Goal: Task Accomplishment & Management: Complete application form

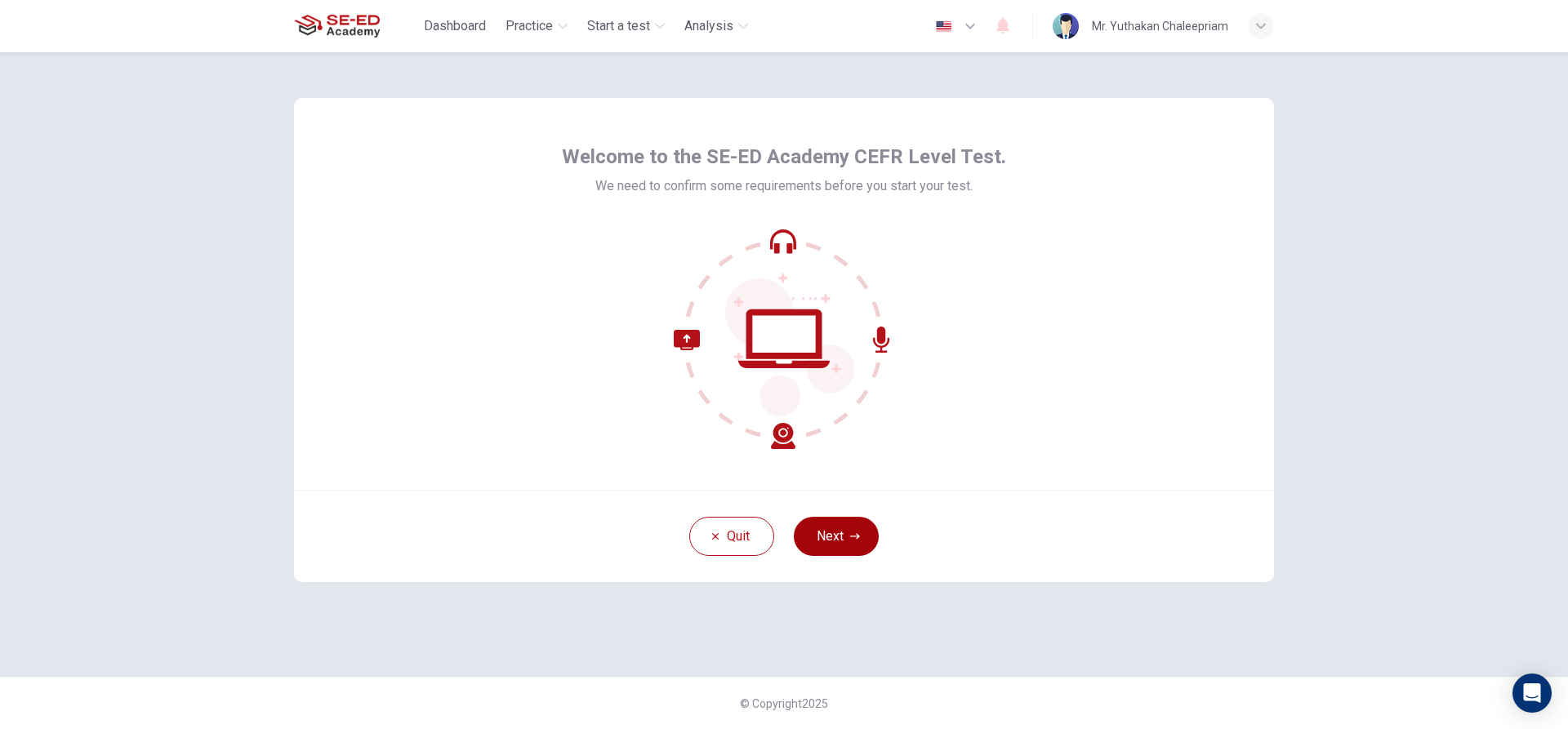
click at [834, 541] on button "Next" at bounding box center [836, 537] width 85 height 40
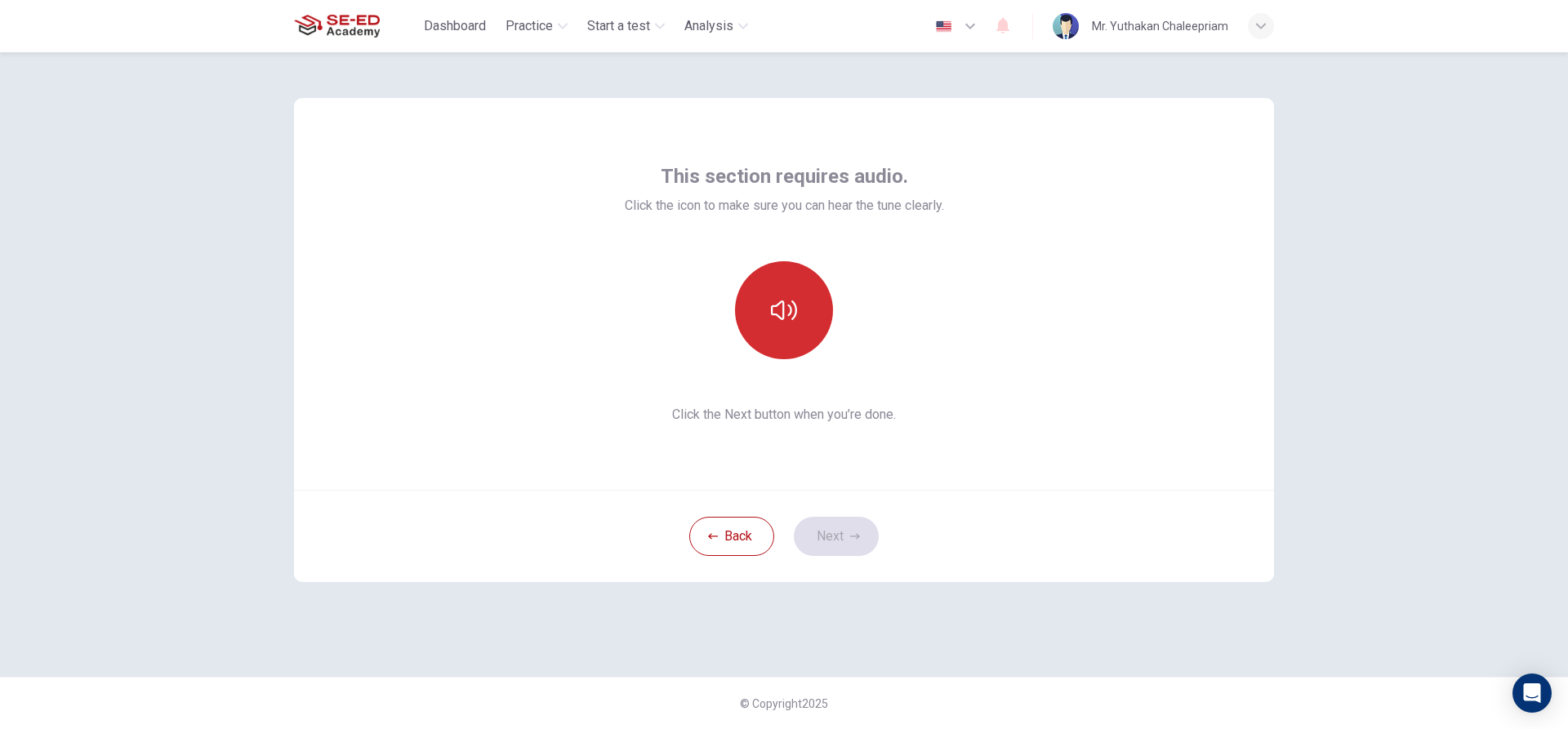
click at [775, 321] on icon "button" at bounding box center [784, 310] width 26 height 26
click at [840, 542] on button "Next" at bounding box center [836, 537] width 85 height 40
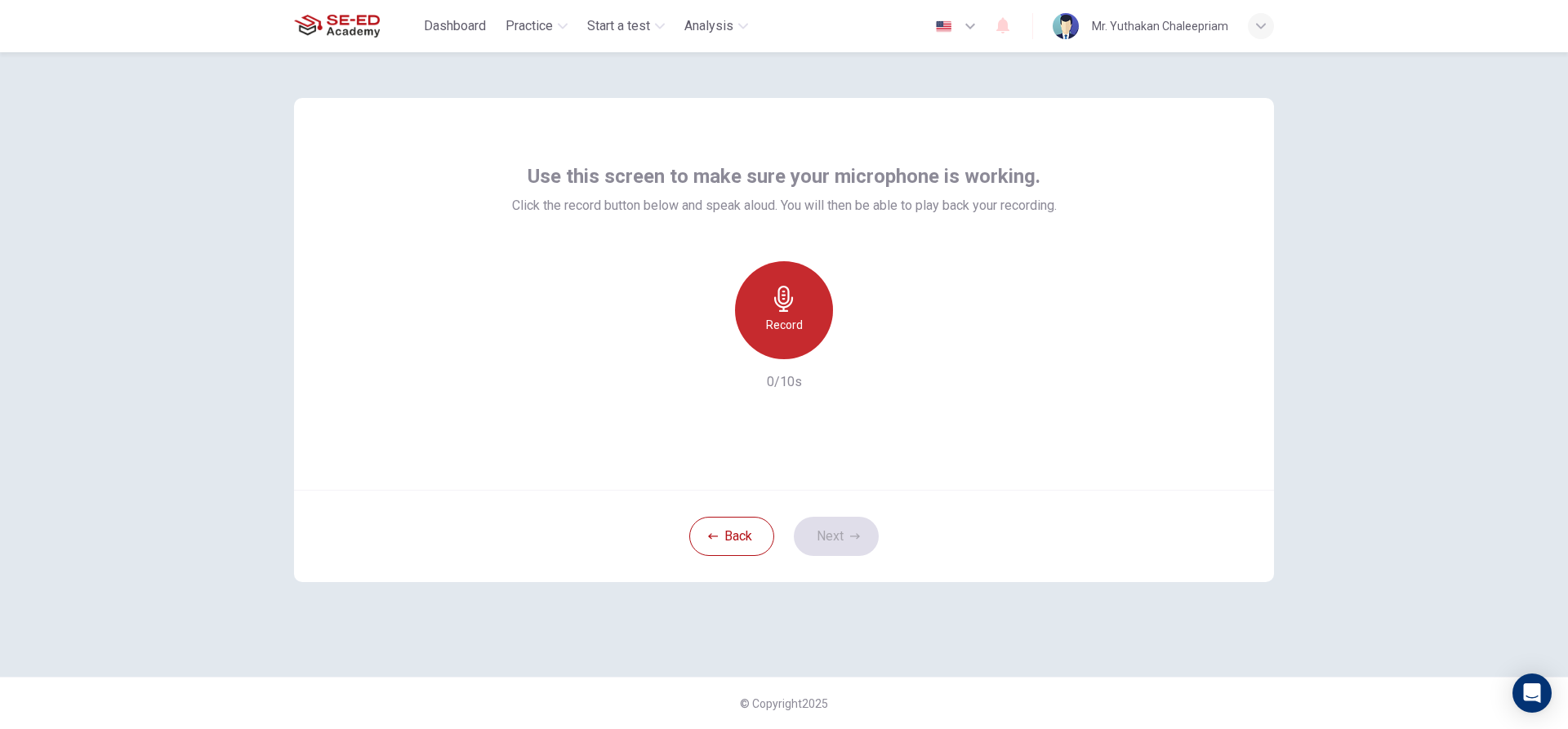
click at [798, 288] on div "Record" at bounding box center [784, 310] width 98 height 98
click at [855, 537] on icon "button" at bounding box center [855, 537] width 10 height 6
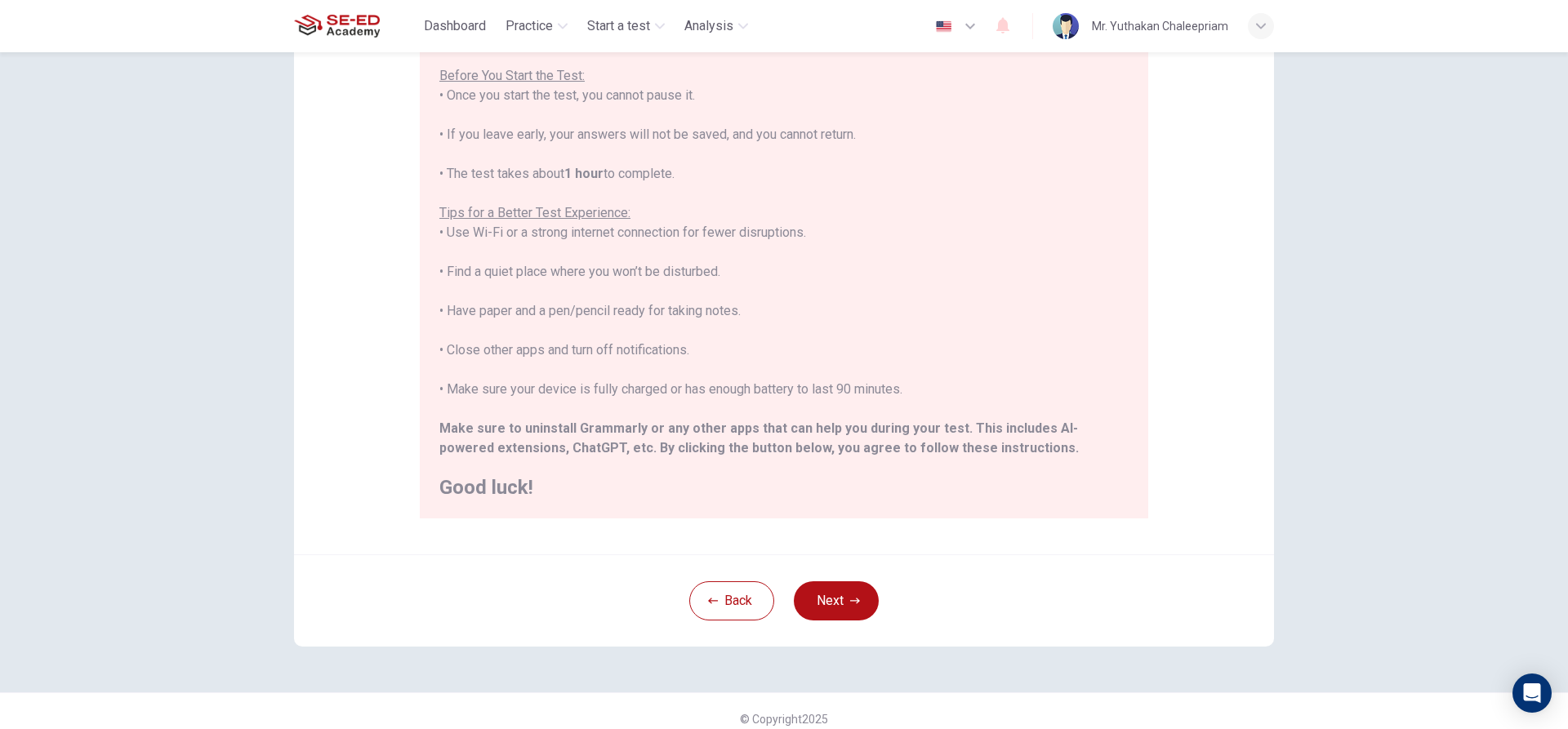
scroll to position [179, 0]
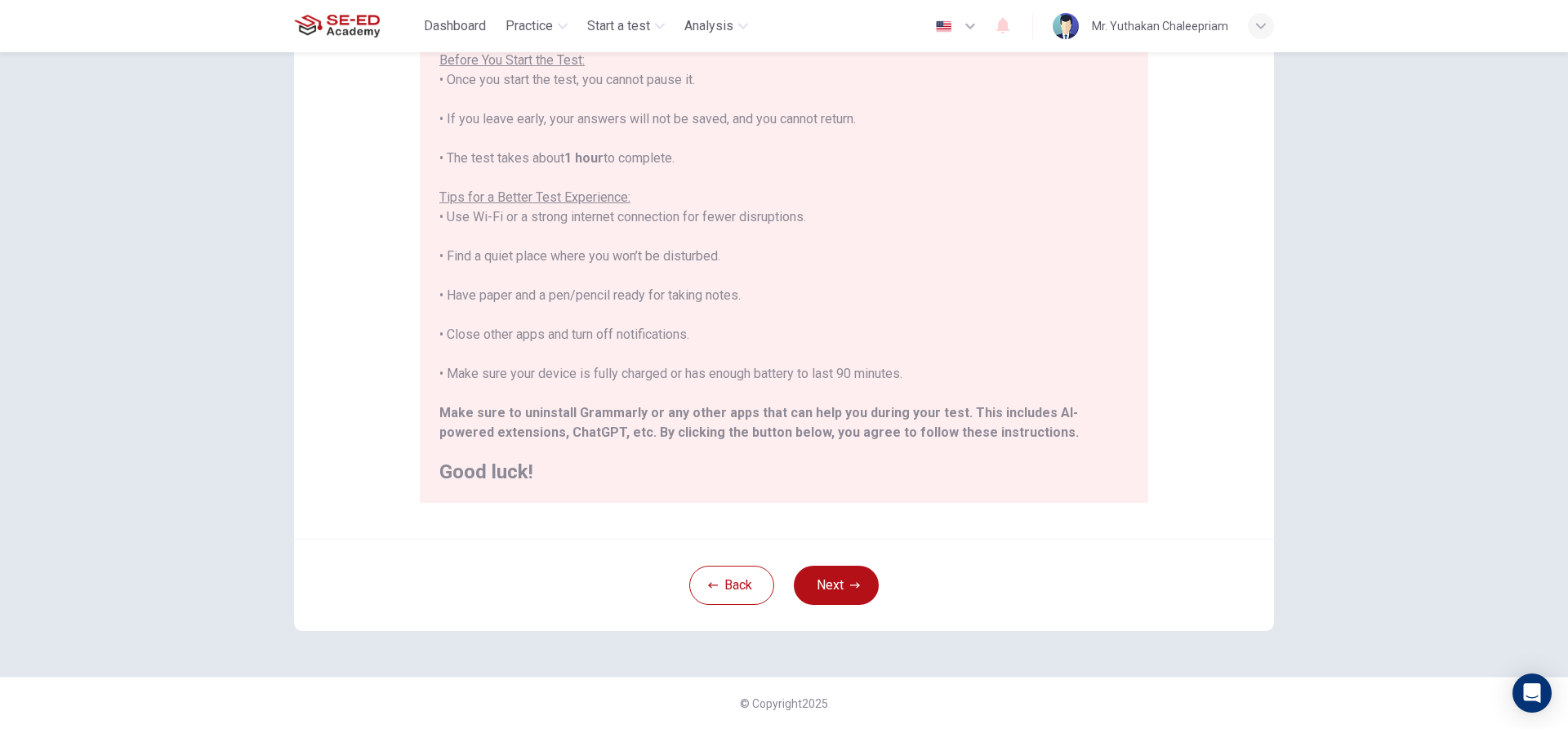
click at [851, 555] on div "Back Next" at bounding box center [784, 584] width 980 height 92
click at [856, 581] on button "Next" at bounding box center [836, 586] width 85 height 40
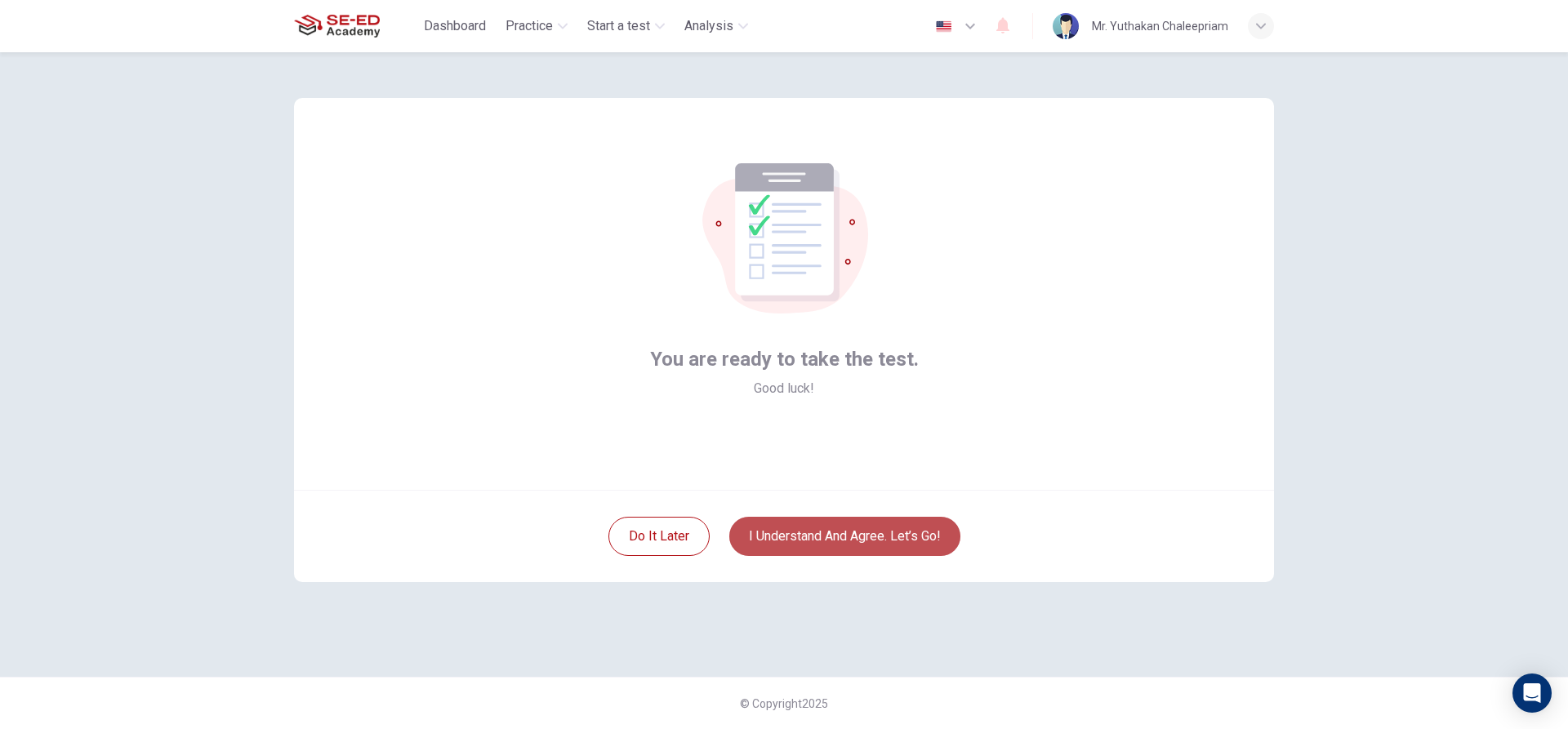
click at [882, 525] on button "I understand and agree. Let’s go!" at bounding box center [844, 537] width 231 height 40
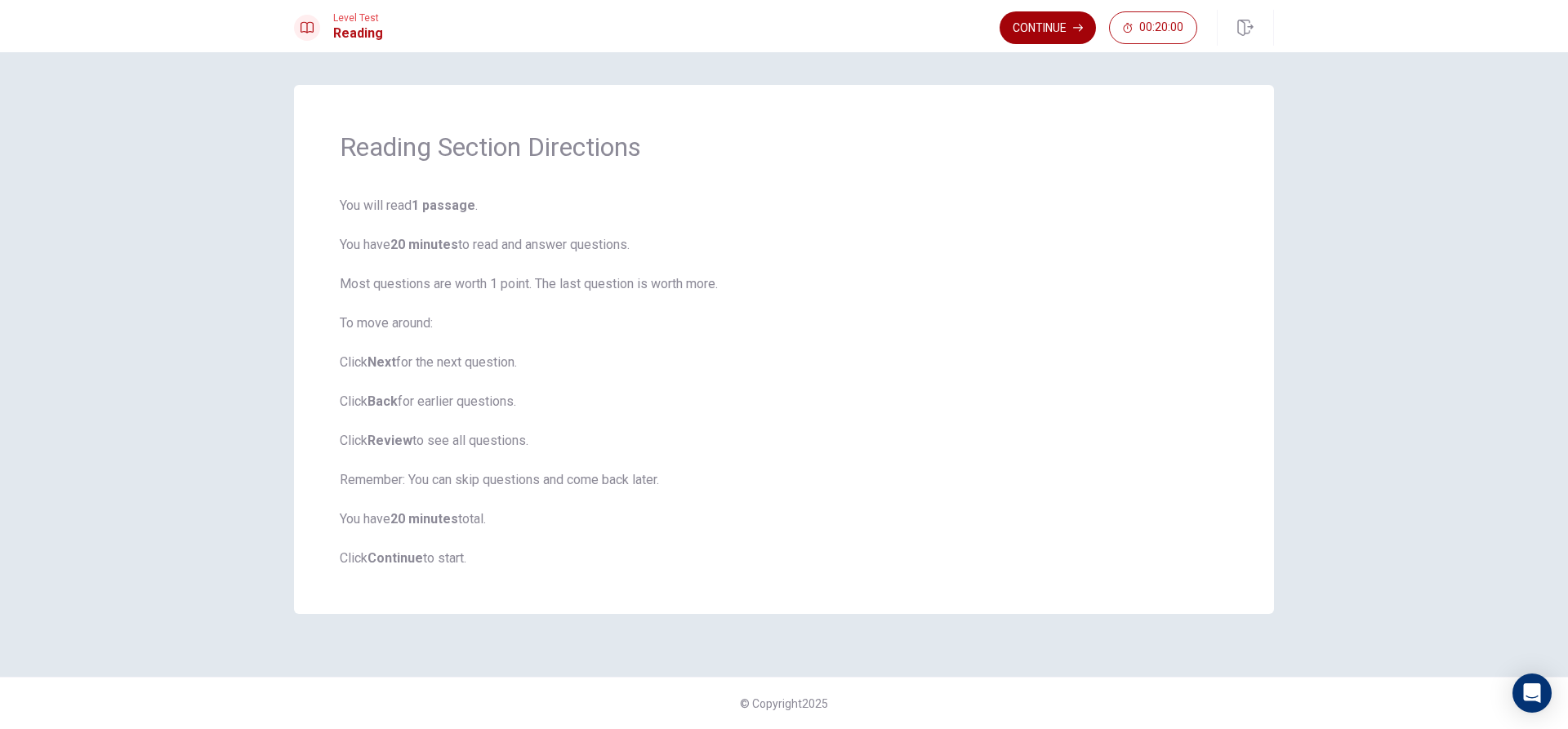
click at [1050, 39] on button "Continue" at bounding box center [1047, 28] width 96 height 33
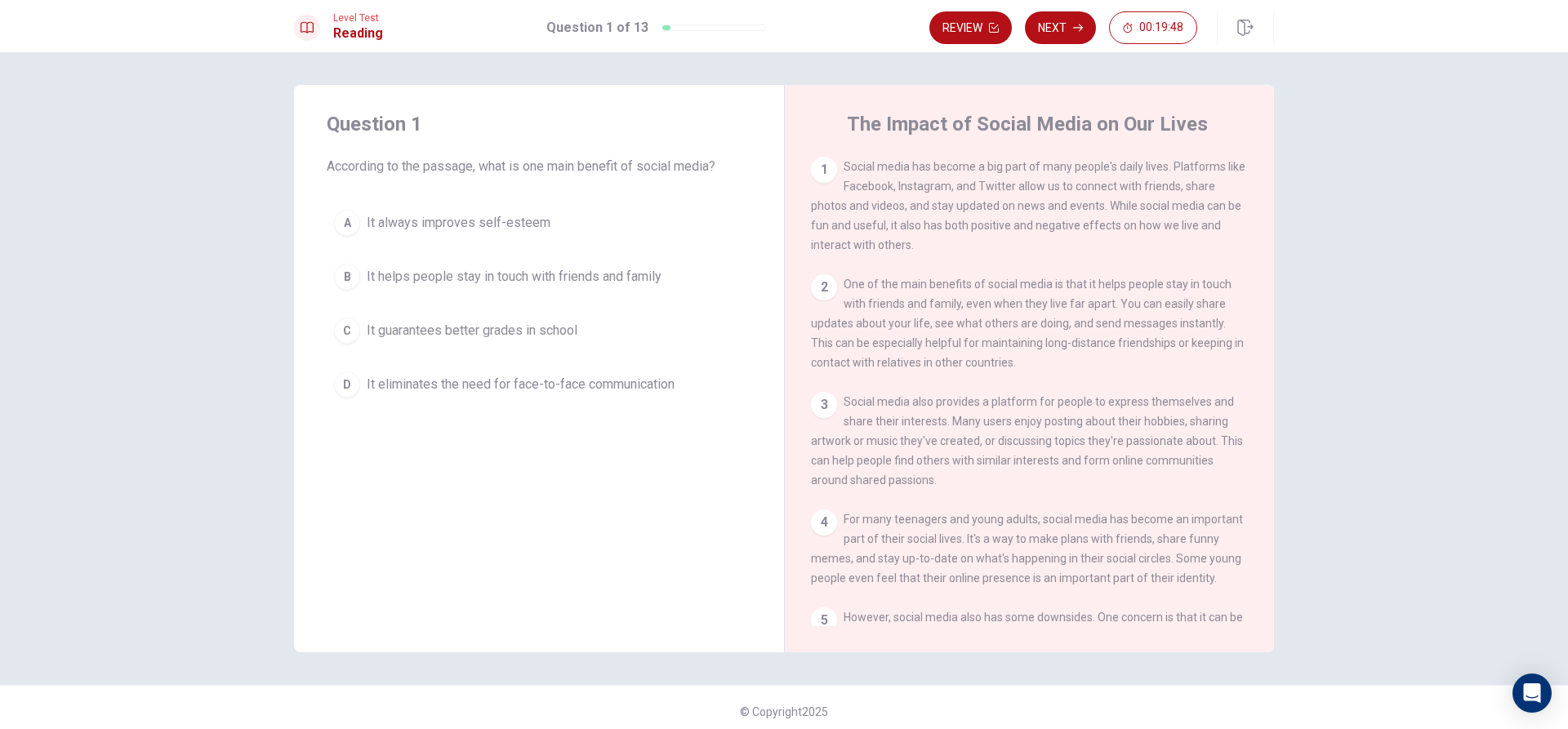
click at [392, 272] on span "It helps people stay in touch with friends and family" at bounding box center [514, 277] width 295 height 20
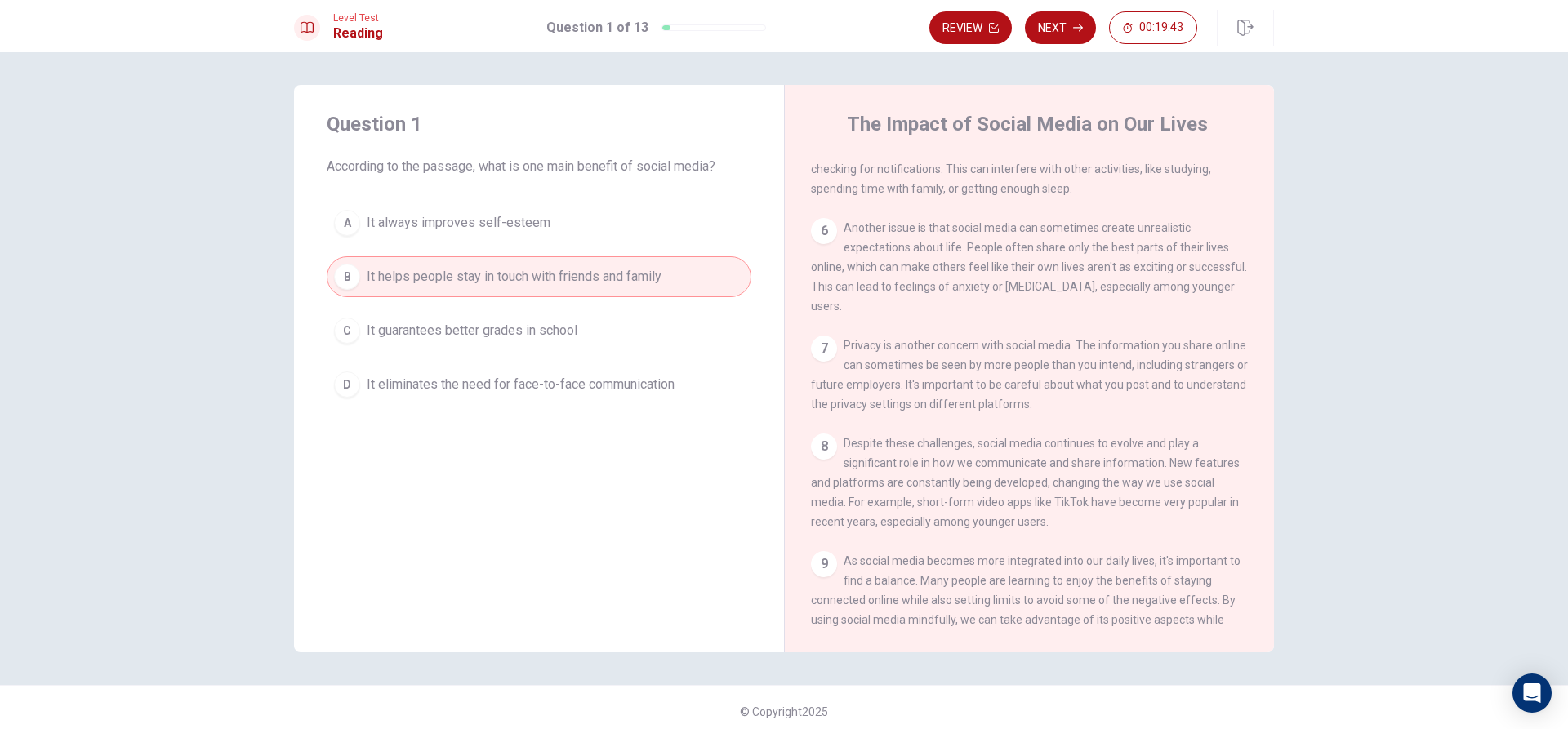
scroll to position [490, 0]
click at [1077, 34] on button "Next" at bounding box center [1060, 28] width 71 height 33
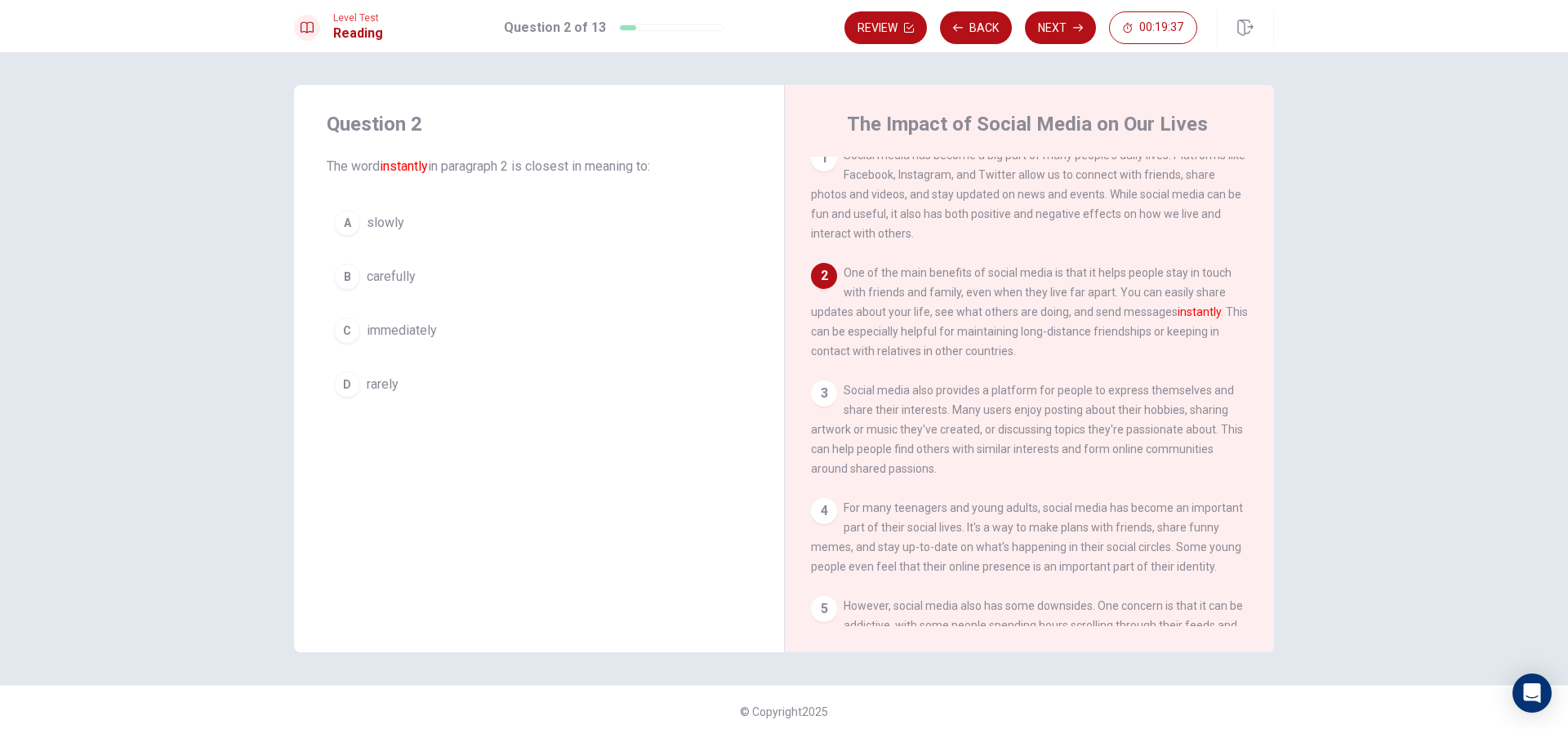
scroll to position [0, 0]
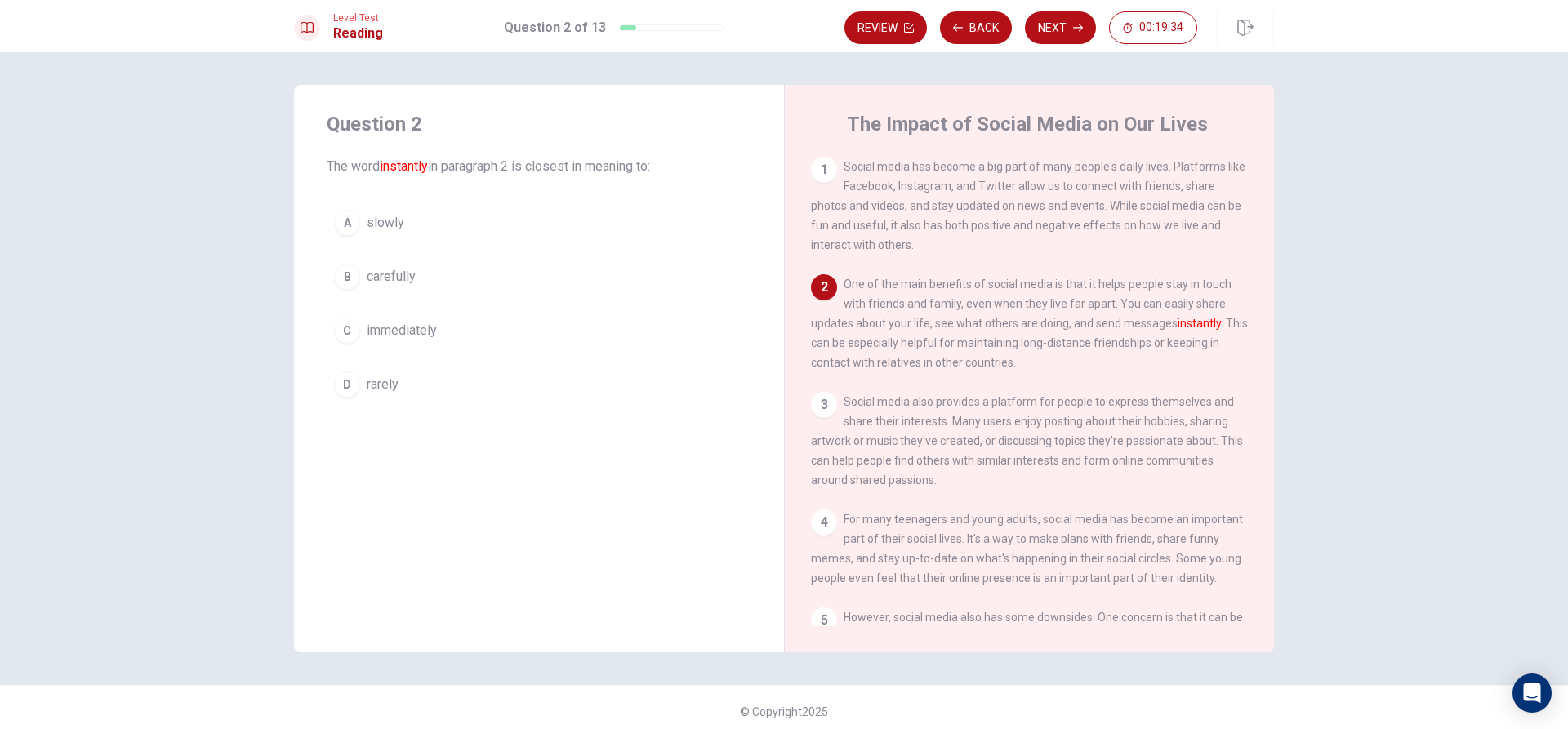
click at [460, 326] on button "C immediately" at bounding box center [539, 330] width 424 height 41
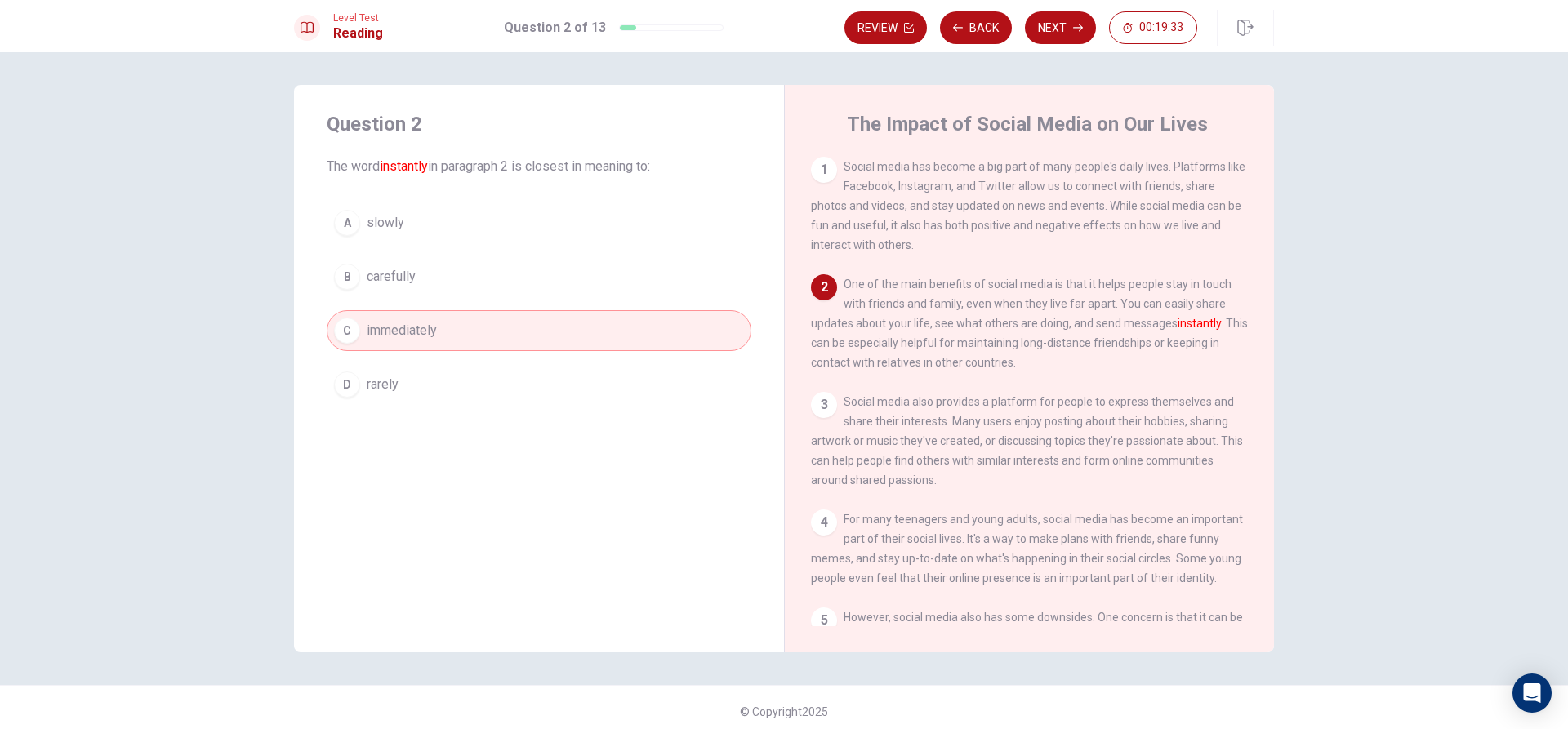
click at [1038, 30] on button "Next" at bounding box center [1060, 28] width 71 height 33
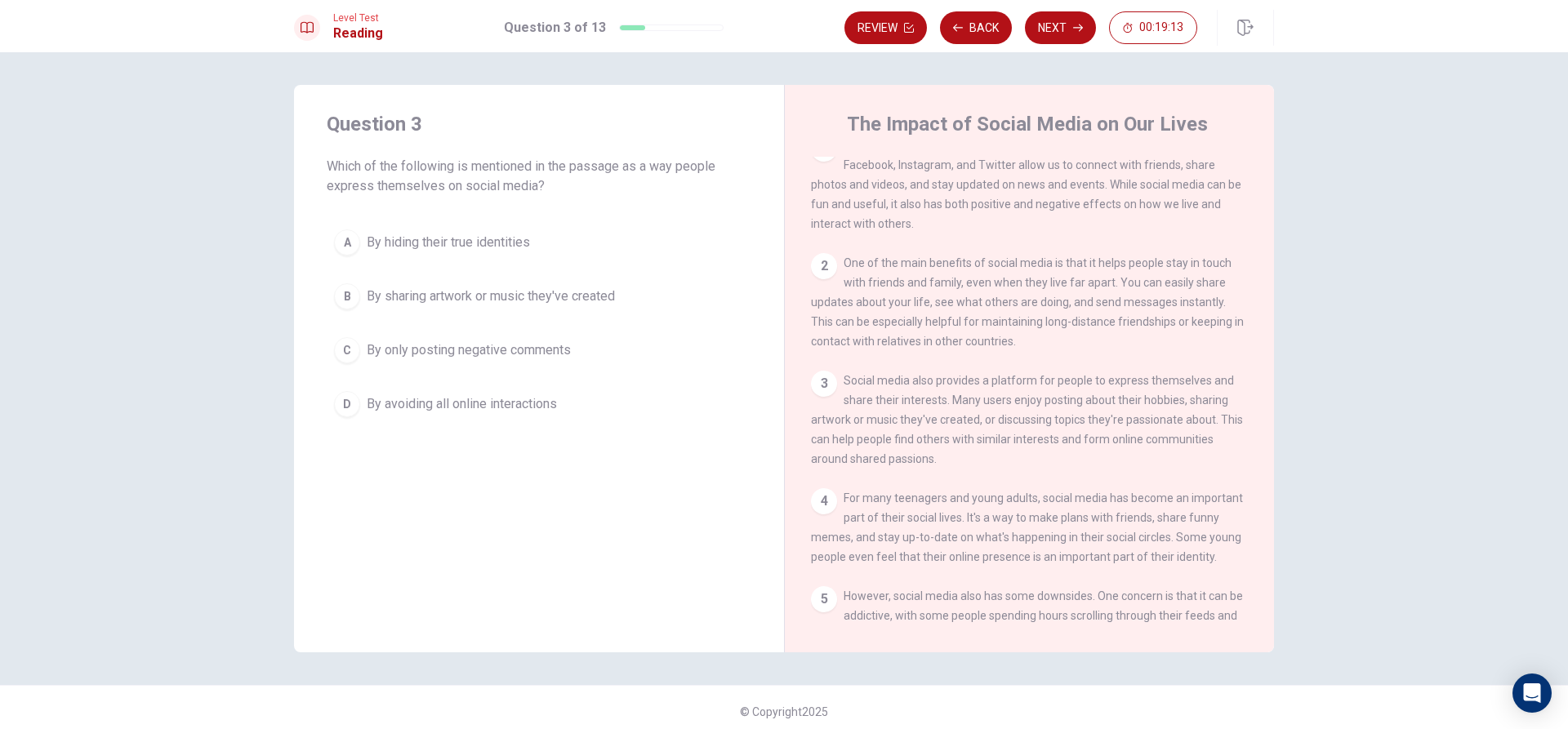
scroll to position [81, 0]
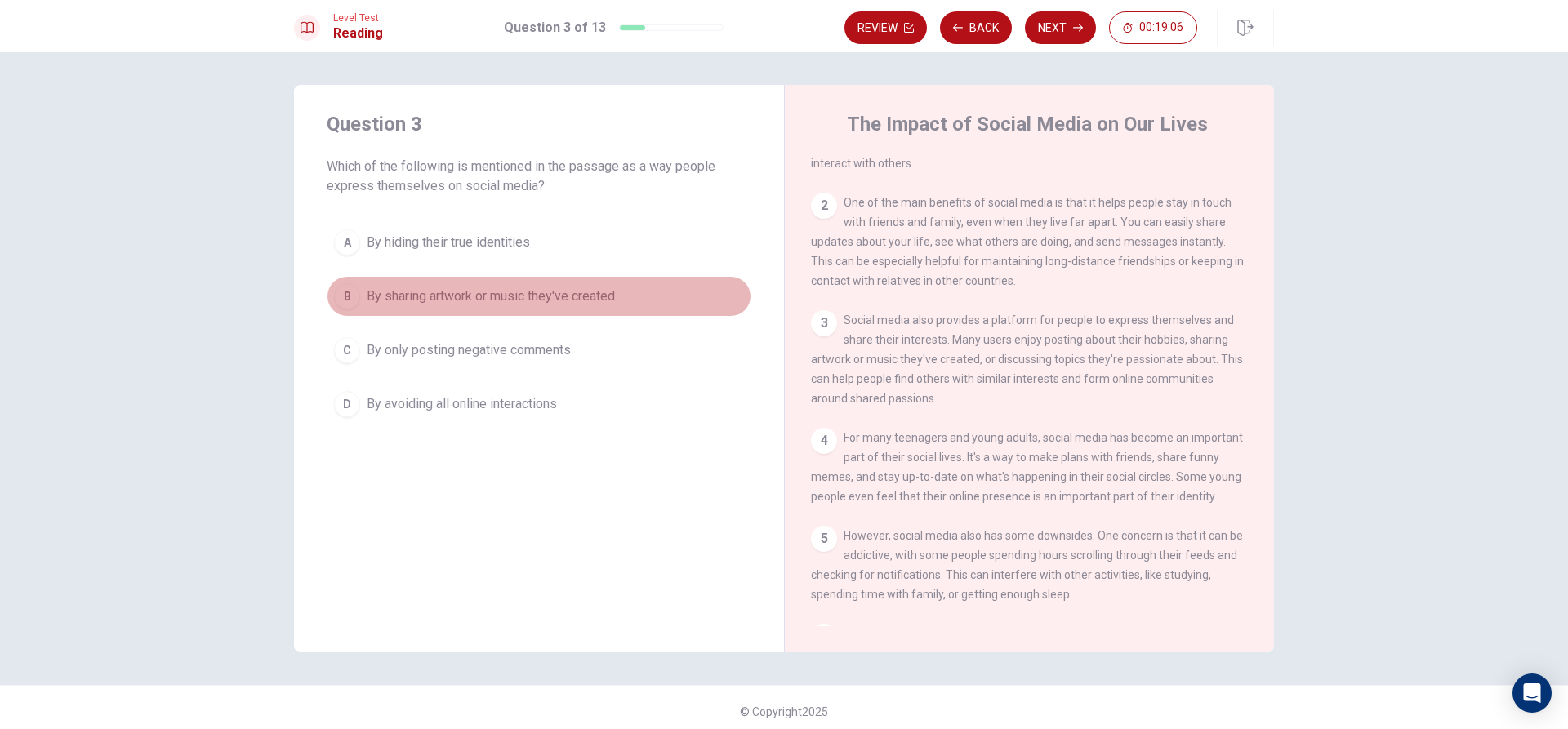
click at [567, 299] on span "By sharing artwork or music they've created" at bounding box center [491, 297] width 248 height 20
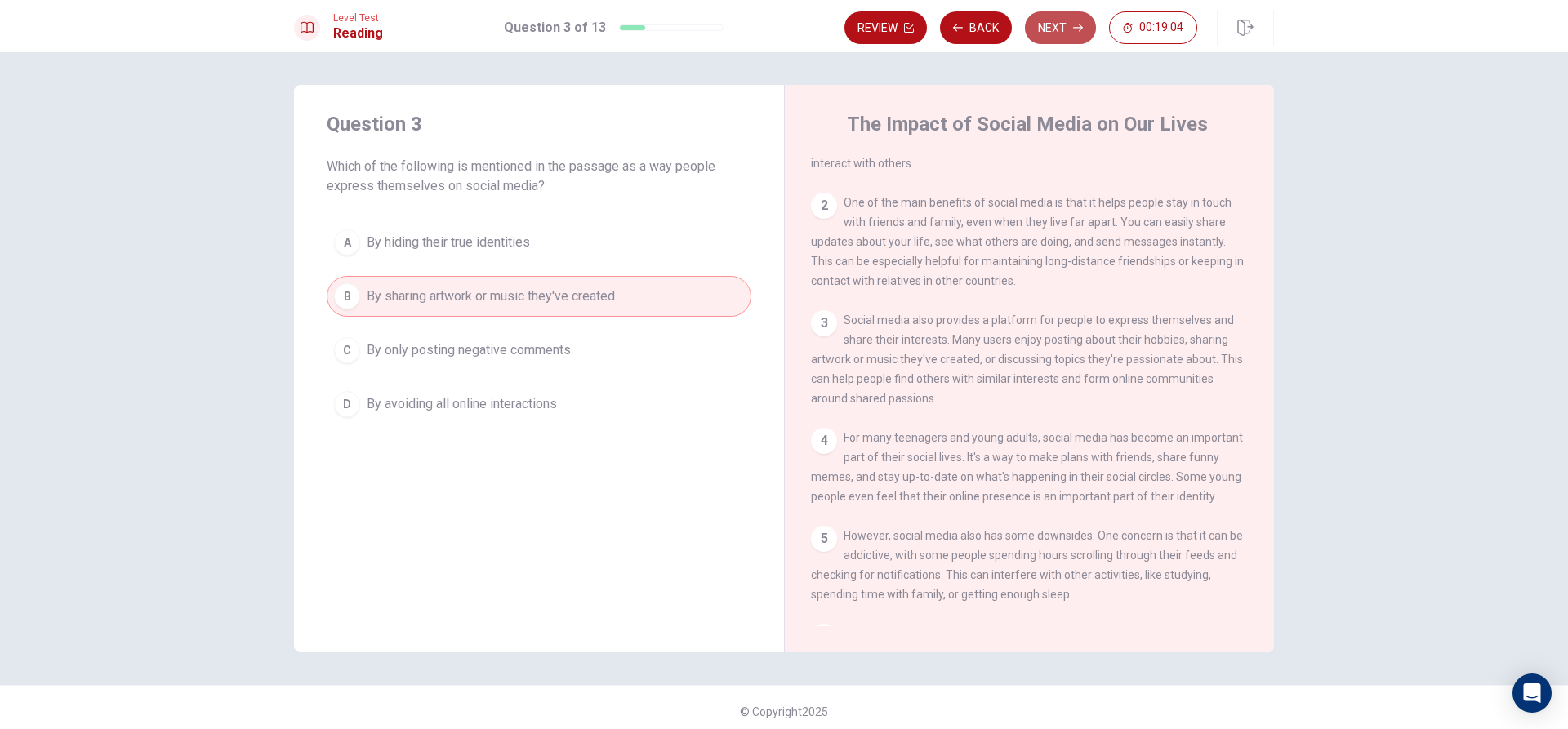
click at [1069, 20] on button "Next" at bounding box center [1060, 28] width 71 height 33
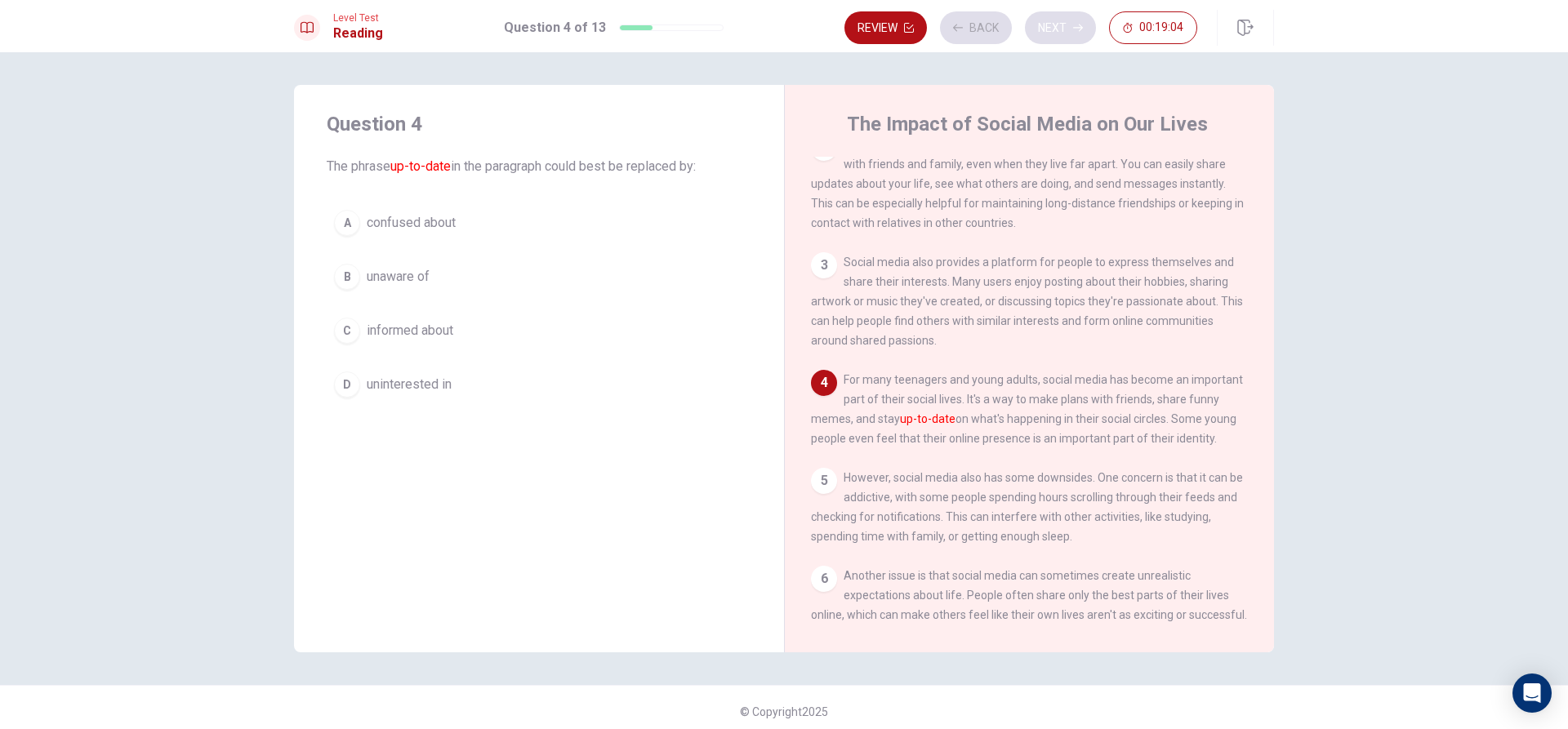
scroll to position [141, 0]
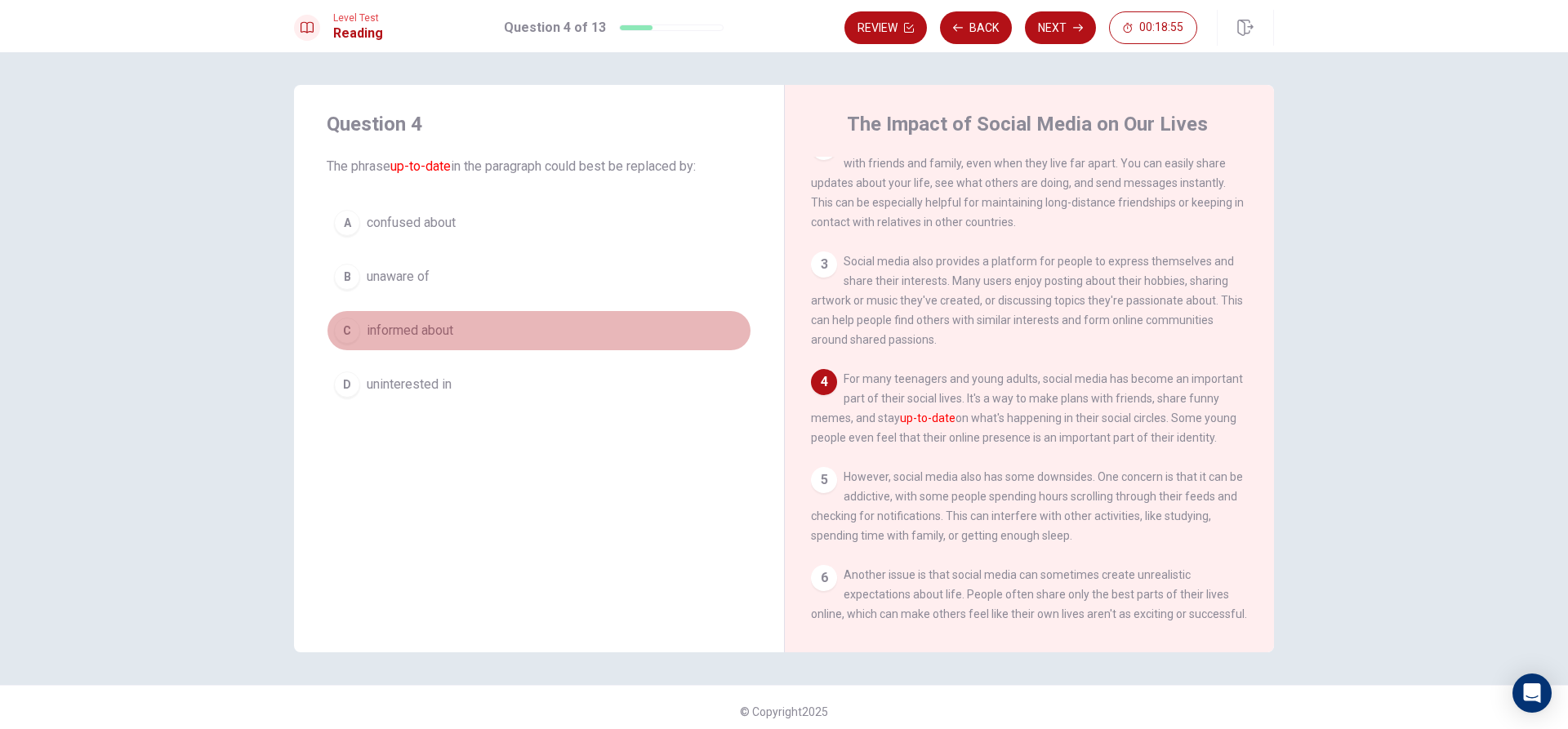
click at [408, 329] on span "informed about" at bounding box center [410, 331] width 86 height 20
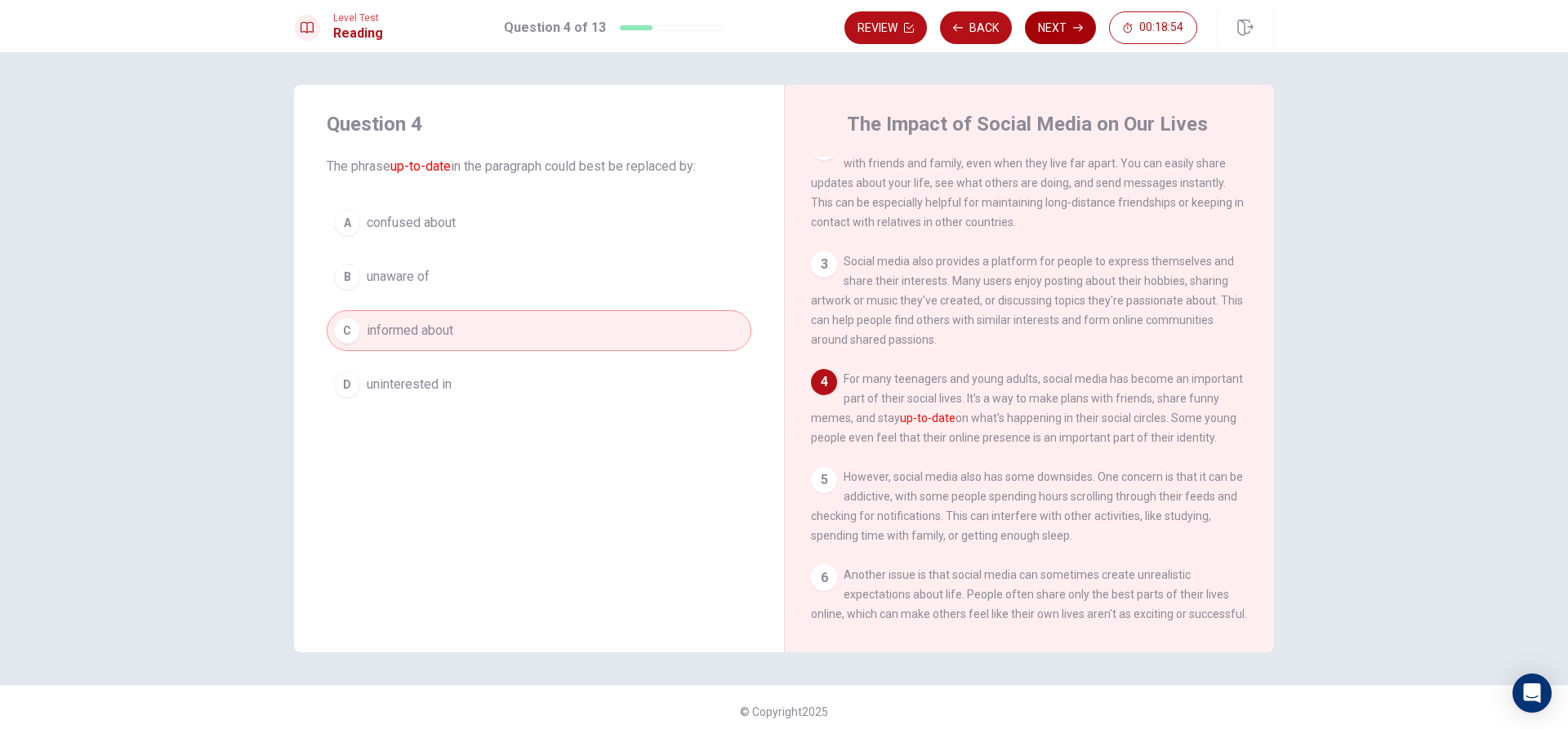
click at [1070, 19] on button "Next" at bounding box center [1060, 28] width 71 height 33
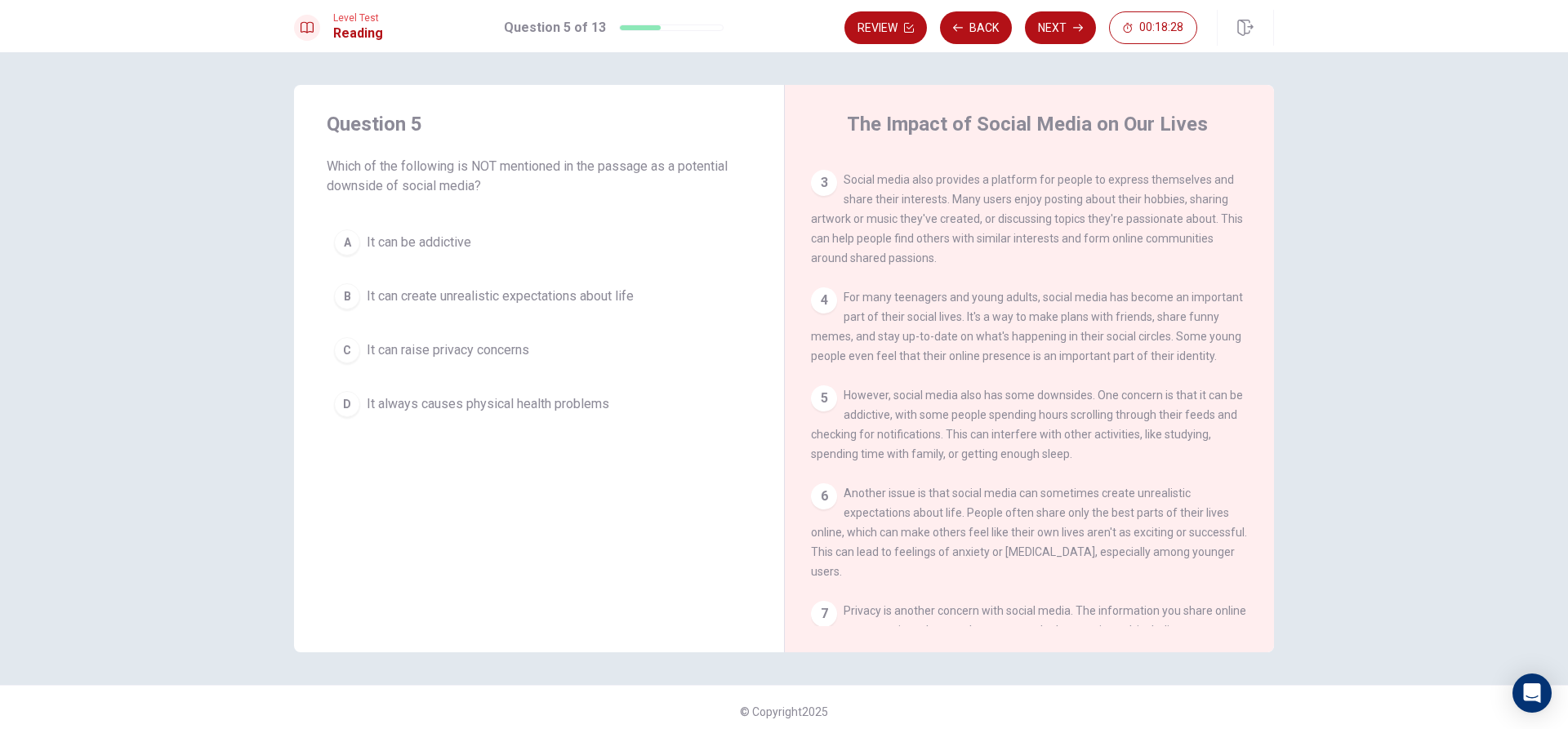
scroll to position [304, 0]
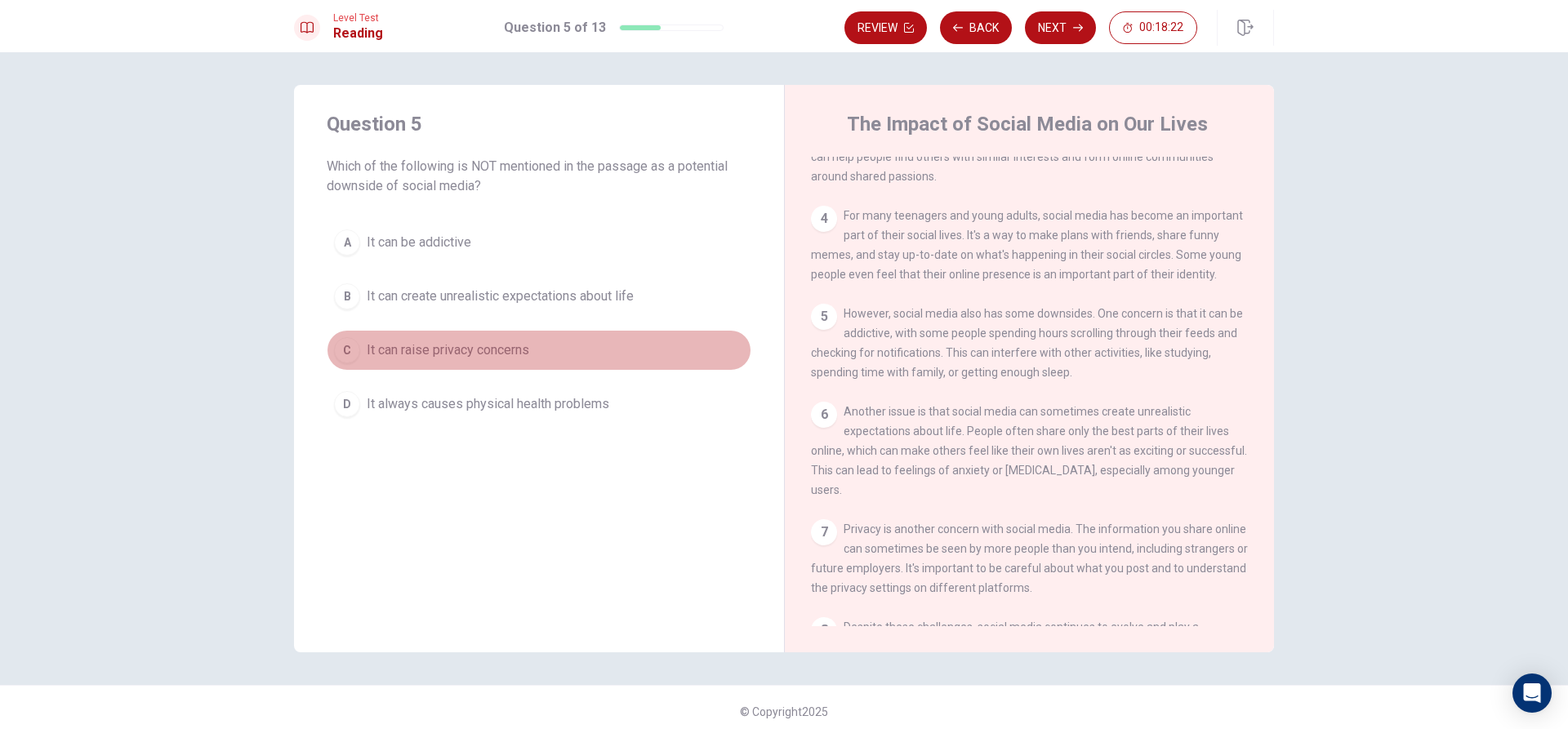
click at [543, 347] on button "C It can raise privacy concerns" at bounding box center [539, 350] width 424 height 41
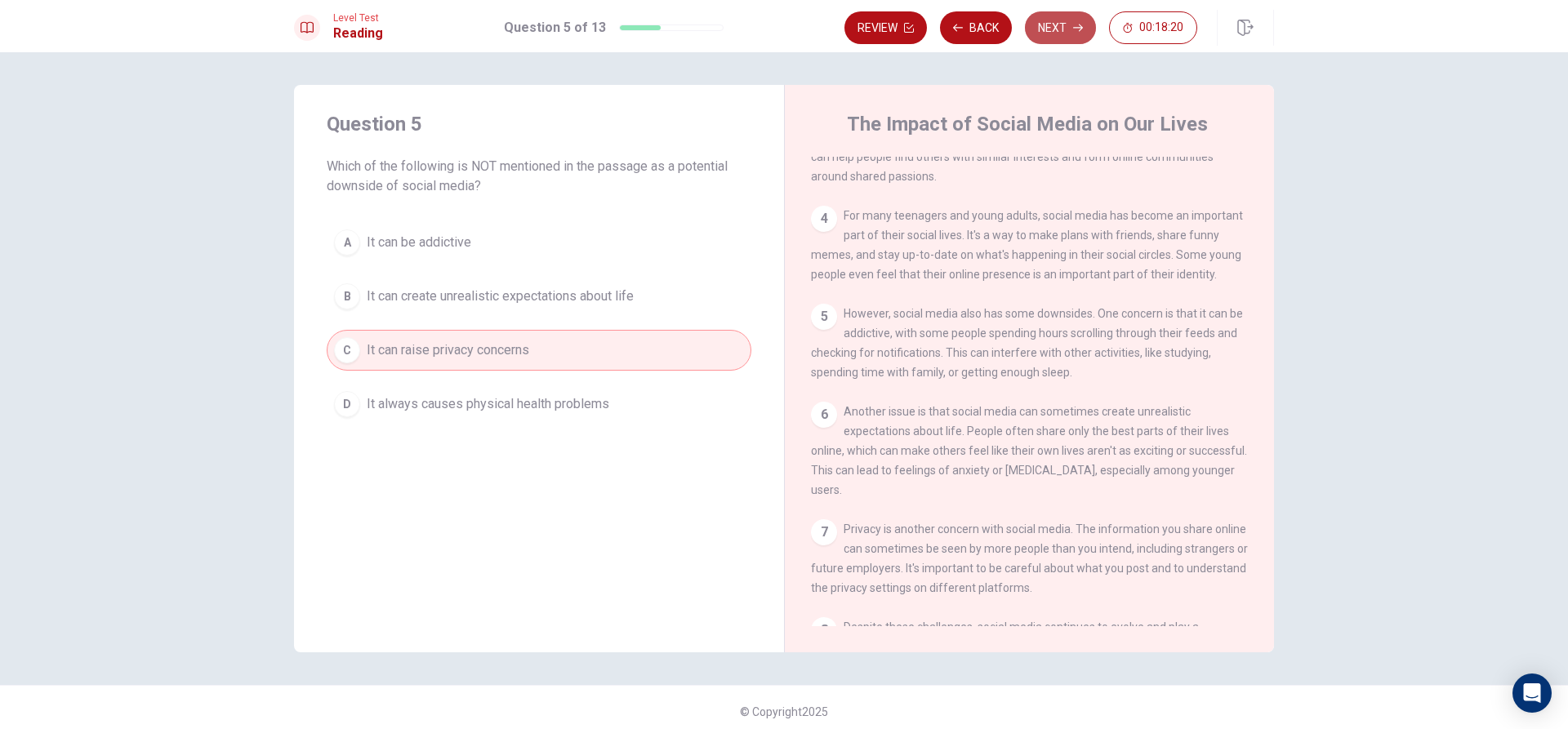
click at [1069, 31] on button "Next" at bounding box center [1060, 28] width 71 height 33
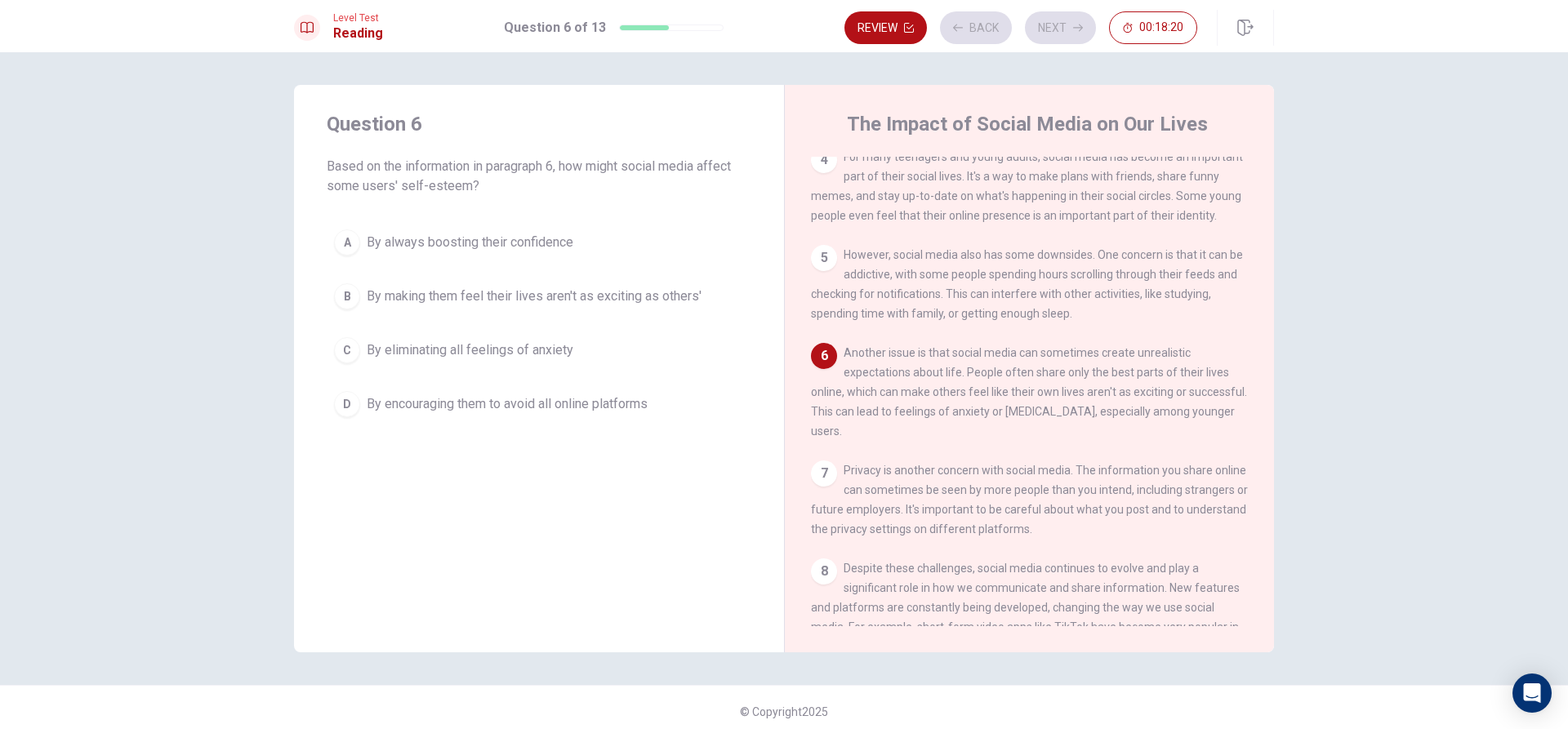
scroll to position [363, 0]
click at [500, 293] on span "By making them feel their lives aren't as exciting as others'" at bounding box center [535, 297] width 335 height 20
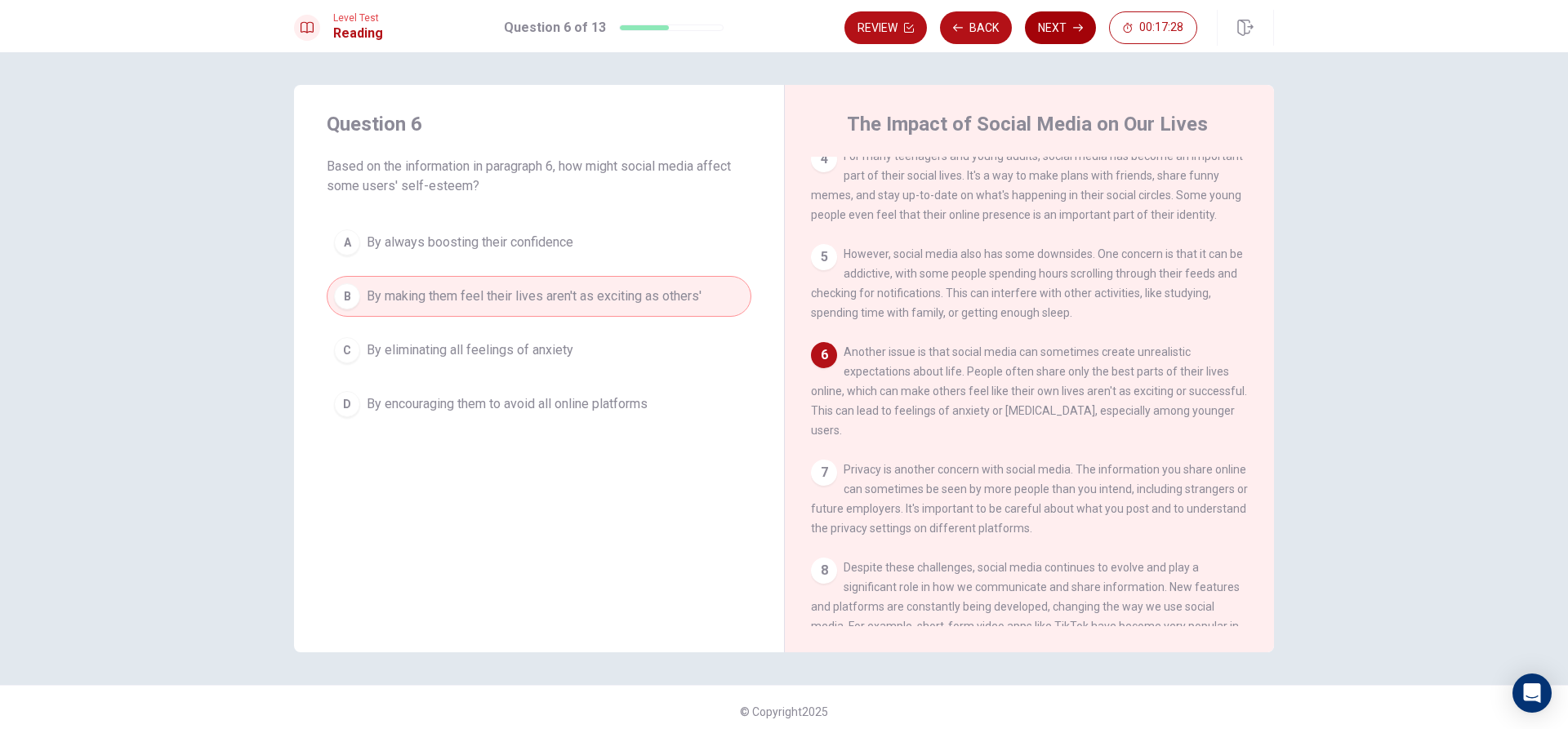
click at [1066, 30] on button "Next" at bounding box center [1060, 28] width 71 height 33
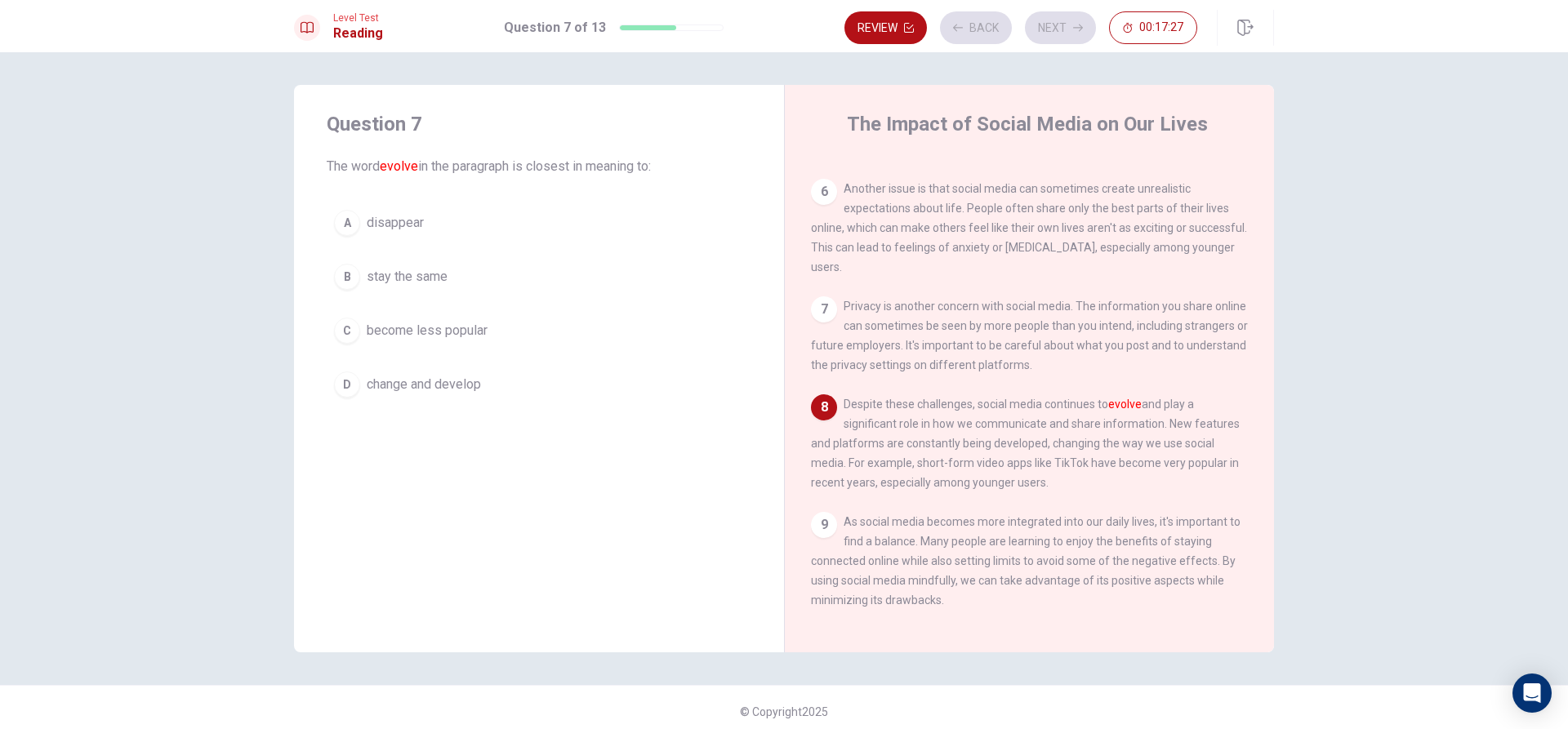
scroll to position [564, 0]
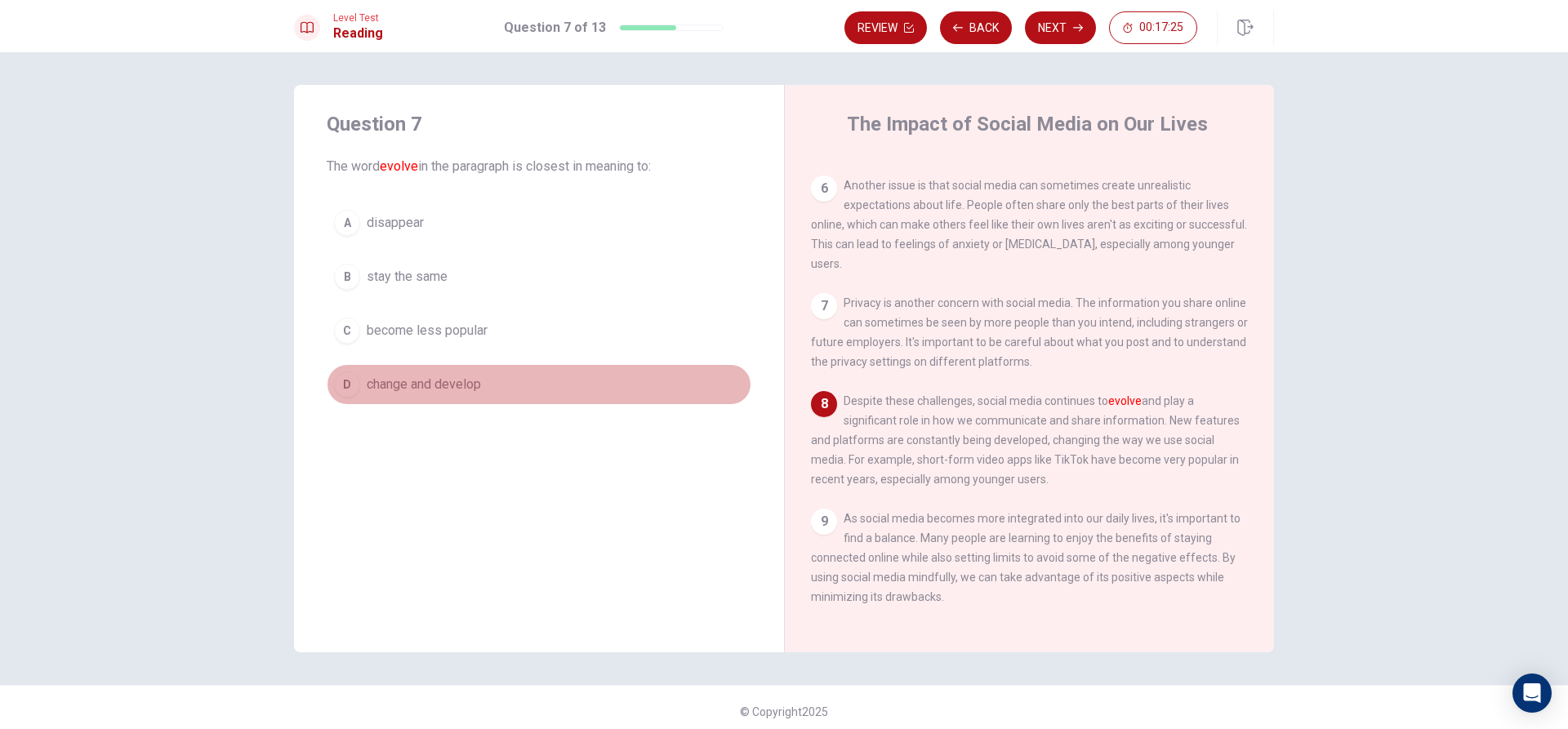
click at [419, 380] on span "change and develop" at bounding box center [423, 385] width 114 height 20
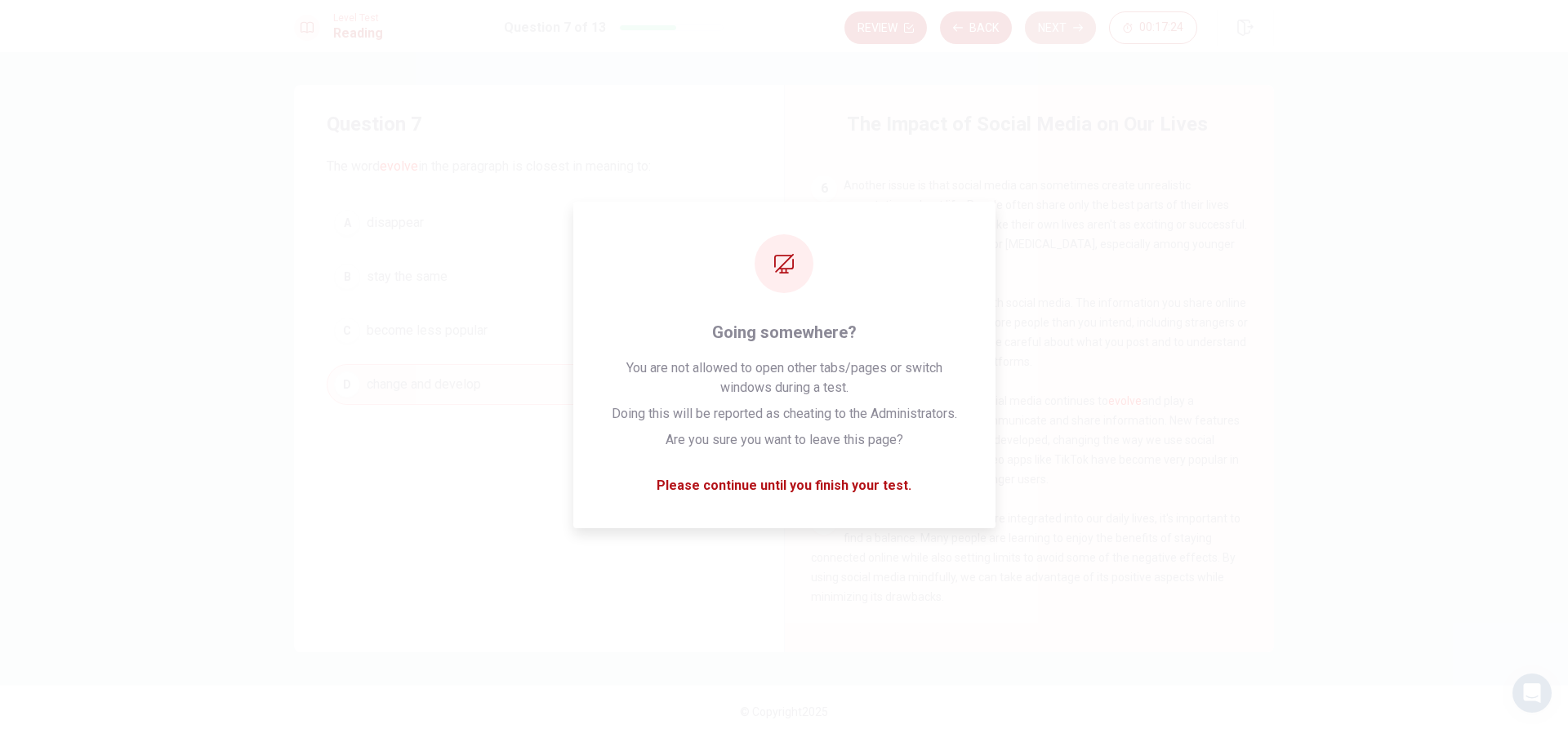
click at [1081, 32] on icon "button" at bounding box center [1078, 28] width 10 height 10
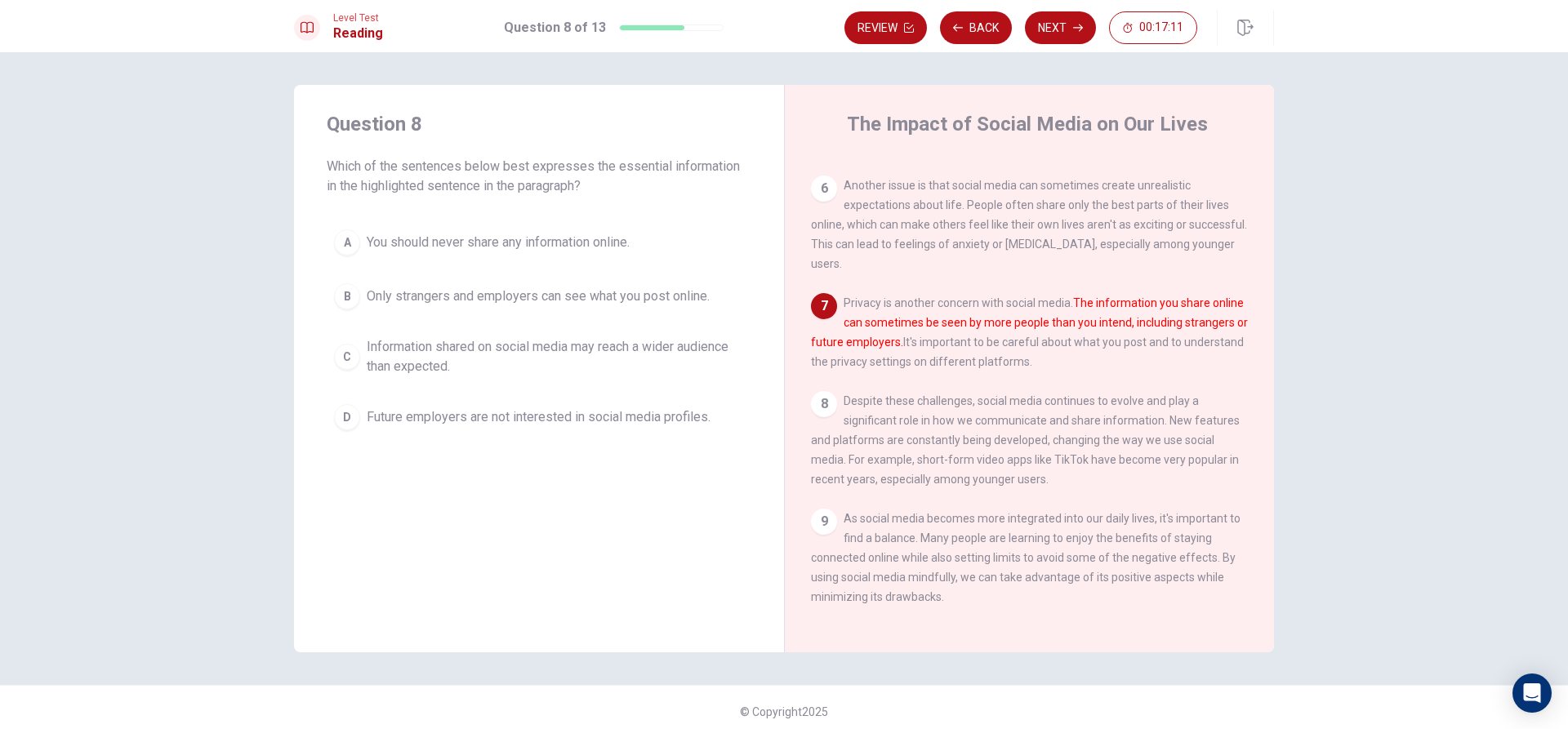
click at [463, 344] on span "Information shared on social media may reach a wider audience than expected." at bounding box center [555, 357] width 377 height 40
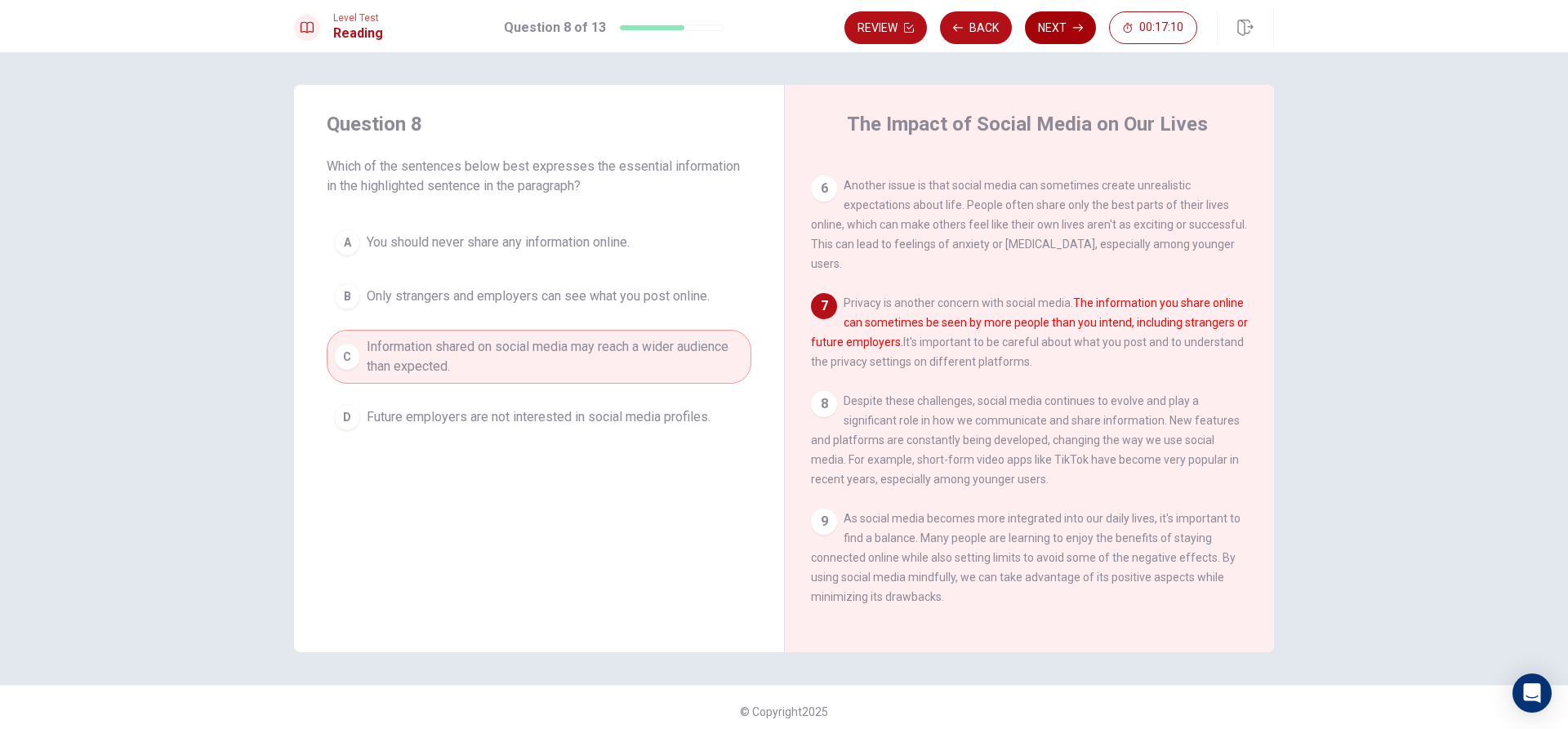
click at [1060, 26] on button "Next" at bounding box center [1060, 28] width 71 height 33
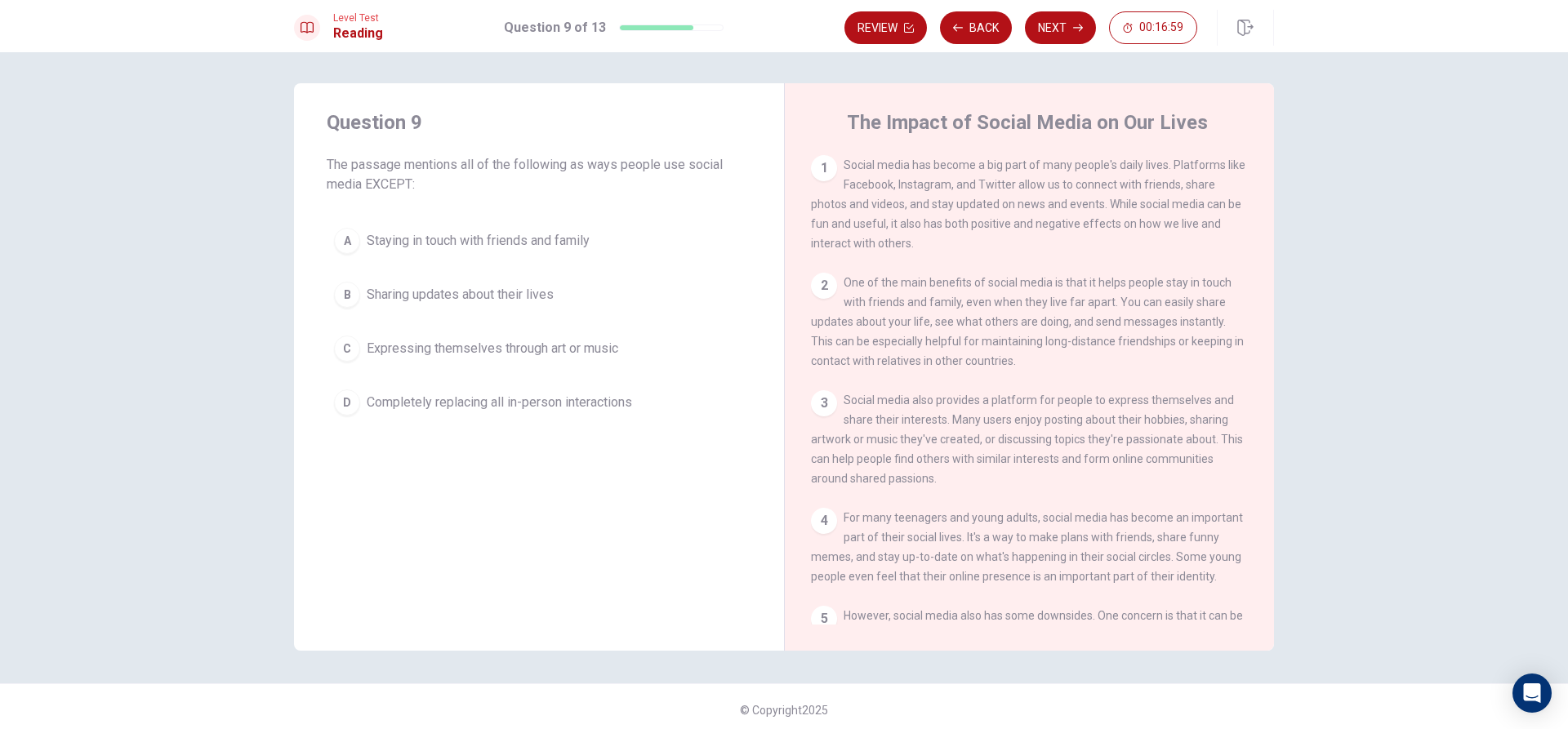
scroll to position [0, 0]
click at [473, 407] on span "Completely replacing all in-person interactions" at bounding box center [500, 405] width 266 height 20
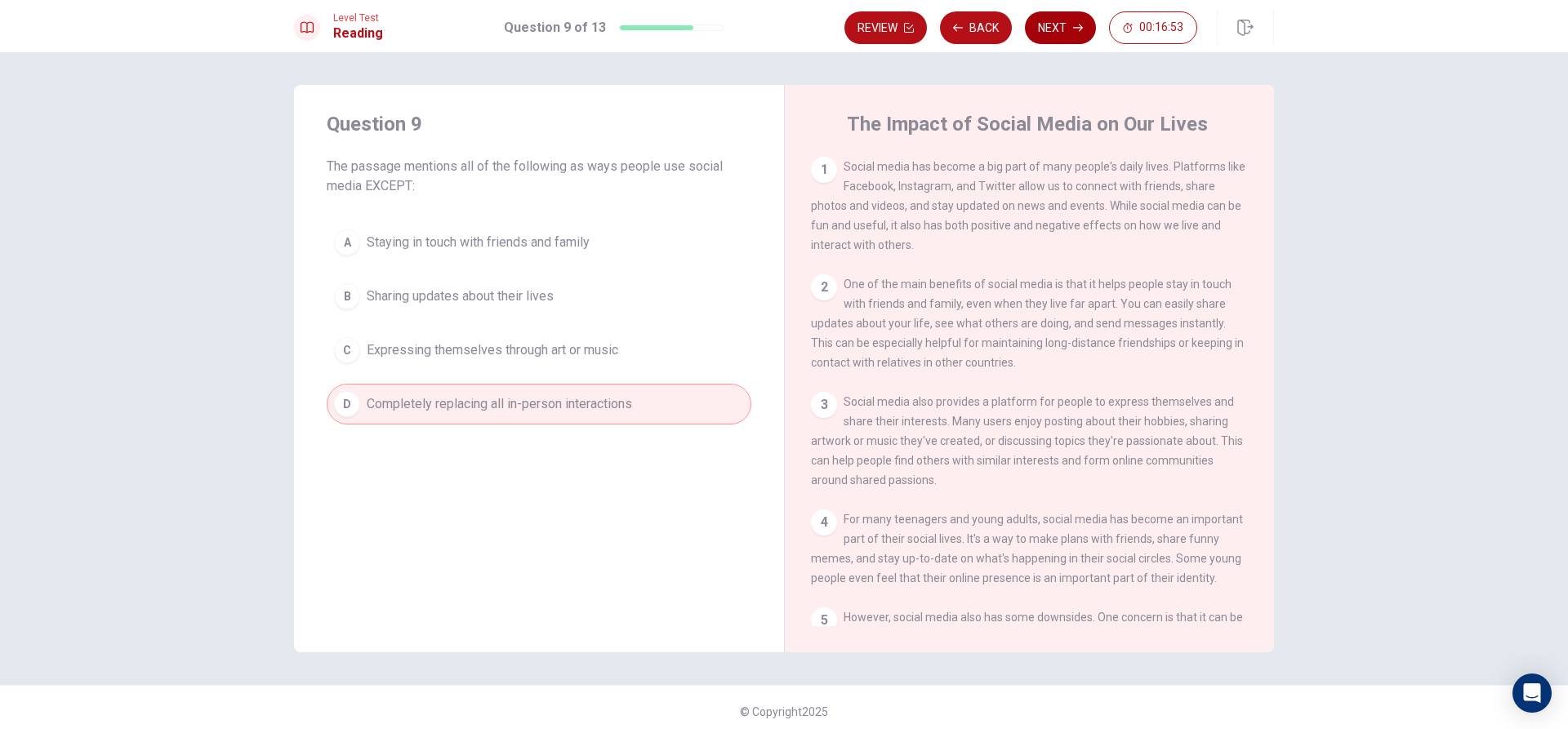
click at [1069, 39] on button "Next" at bounding box center [1060, 28] width 71 height 33
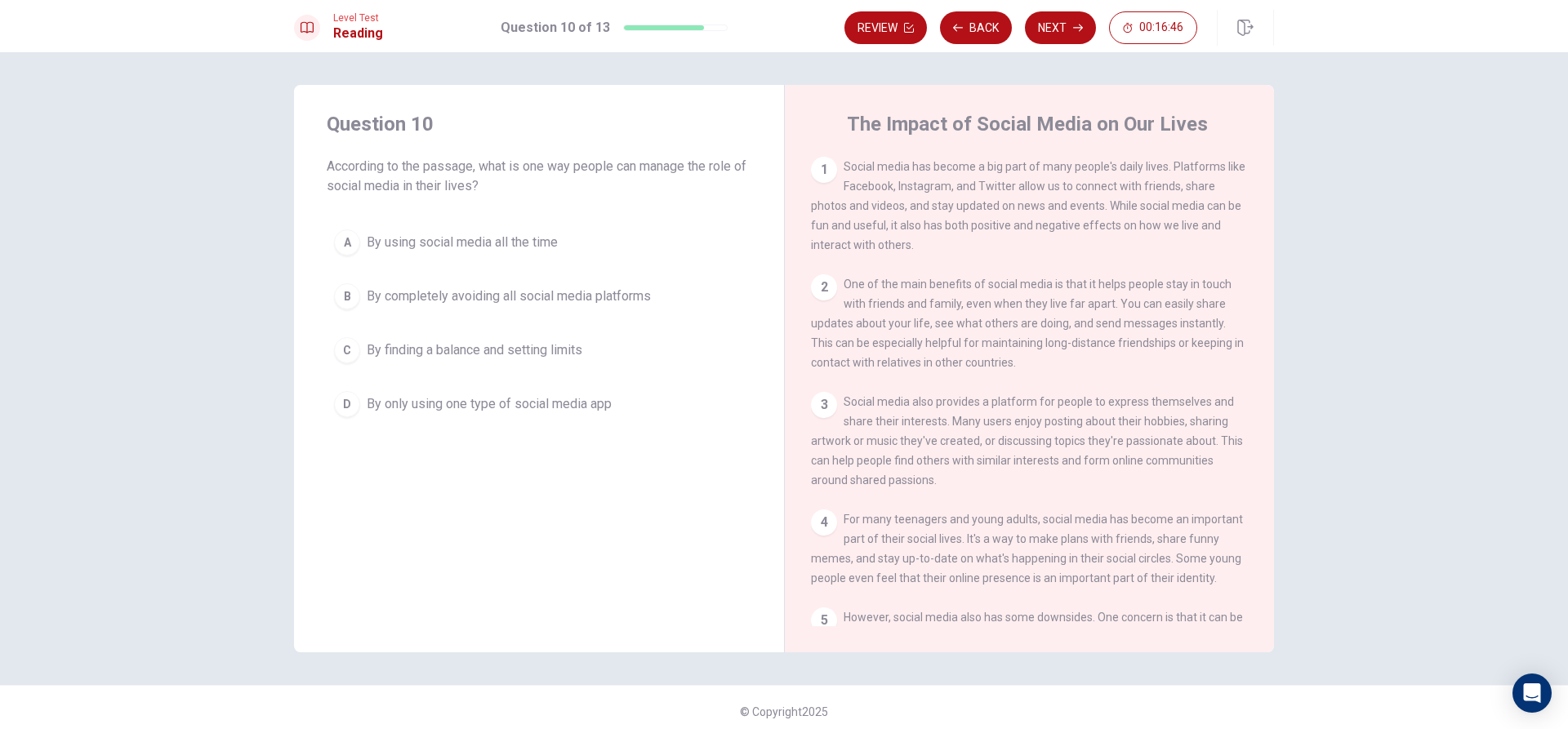
click at [480, 350] on span "By finding a balance and setting limits" at bounding box center [474, 350] width 215 height 20
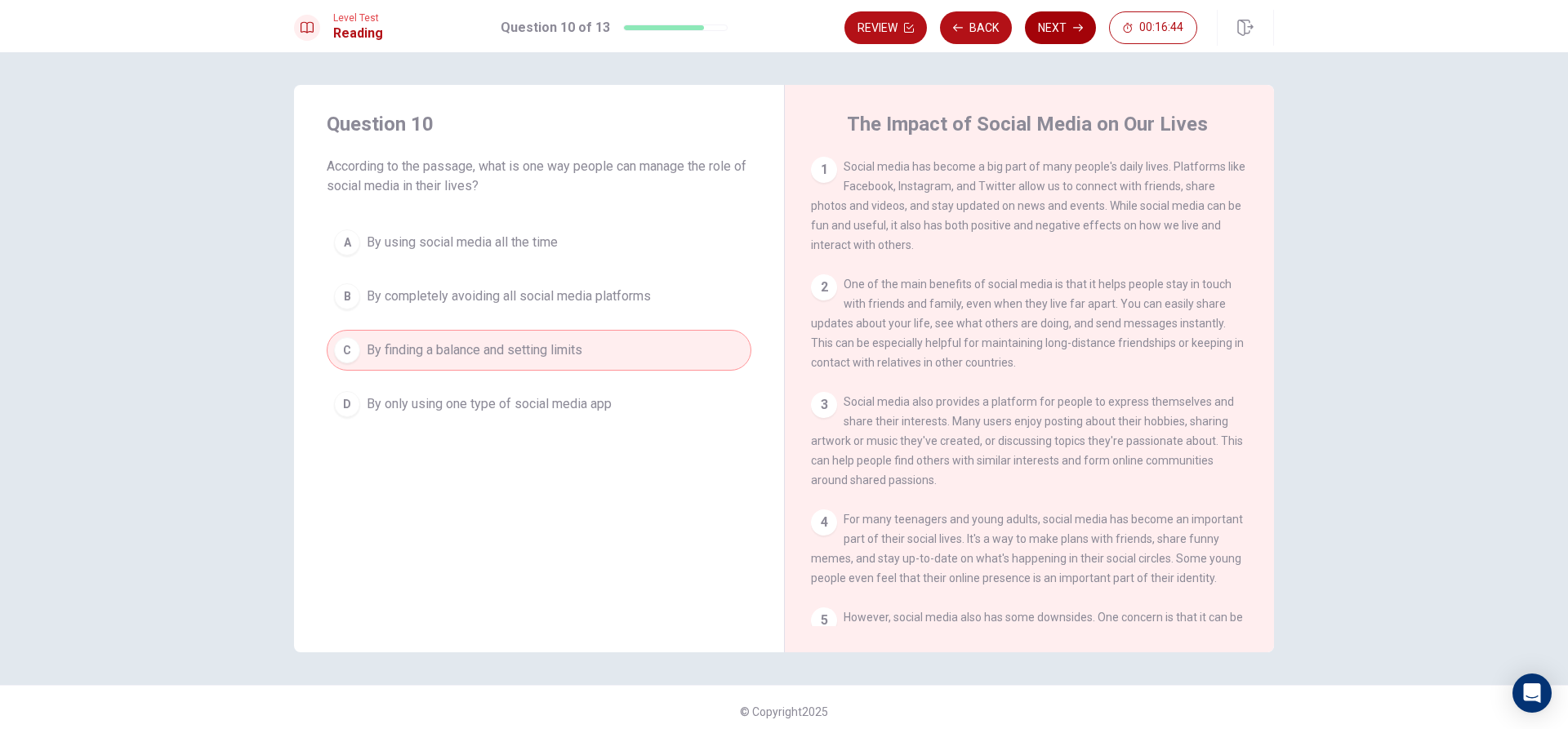
click at [1045, 39] on button "Next" at bounding box center [1060, 28] width 71 height 33
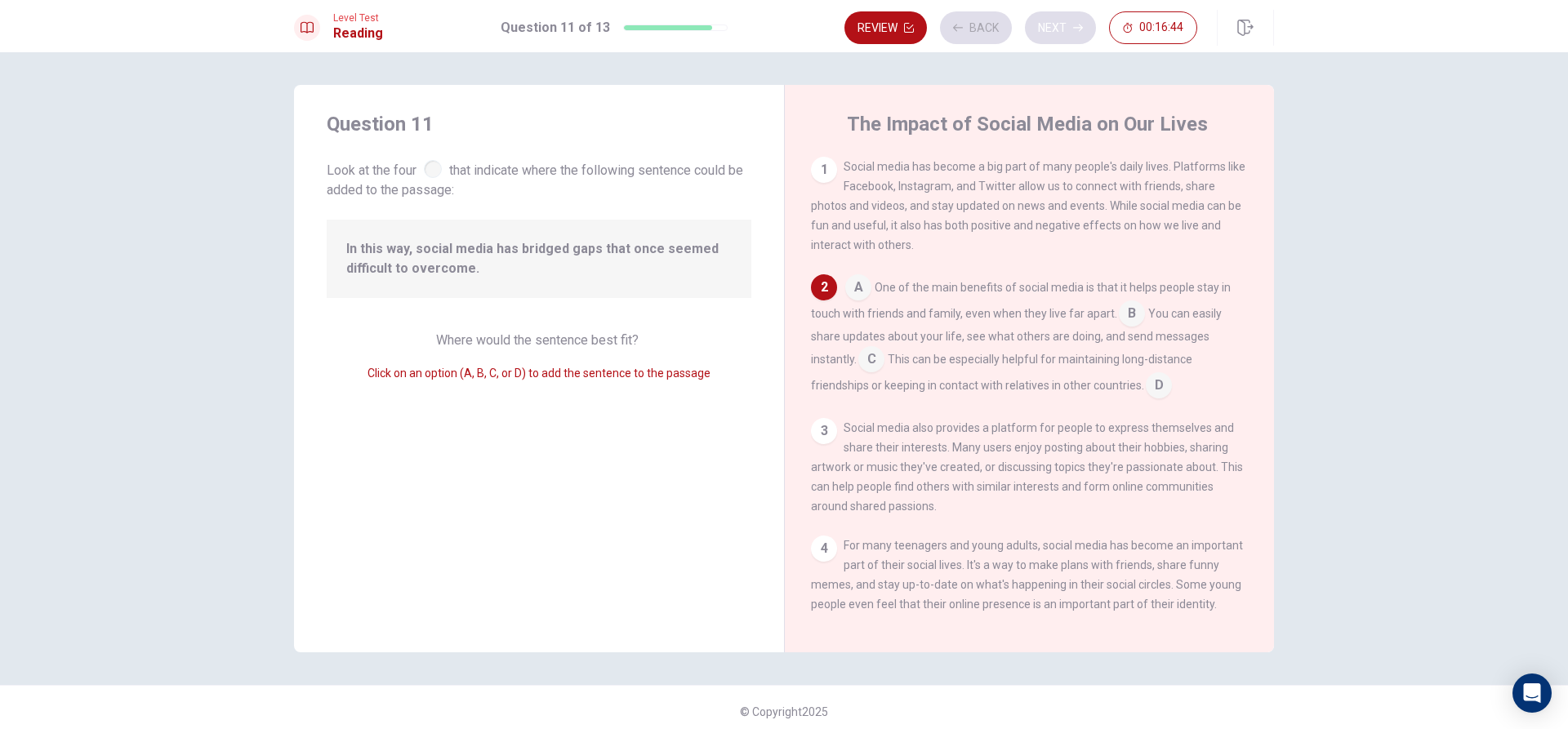
scroll to position [122, 0]
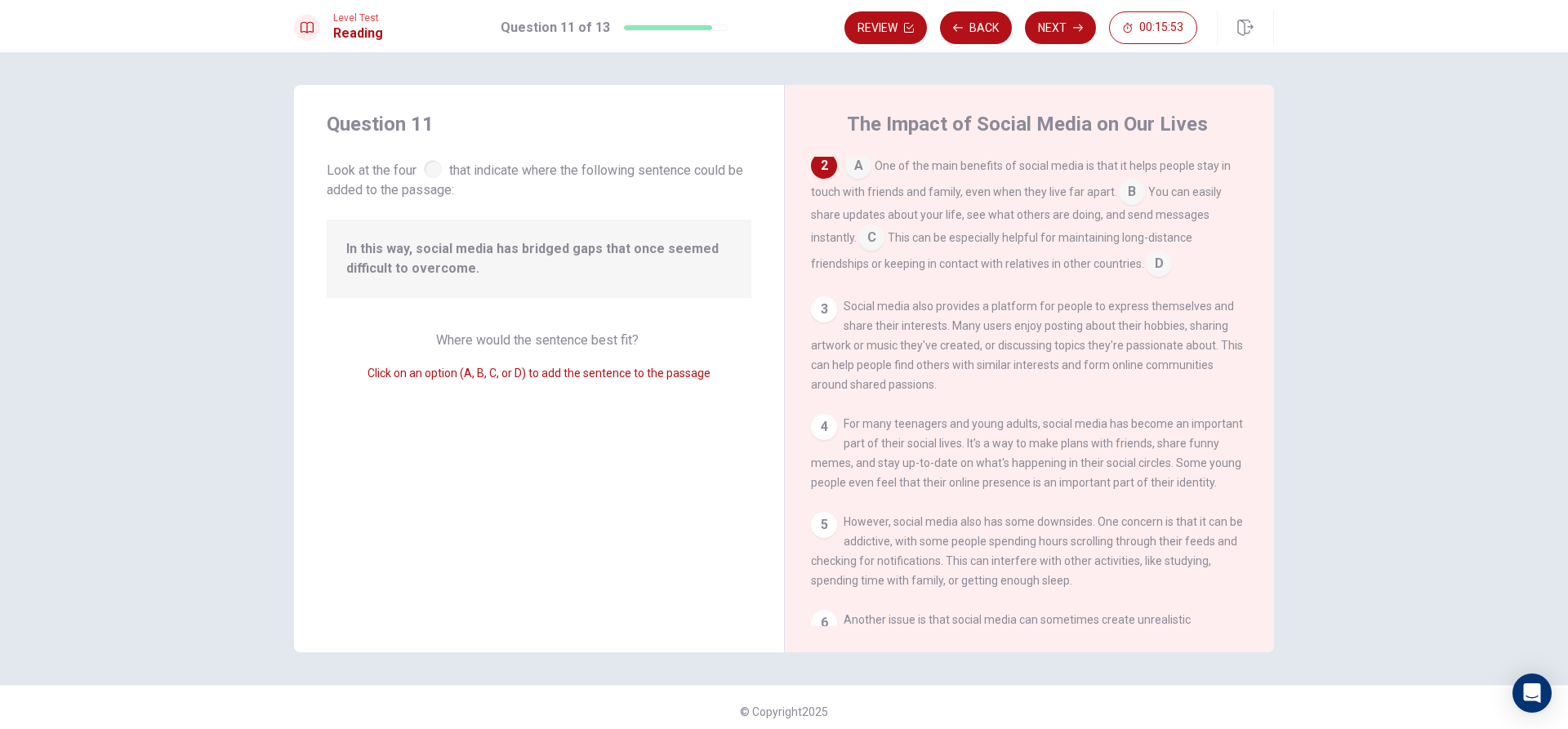
click at [1119, 201] on input at bounding box center [1132, 193] width 26 height 26
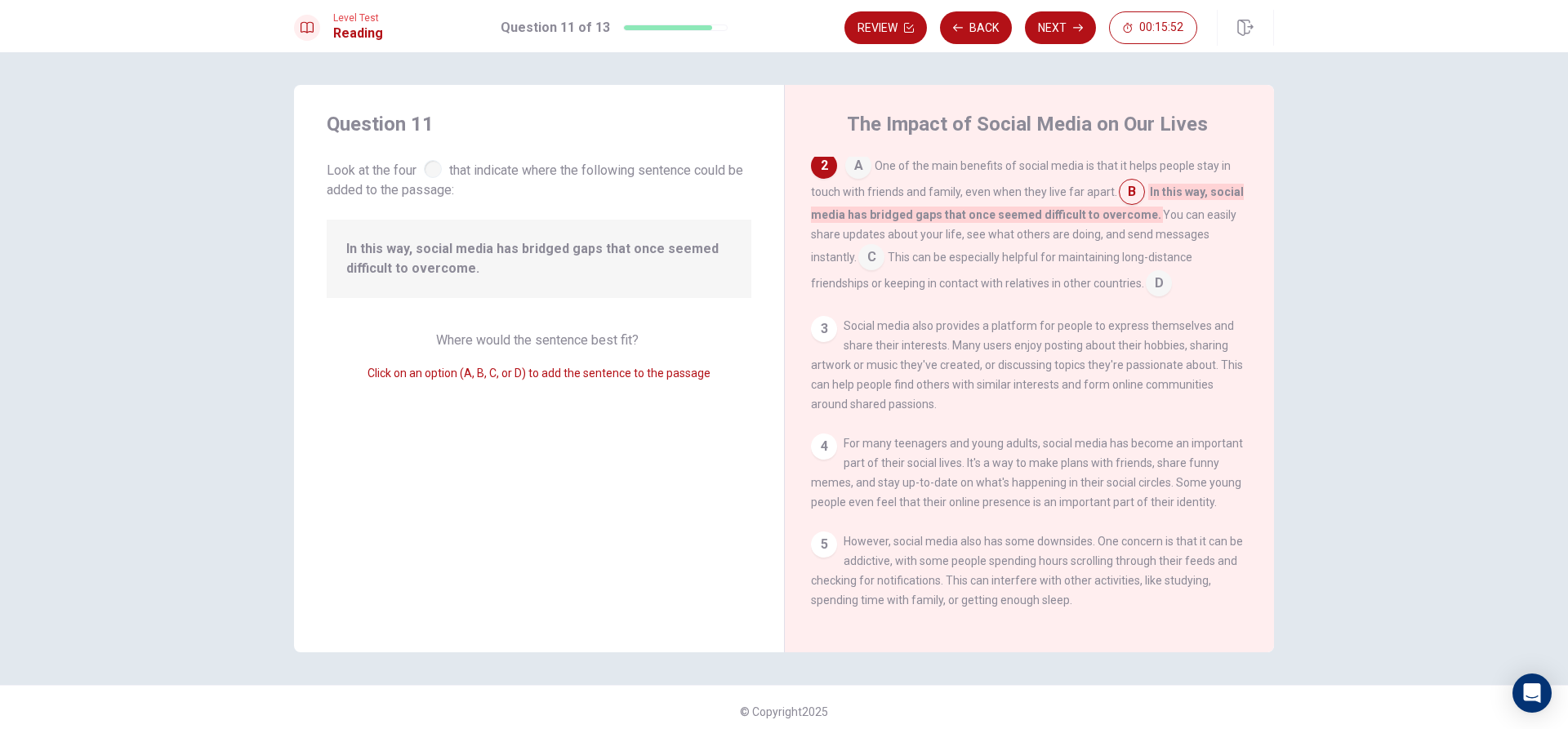
click at [858, 253] on input at bounding box center [871, 259] width 26 height 26
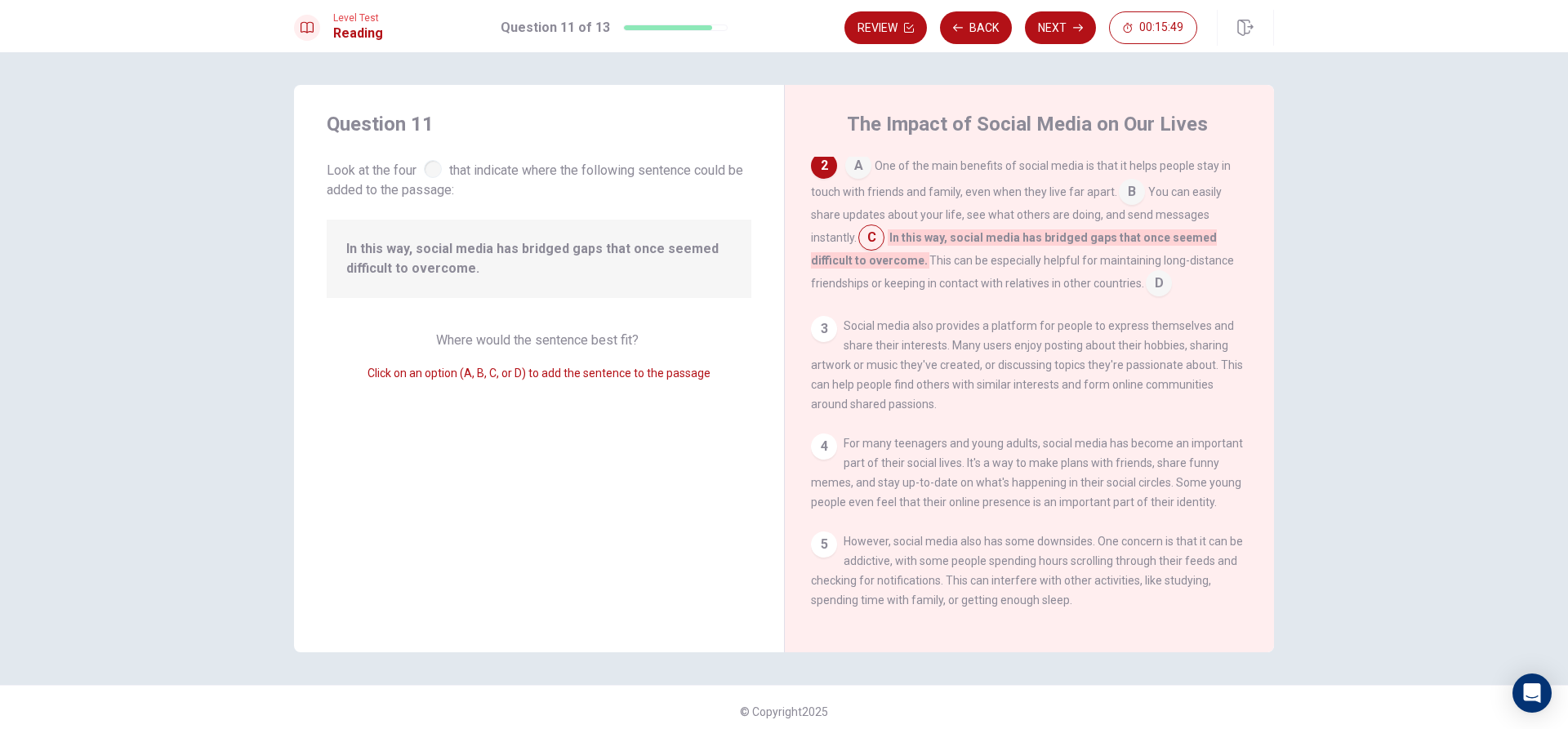
click at [1148, 292] on input at bounding box center [1158, 285] width 26 height 26
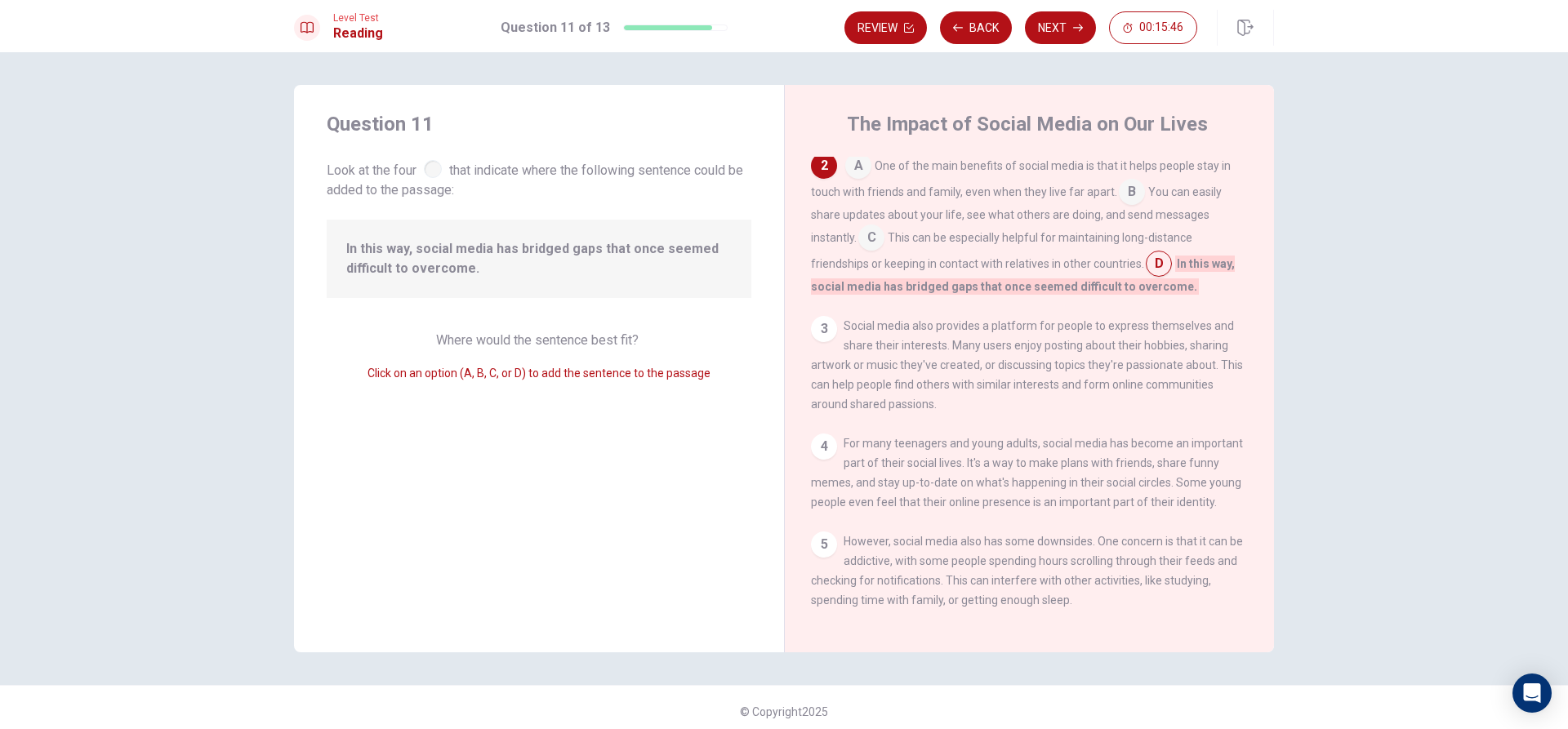
click at [1146, 272] on input at bounding box center [1158, 265] width 26 height 26
click at [866, 243] on input at bounding box center [871, 239] width 26 height 26
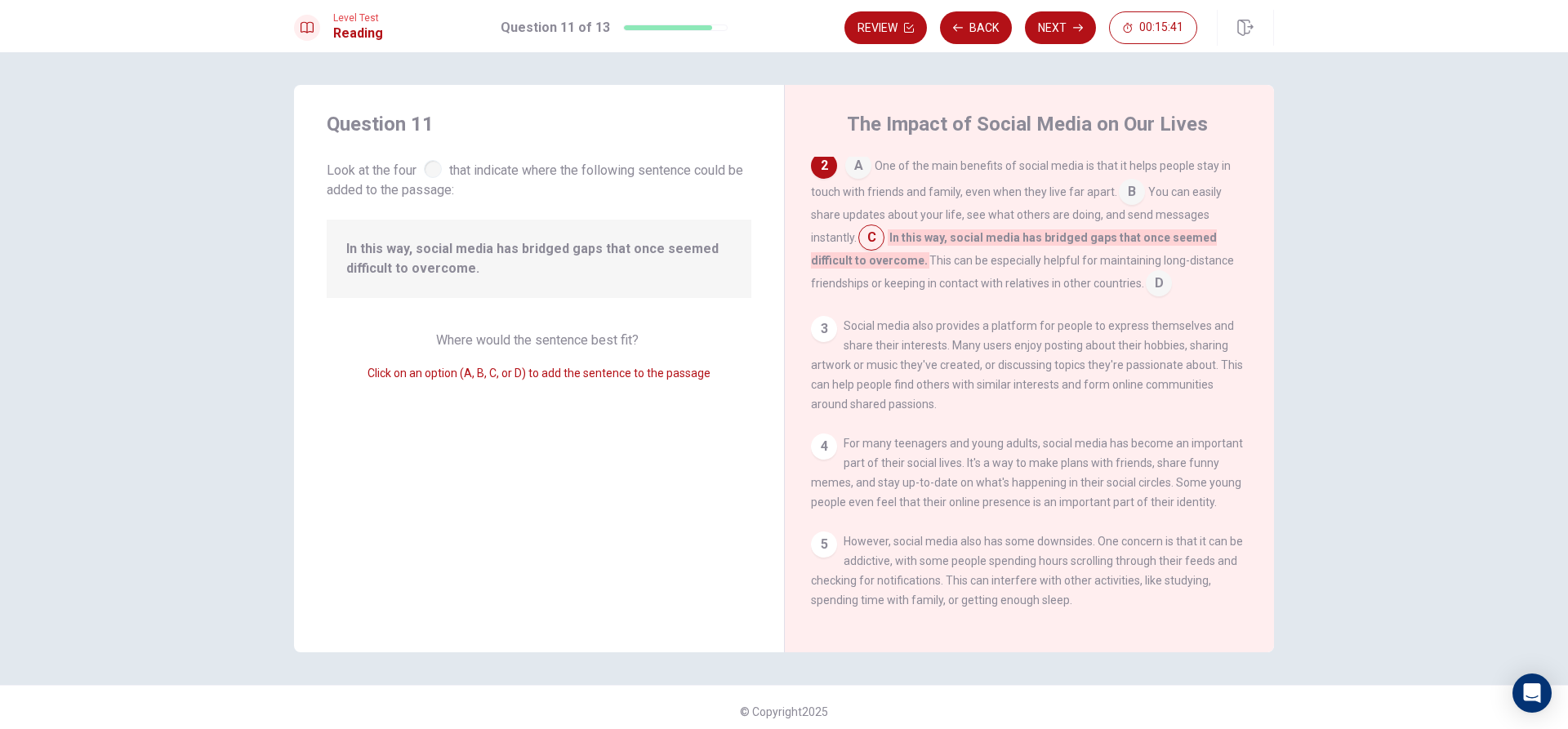
click at [825, 338] on div "3" at bounding box center [824, 329] width 26 height 26
click at [1070, 24] on button "Next" at bounding box center [1060, 28] width 71 height 33
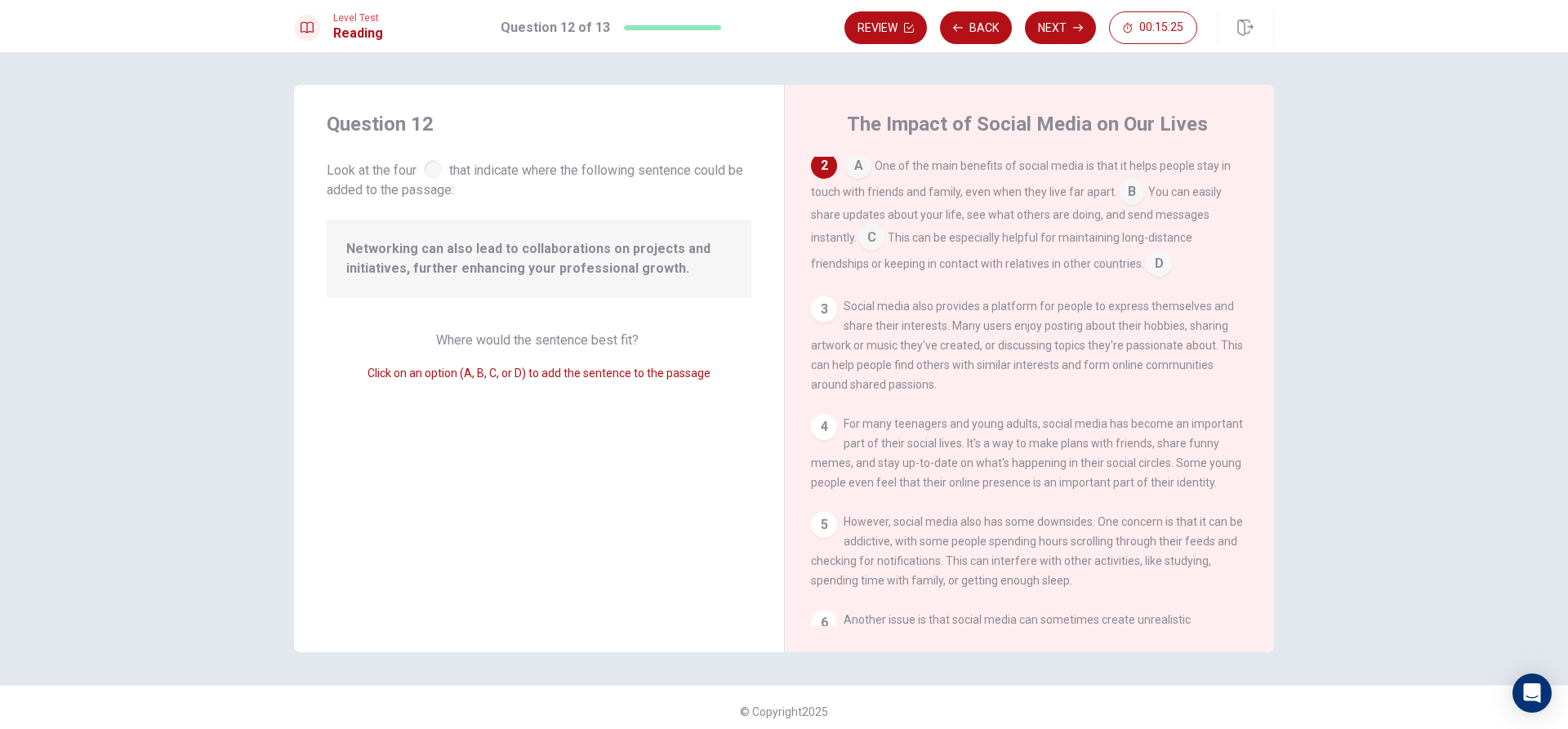
click at [1146, 274] on input at bounding box center [1158, 265] width 26 height 26
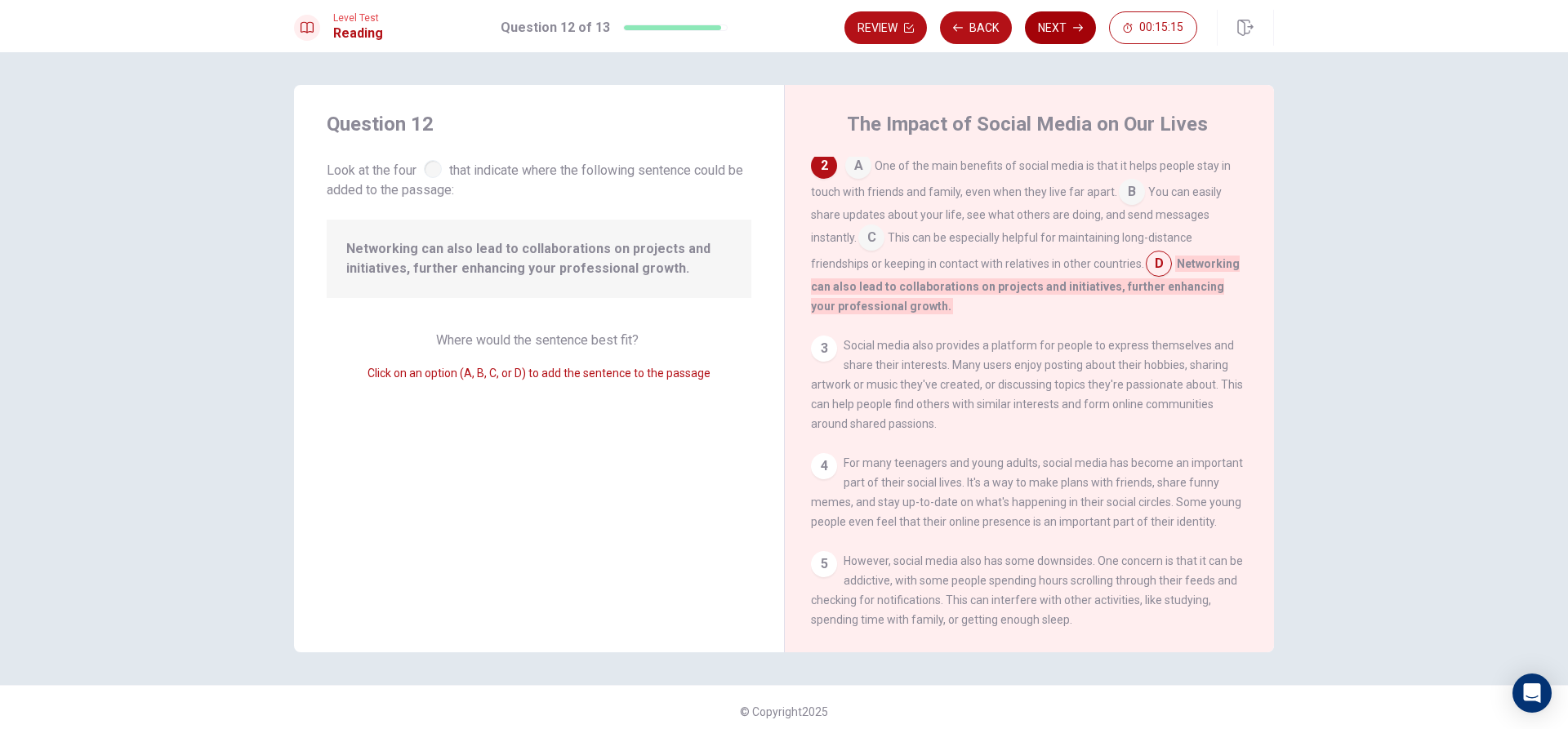
click at [1085, 26] on button "Next" at bounding box center [1060, 28] width 71 height 33
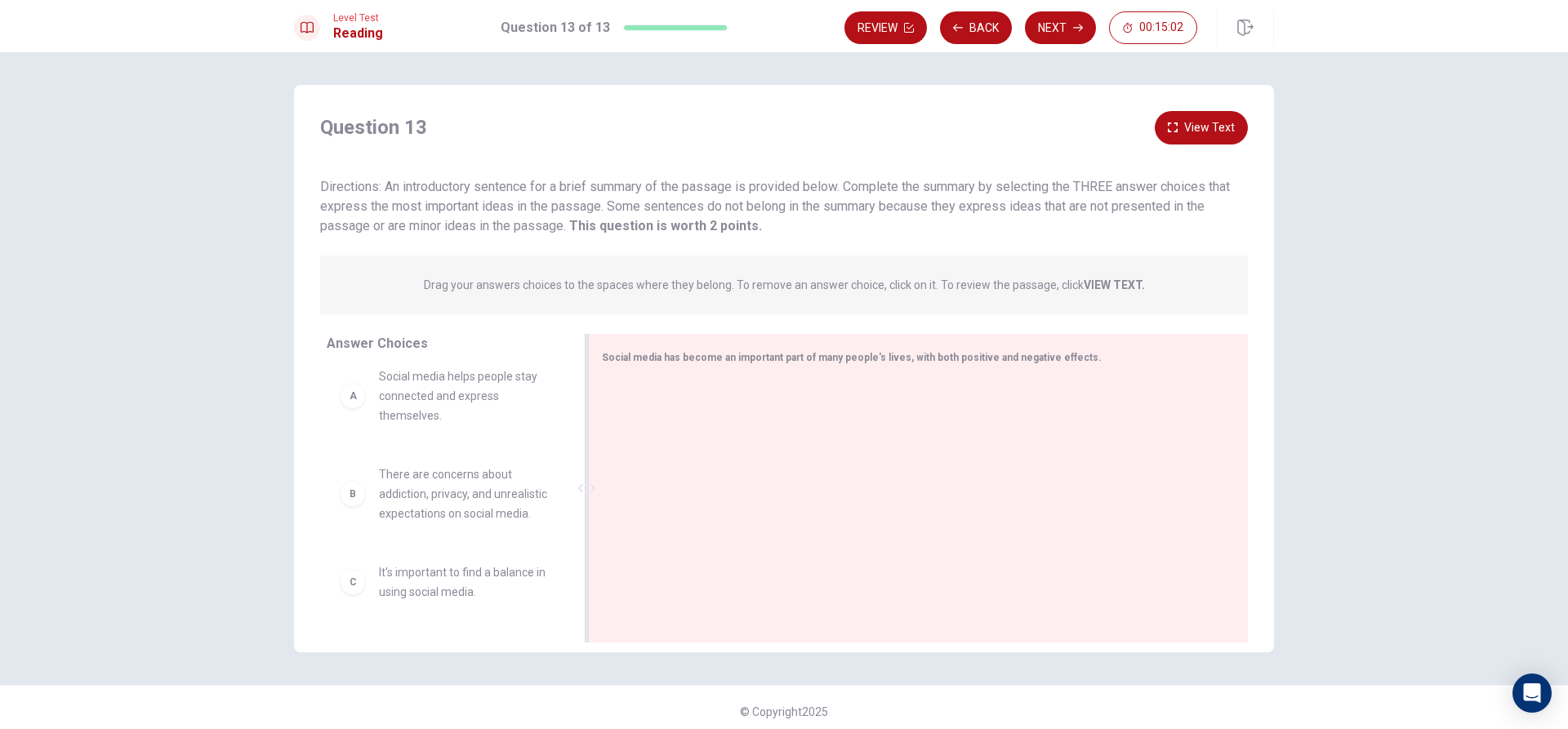
scroll to position [0, 0]
click at [452, 423] on span "Social media helps people stay connected and express themselves." at bounding box center [463, 409] width 170 height 59
drag, startPoint x: 351, startPoint y: 406, endPoint x: 905, endPoint y: 404, distance: 554.0
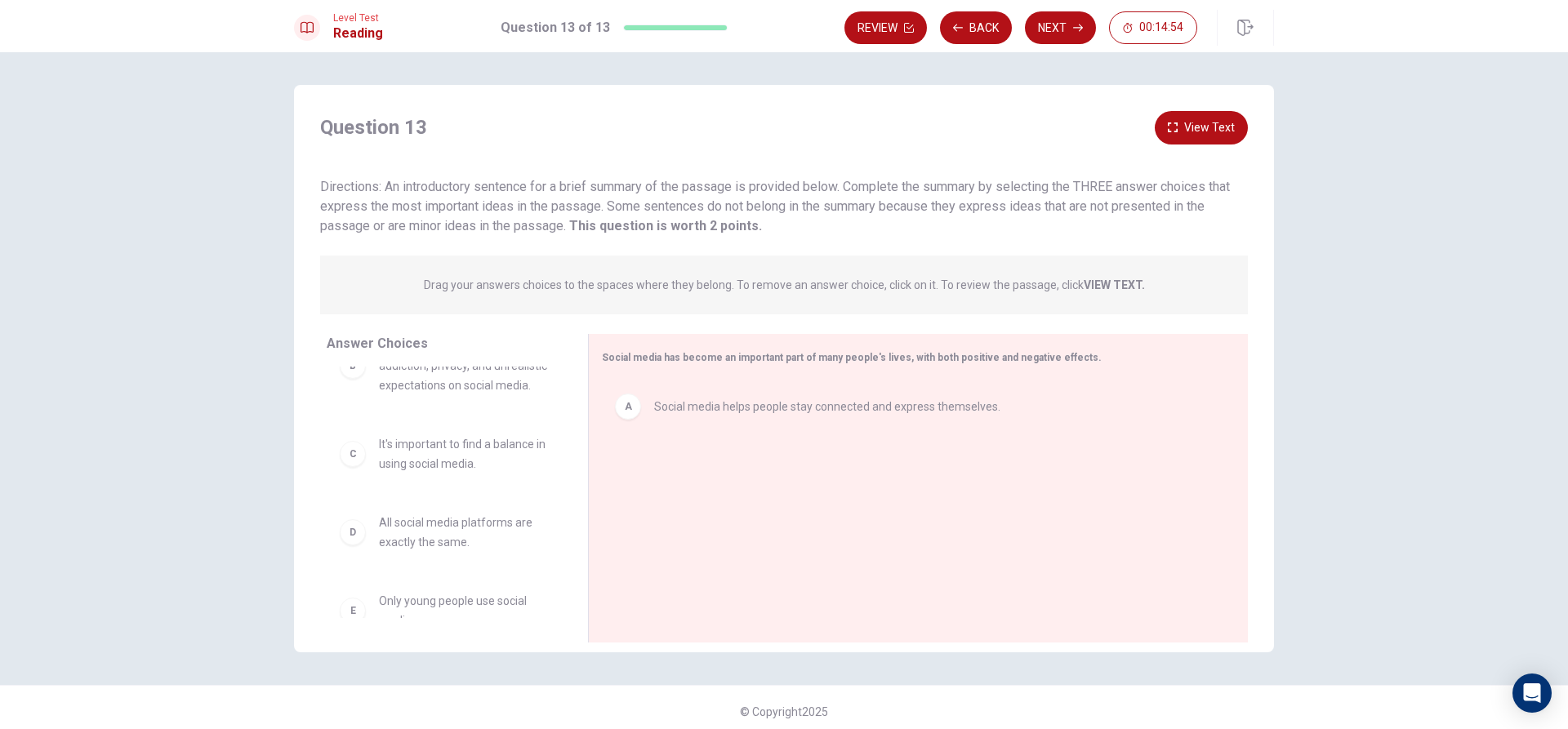
scroll to position [81, 0]
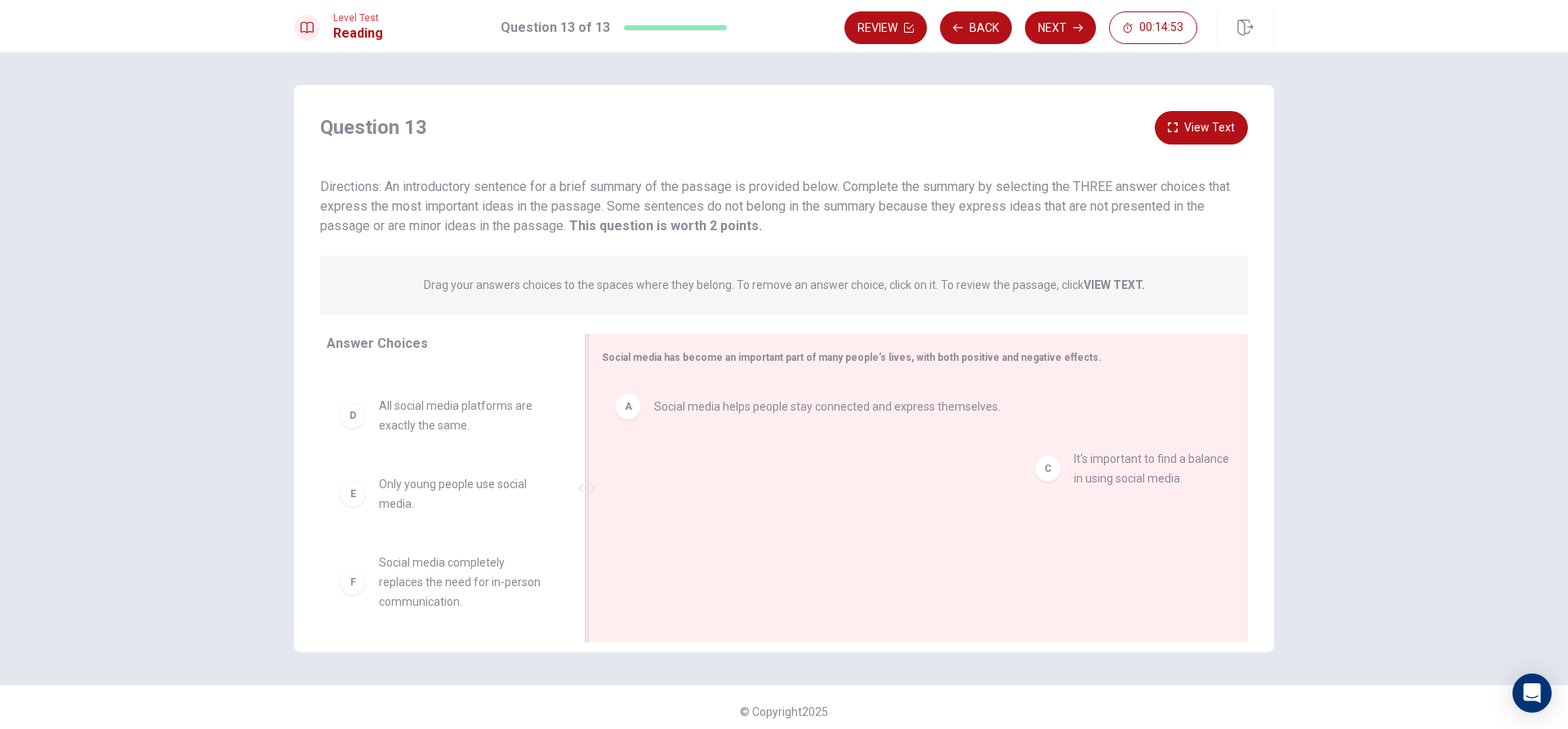
drag, startPoint x: 389, startPoint y: 436, endPoint x: 1094, endPoint y: 469, distance: 705.8
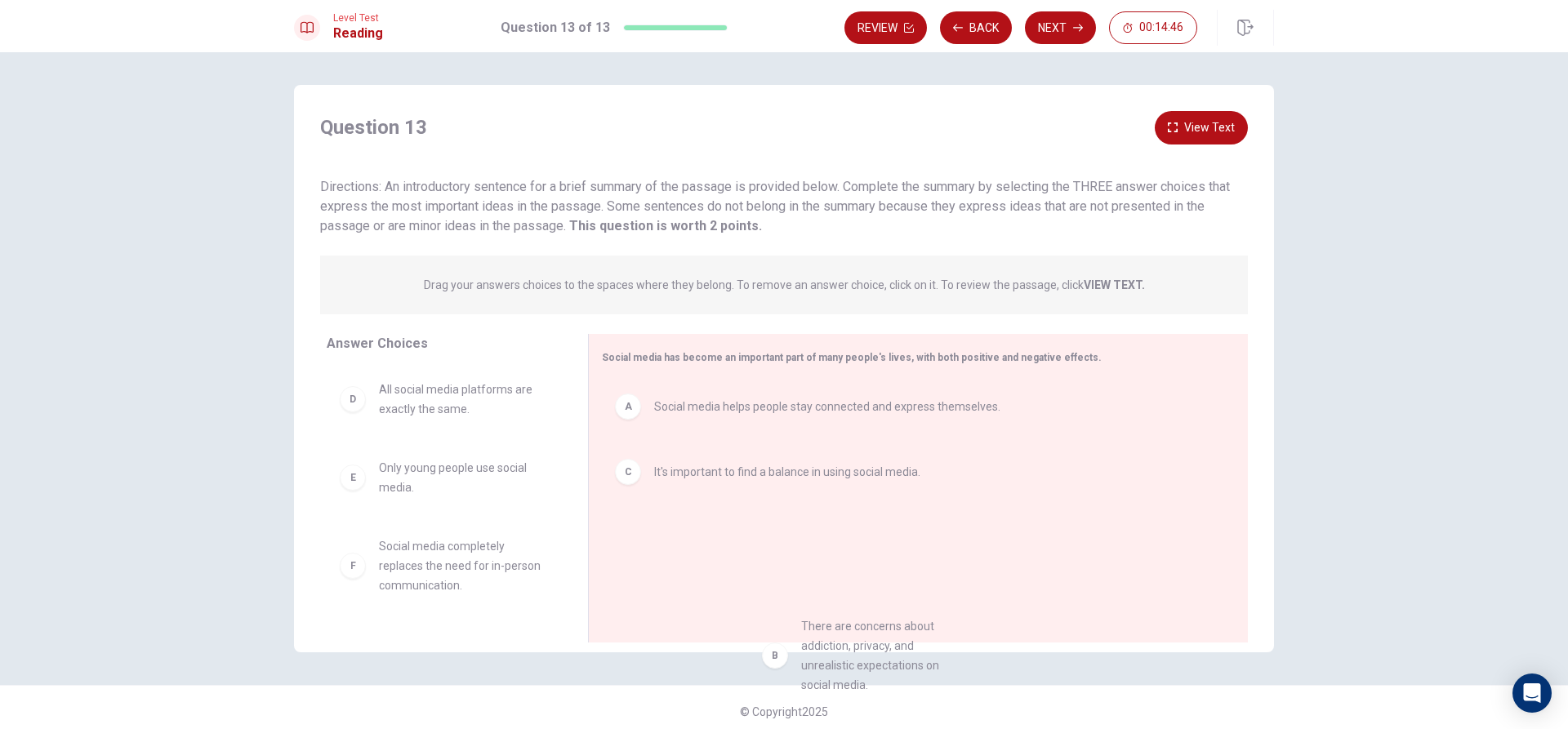
drag, startPoint x: 412, startPoint y: 425, endPoint x: 850, endPoint y: 671, distance: 502.4
drag, startPoint x: 416, startPoint y: 410, endPoint x: 809, endPoint y: 542, distance: 414.6
click at [1186, 135] on button "View Text" at bounding box center [1201, 128] width 93 height 34
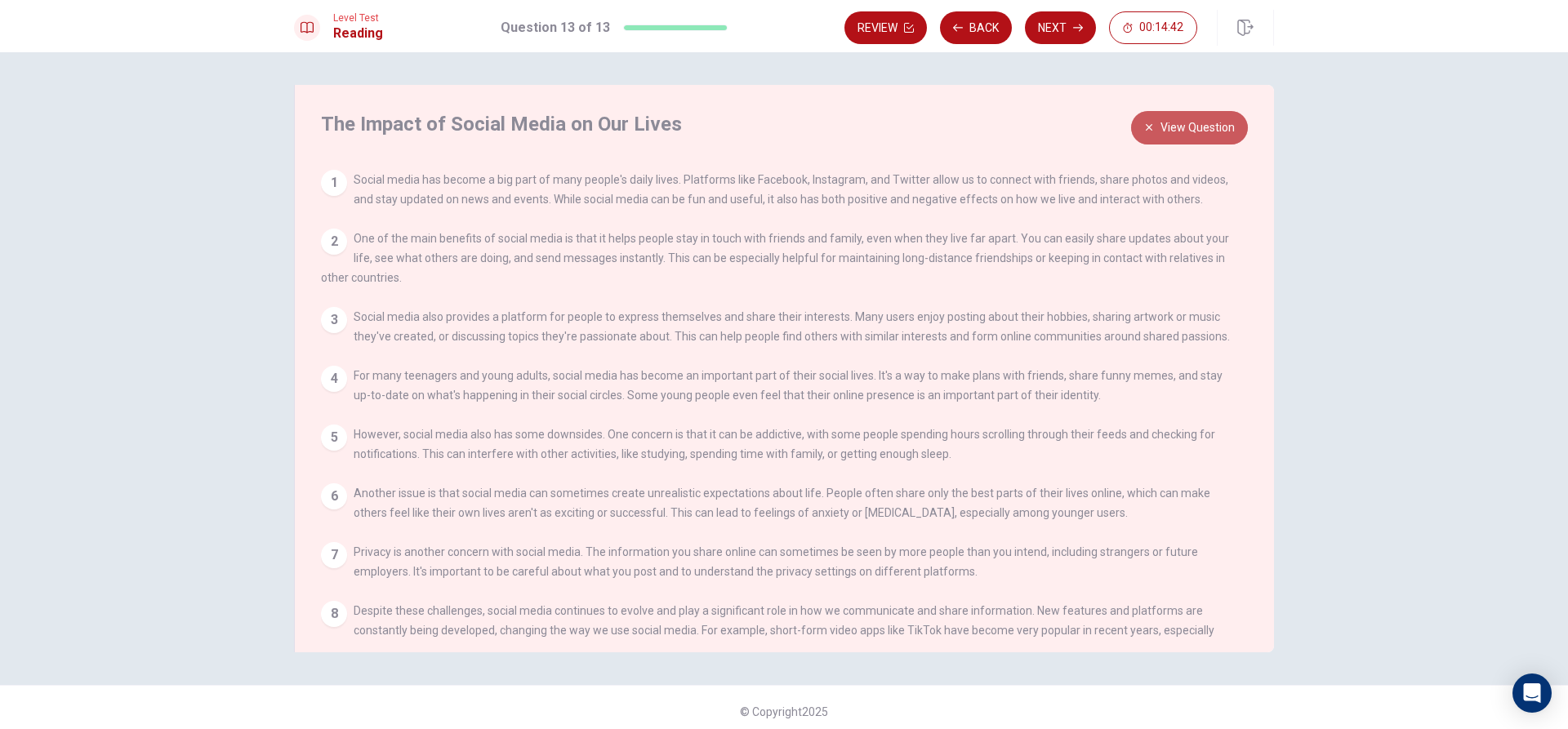
click at [1191, 118] on button "View Question" at bounding box center [1189, 128] width 117 height 34
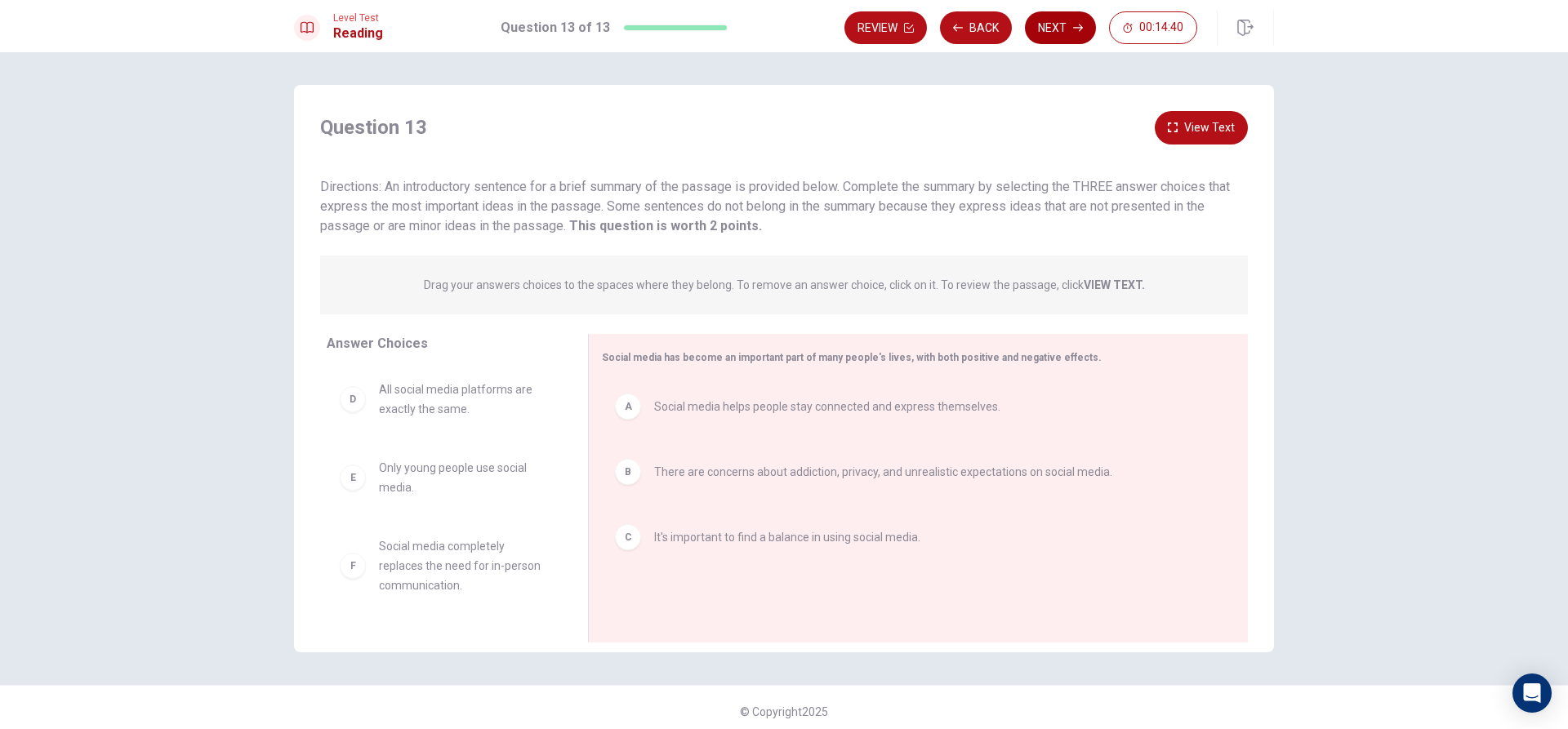
click at [1076, 18] on button "Next" at bounding box center [1060, 28] width 71 height 33
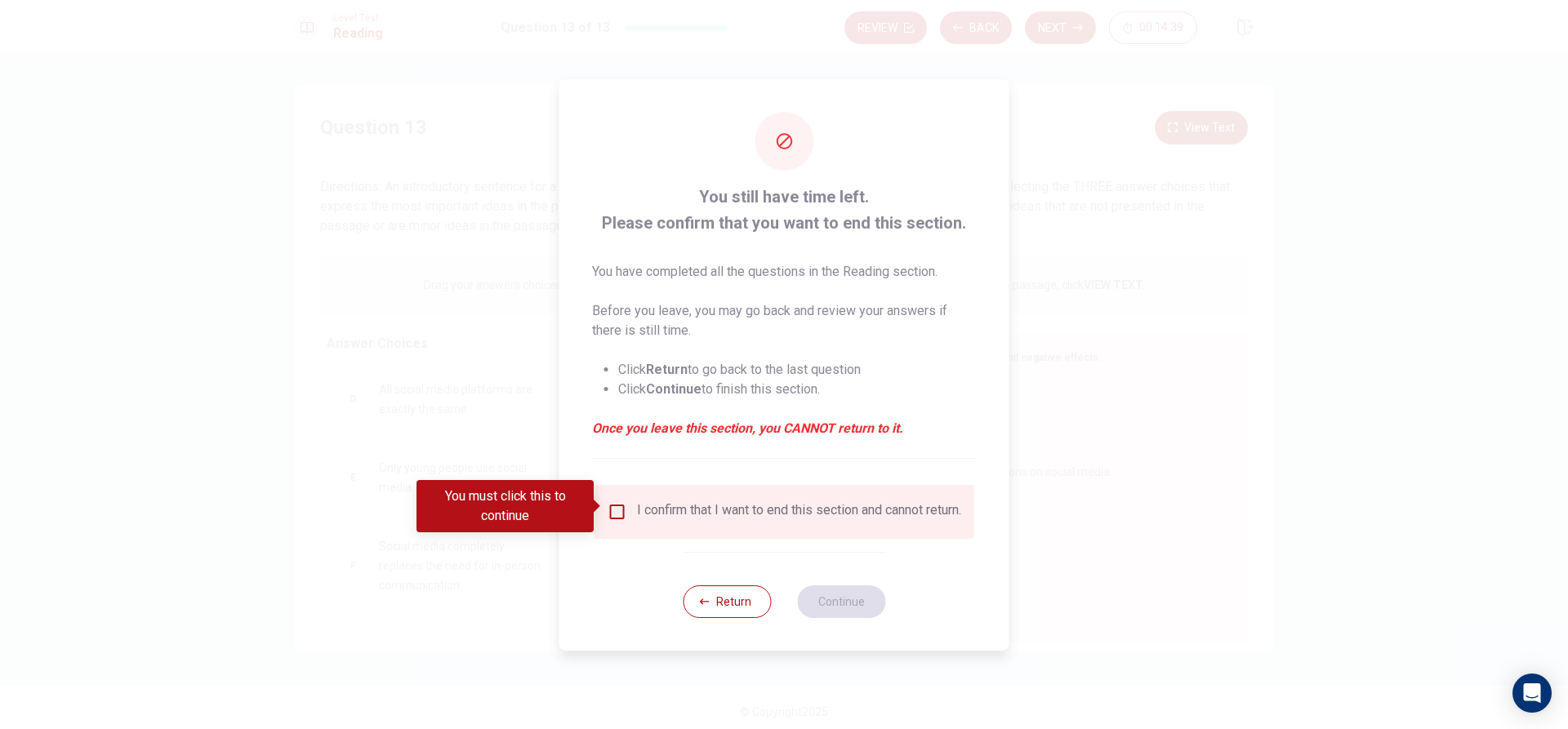
click at [637, 507] on div "I confirm that I want to end this section and cannot return." at bounding box center [798, 512] width 324 height 20
click at [608, 502] on input "You must click this to continue" at bounding box center [618, 512] width 20 height 20
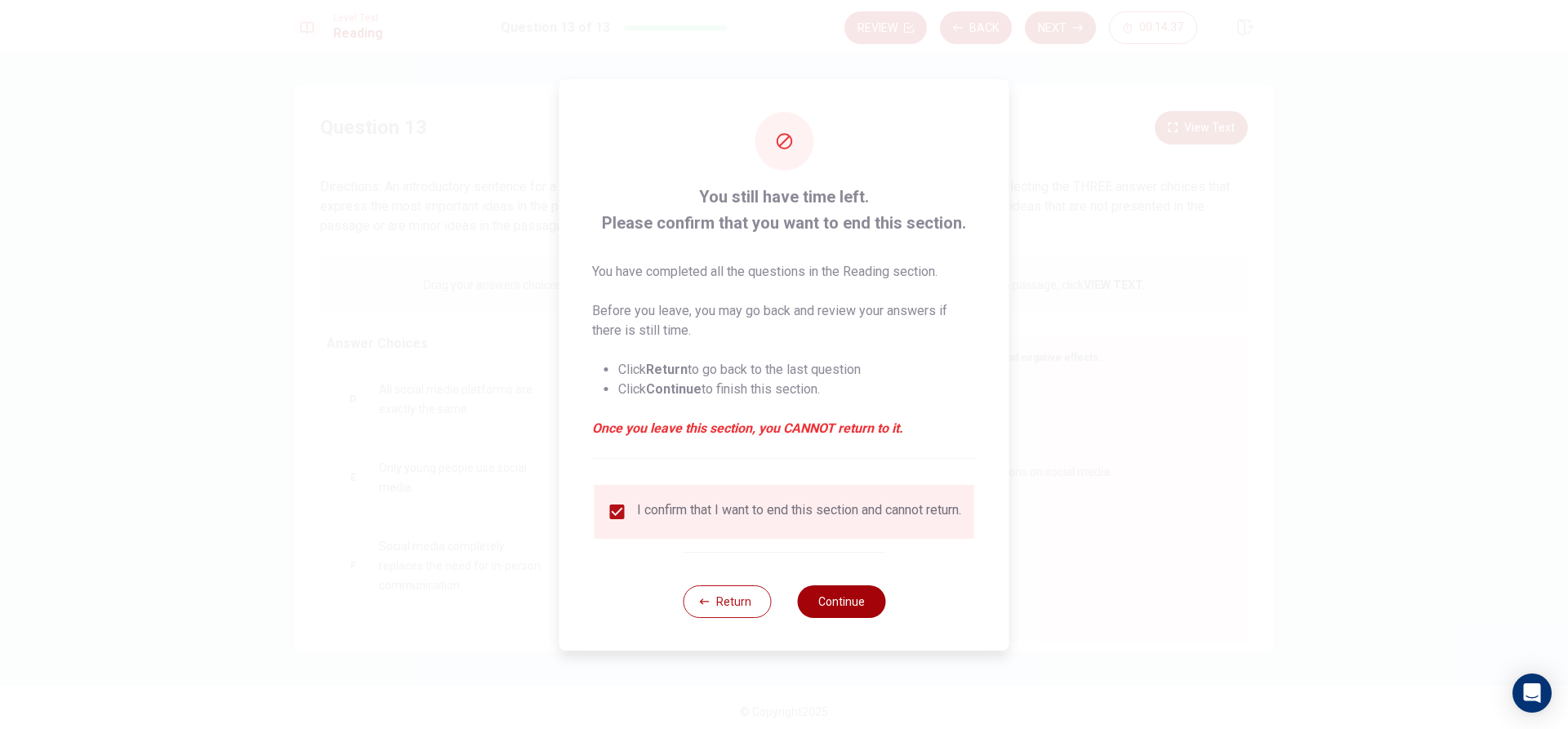
click at [861, 597] on button "Continue" at bounding box center [841, 601] width 88 height 33
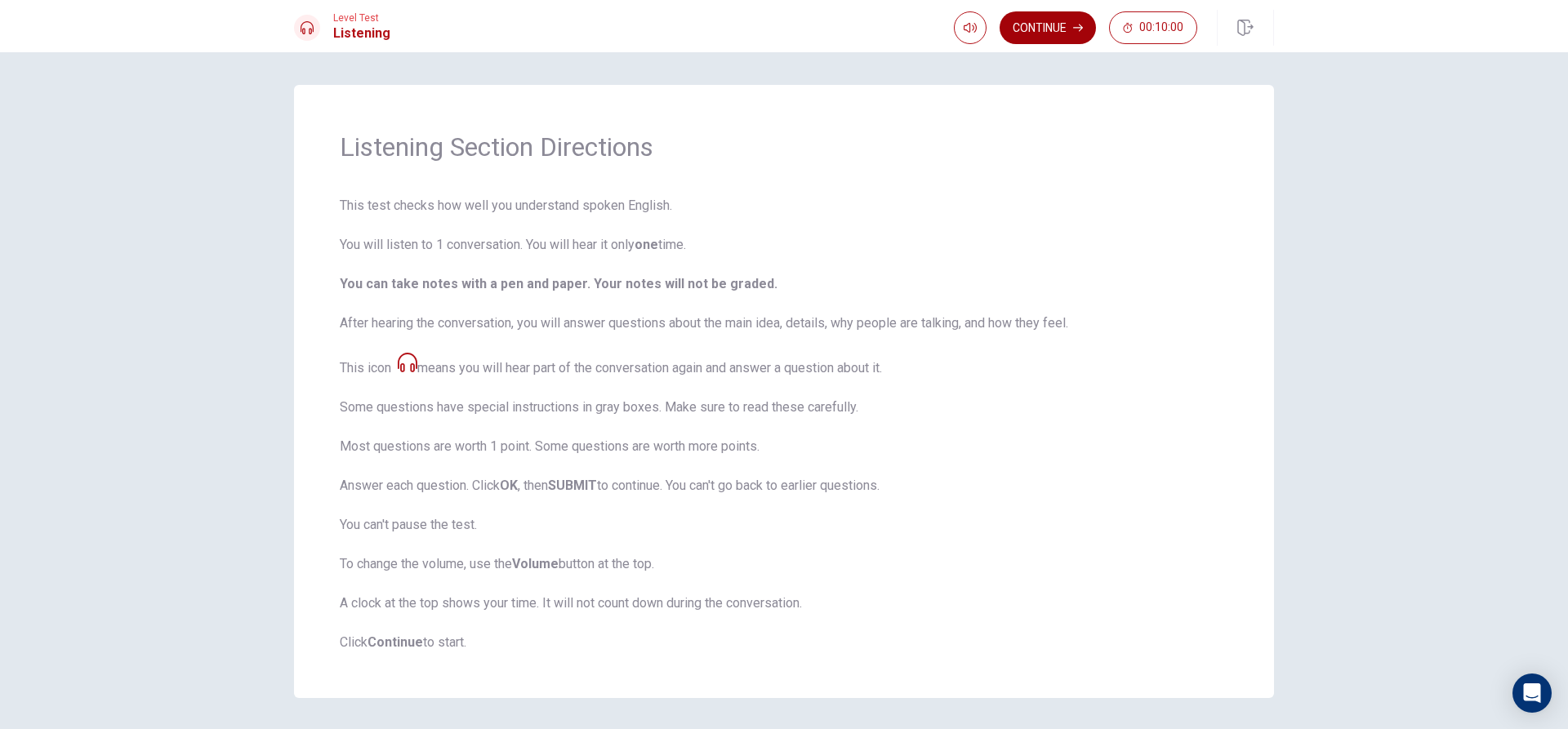
click at [1031, 41] on button "Continue" at bounding box center [1047, 28] width 96 height 33
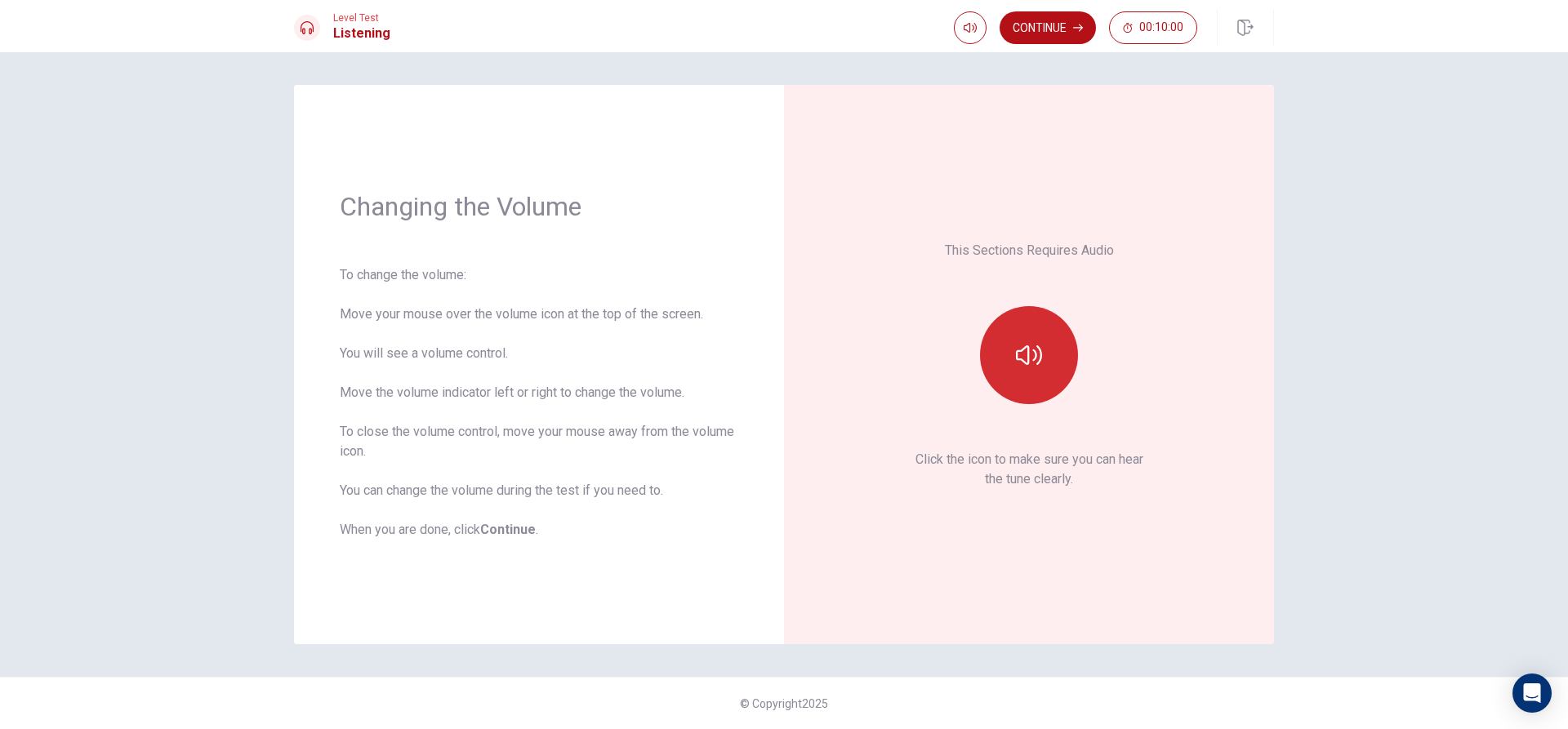
click at [995, 349] on button "button" at bounding box center [1028, 355] width 98 height 98
click at [1020, 340] on button "button" at bounding box center [1028, 355] width 98 height 98
click at [1024, 334] on button "button" at bounding box center [1028, 355] width 98 height 98
click at [1028, 41] on button "Continue" at bounding box center [1047, 28] width 96 height 33
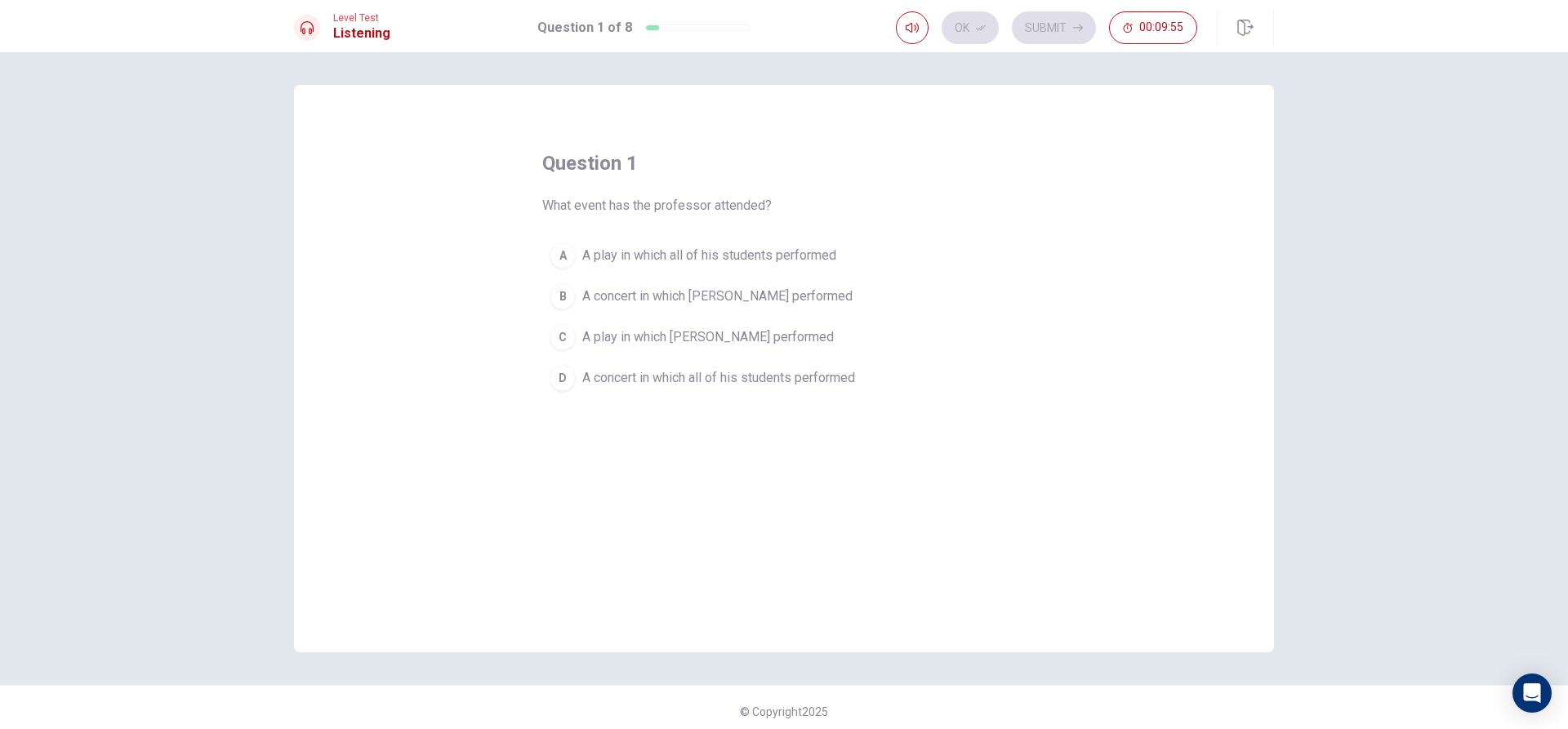
click at [567, 303] on div "B" at bounding box center [562, 297] width 26 height 26
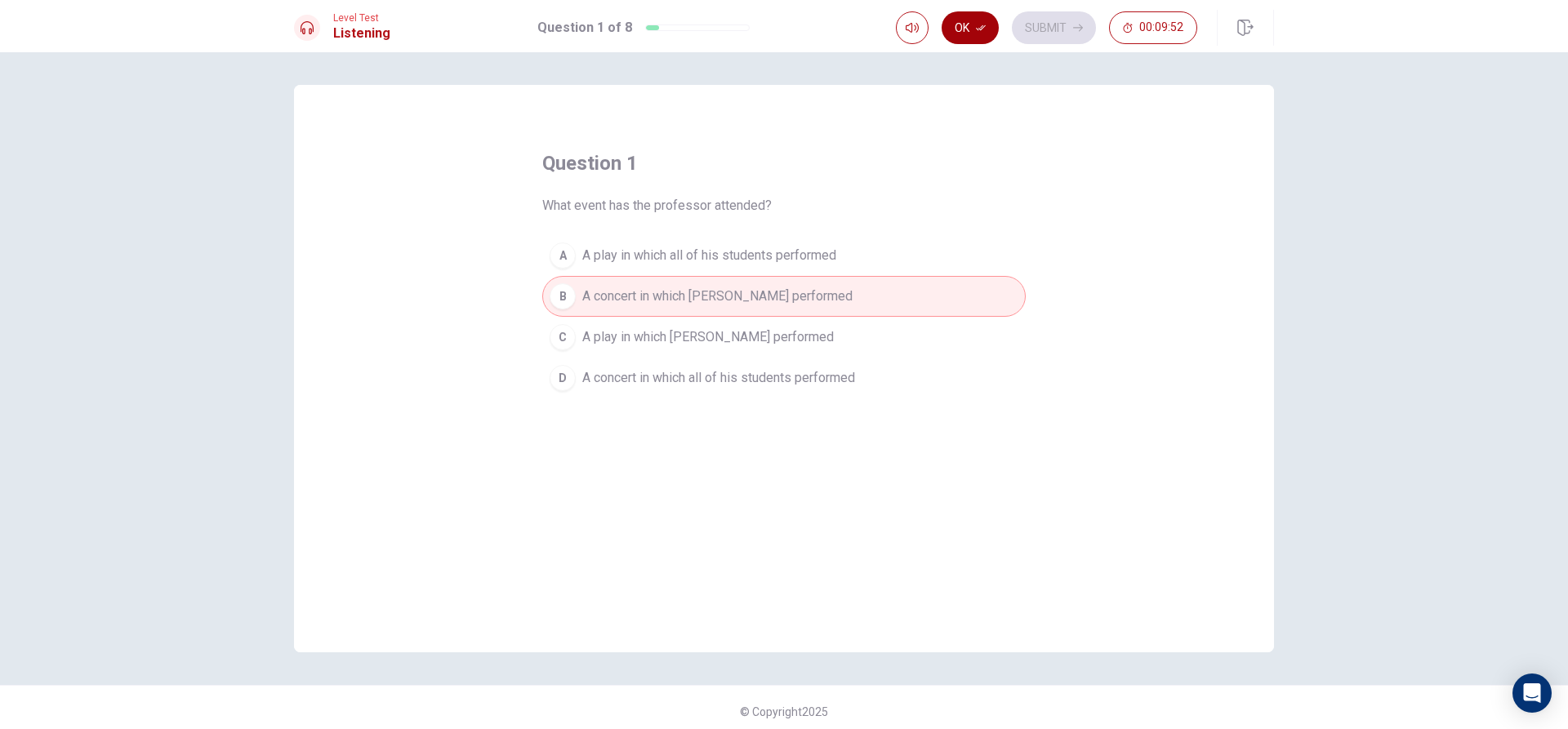
click at [989, 34] on button "Ok" at bounding box center [970, 28] width 58 height 33
click at [1017, 40] on div "Ok Submit 00:09:51" at bounding box center [1046, 28] width 302 height 33
click at [1043, 30] on button "Submit" at bounding box center [1053, 28] width 84 height 33
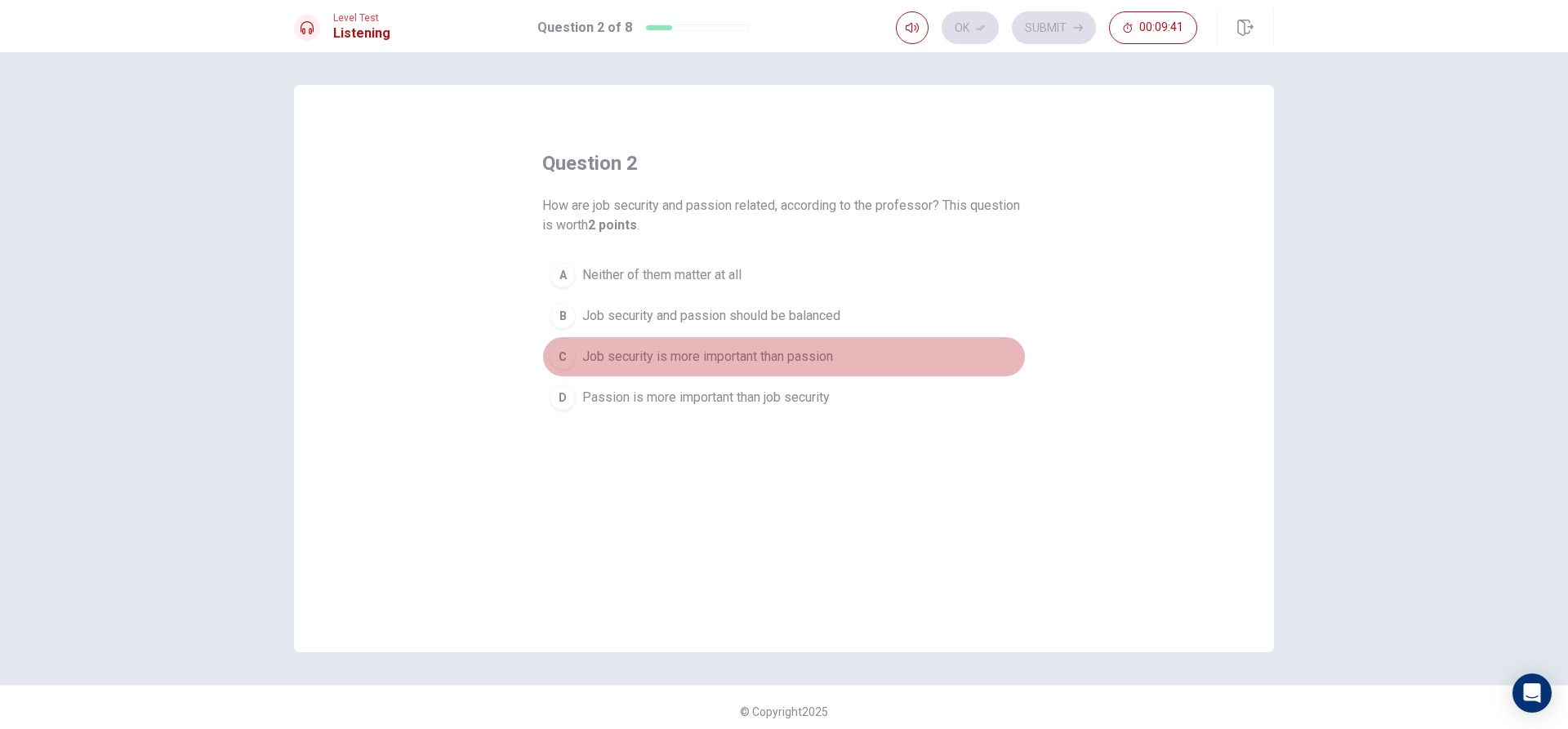
click at [750, 364] on span "Job security is more important than passion" at bounding box center [707, 357] width 251 height 20
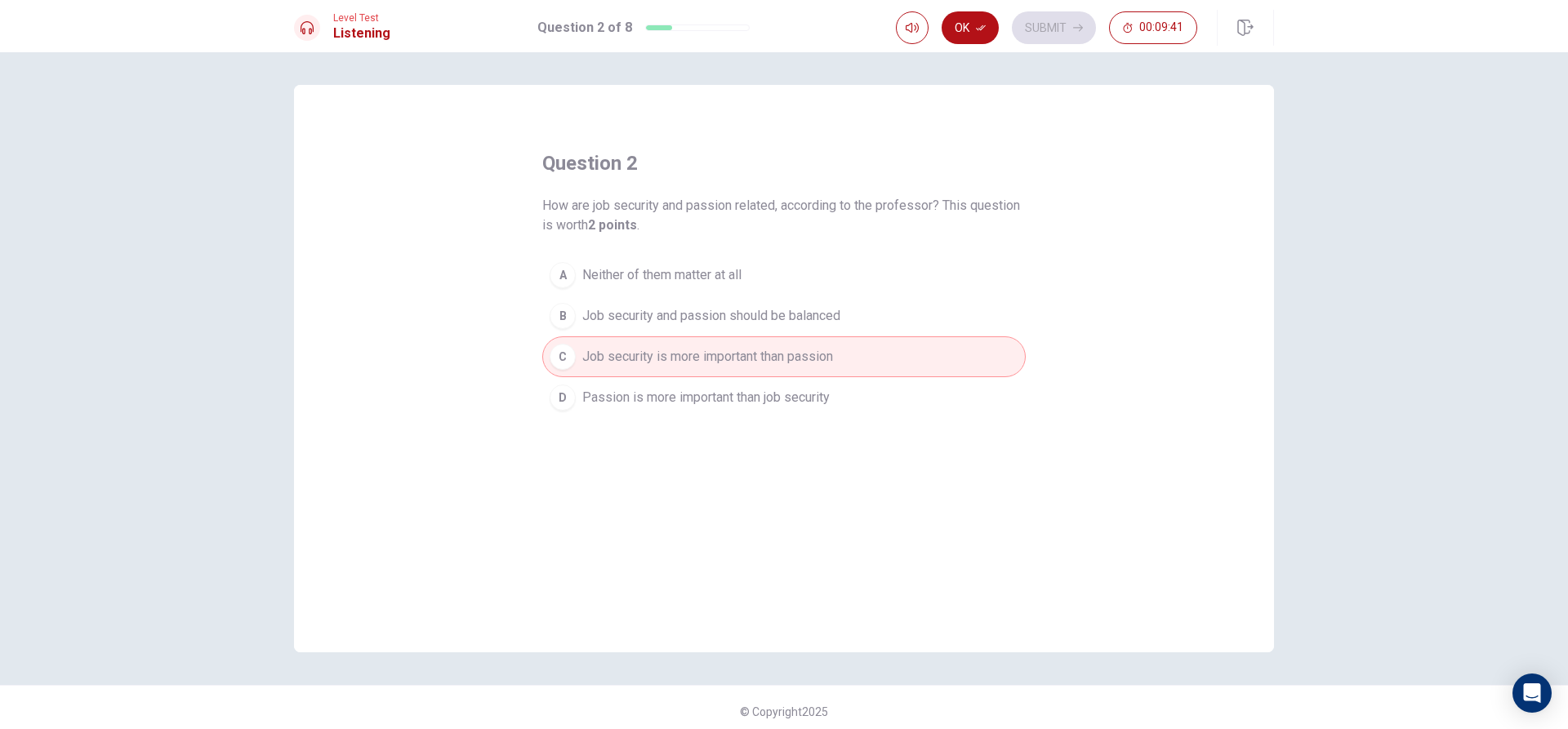
click at [755, 321] on span "Job security and passion should be balanced" at bounding box center [711, 316] width 258 height 20
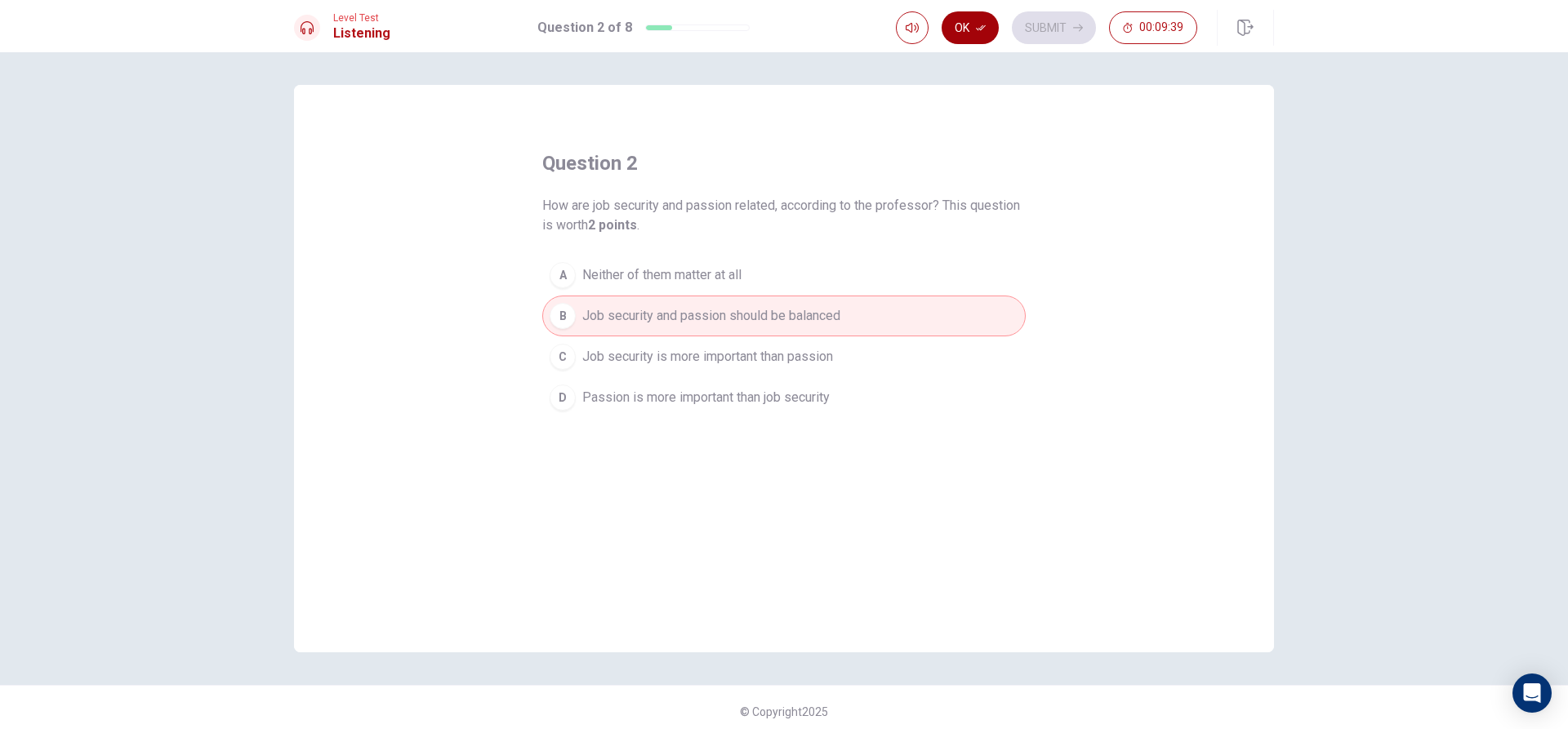
click at [974, 24] on button "Ok" at bounding box center [970, 28] width 58 height 33
click at [1049, 29] on button "Submit" at bounding box center [1053, 28] width 84 height 33
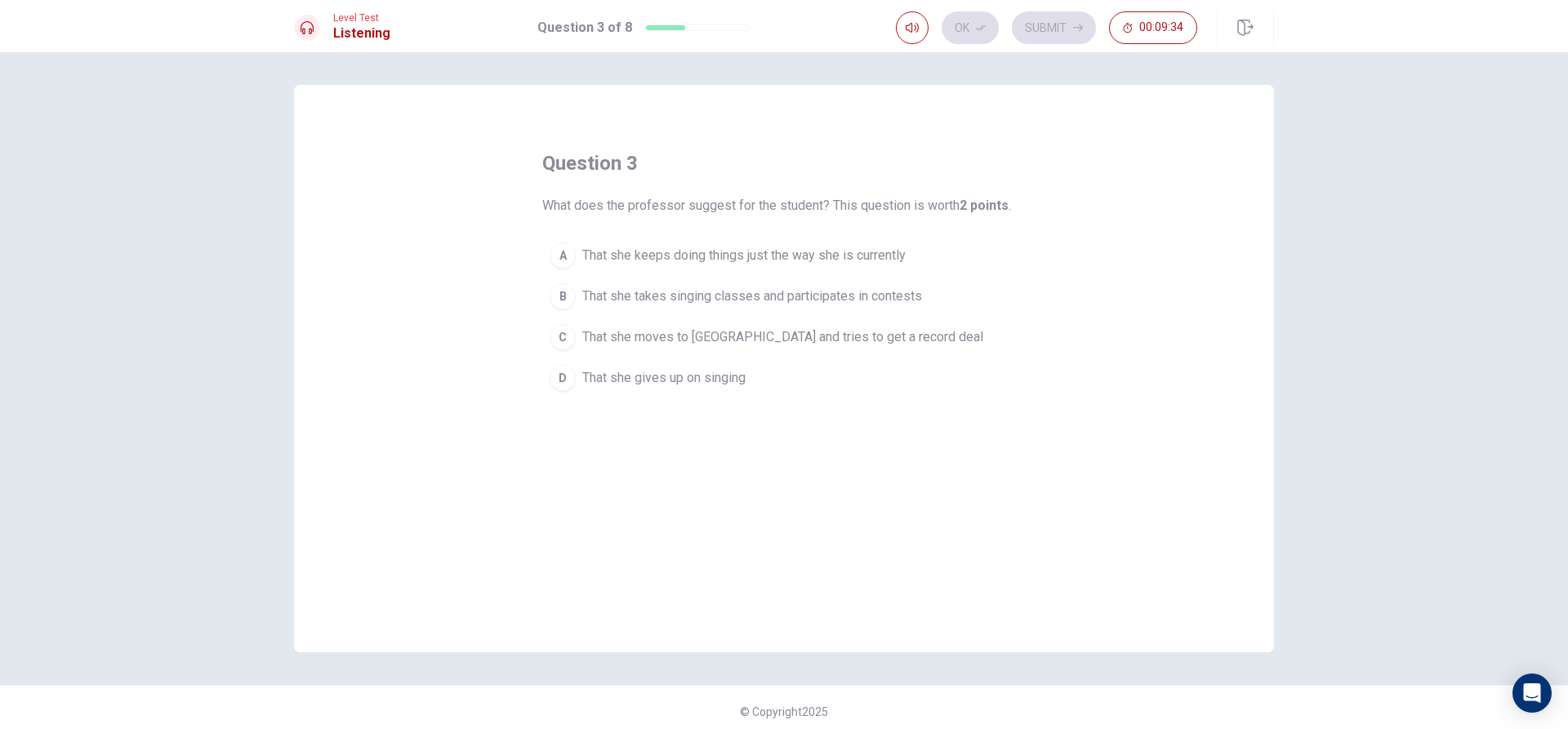
click at [751, 295] on span "That she takes singing classes and participates in contests" at bounding box center [752, 297] width 340 height 20
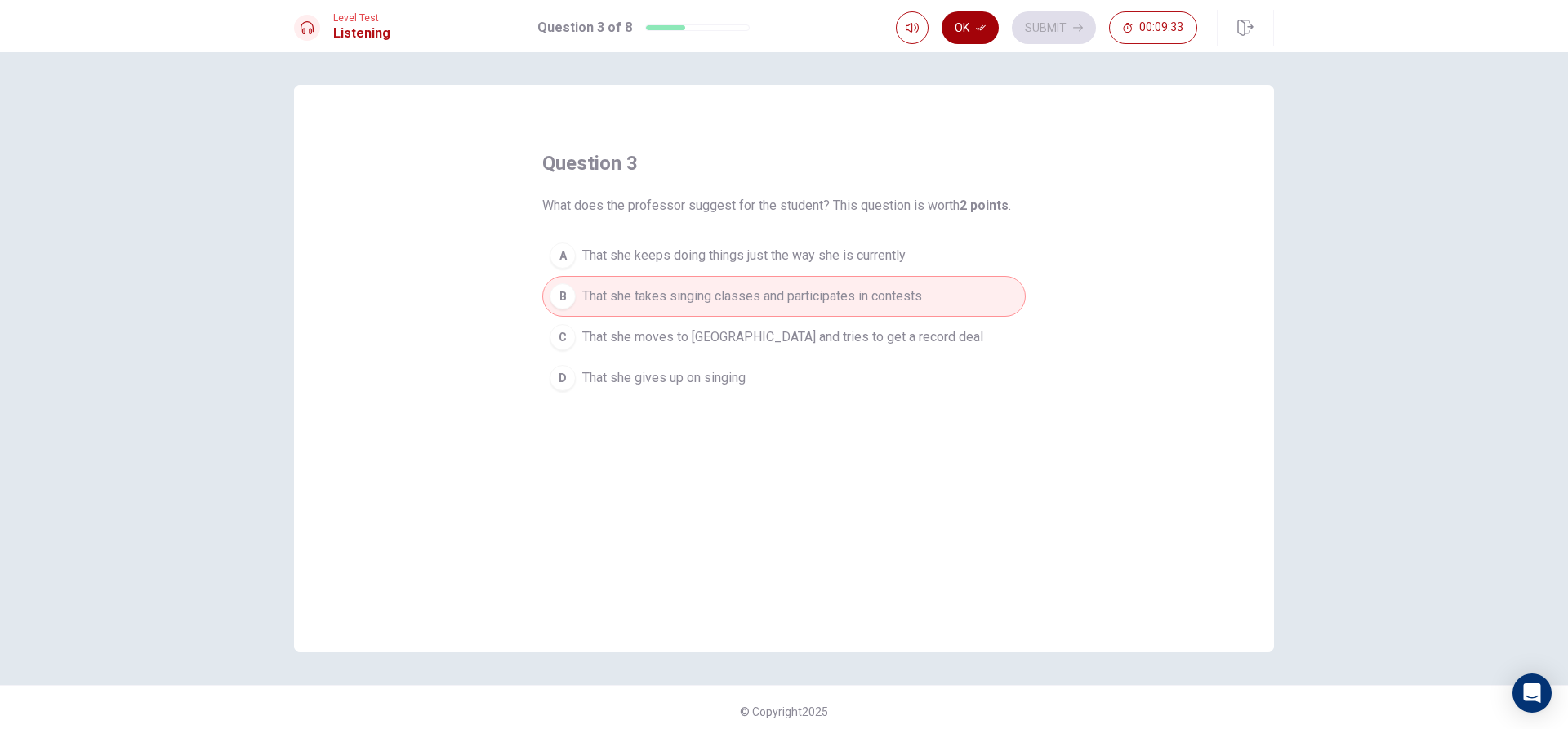
click at [995, 23] on button "Ok" at bounding box center [970, 28] width 58 height 33
click at [1038, 33] on button "Submit" at bounding box center [1053, 28] width 84 height 33
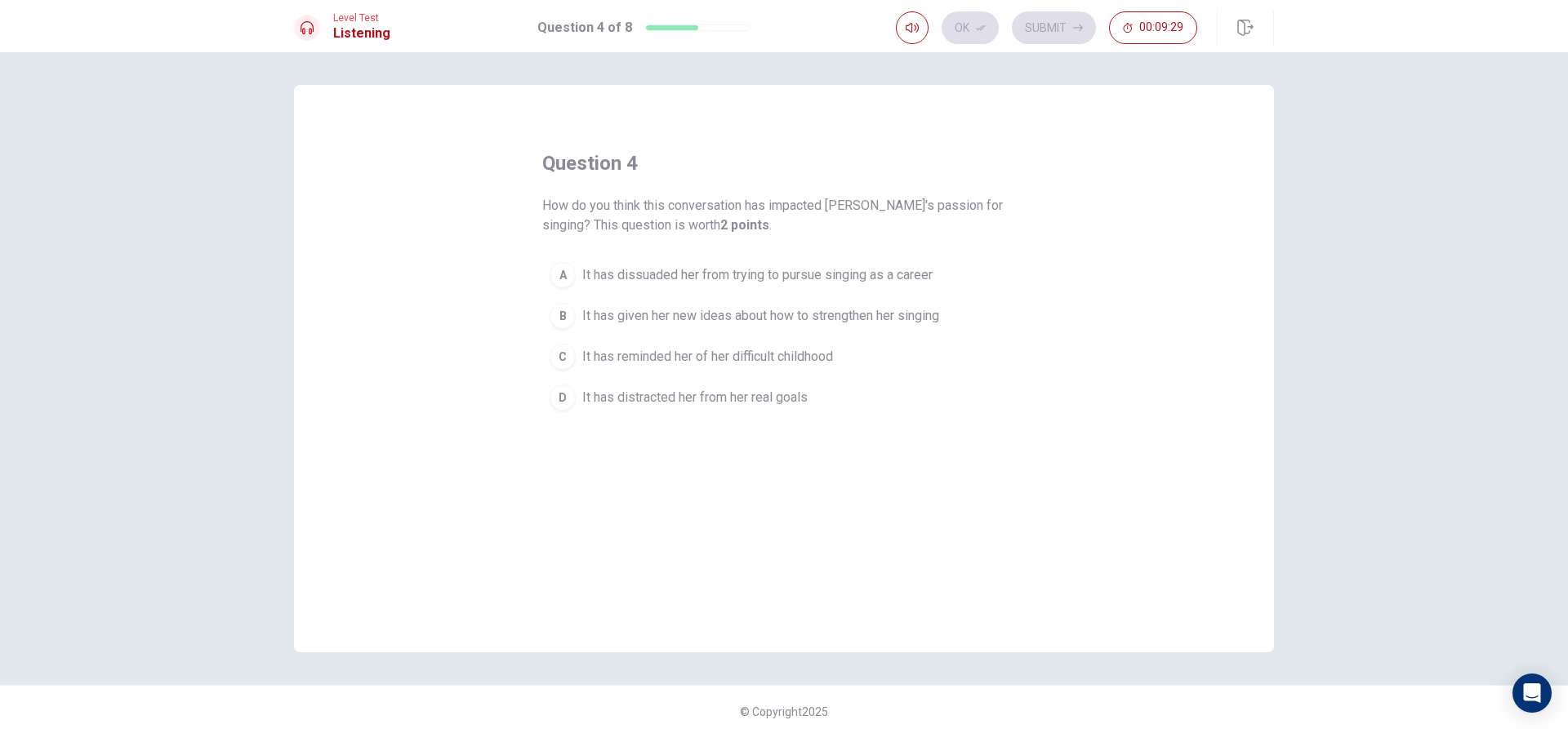
click at [653, 315] on span "It has given her new ideas about how to strengthen her singing" at bounding box center [761, 316] width 357 height 20
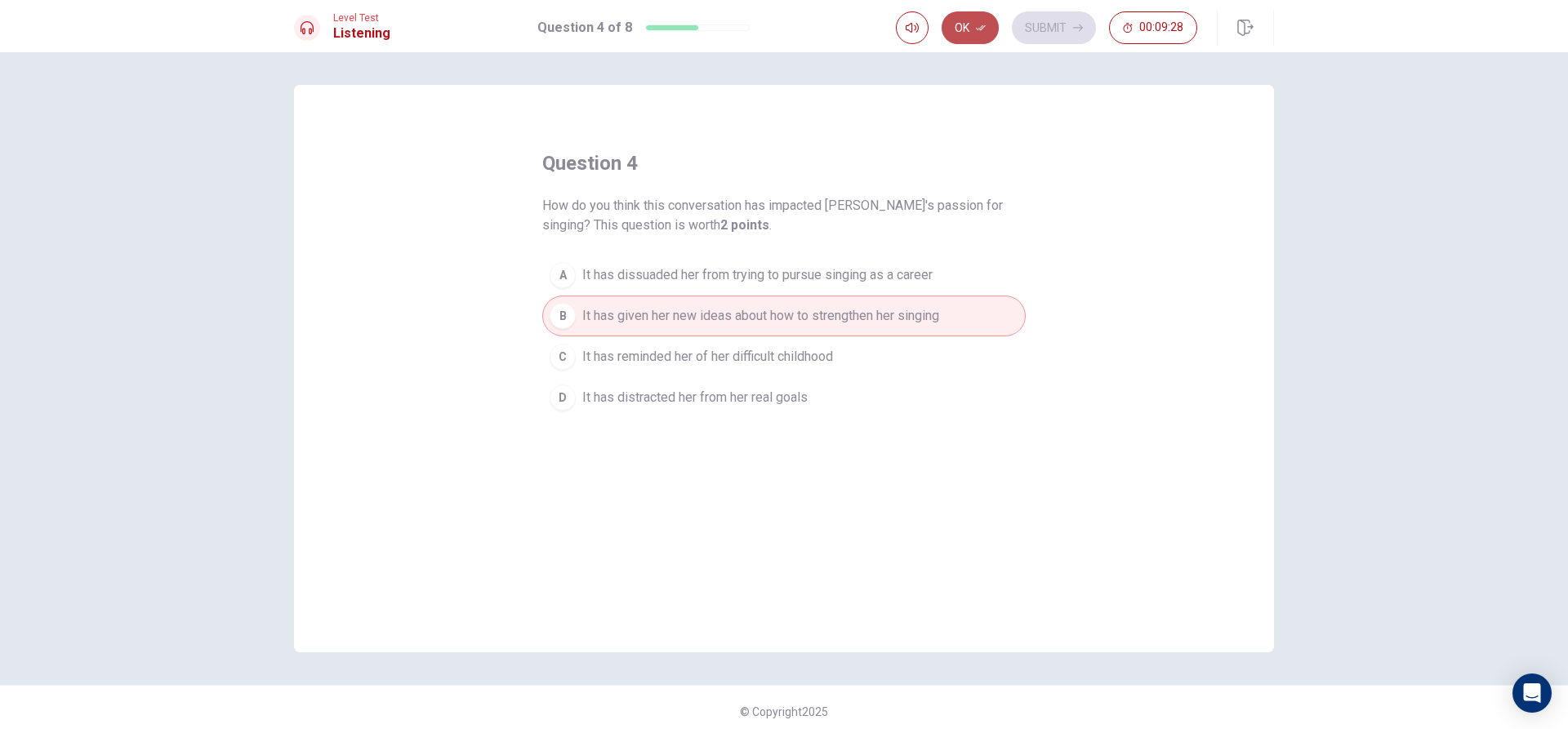
click at [969, 32] on button "Ok" at bounding box center [970, 28] width 58 height 33
click at [1112, 24] on button "00:09:28" at bounding box center [1152, 28] width 88 height 33
click at [1188, 28] on button "button" at bounding box center [1180, 28] width 33 height 33
click at [1062, 29] on button "Submit" at bounding box center [1053, 28] width 84 height 33
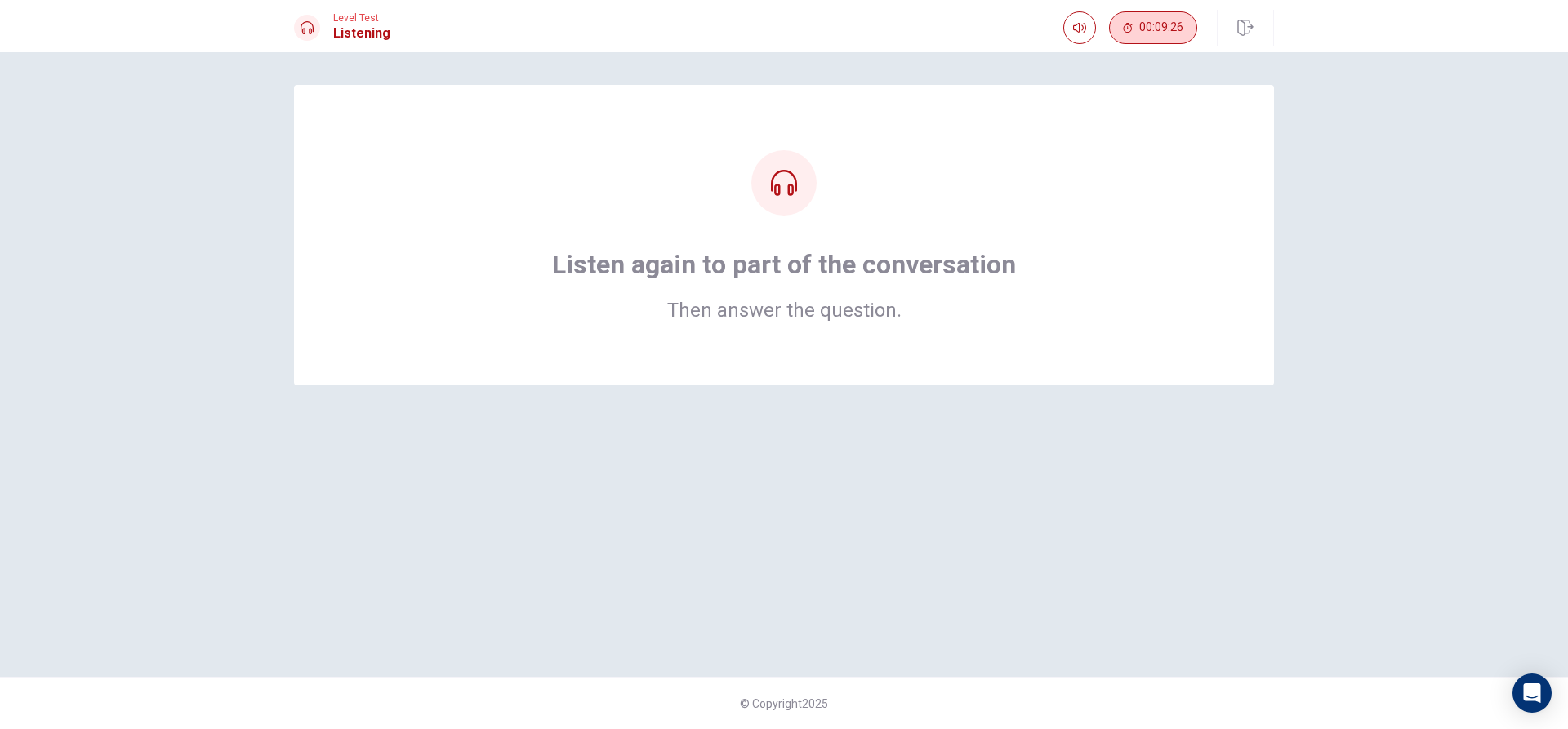
click at [1130, 22] on button "00:09:26" at bounding box center [1152, 28] width 88 height 33
click at [856, 252] on h1 "Listen again to part of the conversation" at bounding box center [784, 264] width 464 height 33
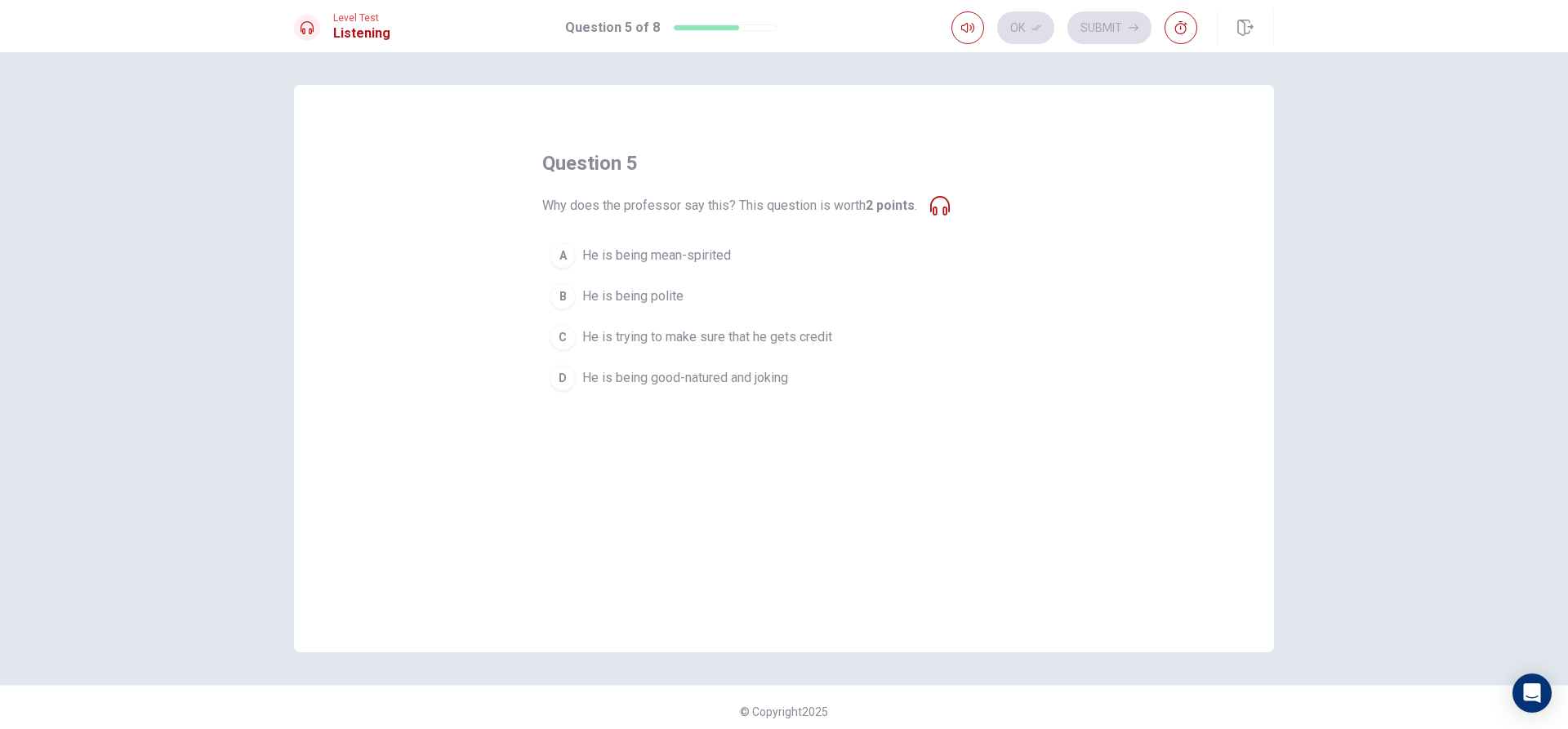
click at [640, 373] on span "He is being good-natured and joking" at bounding box center [685, 378] width 206 height 20
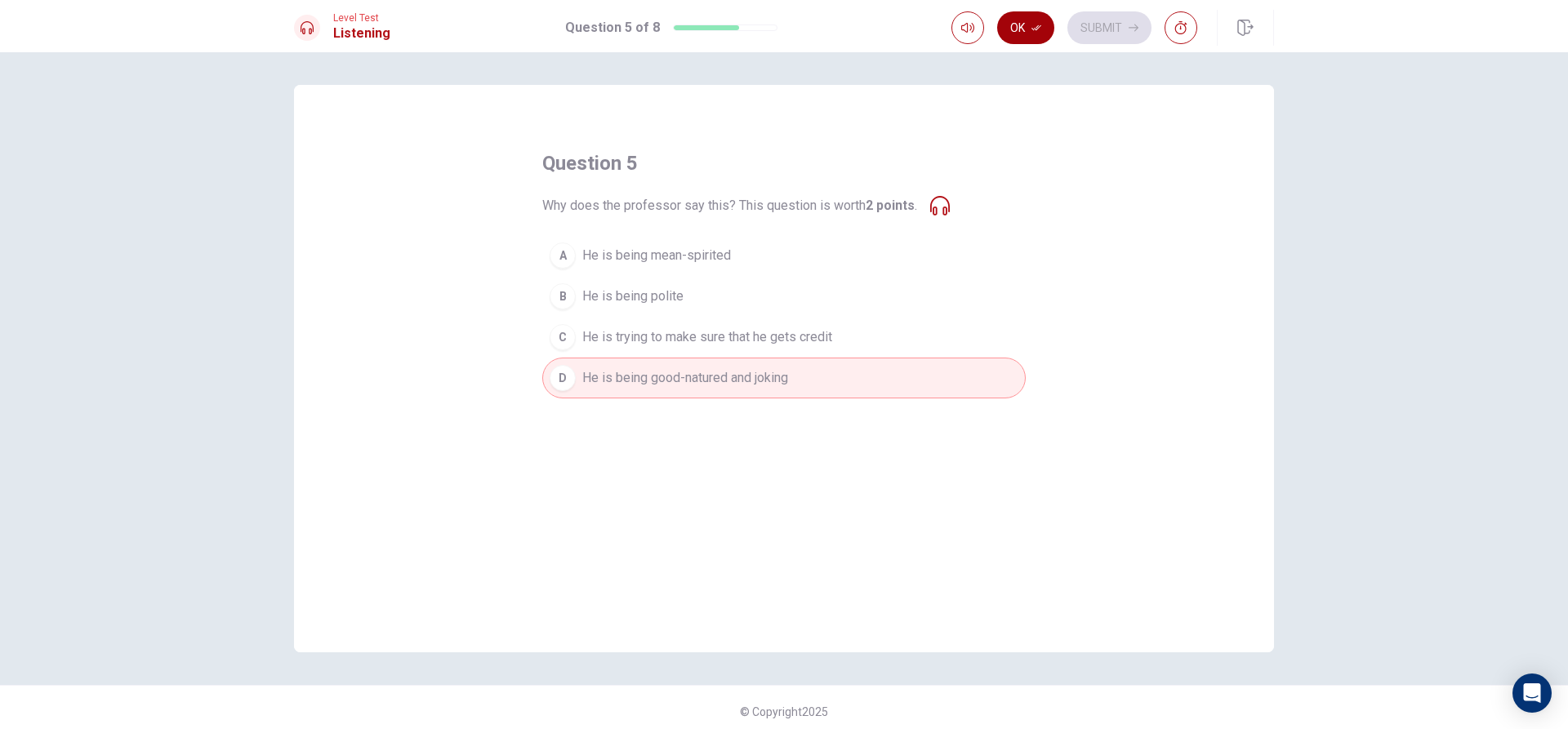
click at [1040, 25] on icon "button" at bounding box center [1036, 28] width 10 height 10
click at [1110, 30] on button "Submit" at bounding box center [1109, 28] width 84 height 33
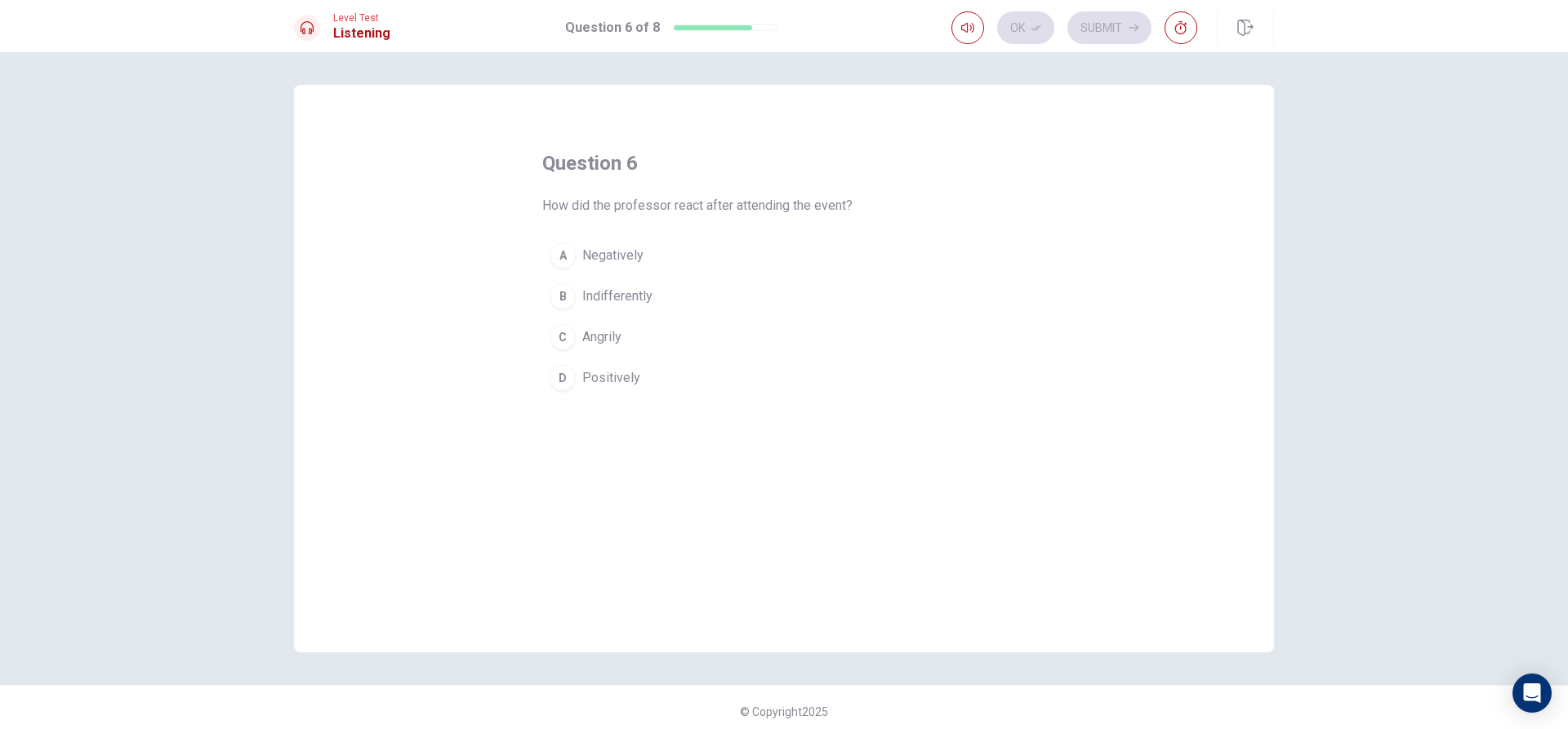
click at [603, 375] on span "Positively" at bounding box center [611, 378] width 58 height 20
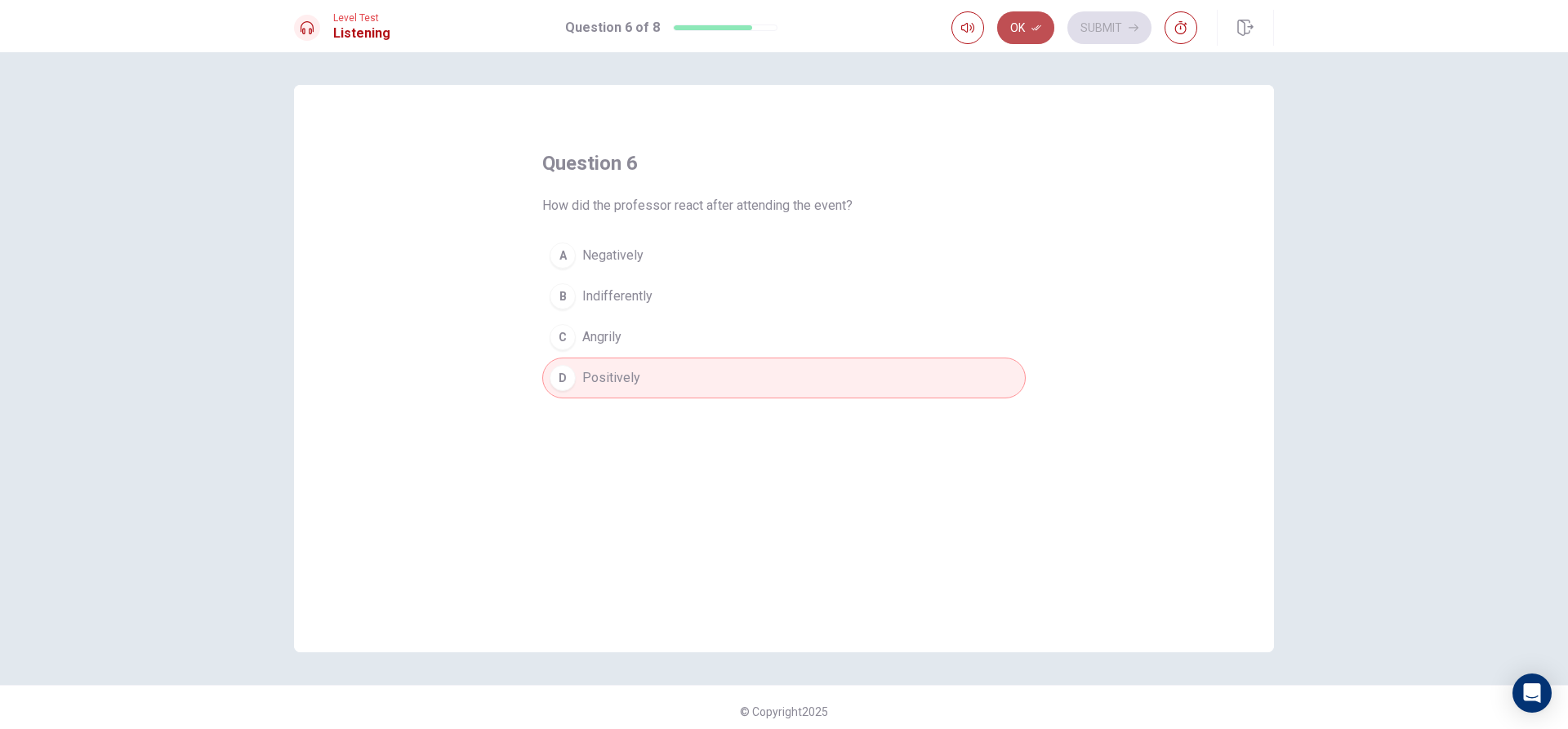
click at [1042, 30] on button "Ok" at bounding box center [1025, 28] width 58 height 33
click at [1080, 29] on button "Submit" at bounding box center [1109, 28] width 84 height 33
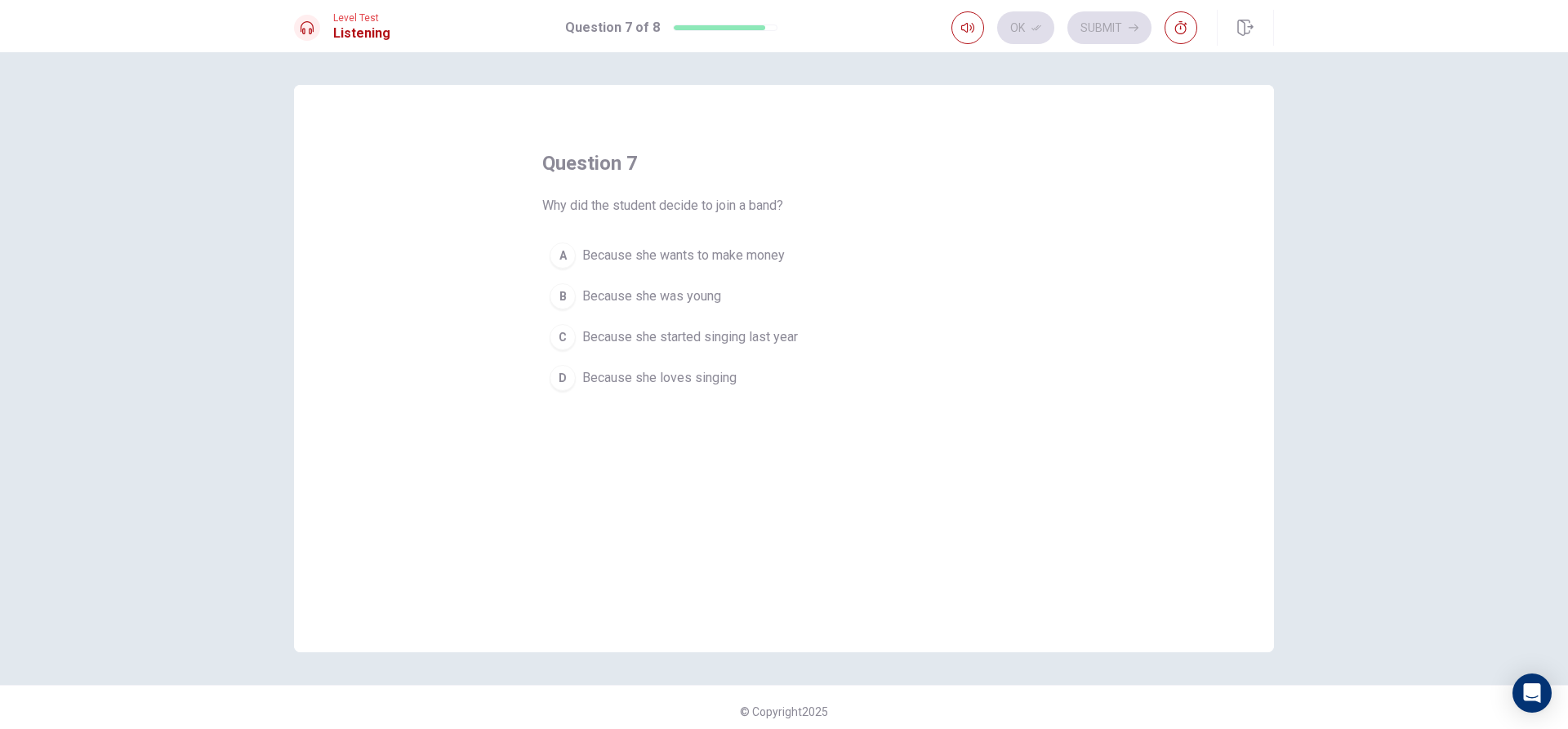
click at [650, 341] on span "Because she started singing last year" at bounding box center [689, 337] width 215 height 20
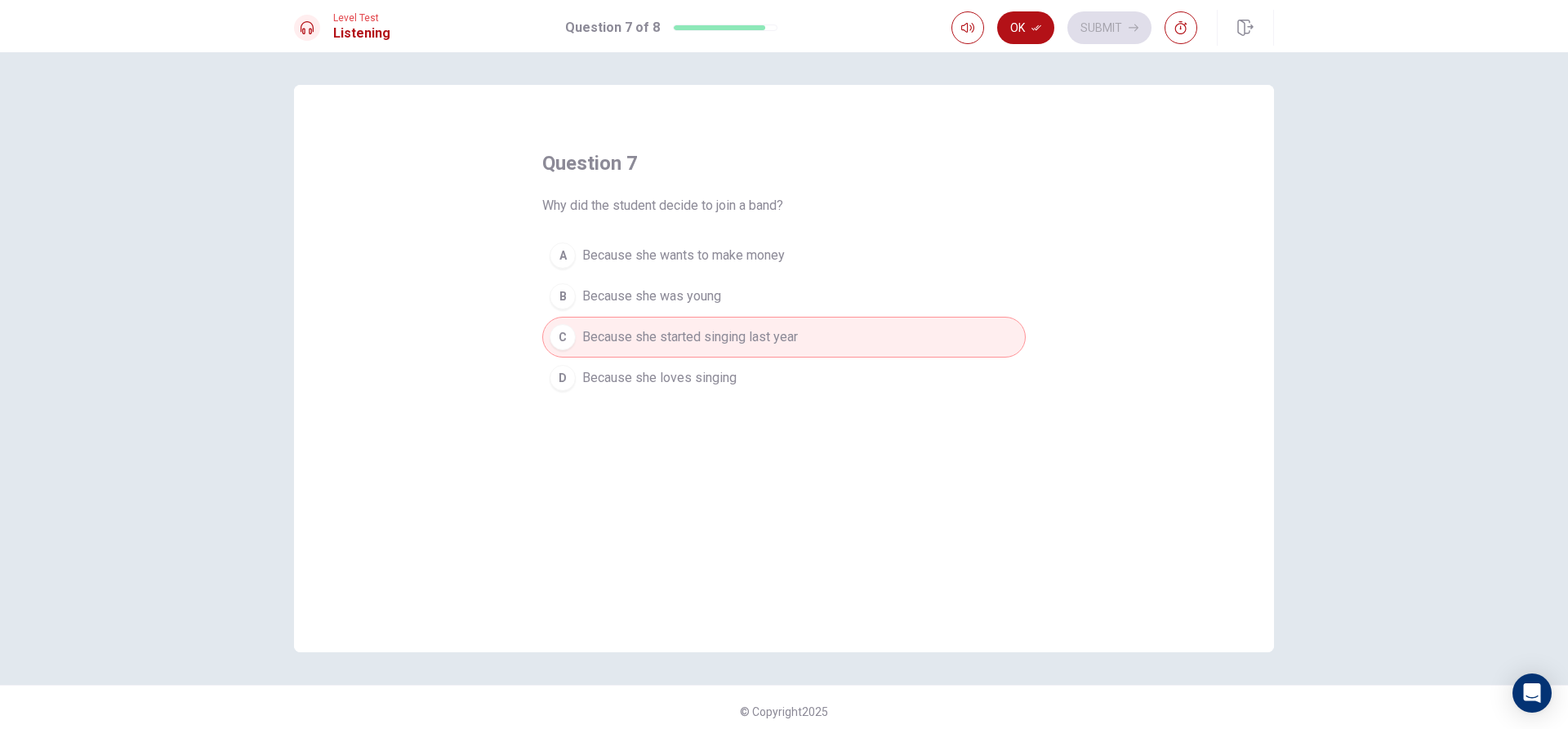
click at [660, 372] on span "Because she loves singing" at bounding box center [660, 378] width 155 height 20
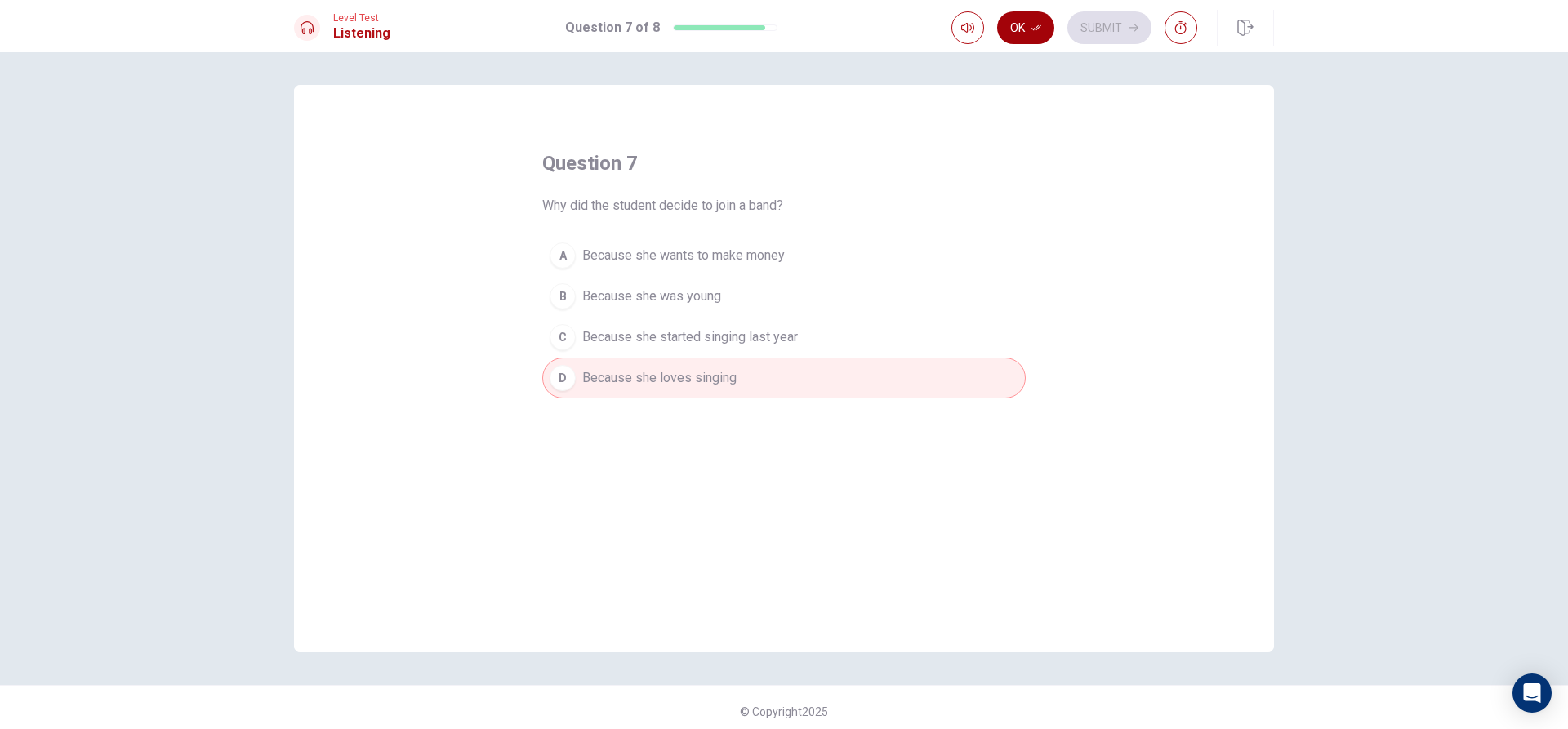
click at [1027, 33] on button "Ok" at bounding box center [1025, 28] width 58 height 33
click at [1086, 29] on button "Submit" at bounding box center [1109, 28] width 84 height 33
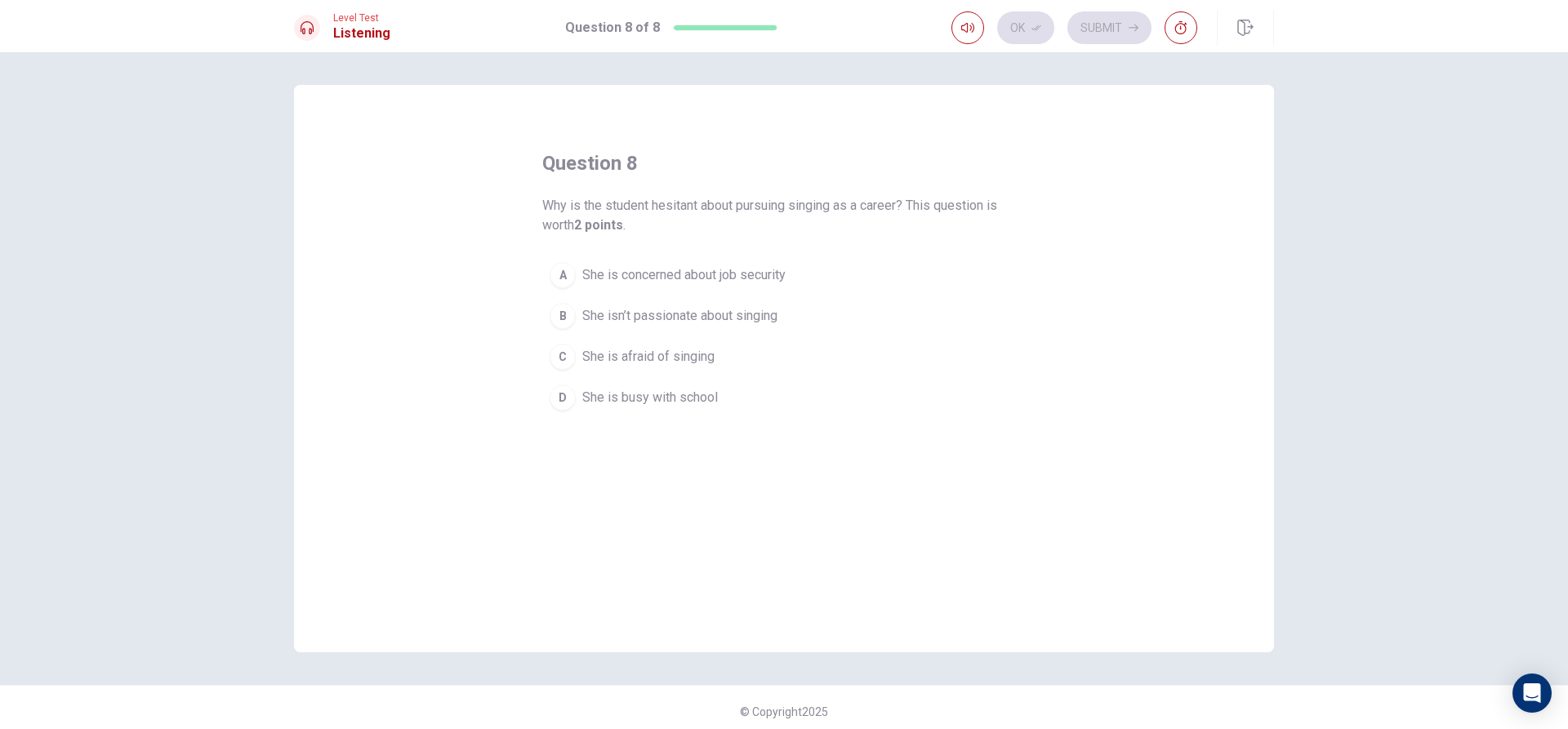
click at [946, 161] on div "question 8 Why is the student hesitant about pursuing singing as a career? This…" at bounding box center [784, 285] width 483 height 268
click at [768, 270] on span "She is concerned about job security" at bounding box center [683, 276] width 203 height 20
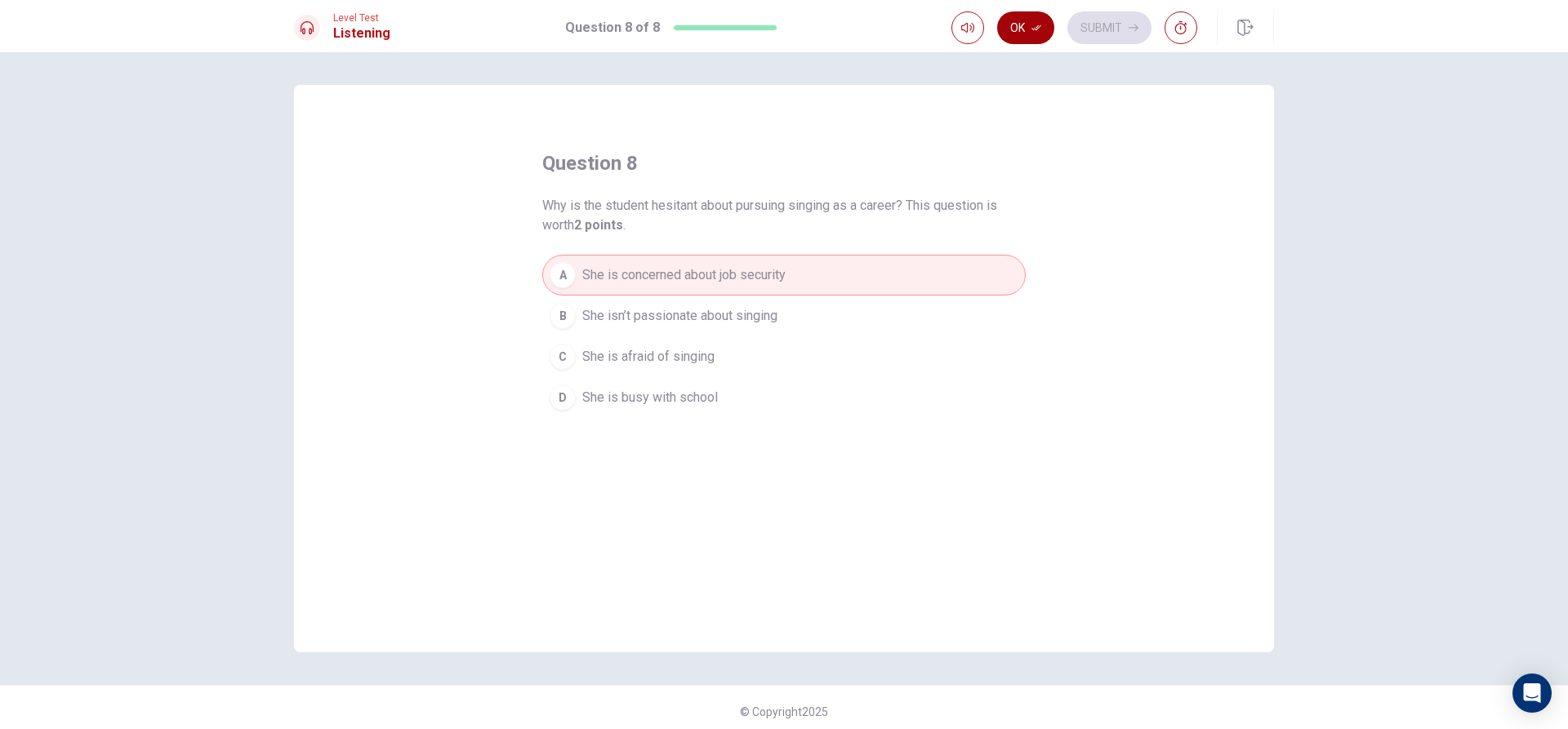
click at [1028, 40] on button "Ok" at bounding box center [1025, 28] width 58 height 33
click at [1116, 29] on button "Submit" at bounding box center [1109, 28] width 84 height 33
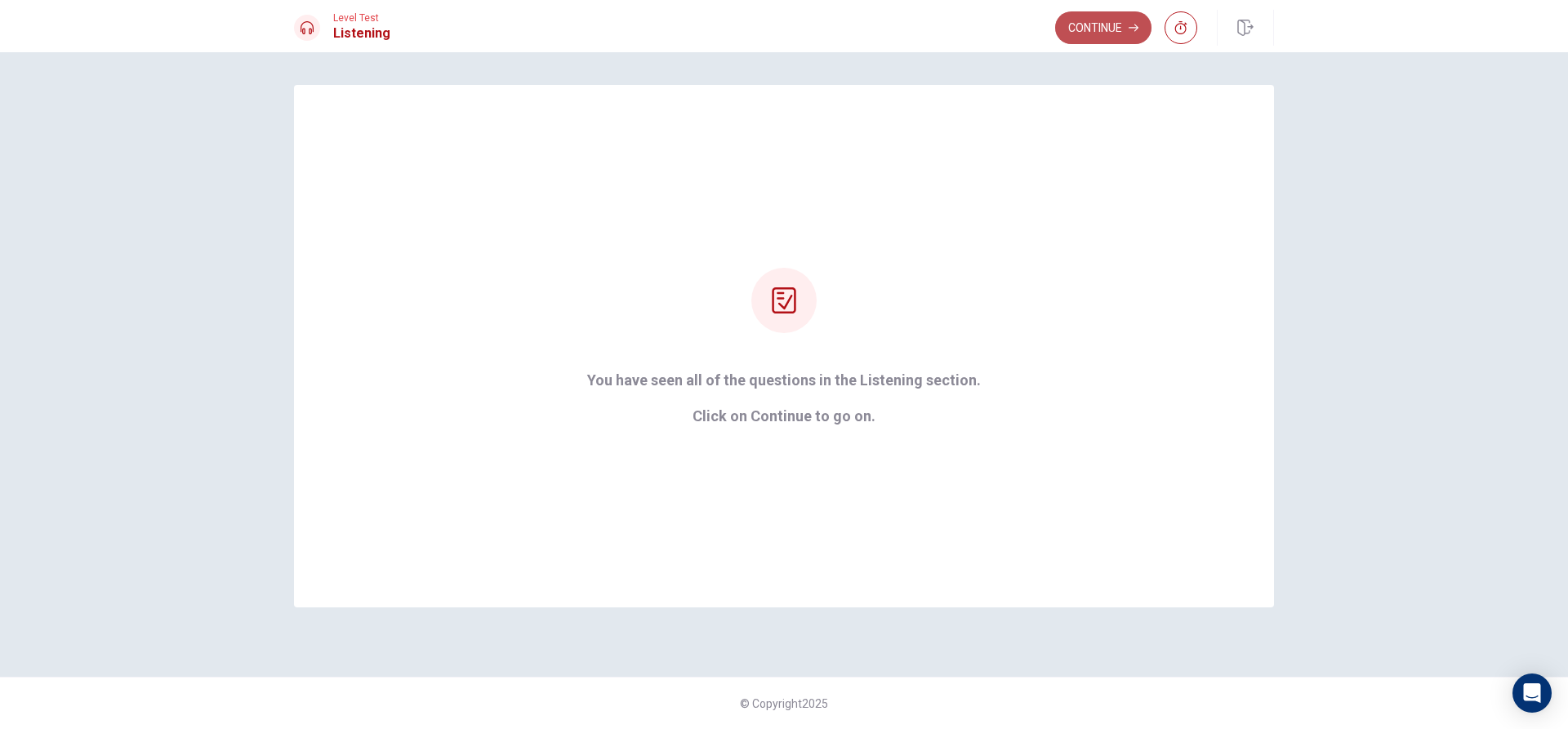
click at [1094, 37] on button "Continue" at bounding box center [1103, 28] width 96 height 33
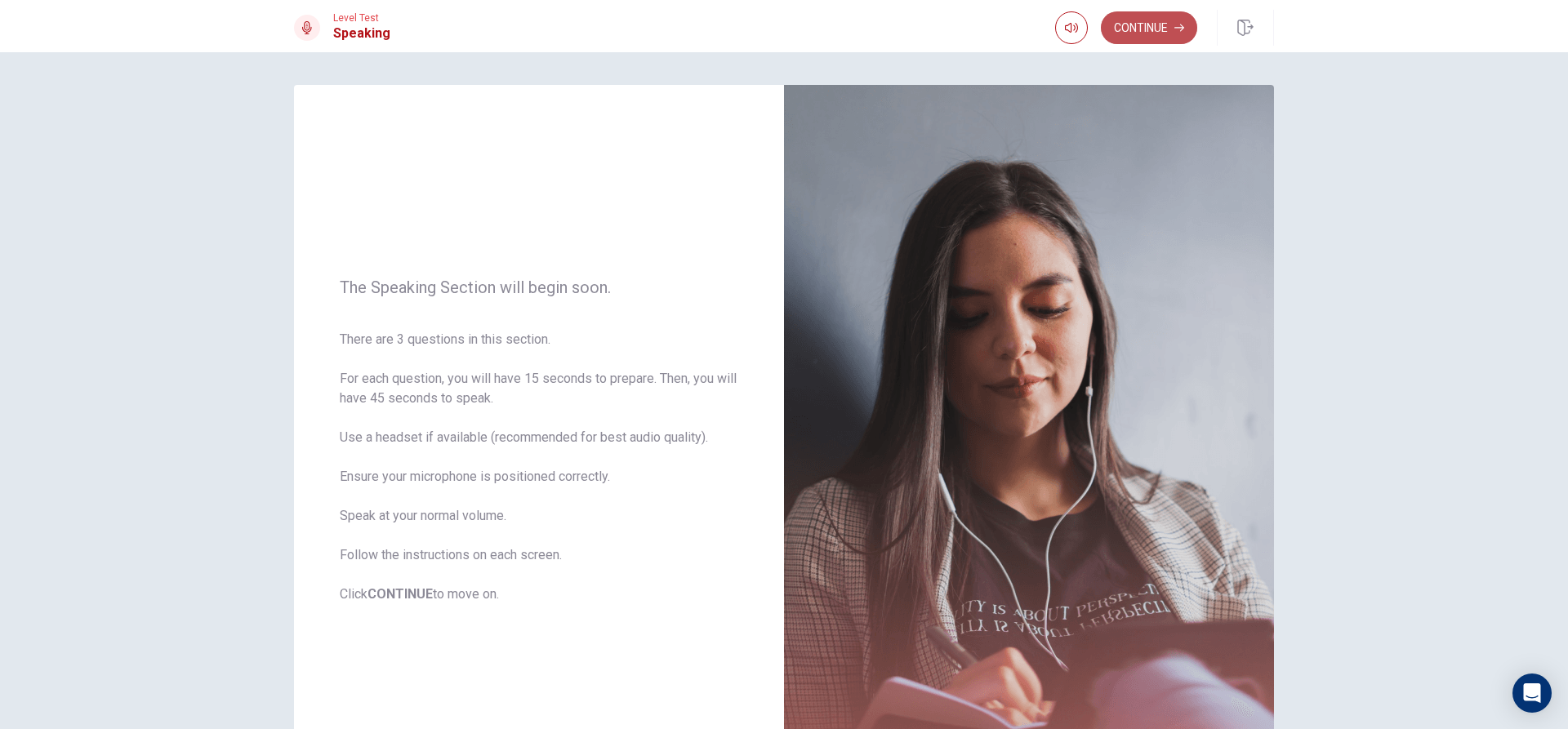
click at [1136, 20] on button "Continue" at bounding box center [1148, 28] width 96 height 33
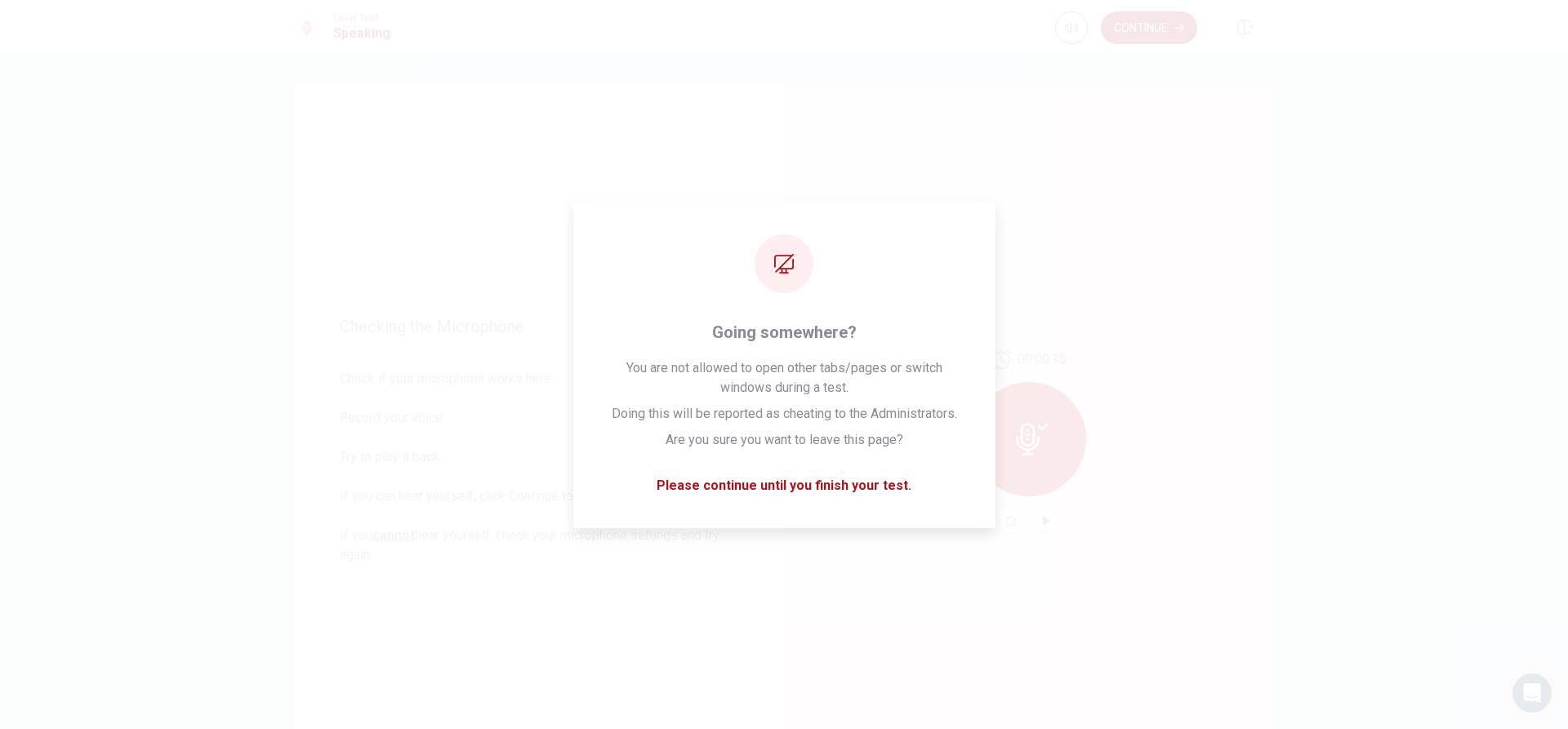
click at [1177, 27] on icon "button" at bounding box center [1179, 28] width 10 height 10
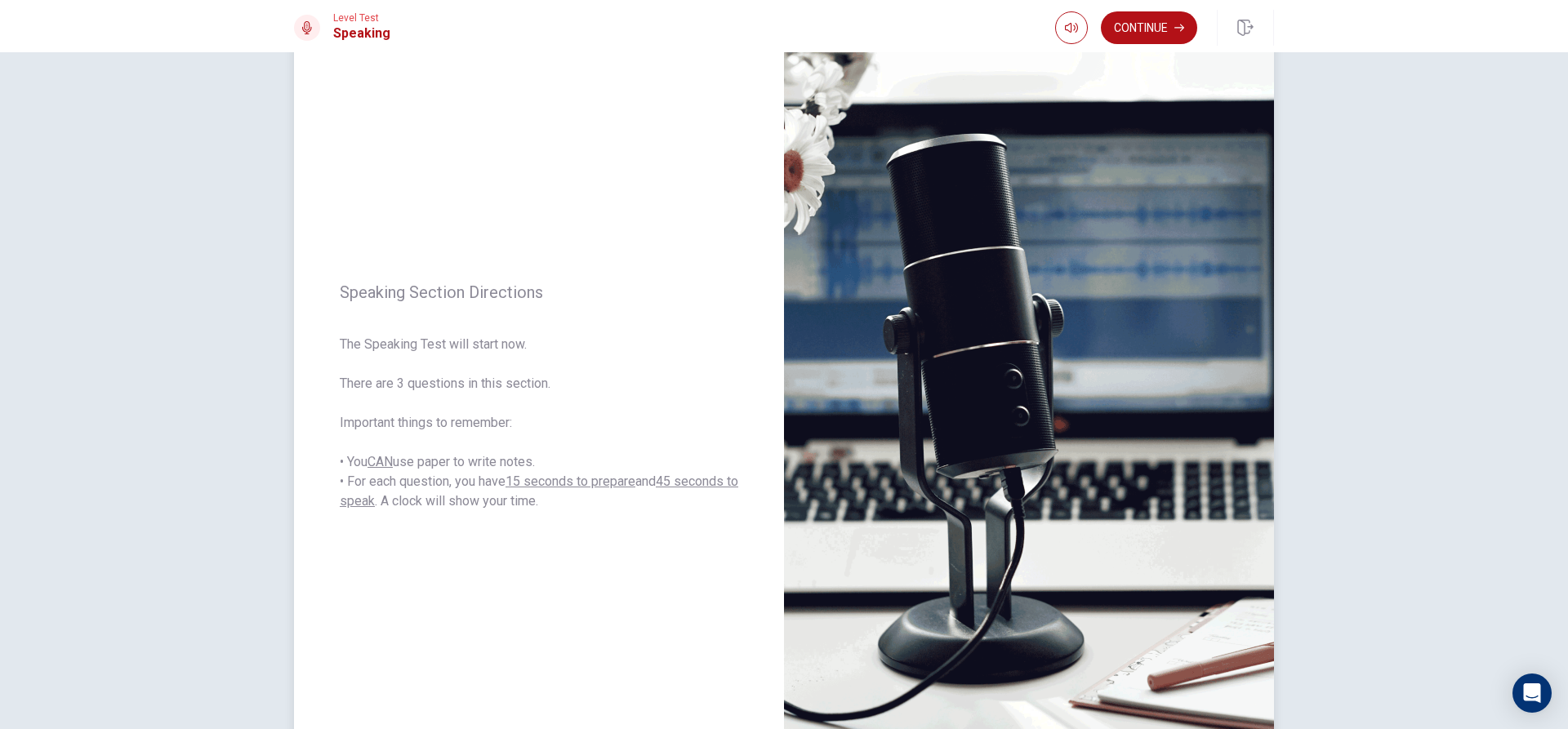
scroll to position [153, 0]
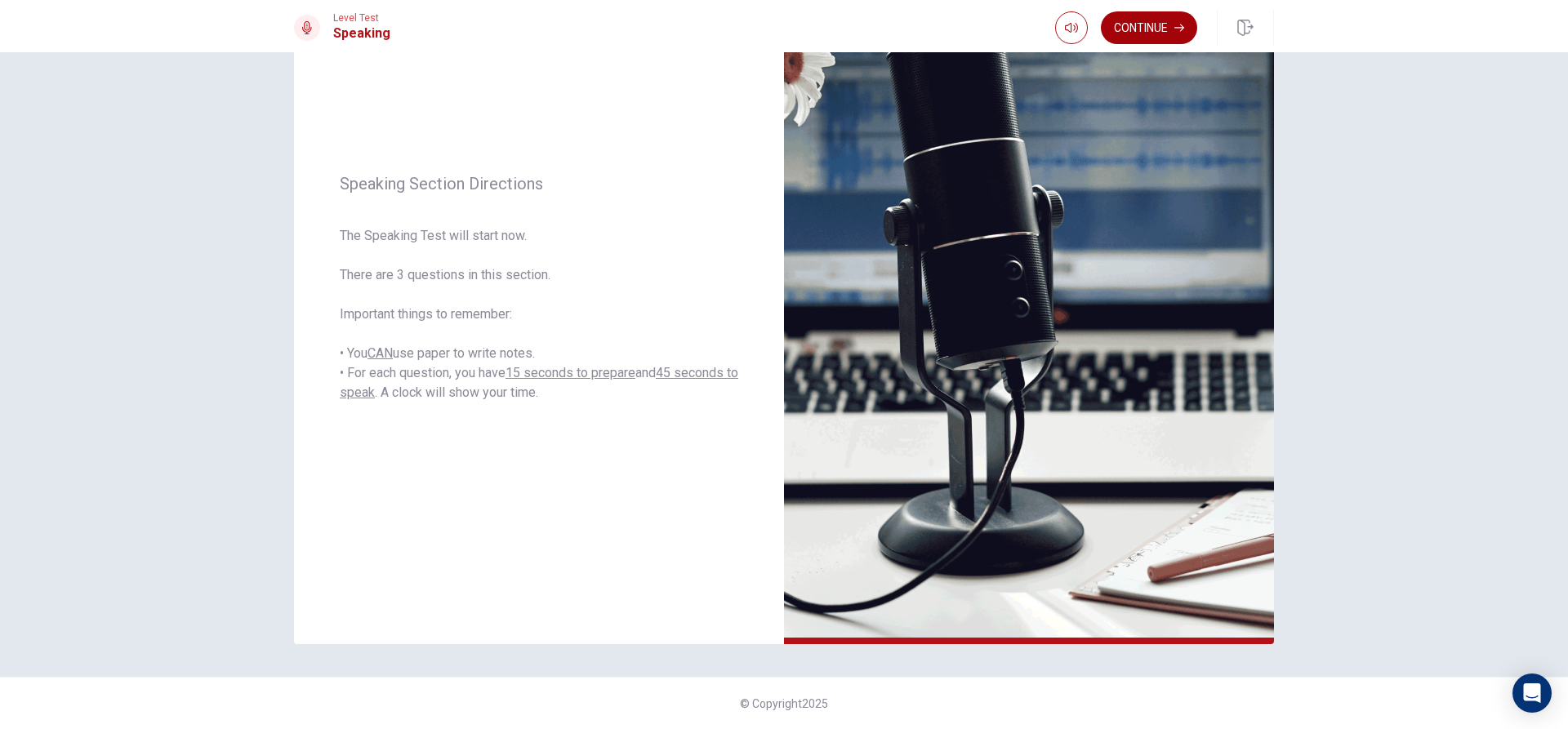
click at [1127, 23] on button "Continue" at bounding box center [1148, 28] width 96 height 33
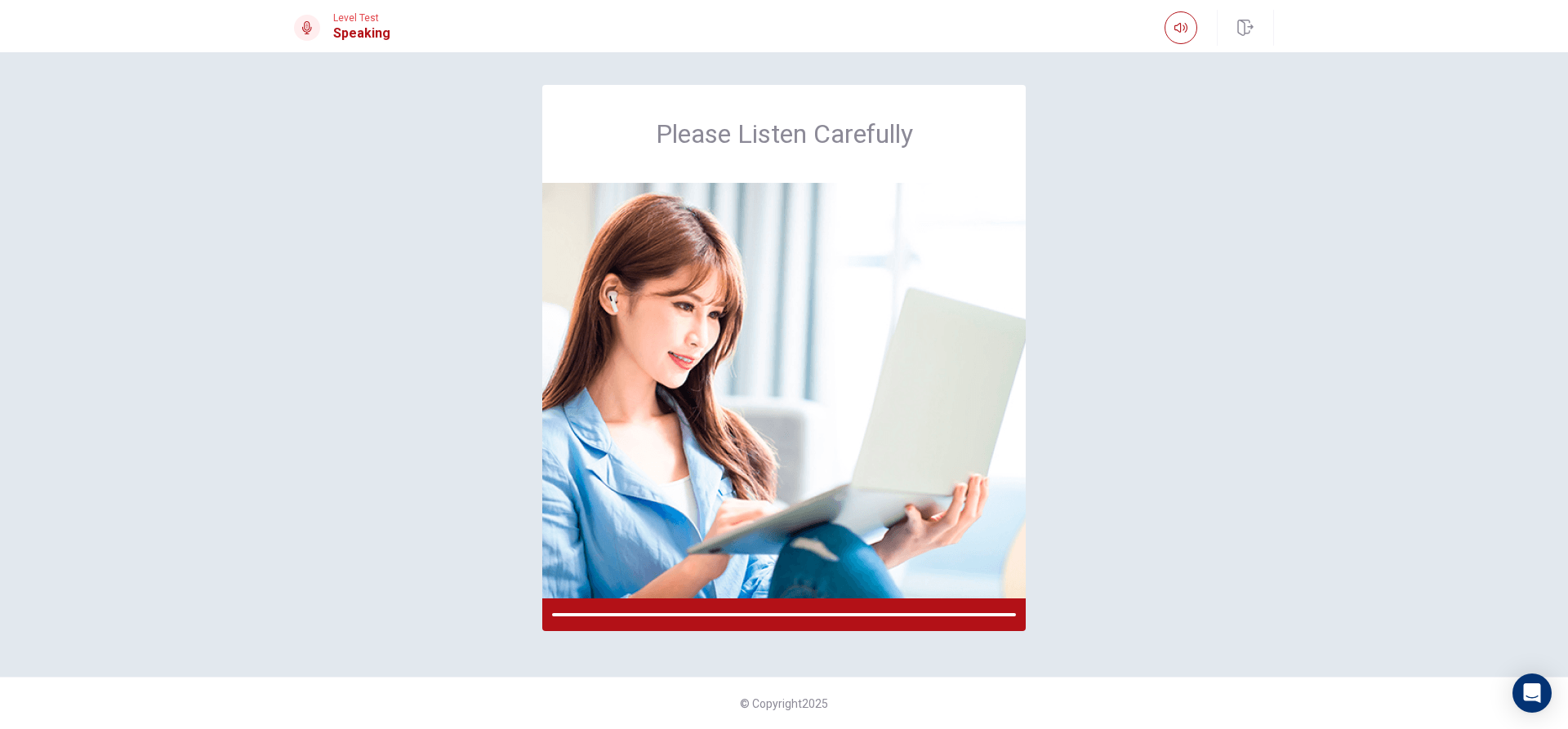
scroll to position [0, 0]
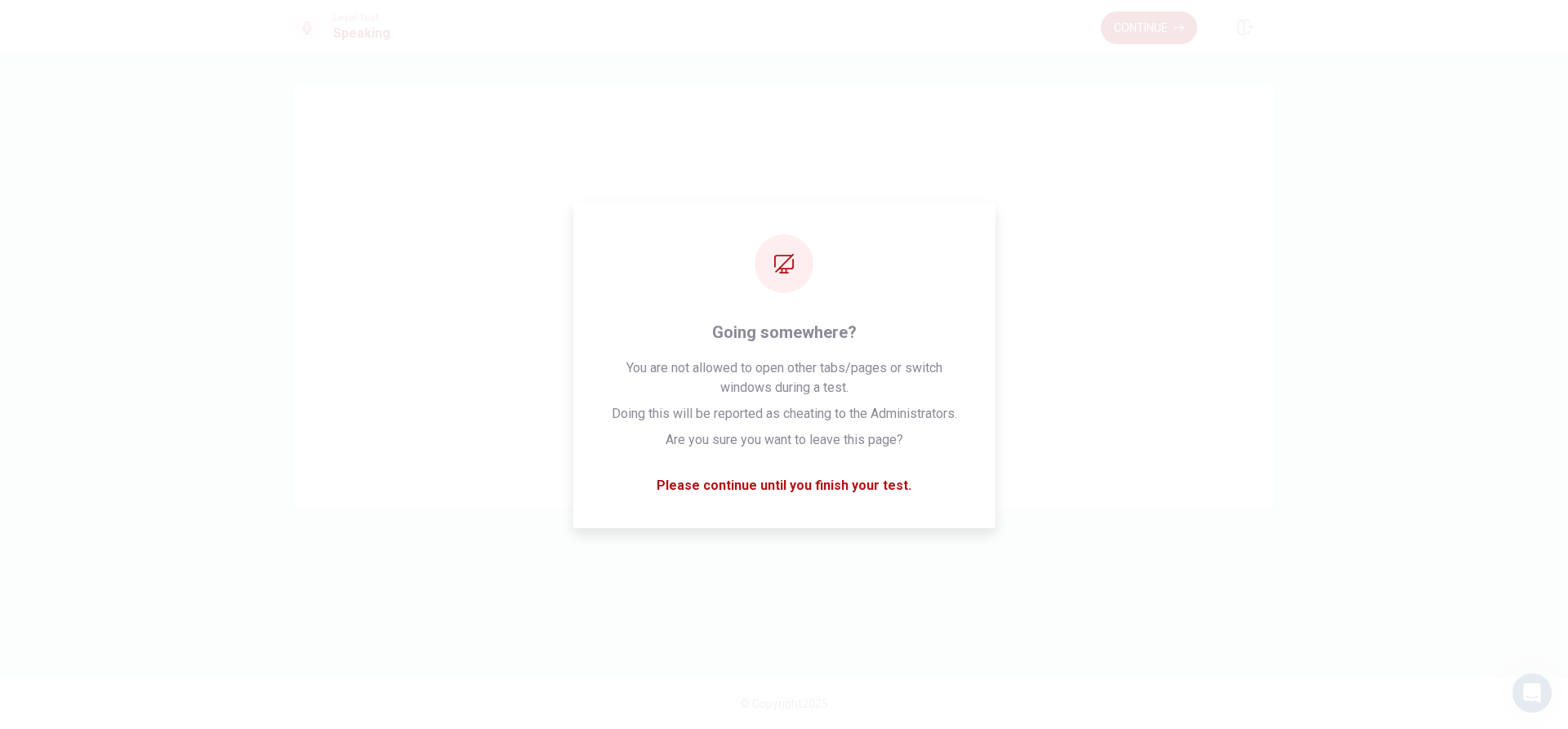
click at [1148, 26] on button "Continue" at bounding box center [1148, 28] width 96 height 33
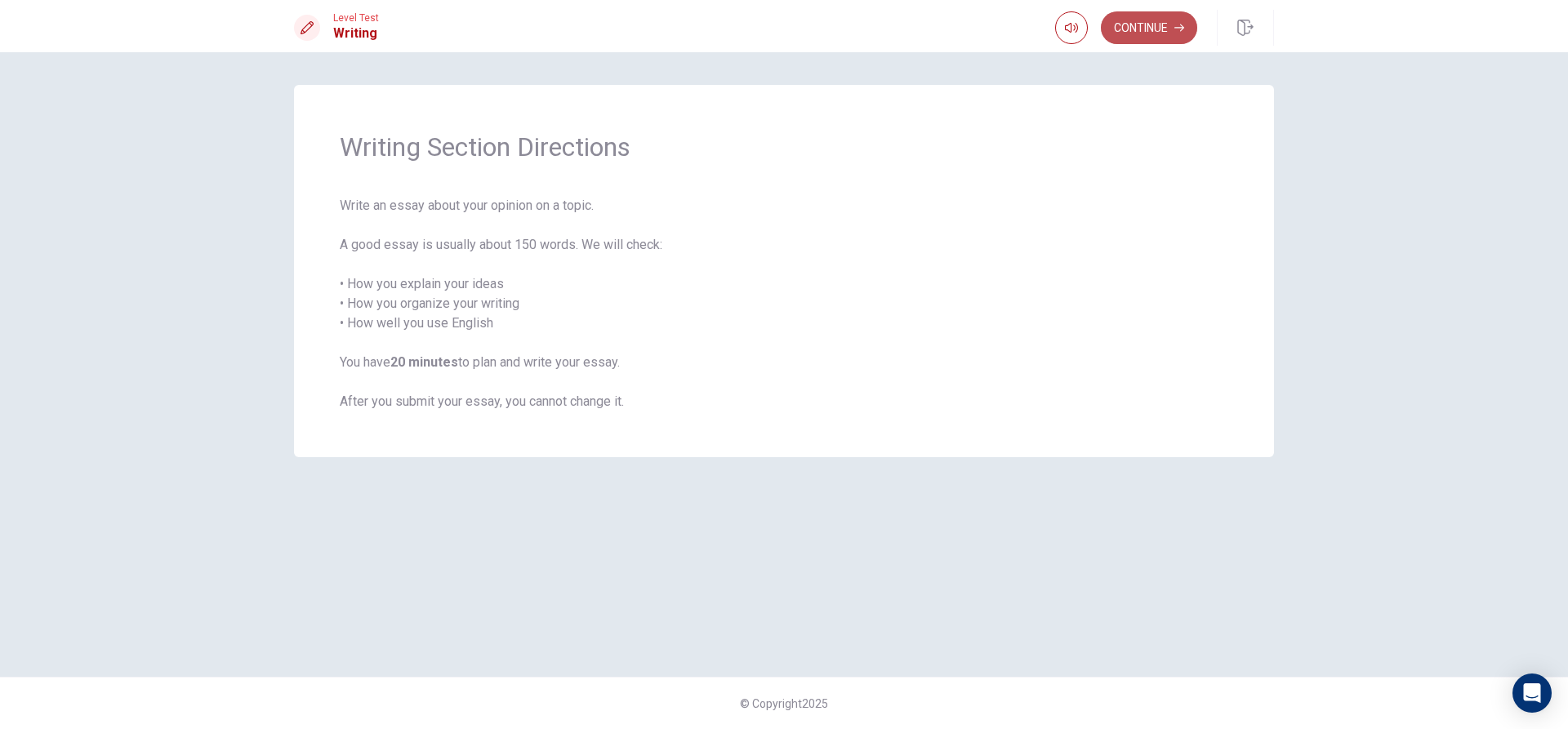
click at [1117, 35] on button "Continue" at bounding box center [1148, 28] width 96 height 33
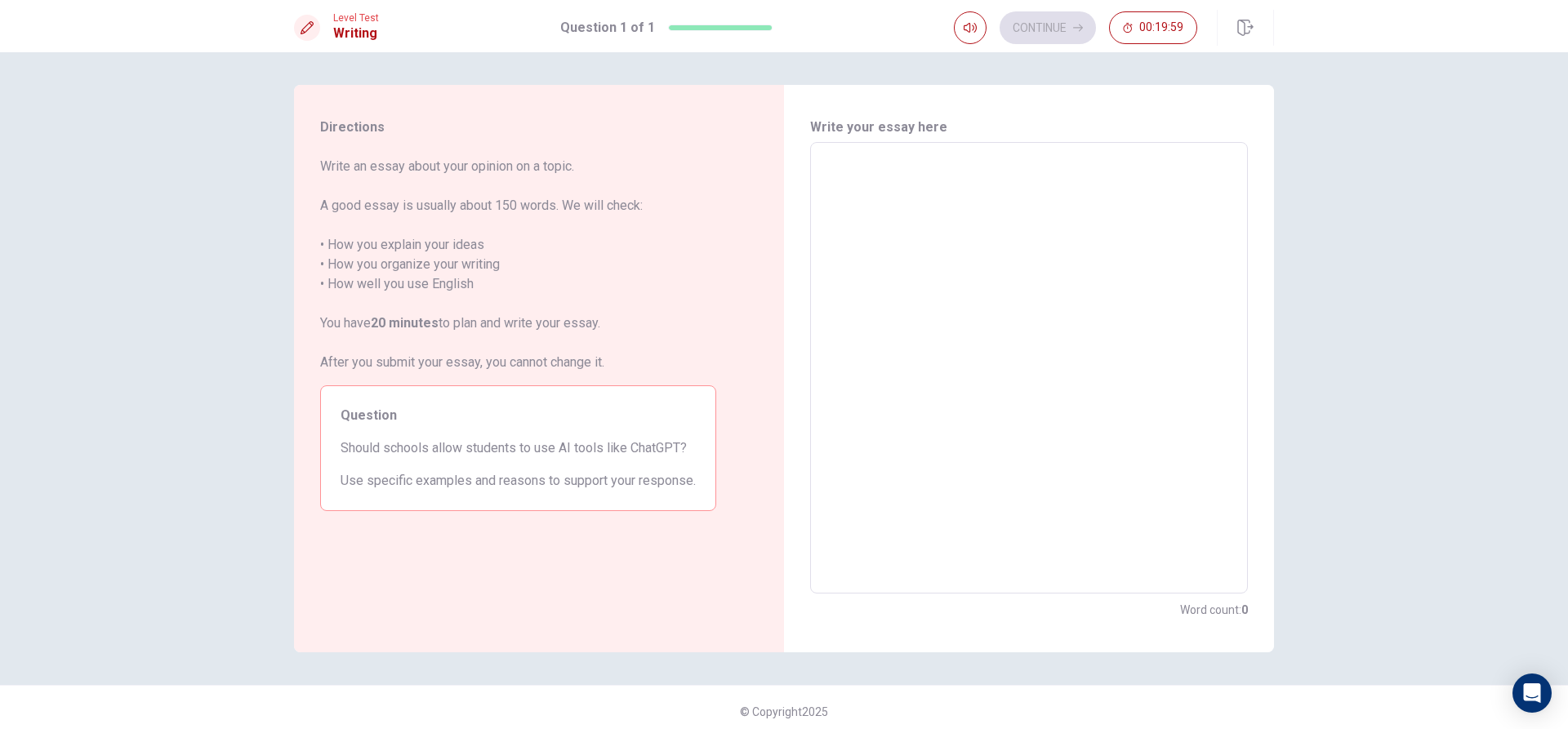
click at [911, 282] on textarea at bounding box center [1028, 368] width 415 height 425
drag, startPoint x: 688, startPoint y: 479, endPoint x: 332, endPoint y: 440, distance: 358.1
click at [338, 445] on div "Question Should schools allow students to use AI tools like ChatGPT? Use specif…" at bounding box center [518, 448] width 396 height 126
drag, startPoint x: 337, startPoint y: 444, endPoint x: 668, endPoint y: 488, distance: 333.9
click at [668, 488] on div "Question Should schools allow students to use AI tools like ChatGPT? Use specif…" at bounding box center [518, 448] width 396 height 126
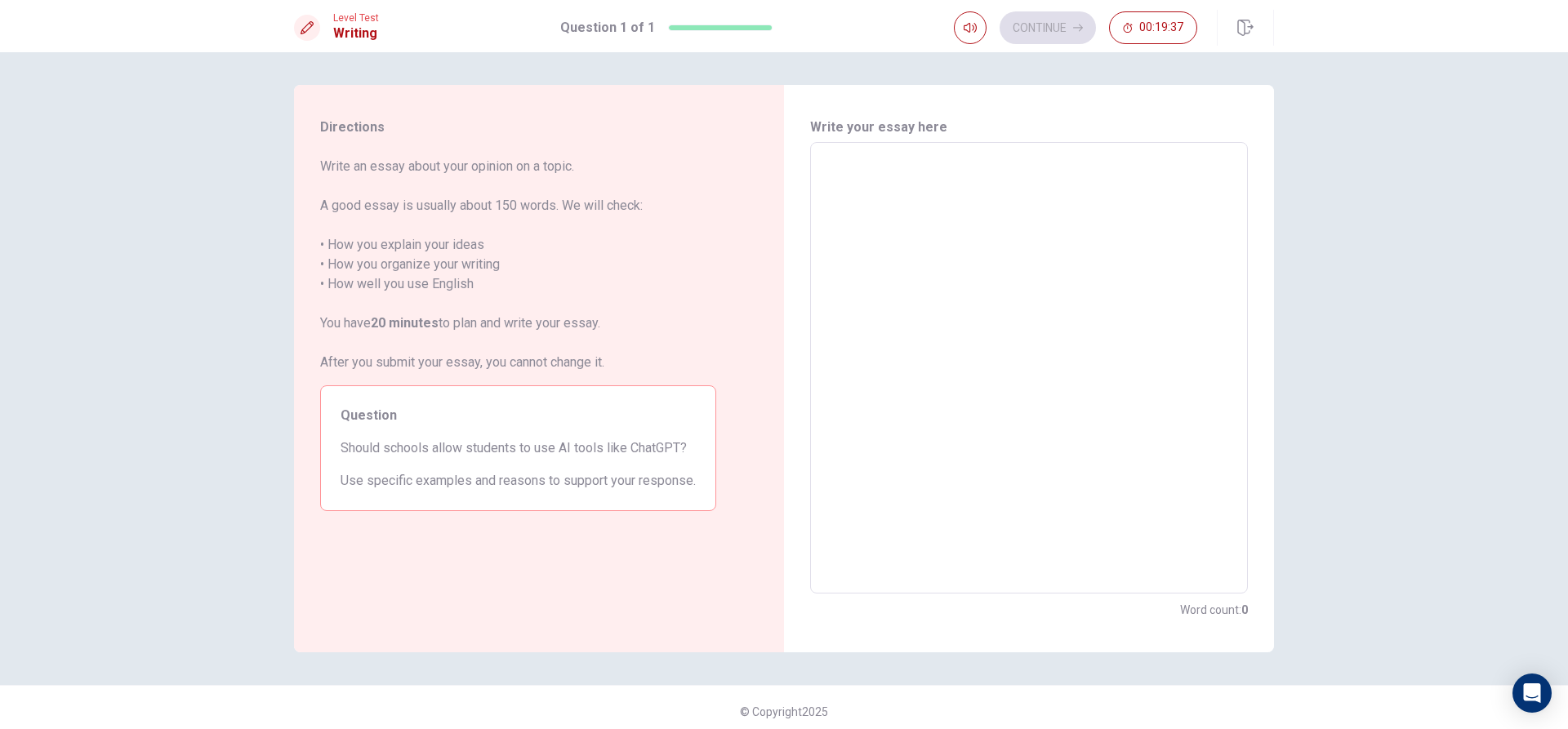
drag, startPoint x: 691, startPoint y: 480, endPoint x: 475, endPoint y: 437, distance: 220.2
click at [511, 458] on div "Question Should schools allow students to use AI tools like ChatGPT? Use specif…" at bounding box center [518, 448] width 396 height 126
drag, startPoint x: 339, startPoint y: 452, endPoint x: 661, endPoint y: 439, distance: 322.3
click at [661, 439] on span "Should schools allow students to use AI tools like ChatGPT?" at bounding box center [518, 448] width 355 height 20
click at [1020, 199] on textarea at bounding box center [1028, 368] width 415 height 425
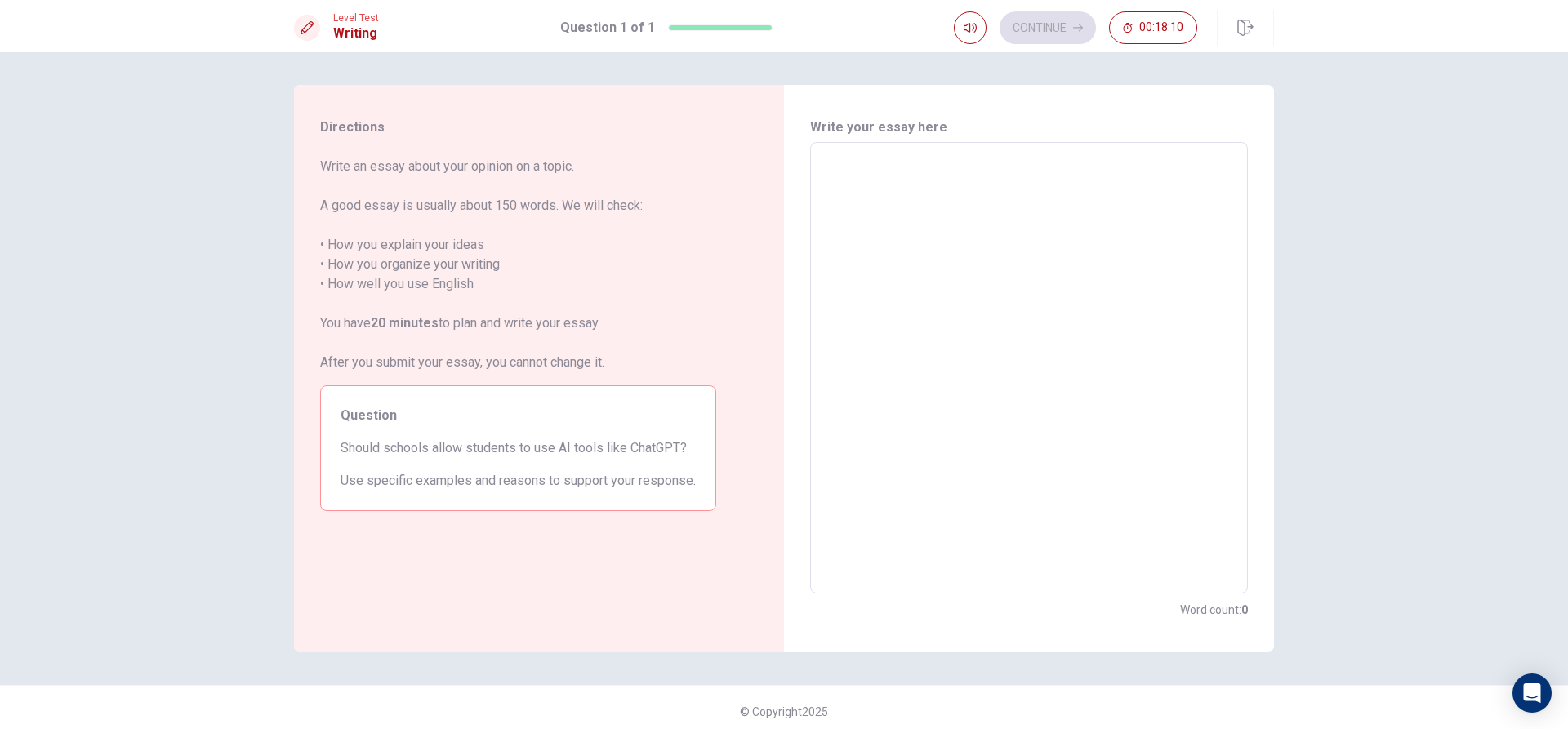
type textarea "k"
type textarea "x"
type textarea "kab"
type textarea "x"
type textarea "kabs"
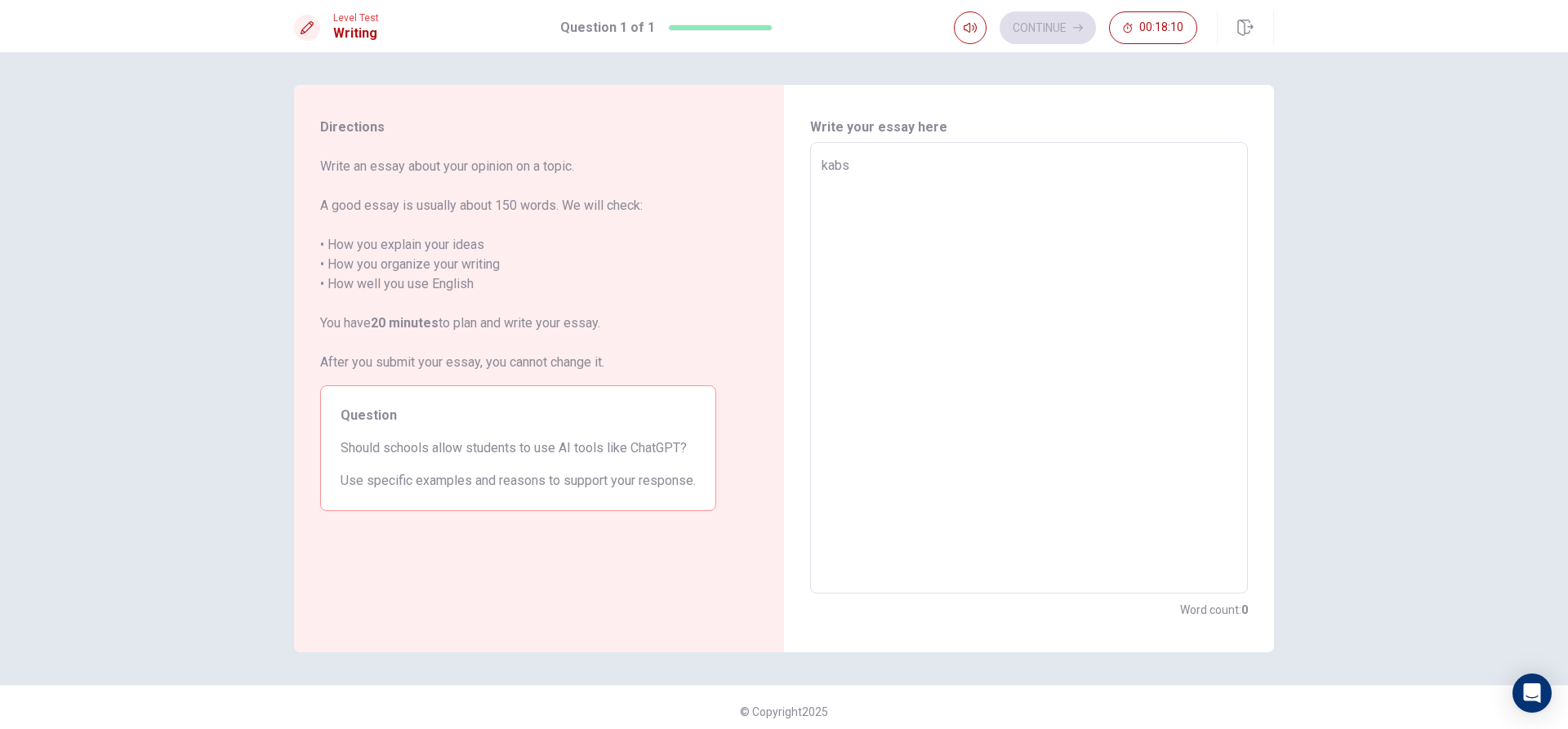
type textarea "x"
type textarea "kabsk"
type textarea "x"
type textarea "kabskj"
type textarea "x"
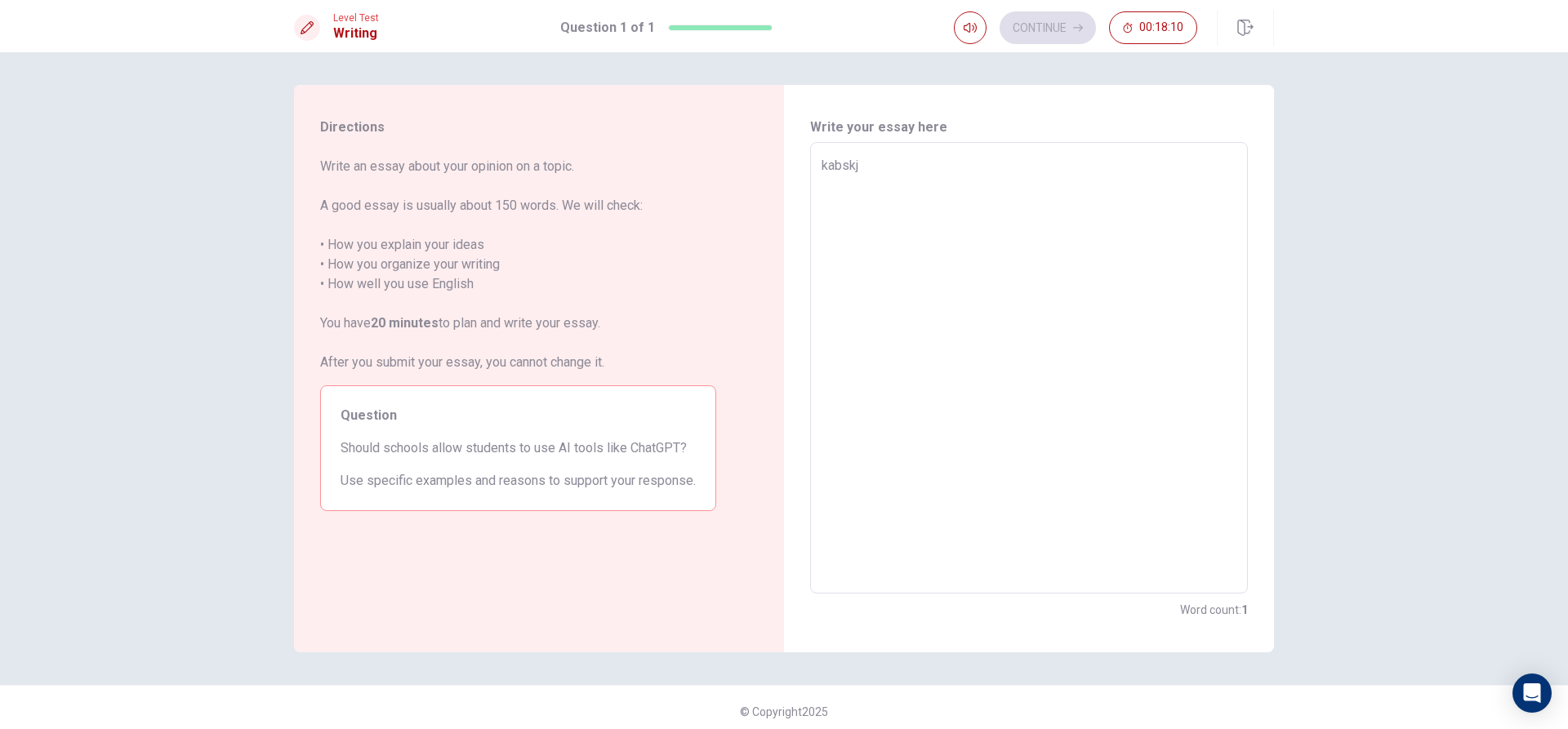
type textarea "kabskjb"
type textarea "x"
type textarea "kabskjbk"
type textarea "x"
type textarea "kabskjbkb"
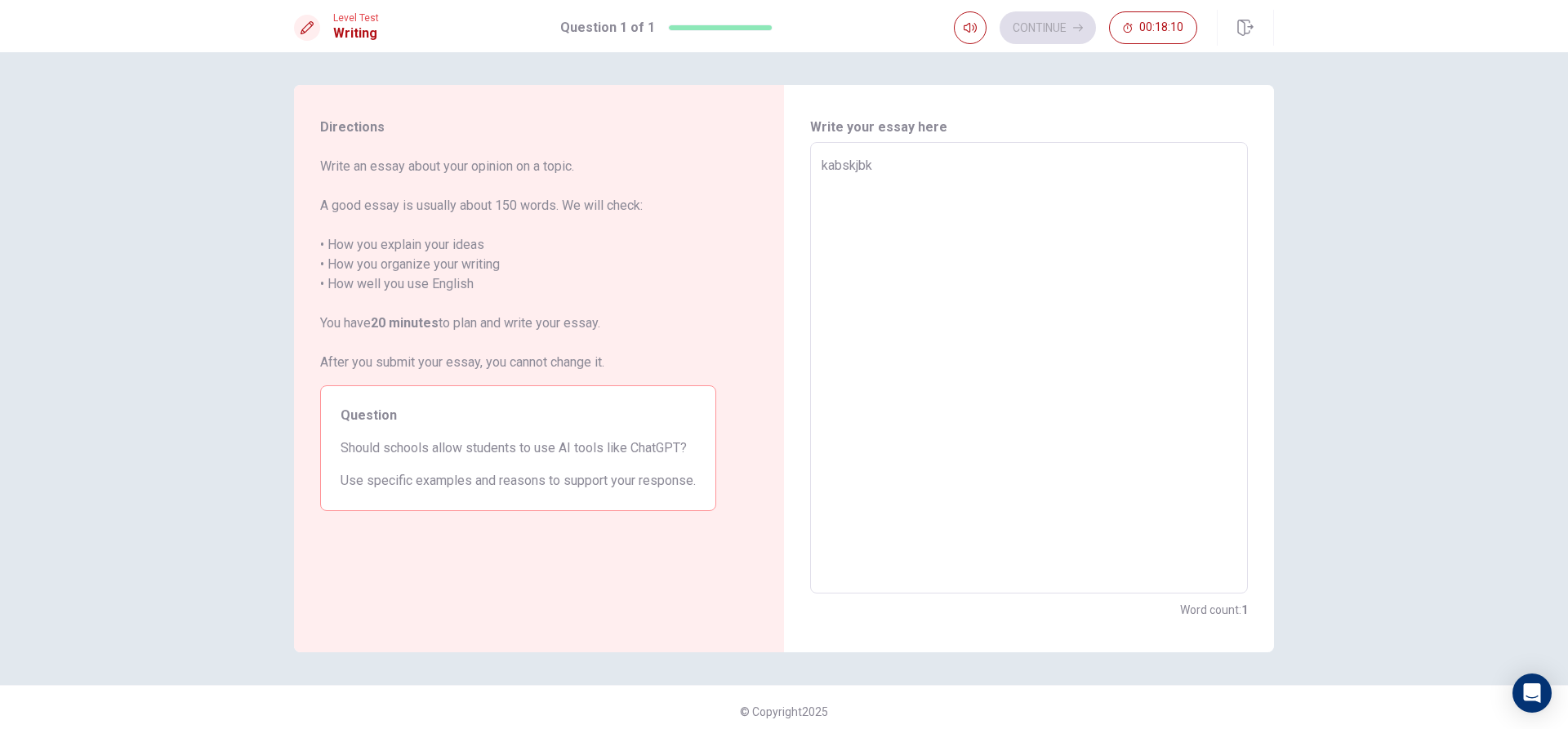
type textarea "x"
type textarea "kabskjbkbs"
type textarea "x"
type textarea "kabskjbkbsjk"
type textarea "x"
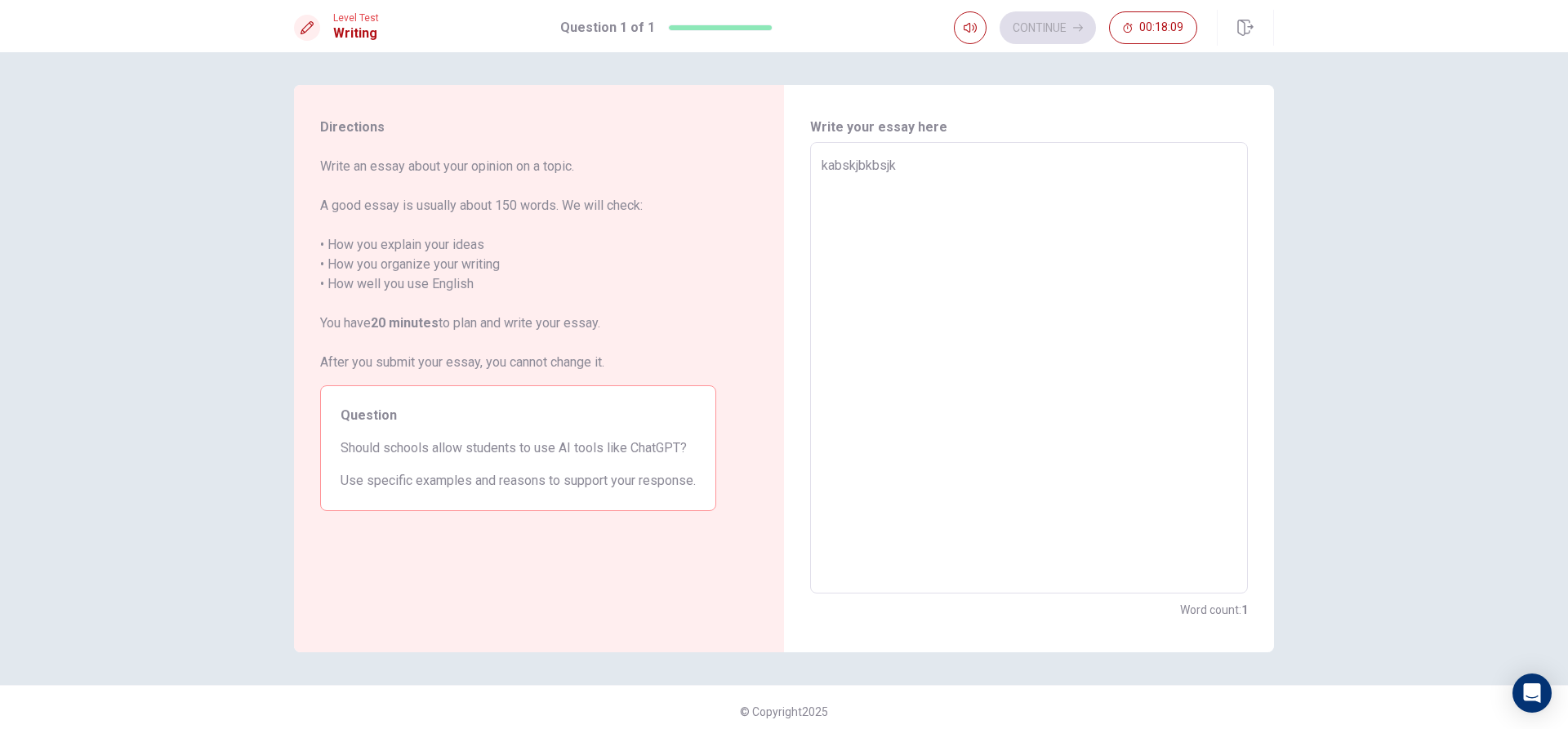
type textarea "kabskjbkbsjka"
type textarea "x"
type textarea "kabskjbkbsjkas"
type textarea "x"
type textarea "kabskjbkbsjkask"
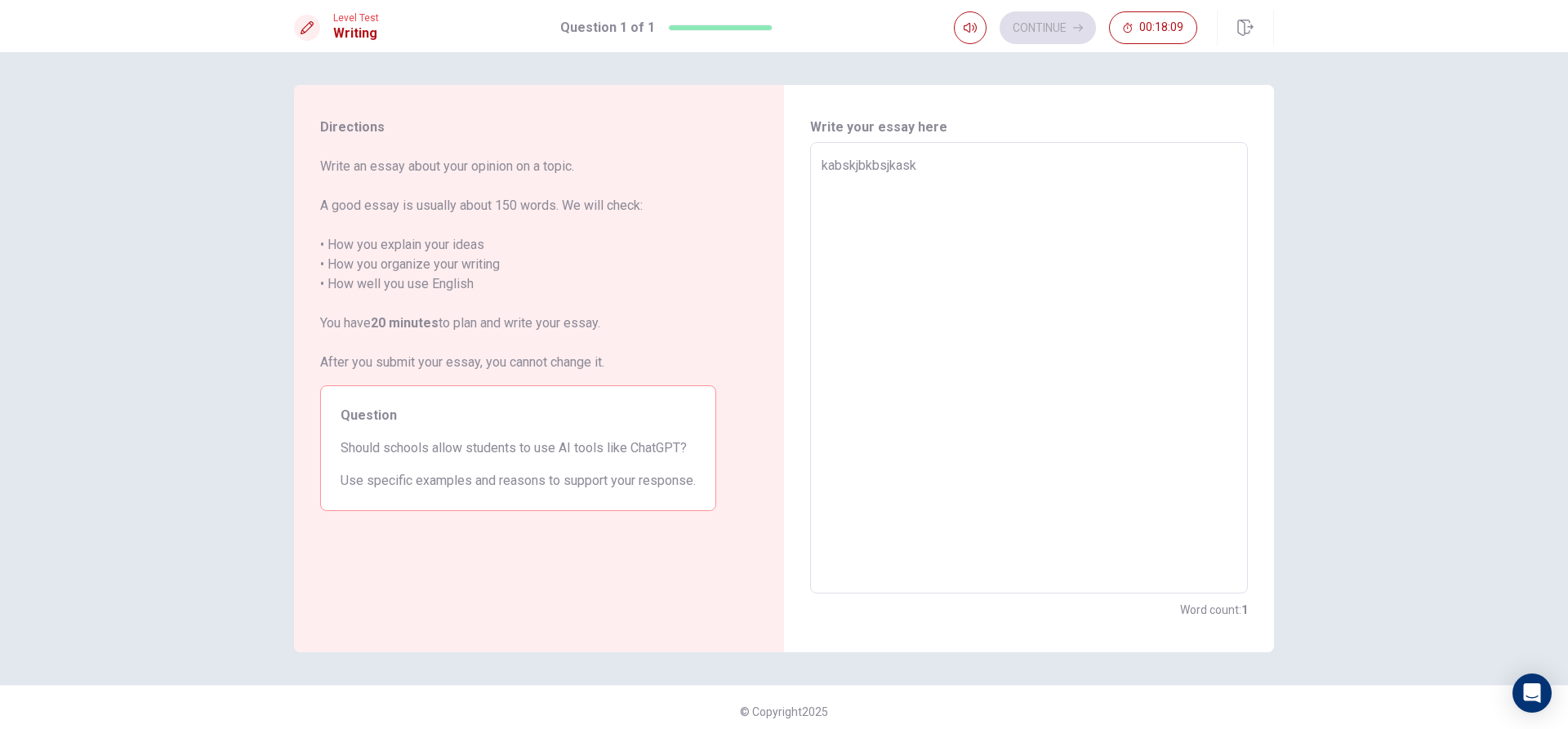
type textarea "x"
type textarea "kabskjbkbsjkaskd"
type textarea "x"
type textarea "kabskjbkbsjkaskdb"
type textarea "x"
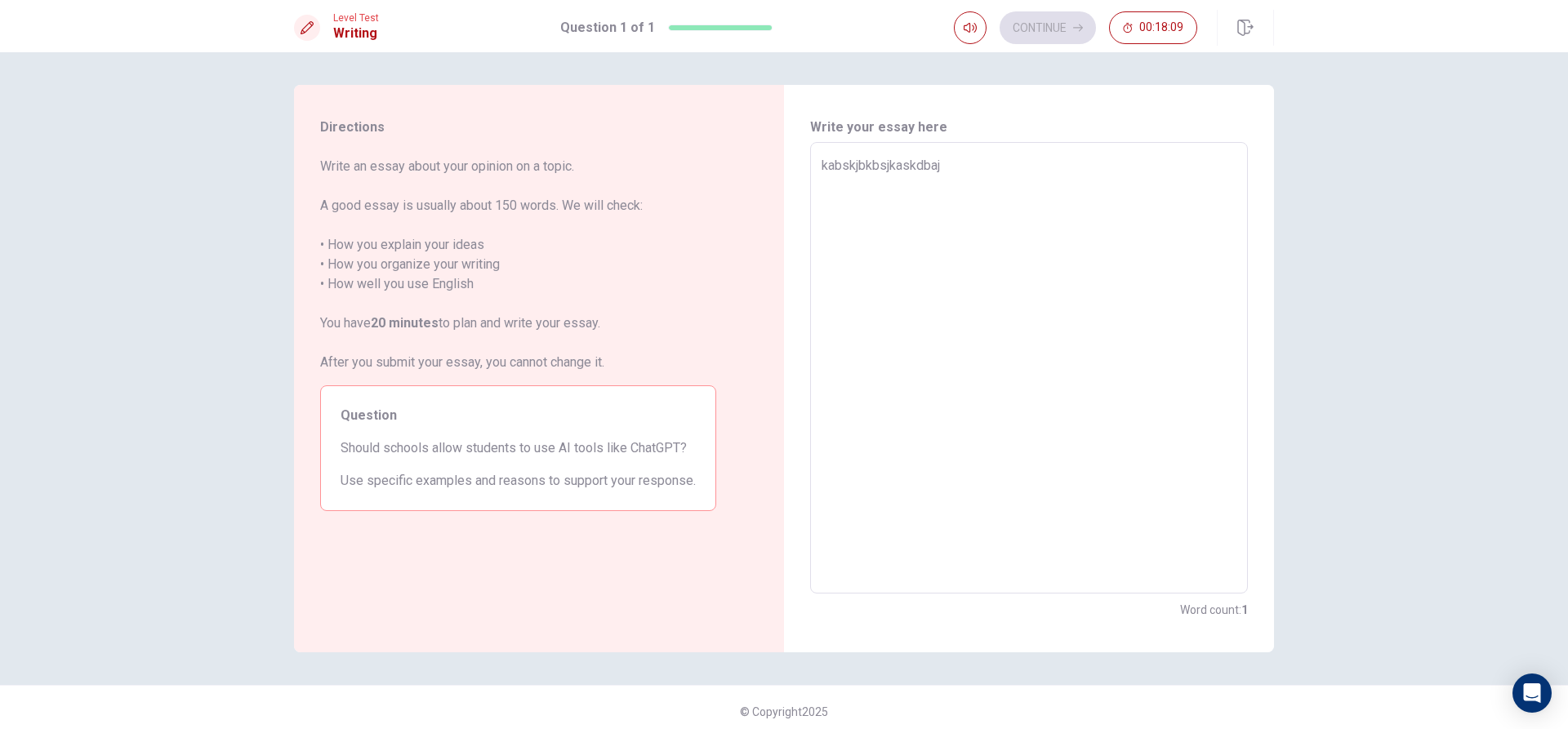
type textarea "kabskjbkbsjkaskdbajk"
type textarea "x"
type textarea "kabskjbkbsjkaskdbajkb"
type textarea "x"
type textarea "kabskjbkbsjkaskdbajkbc"
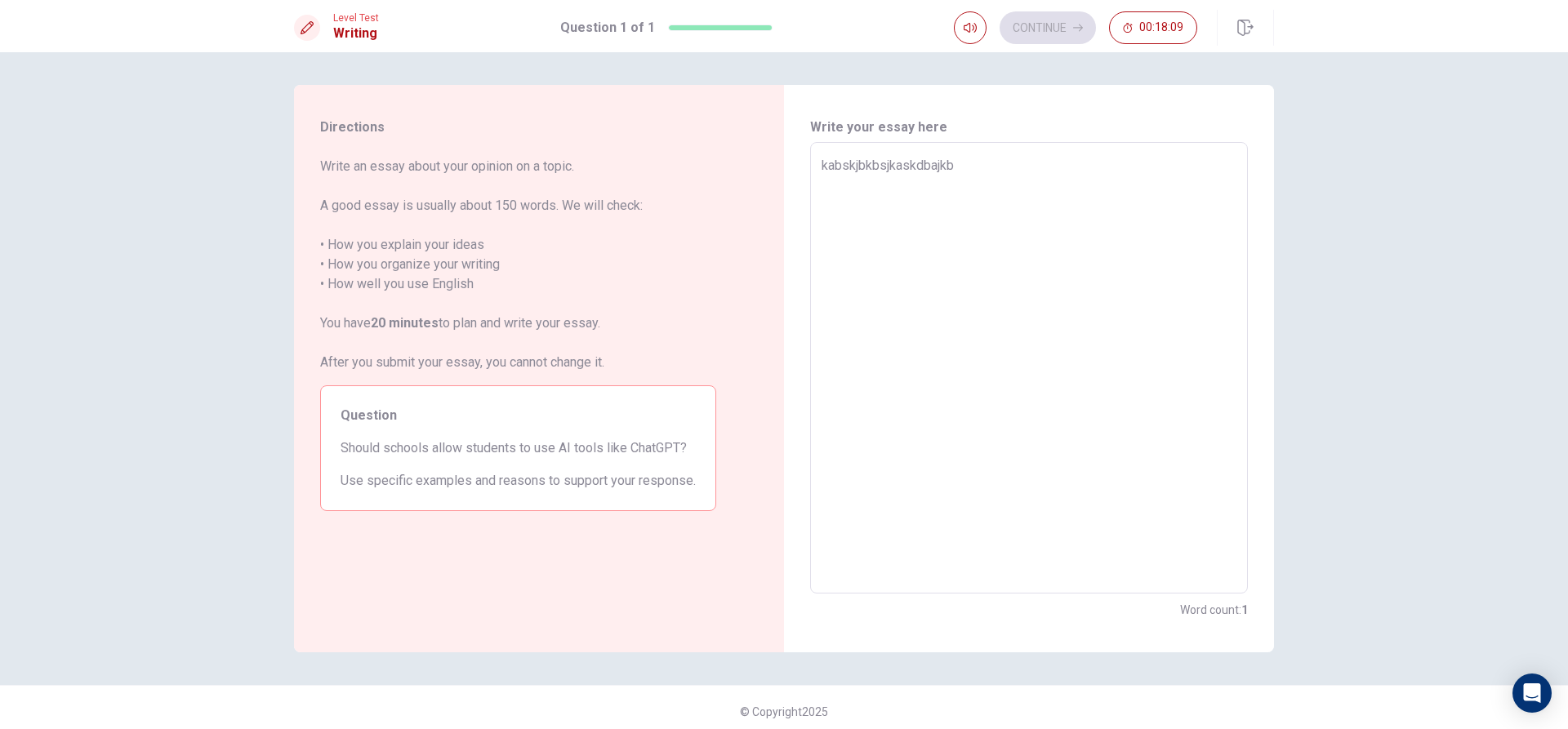
type textarea "x"
type textarea "kabskjbkbsjkaskdbajkbcjk"
type textarea "x"
type textarea "kabskjbkbsjkaskdbajkbcjkmj"
type textarea "x"
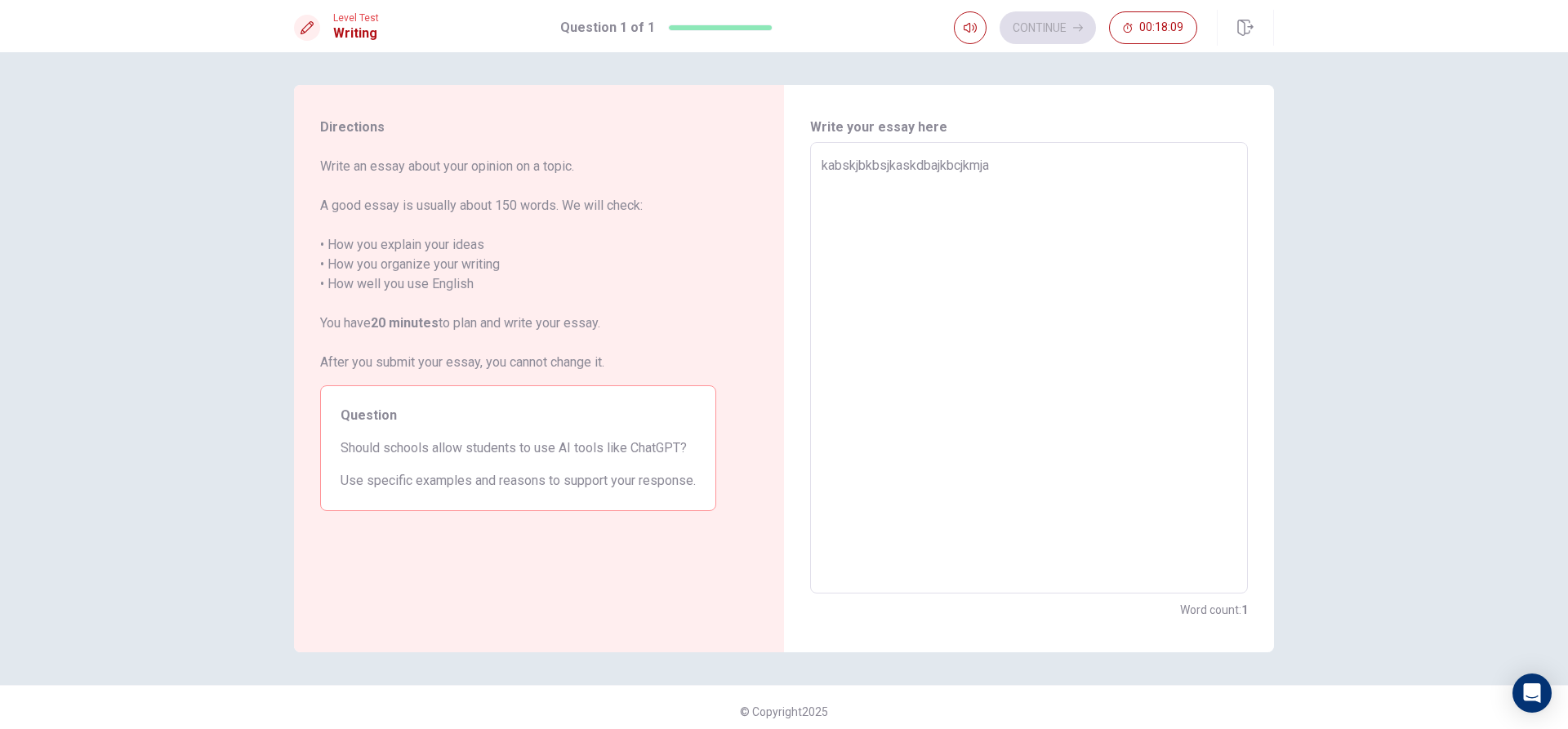
type textarea "kabskjbkbsjkaskdbajkbcjkmja"
type textarea "x"
type textarea "kabskjbkbsjkaskdbajkbcjkmja c"
type textarea "x"
type textarea "kabskjbkbsjkaskdbajkbcjkmja"
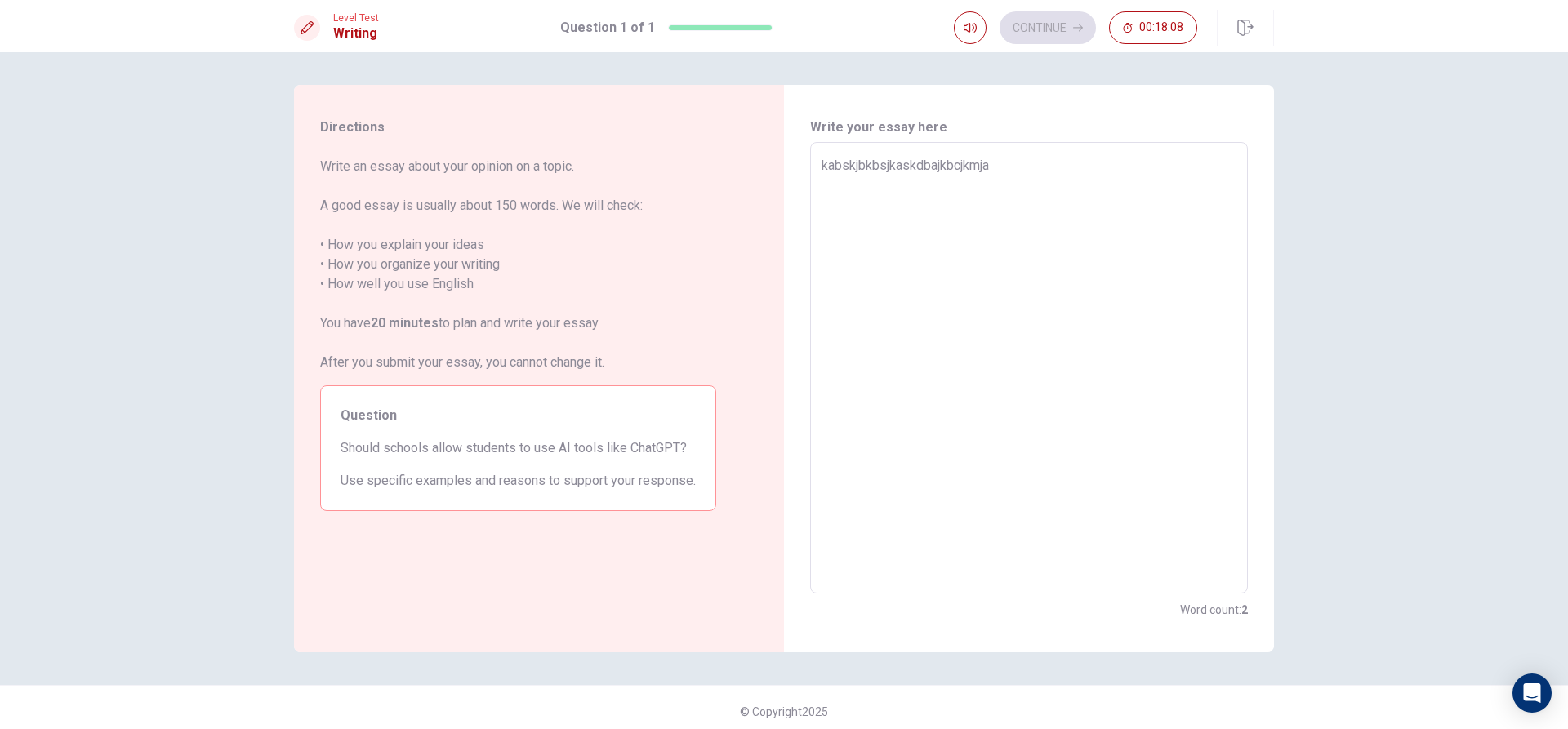
type textarea "x"
type textarea "kabskjbkbsjkaskdbajkbcjkmja"
type textarea "x"
type textarea "kabskjbkbsjkaskdbajkbcjkmj"
type textarea "x"
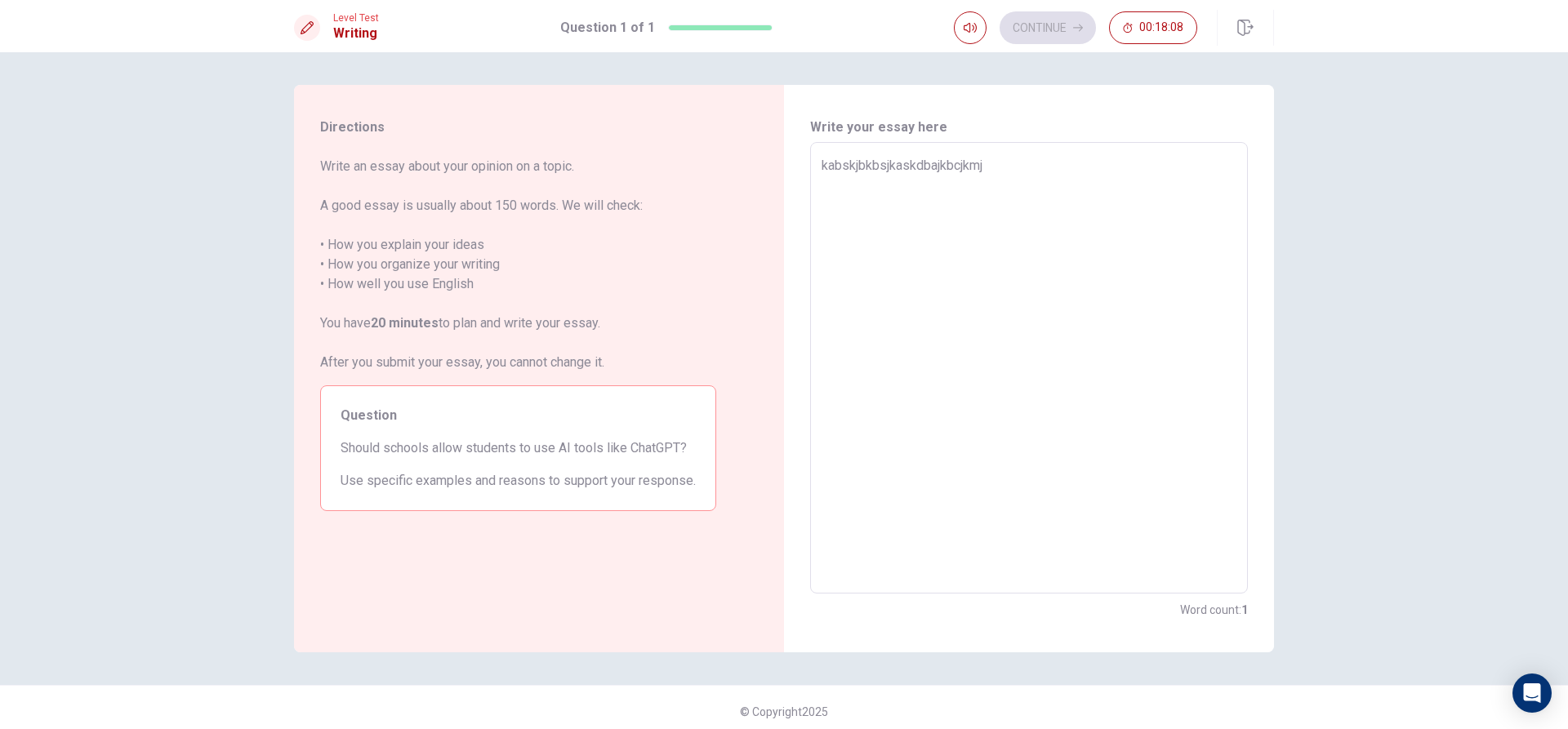
type textarea "kabskjbkbsjkaskdbajkbcjkm"
type textarea "x"
type textarea "kabskjbkbsjkaskdbajkbcjk"
type textarea "x"
type textarea "kabskjbkbsjkaskdbajkbcj"
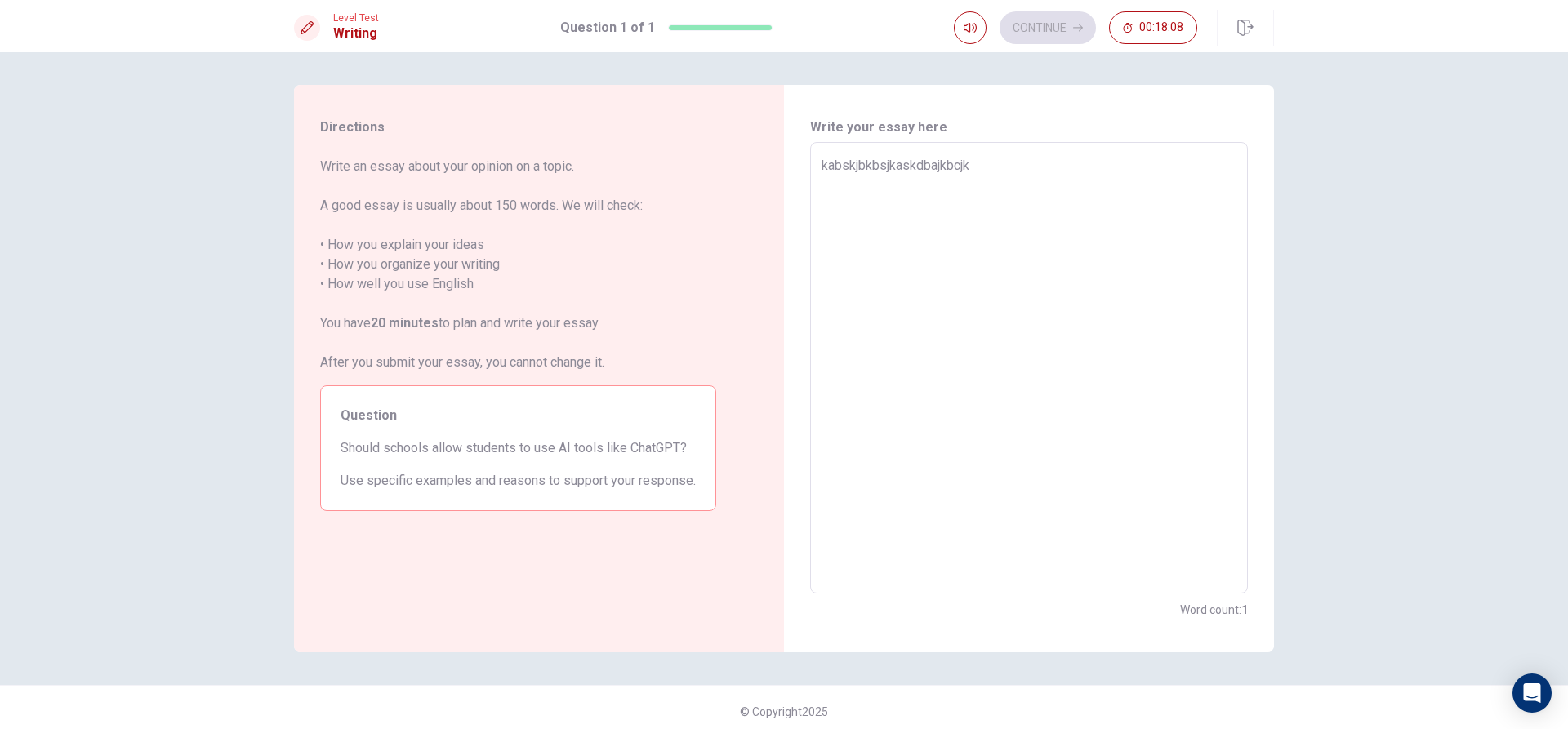
type textarea "x"
type textarea "kabskjbkbsjkaskdbajkbc"
type textarea "x"
type textarea "kabskjbkbsjkaskdbajk"
type textarea "x"
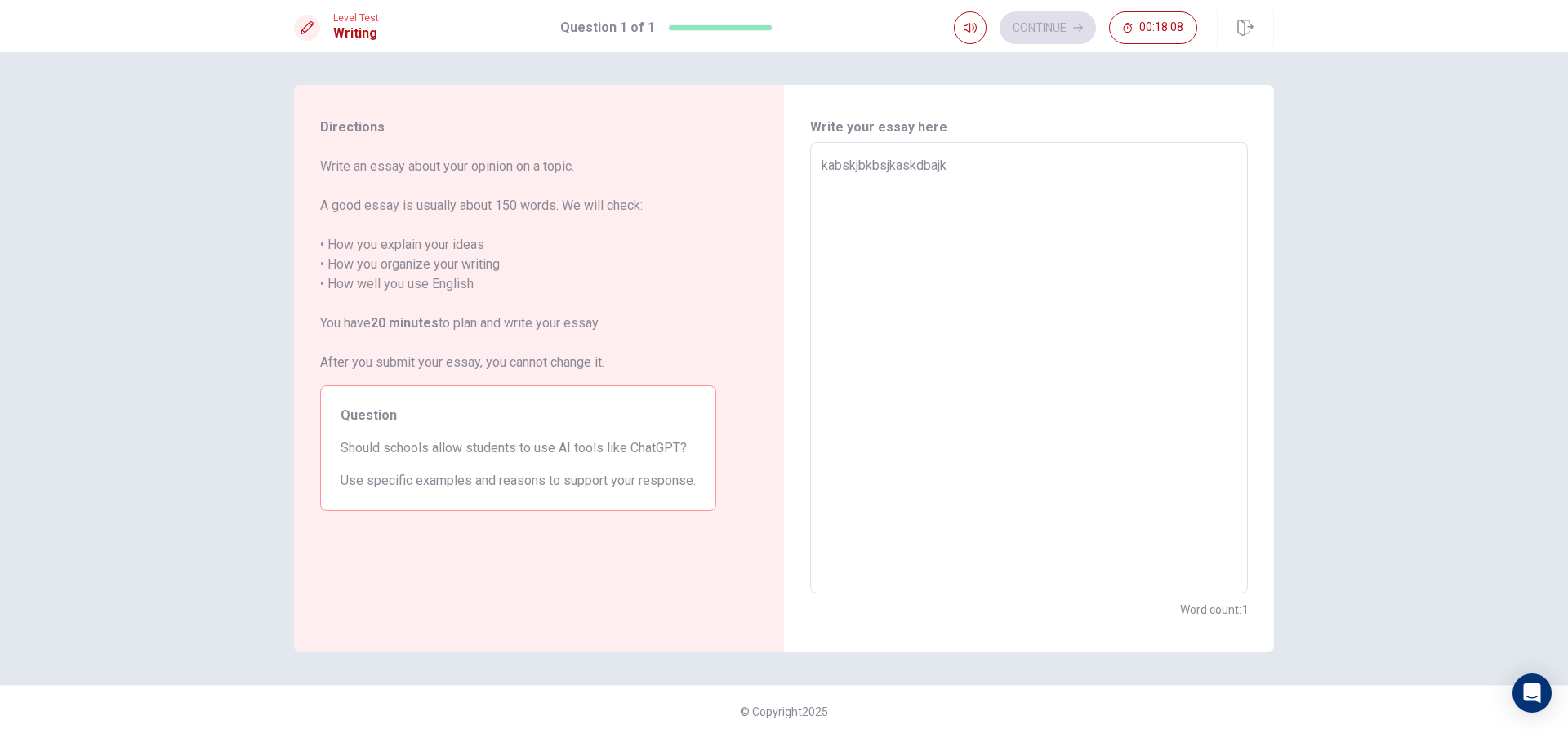
type textarea "kabskjbkbsjkaskdbaj"
type textarea "x"
type textarea "kabskjbkbsjkaskdba"
type textarea "x"
type textarea "kabskjbkbsjkaskd"
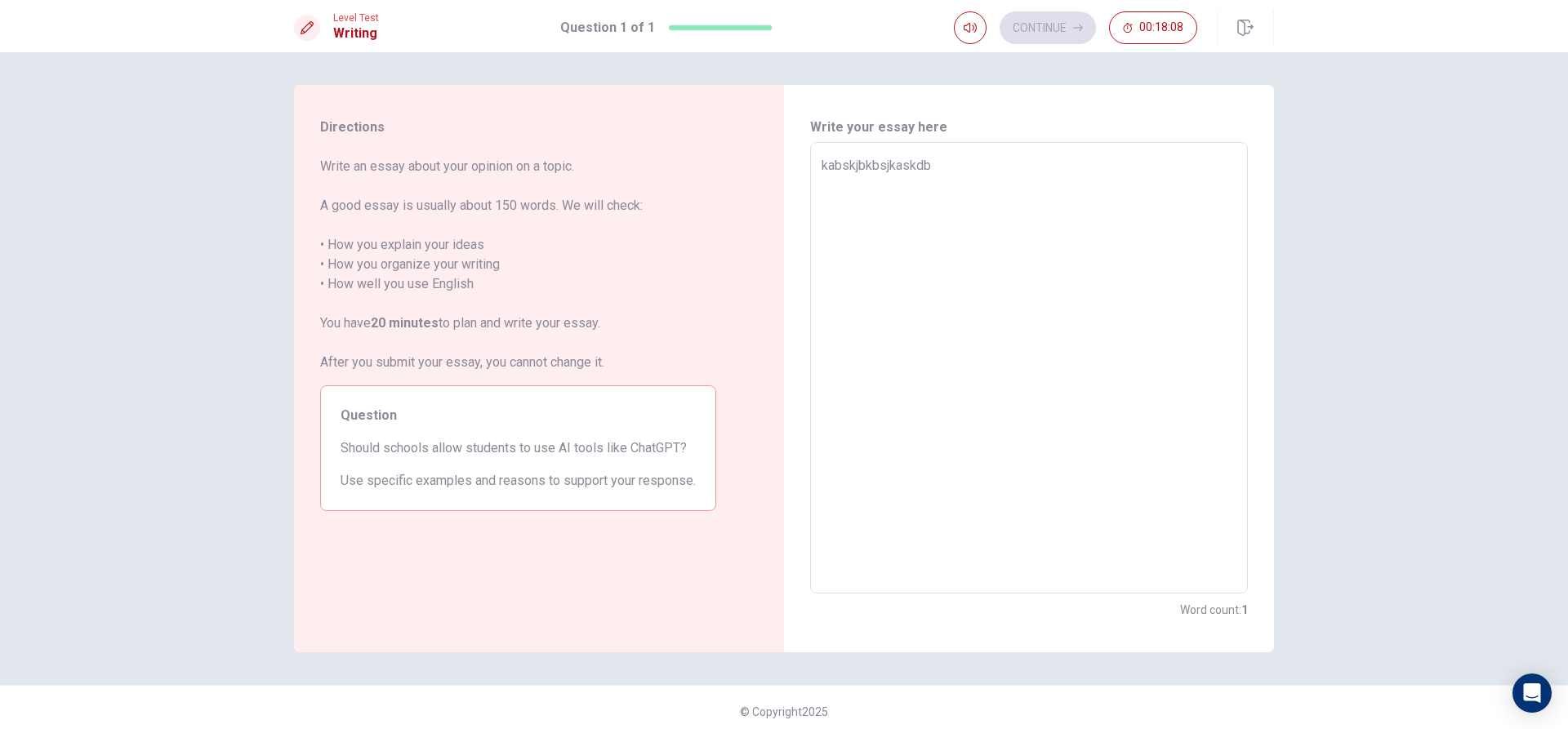
type textarea "x"
type textarea "kabskjbkbsjkask"
type textarea "x"
type textarea "kabskjbkbsjkas"
type textarea "x"
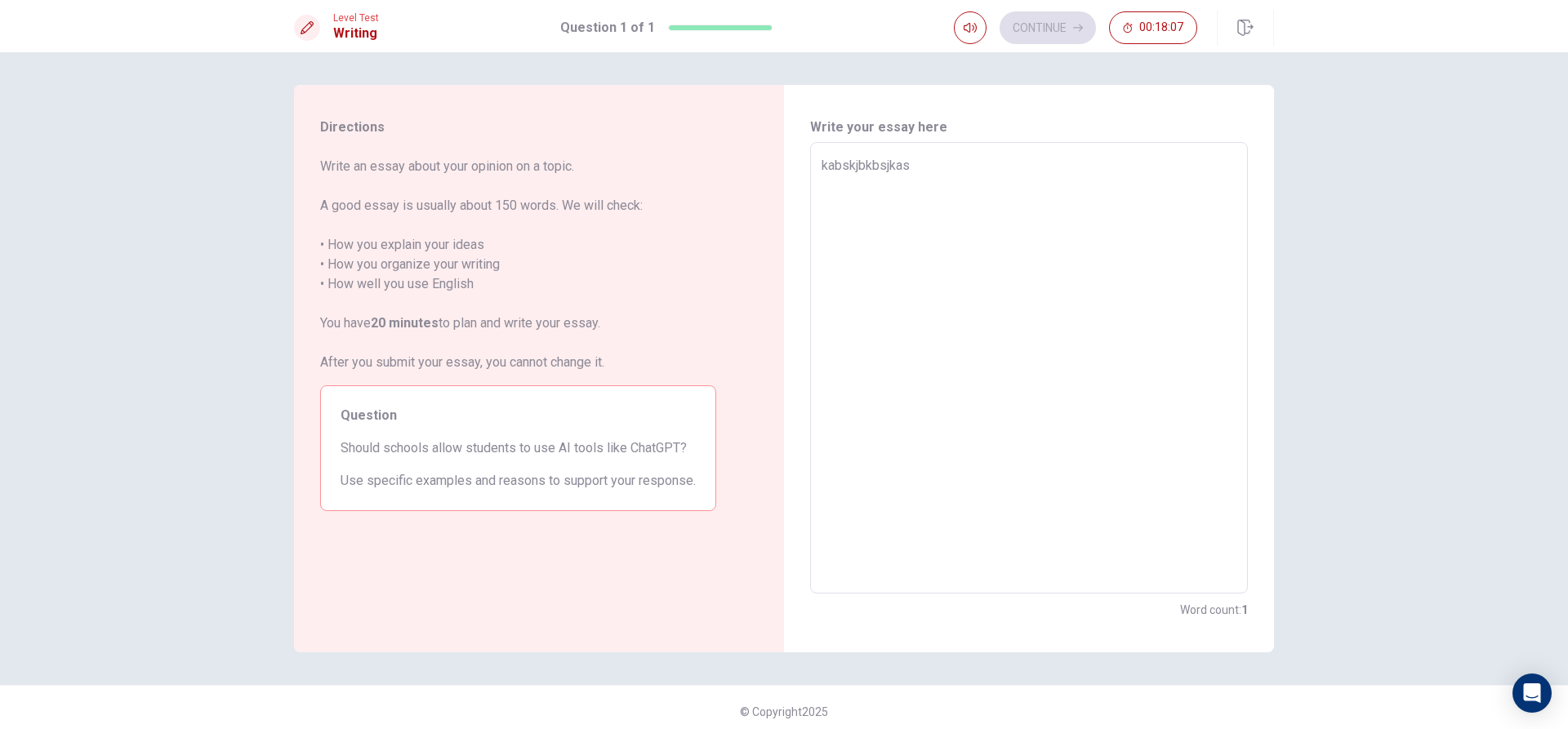
type textarea "kabskjbkbsjka"
type textarea "x"
type textarea "kabskjbkbsjk"
type textarea "x"
type textarea "kabskjbkbsj"
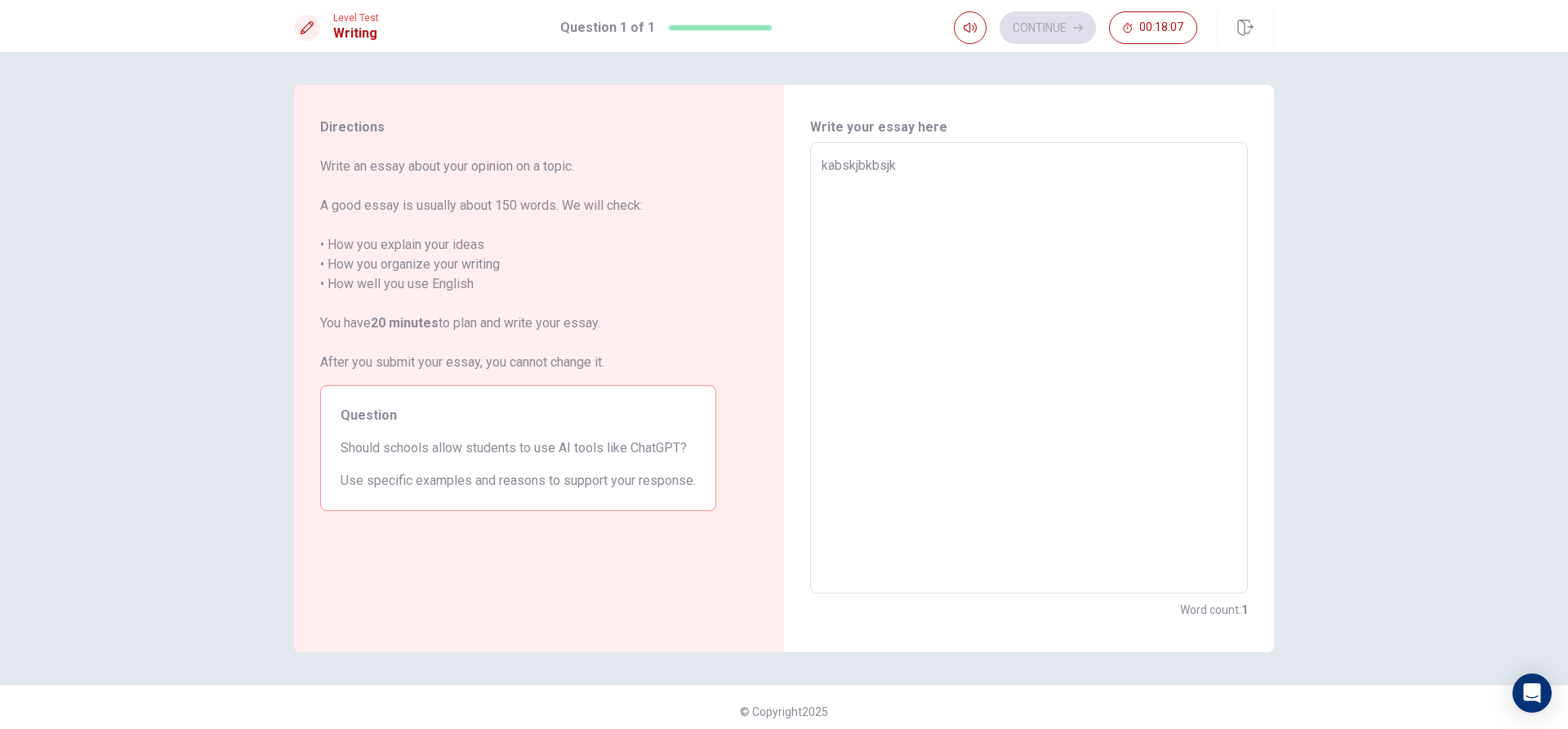
type textarea "x"
type textarea "kabskjbkbs"
type textarea "x"
type textarea "kabskjbk"
type textarea "x"
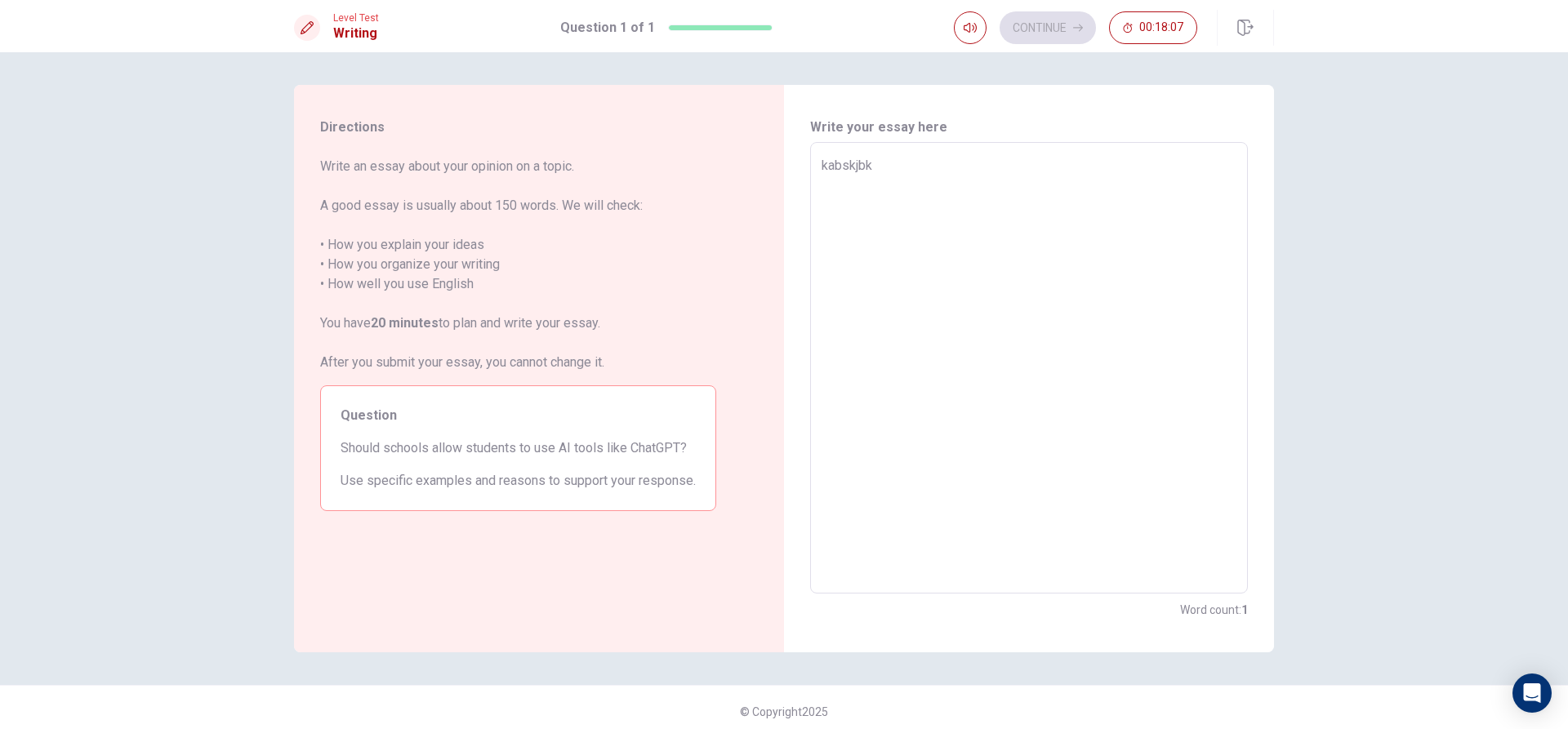
type textarea "kabskjb"
type textarea "x"
type textarea "kabskj"
type textarea "x"
type textarea "kabsk"
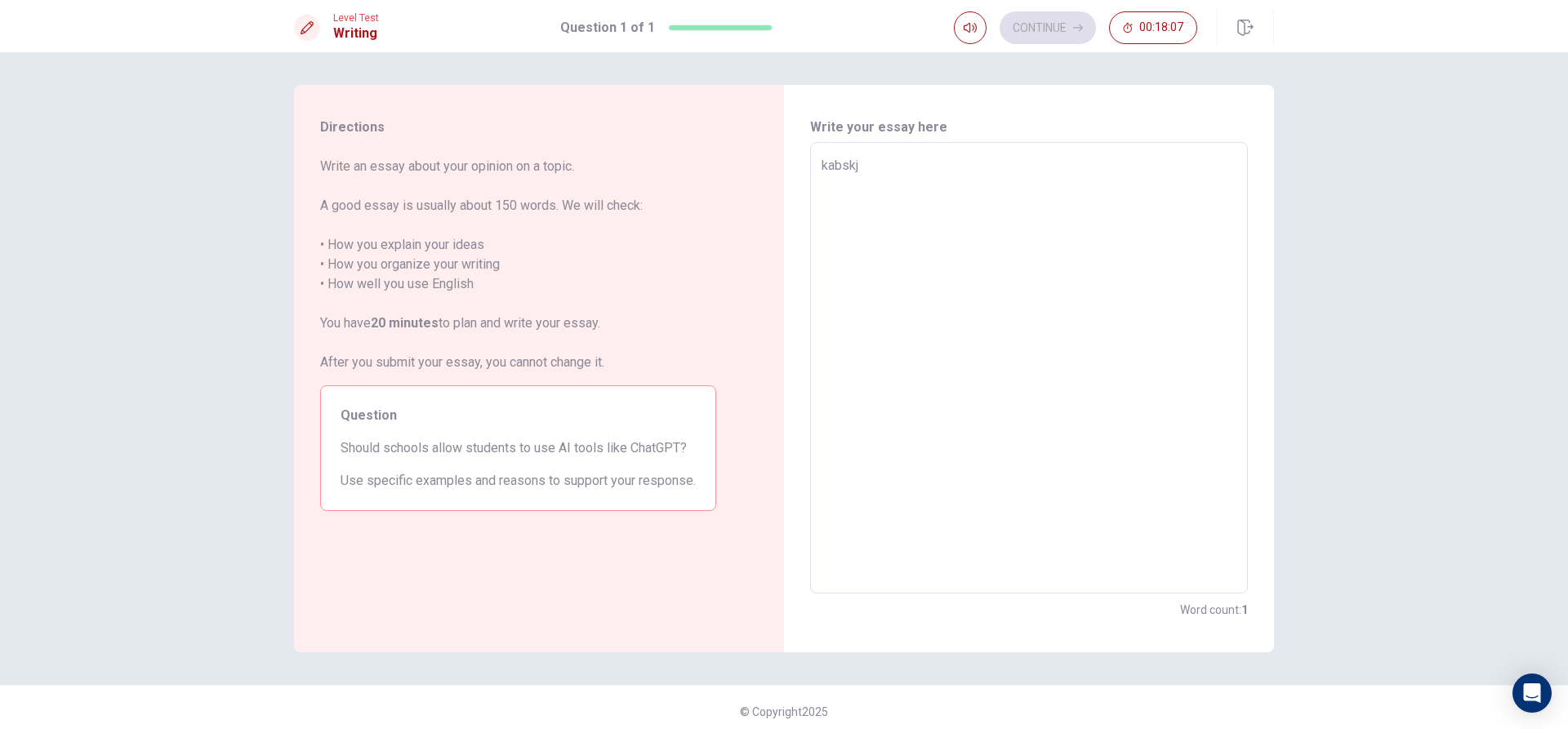
type textarea "x"
type textarea "kabs"
type textarea "x"
type textarea "kab"
type textarea "x"
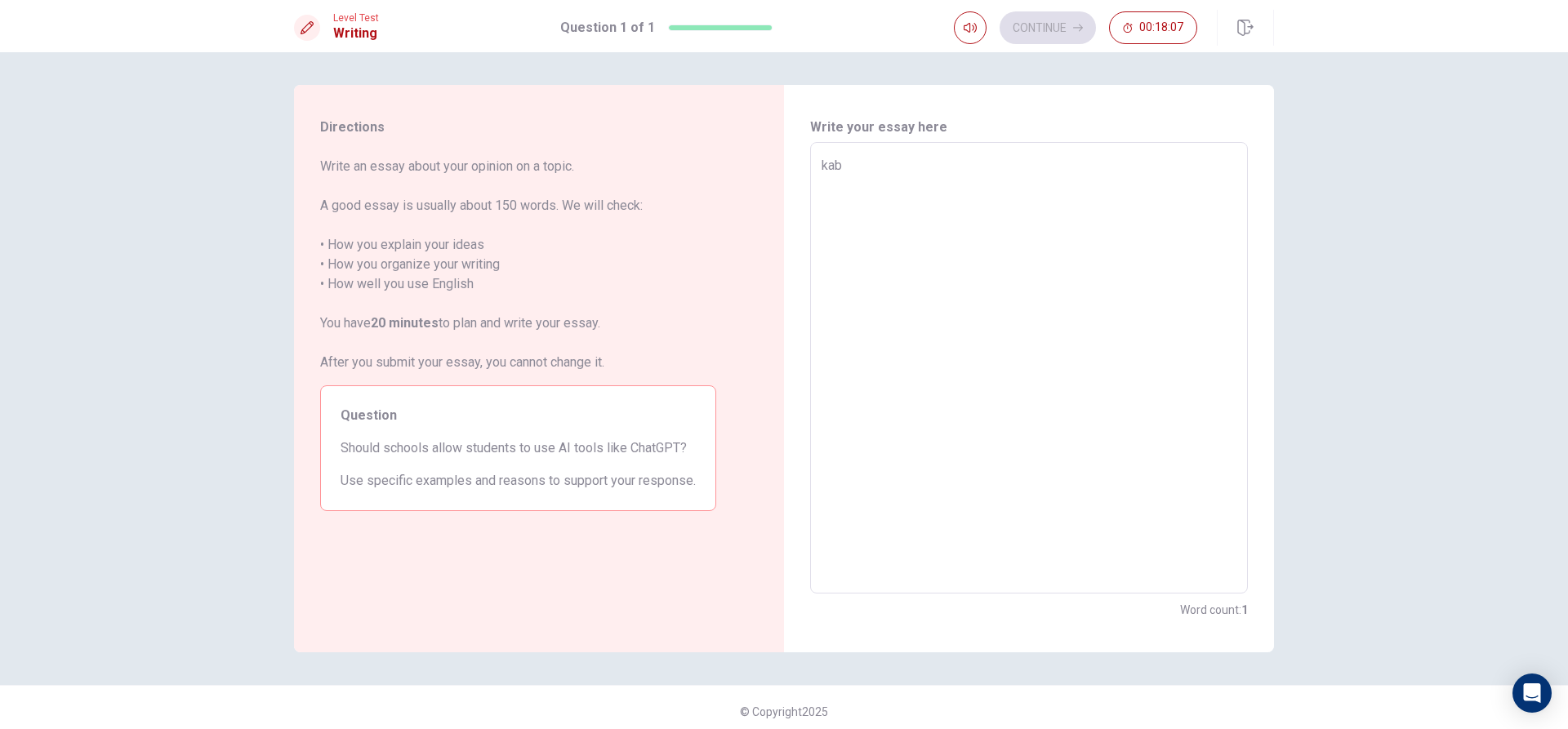
type textarea "ka"
type textarea "x"
type textarea "k"
type textarea "x"
type textarea "c"
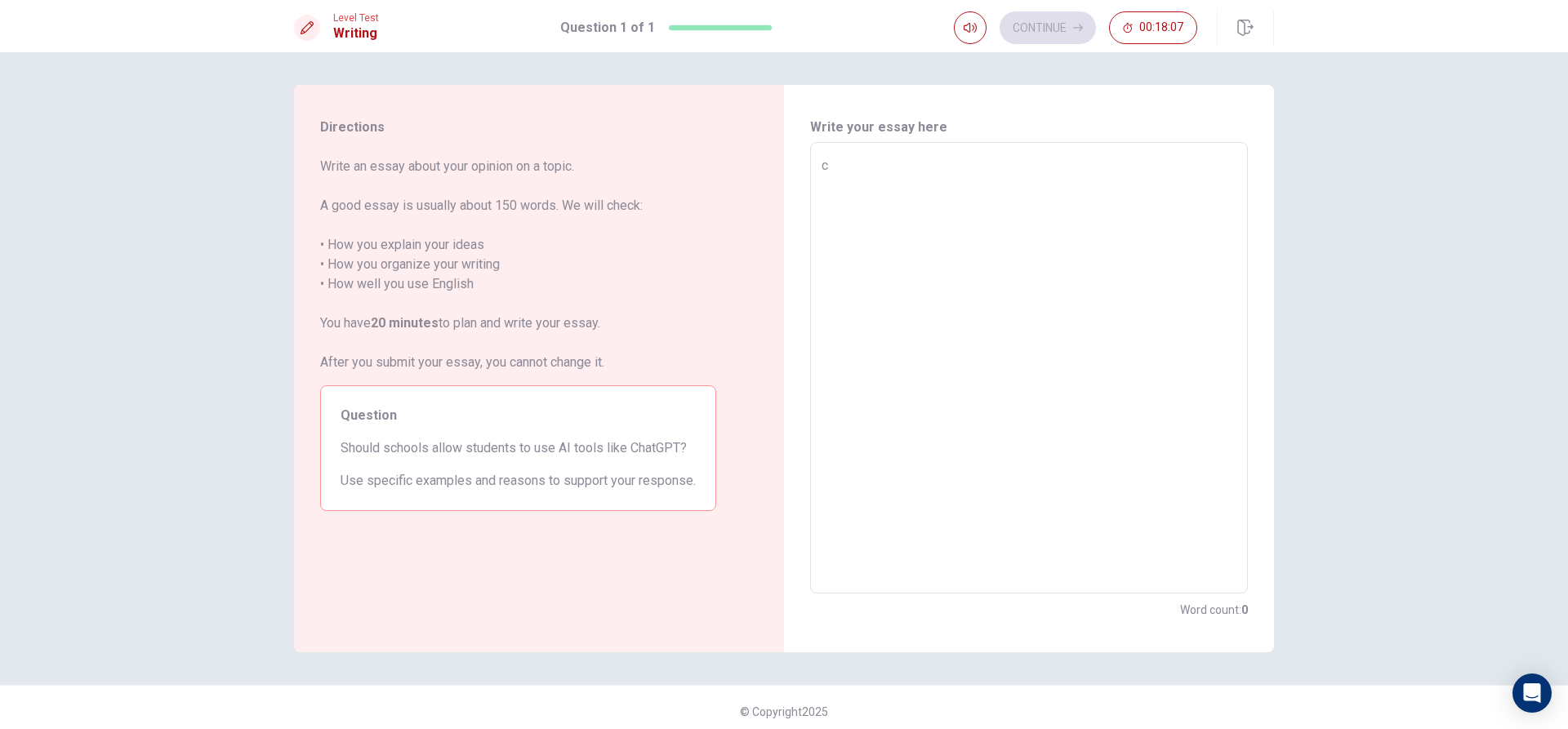
type textarea "x"
type textarea "ca"
type textarea "x"
type textarea "can"
type textarea "x"
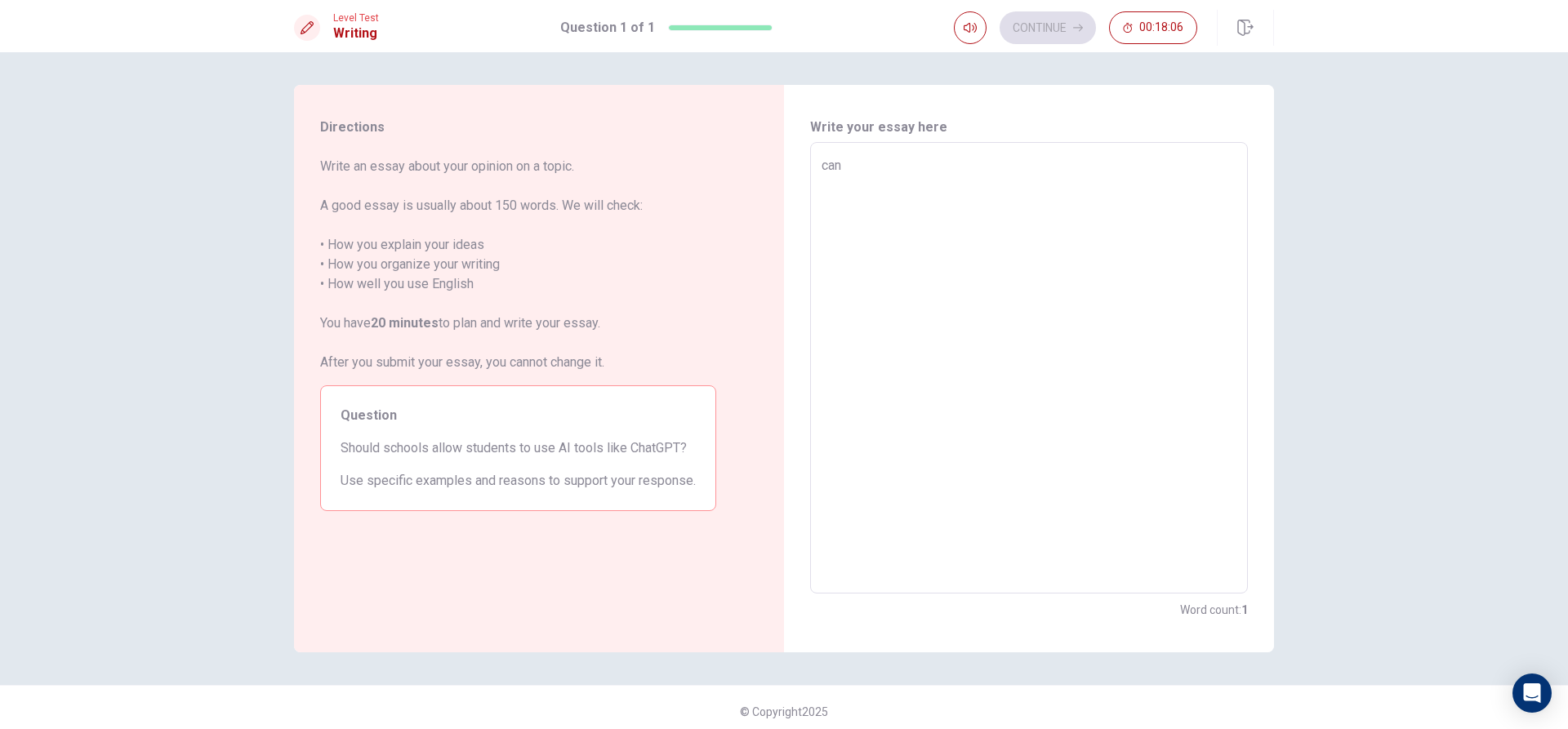
type textarea "can"
type textarea "x"
type textarea "can i"
type textarea "x"
type textarea "can i"
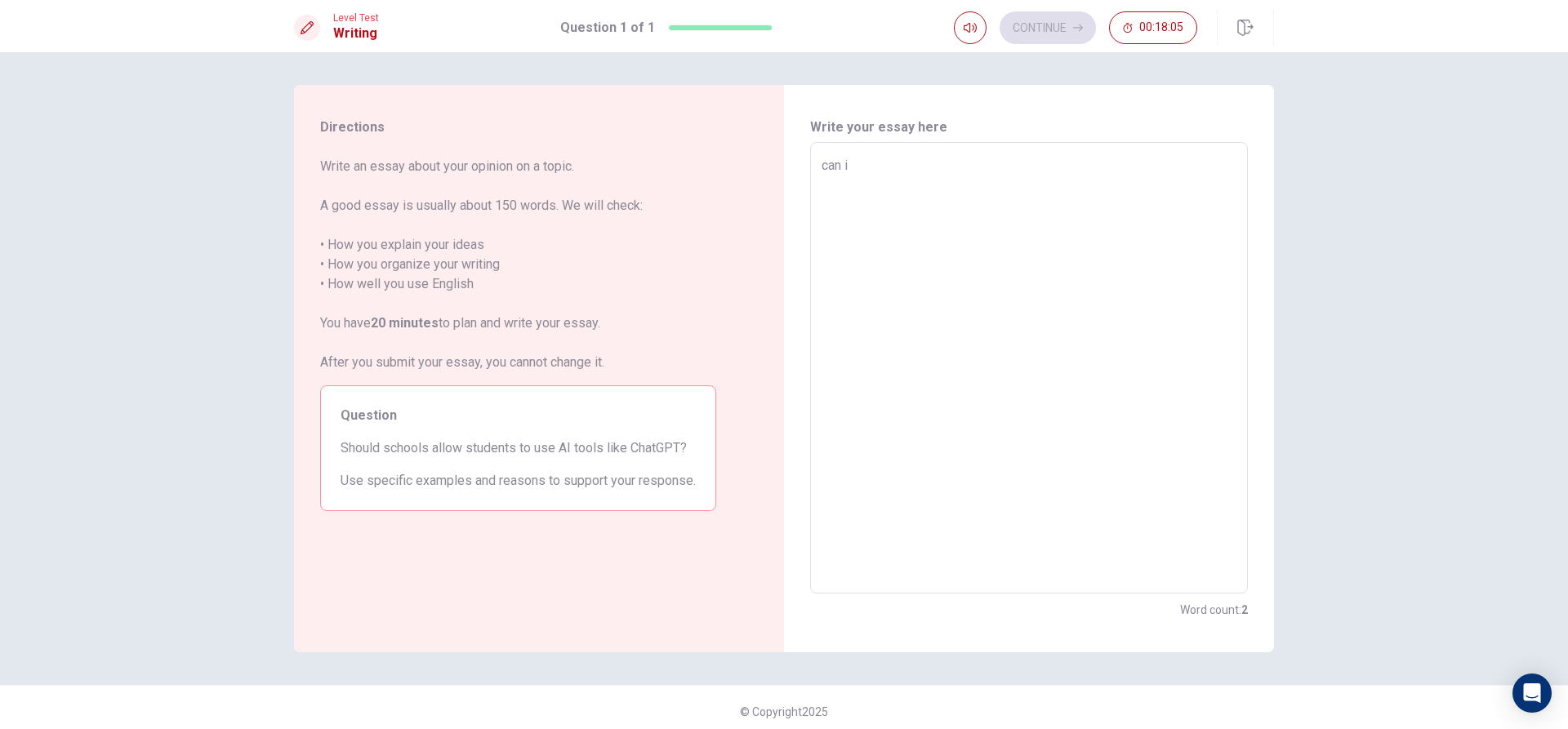
type textarea "x"
type textarea "can i b"
type textarea "x"
type textarea "can i be"
type textarea "x"
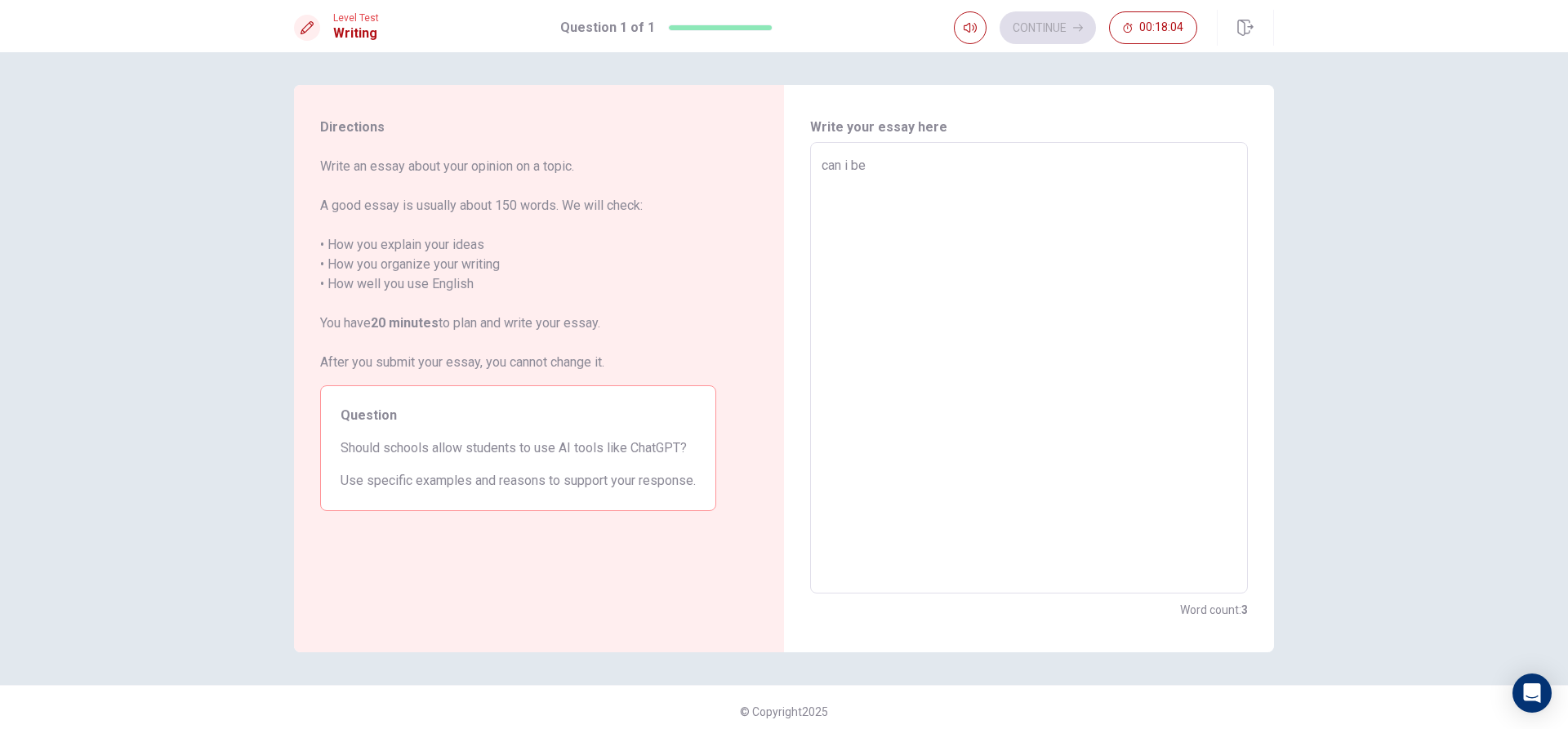
type textarea "can i be"
type textarea "x"
type textarea "can i be h"
type textarea "x"
type textarea "can i be ho"
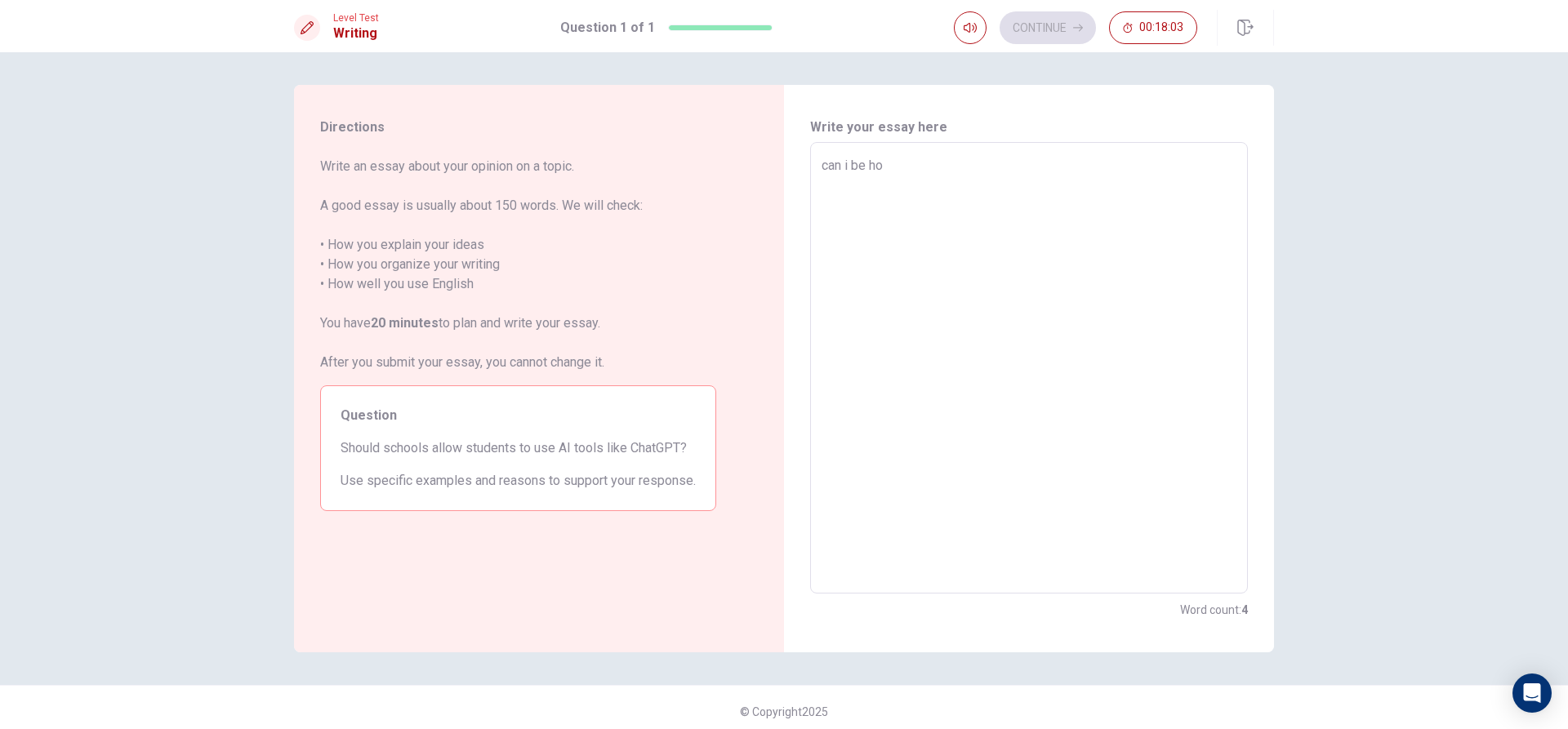
type textarea "x"
type textarea "can i be hom"
type textarea "x"
type textarea "can i be home"
type textarea "x"
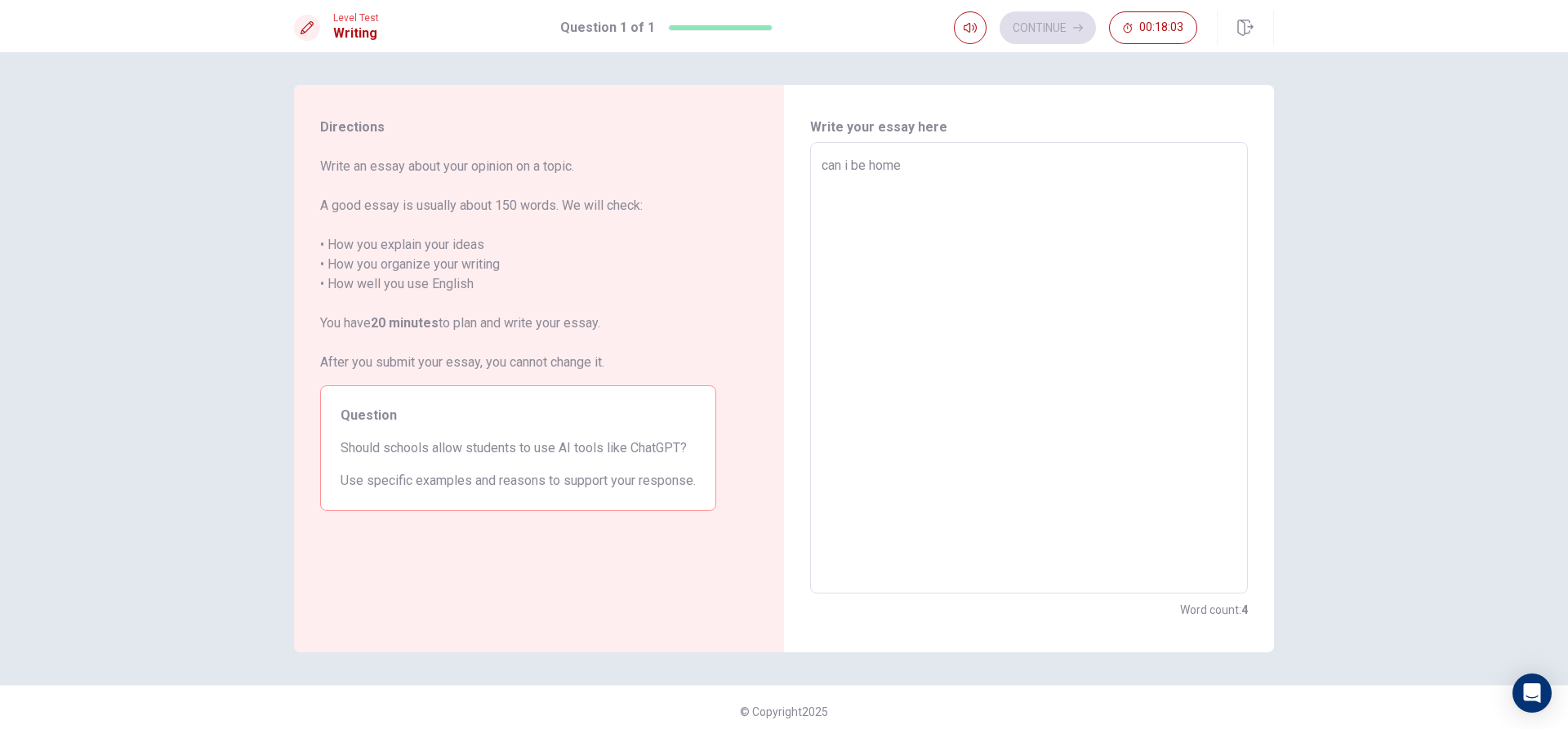
type textarea "can i be home"
type textarea "x"
type textarea "can i be home r"
type textarea "x"
type textarea "can i be home ri"
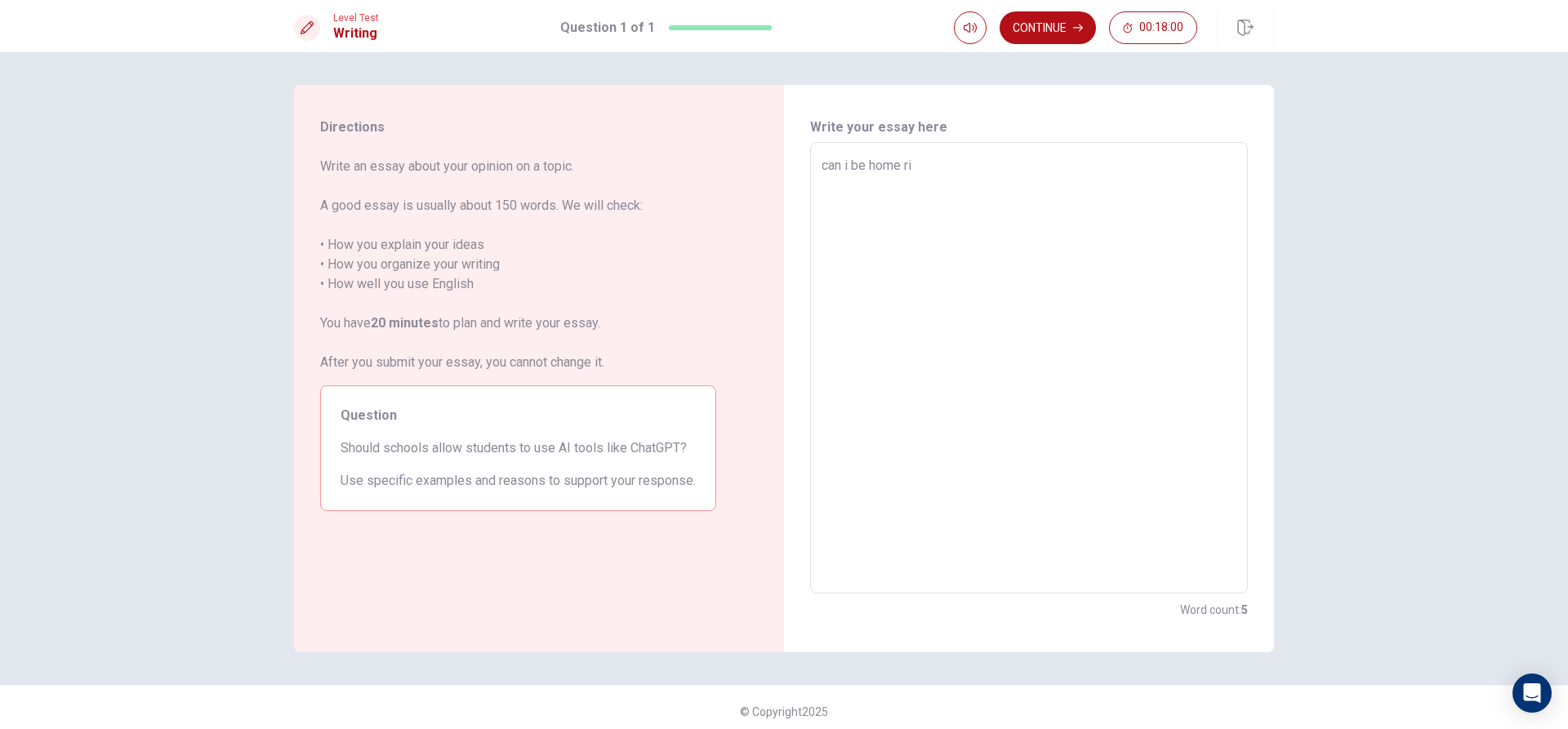
type textarea "x"
type textarea "can i be home rig"
type textarea "x"
type textarea "can i be home righ"
type textarea "x"
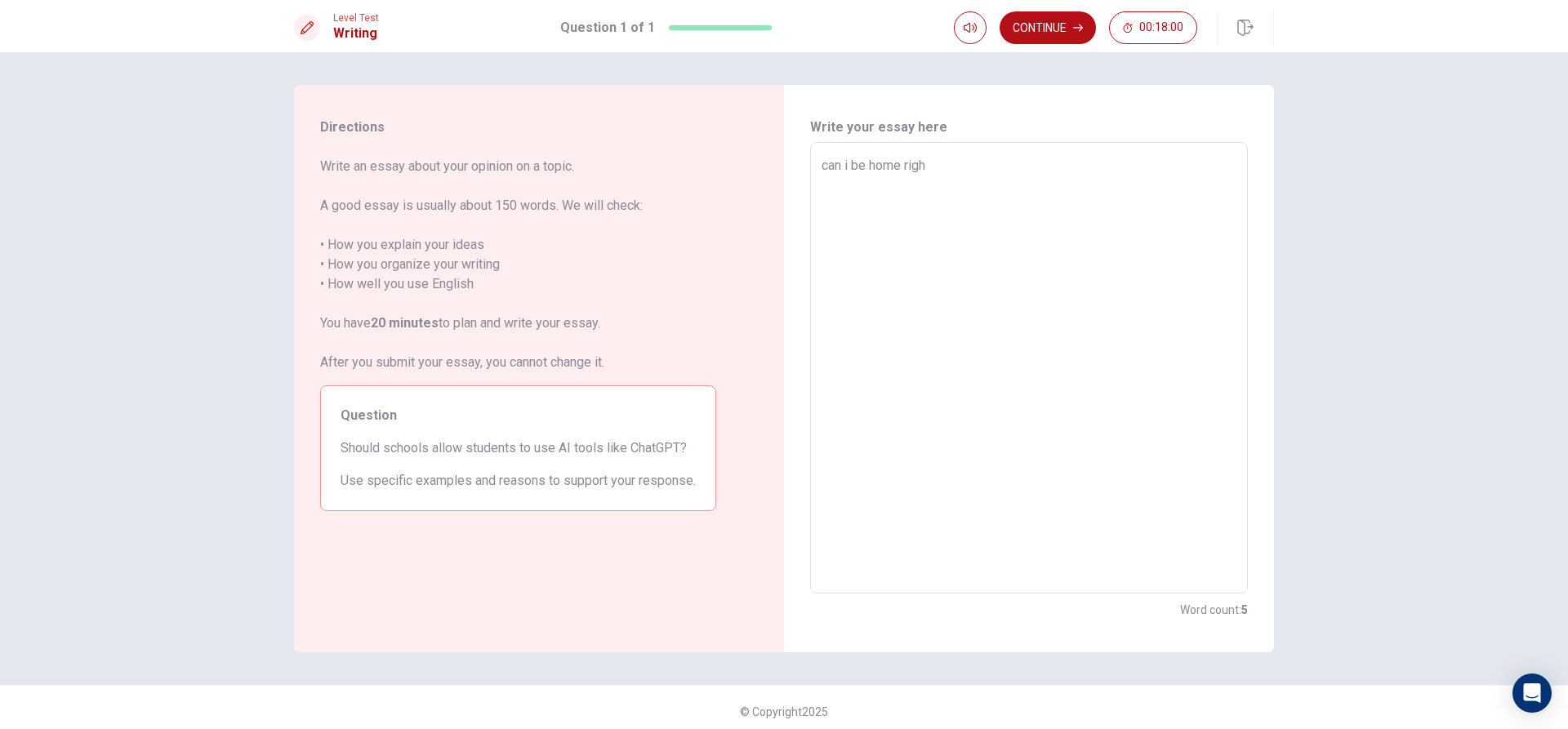
type textarea "can i be home right"
type textarea "x"
type textarea "can i be home rightn"
type textarea "x"
type textarea "can i be home rightnk"
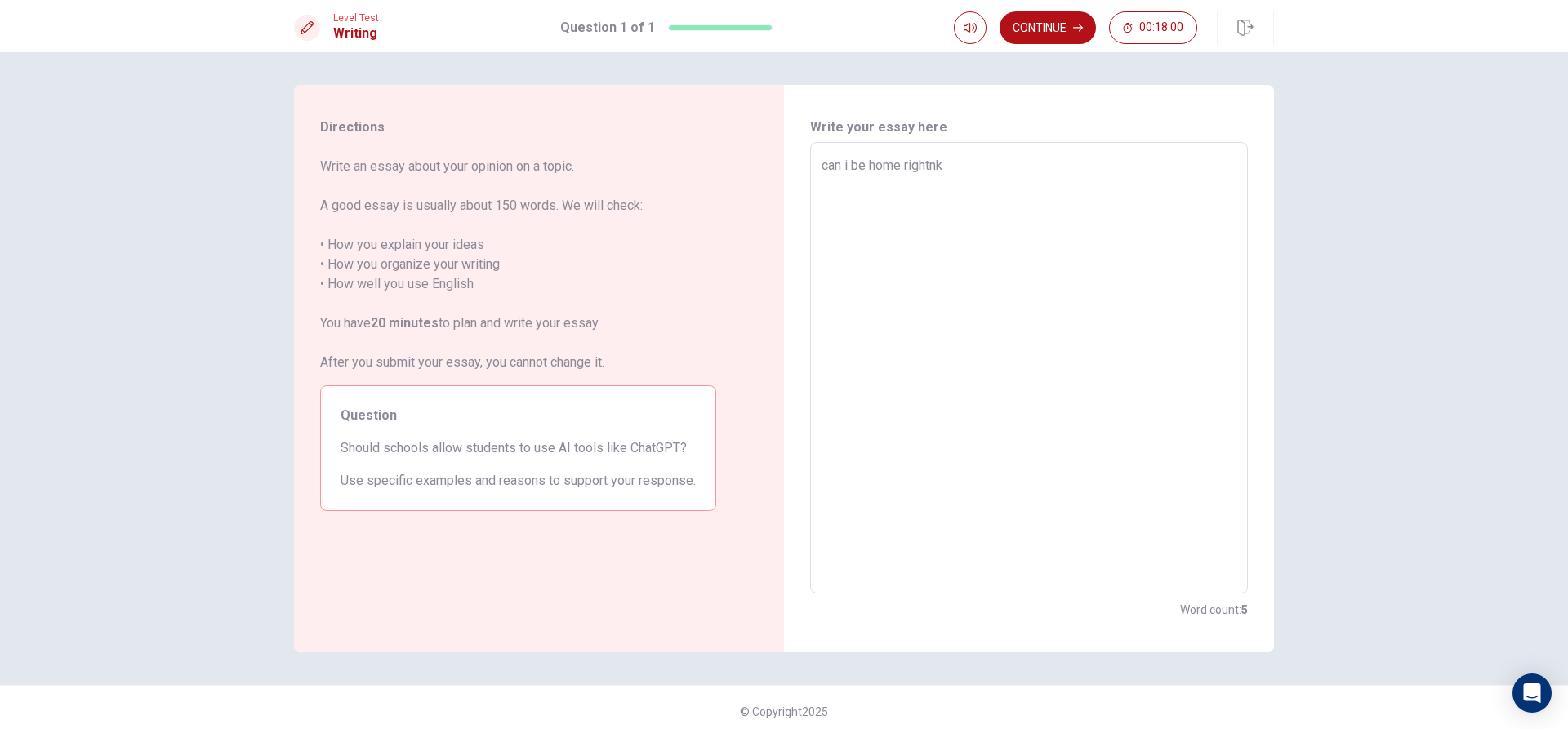
type textarea "x"
type textarea "can i be home rightnkw"
type textarea "x"
type textarea "can i be home rightnk"
type textarea "x"
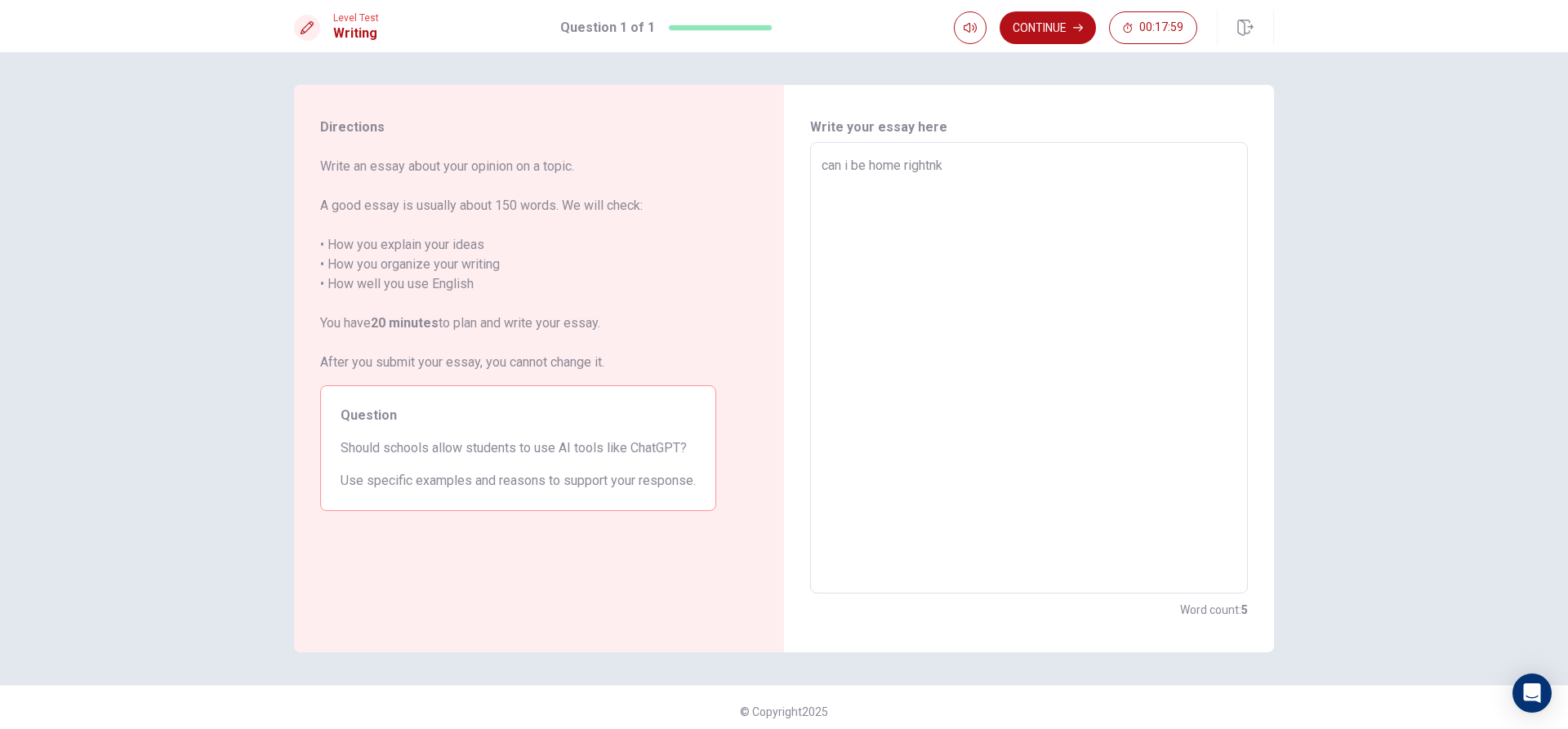
type textarea "can i be home rightn"
type textarea "x"
type textarea "can i be home right"
type textarea "x"
type textarea "can i be home right"
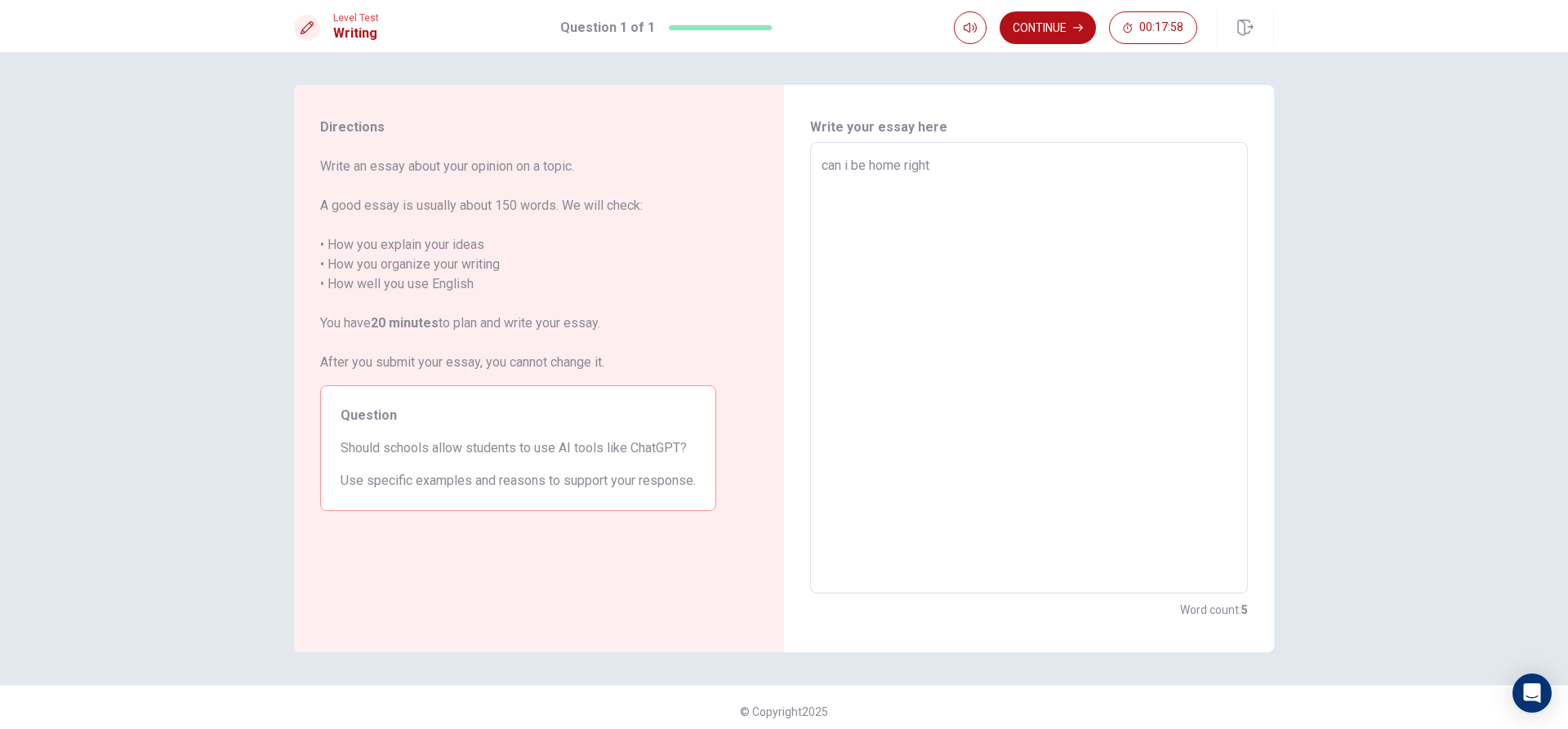
type textarea "x"
type textarea "can i be home right n"
type textarea "x"
type textarea "can i be home right no"
type textarea "x"
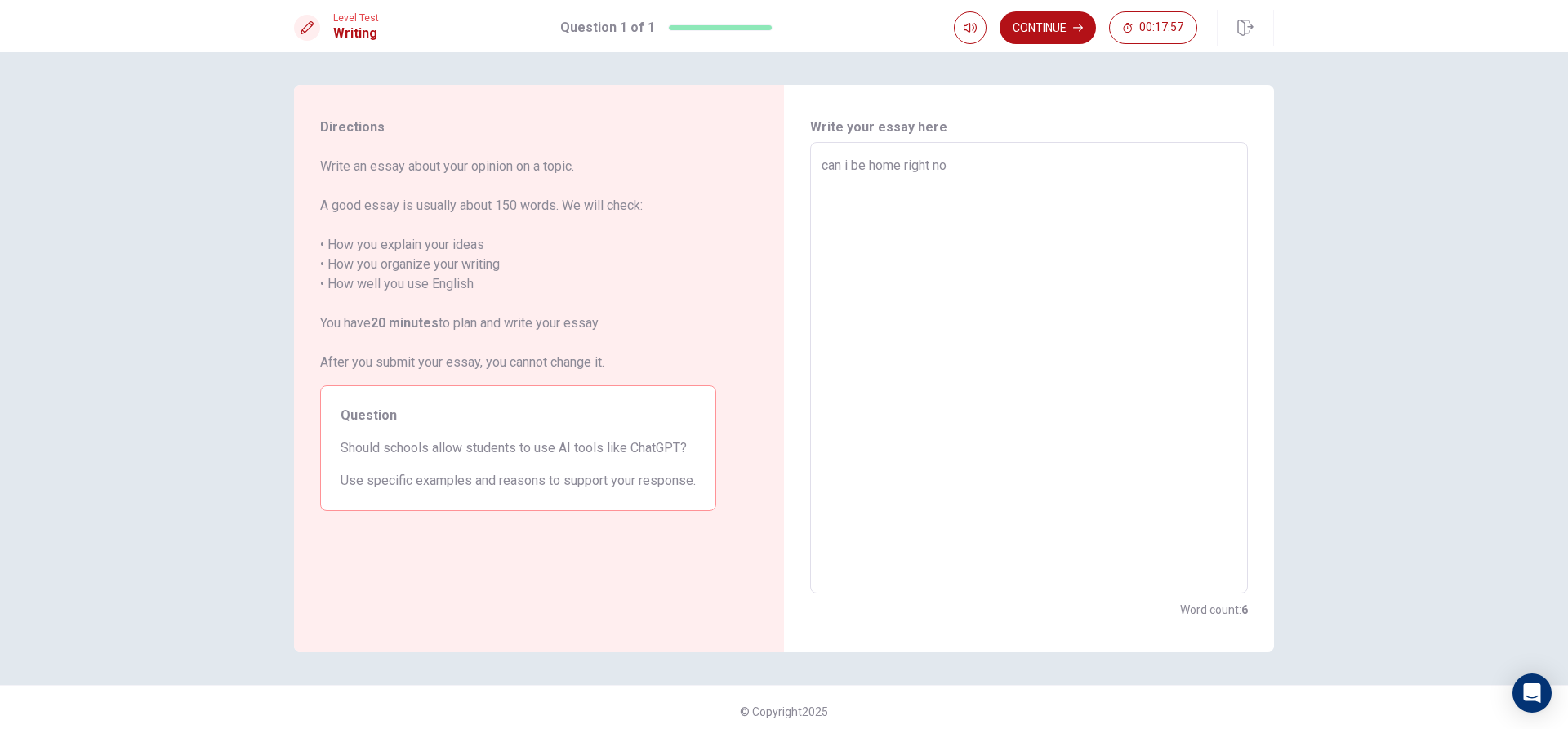
type textarea "can i be home right now"
type textarea "x"
type textarea "can i be home right no"
type textarea "x"
type textarea "can i be home right n"
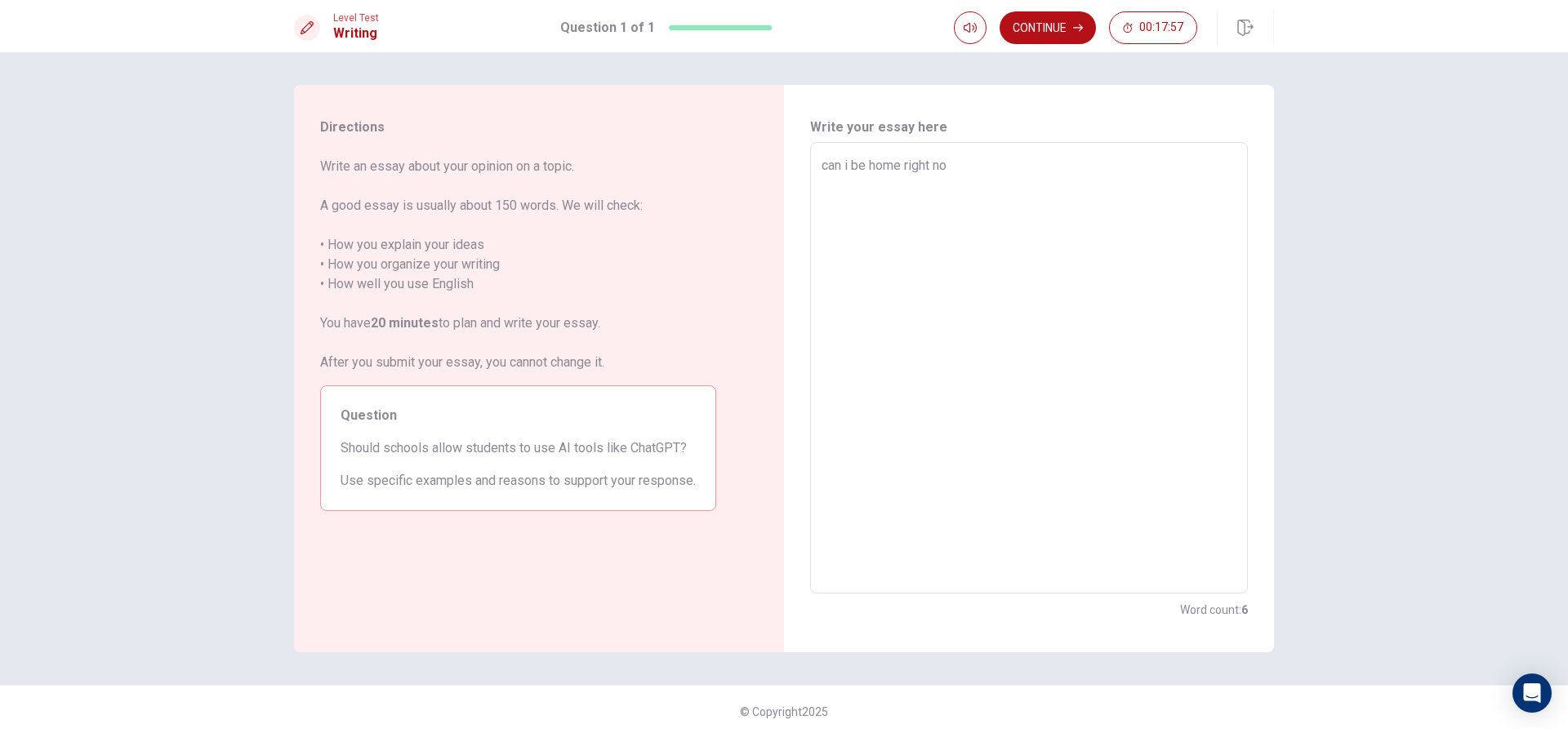
type textarea "x"
type textarea "can i be home right"
type textarea "x"
type textarea "can i be home right"
type textarea "x"
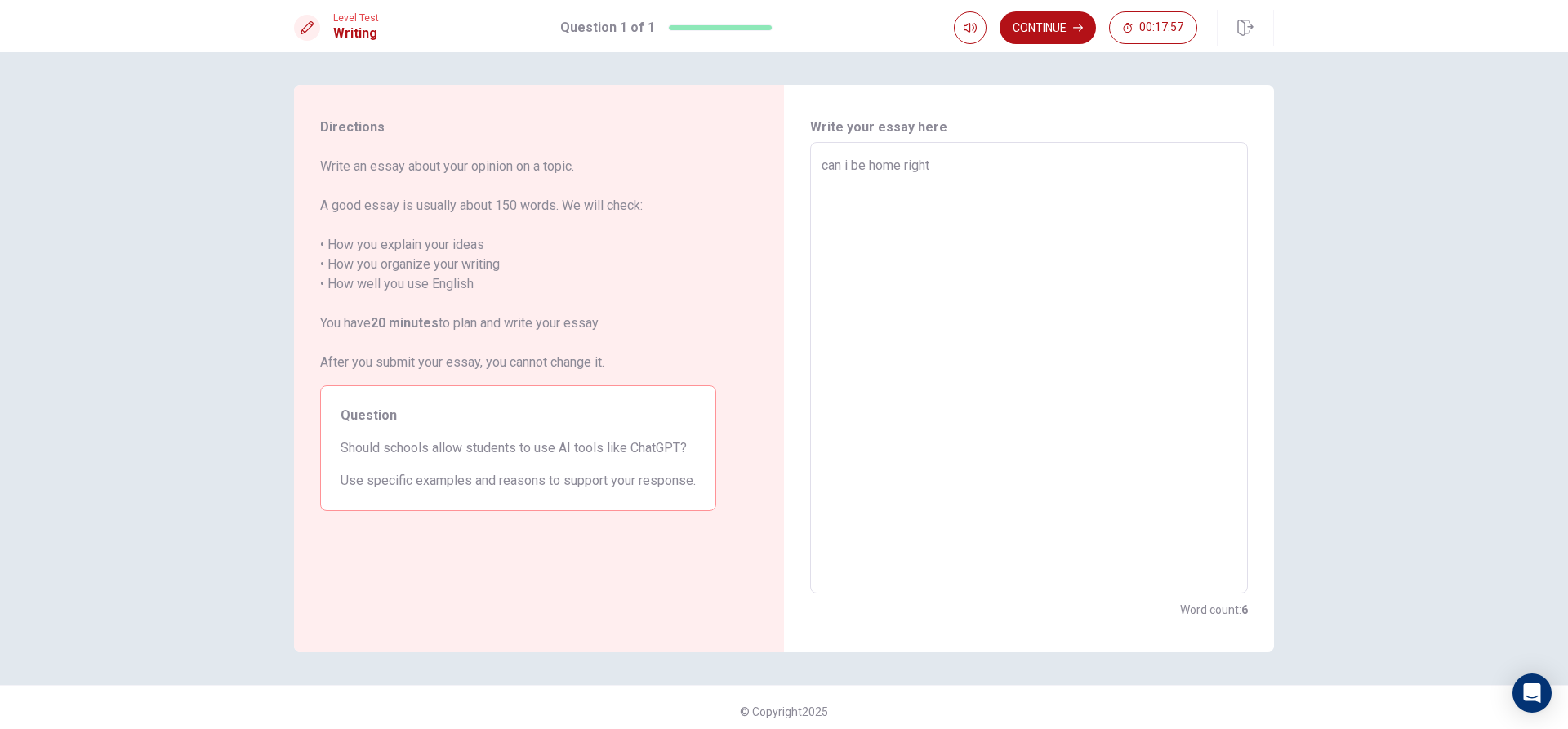
type textarea "can i be home righ"
type textarea "x"
type textarea "can i be home rig"
type textarea "x"
type textarea "can i be home ri"
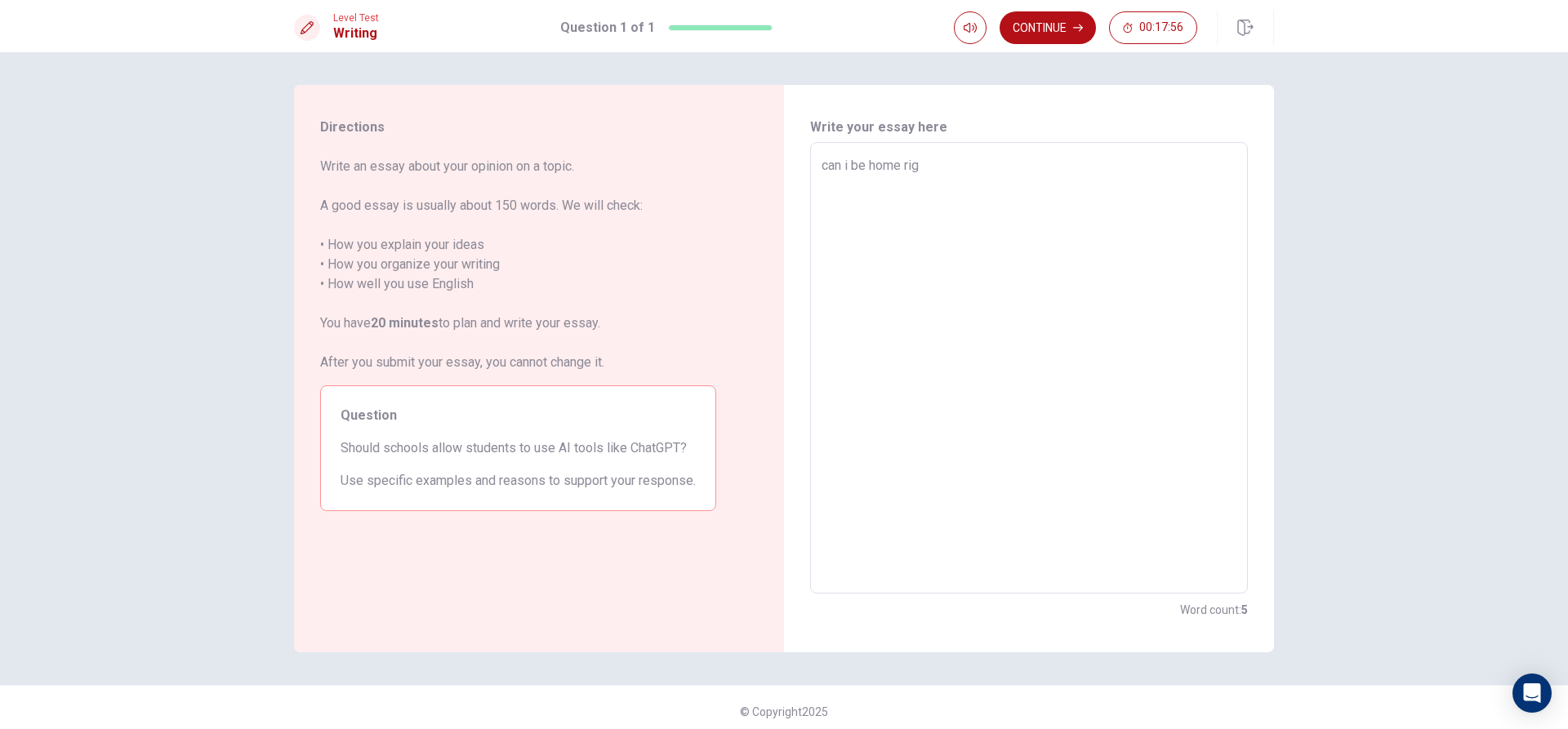
type textarea "x"
type textarea "can i be home"
type textarea "x"
type textarea "can i be home"
type textarea "x"
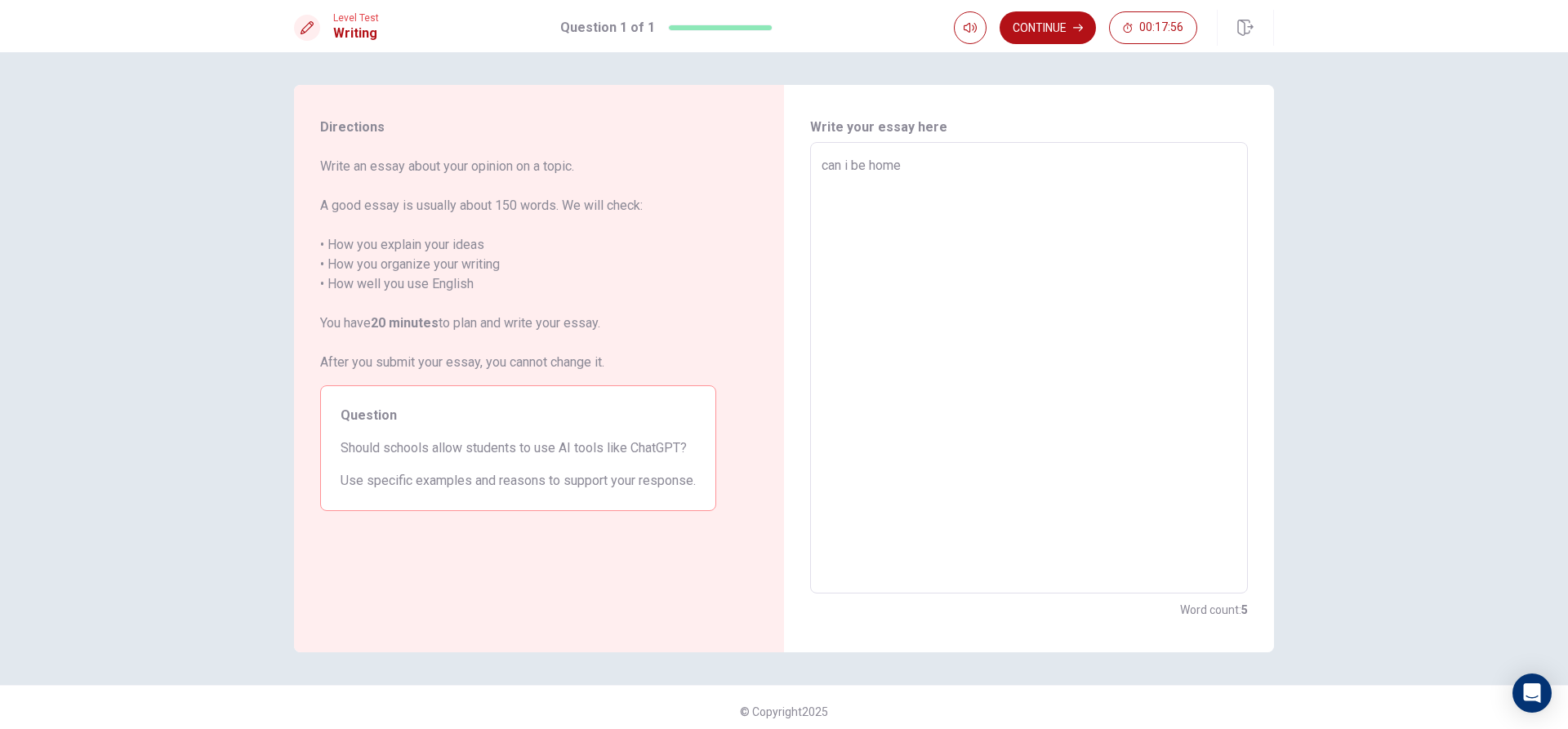
type textarea "can i be hom"
type textarea "x"
type textarea "can i be ho"
type textarea "x"
type textarea "can i be h"
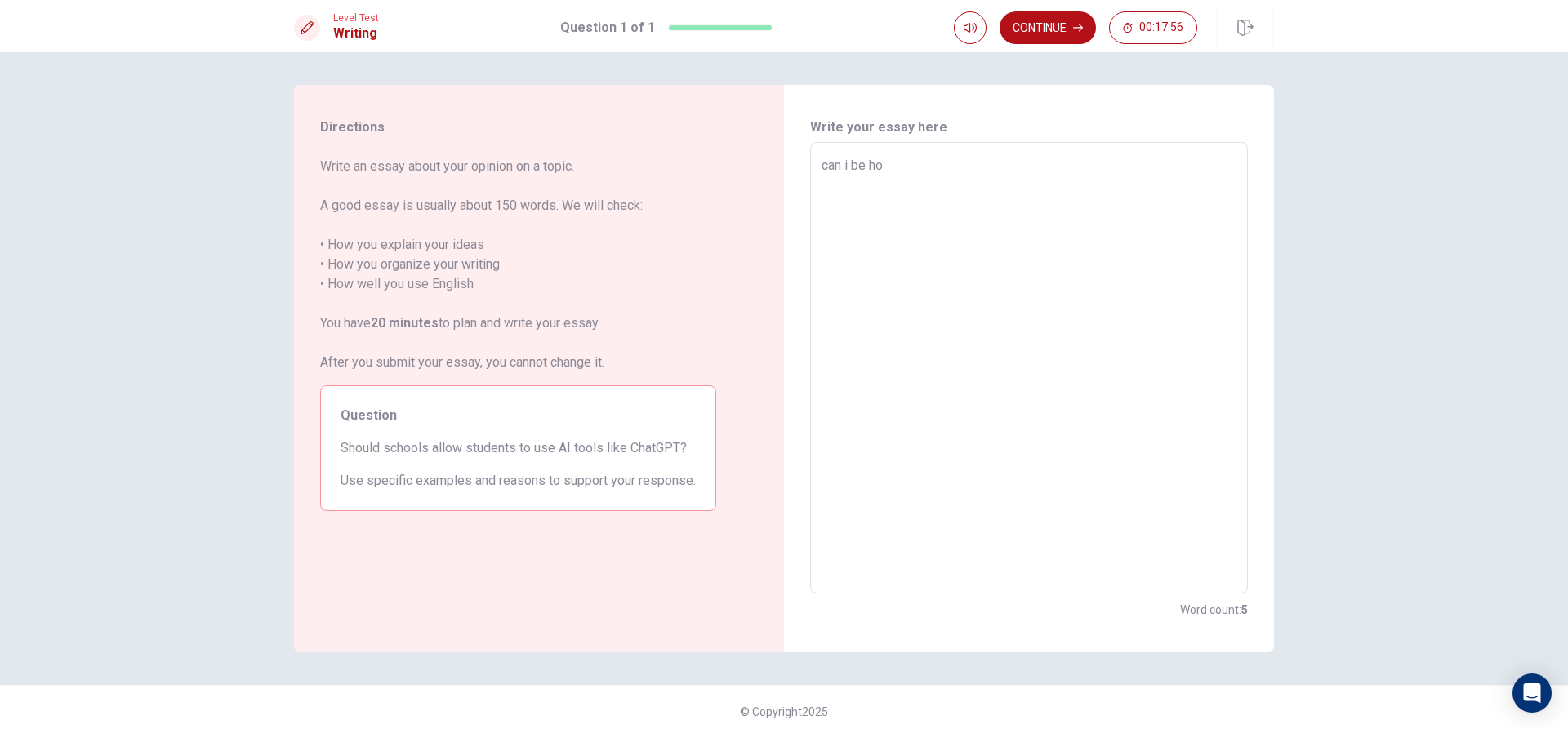
type textarea "x"
type textarea "can i be"
type textarea "x"
type textarea "can i be"
type textarea "x"
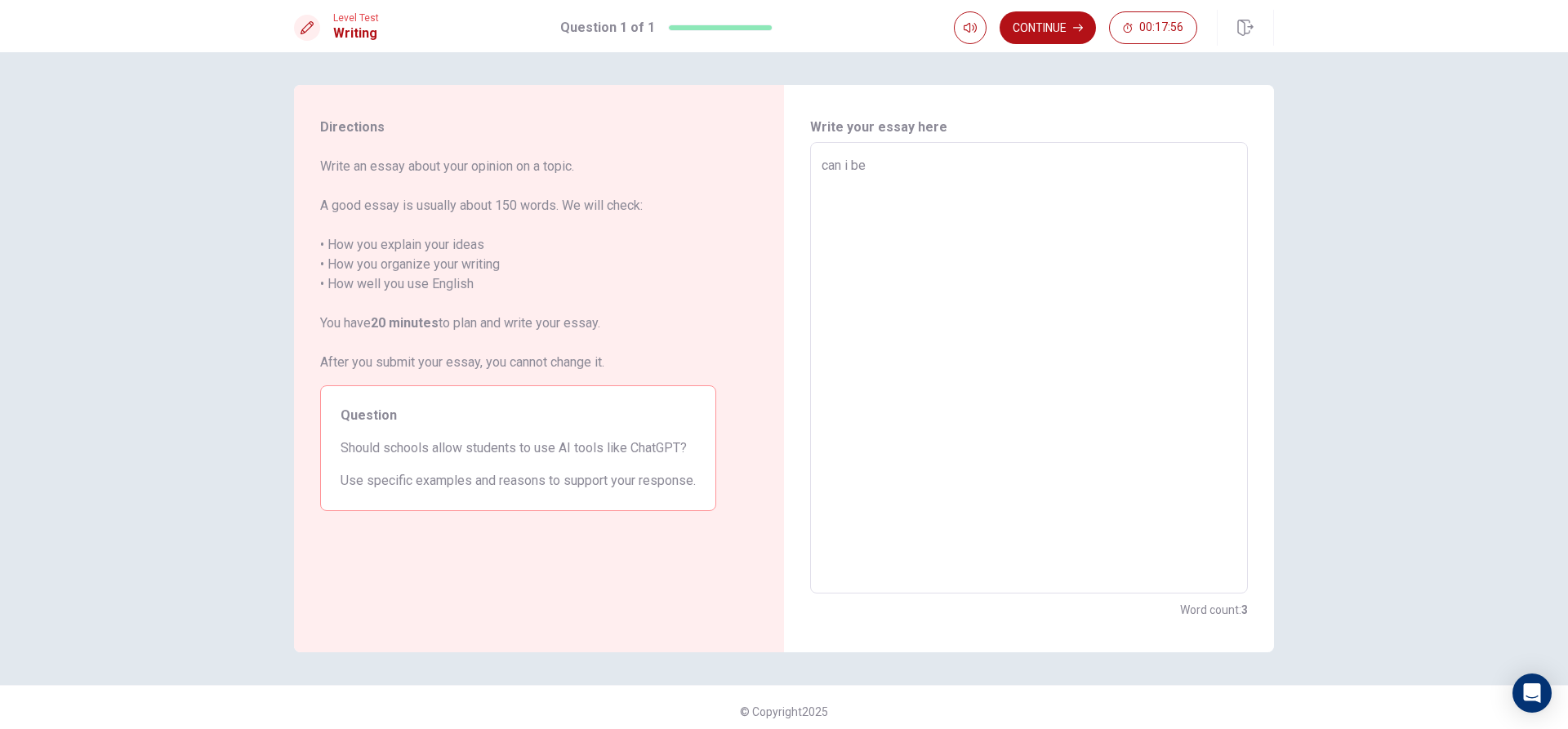
type textarea "can i b"
type textarea "x"
type textarea "can i"
type textarea "x"
type textarea "can"
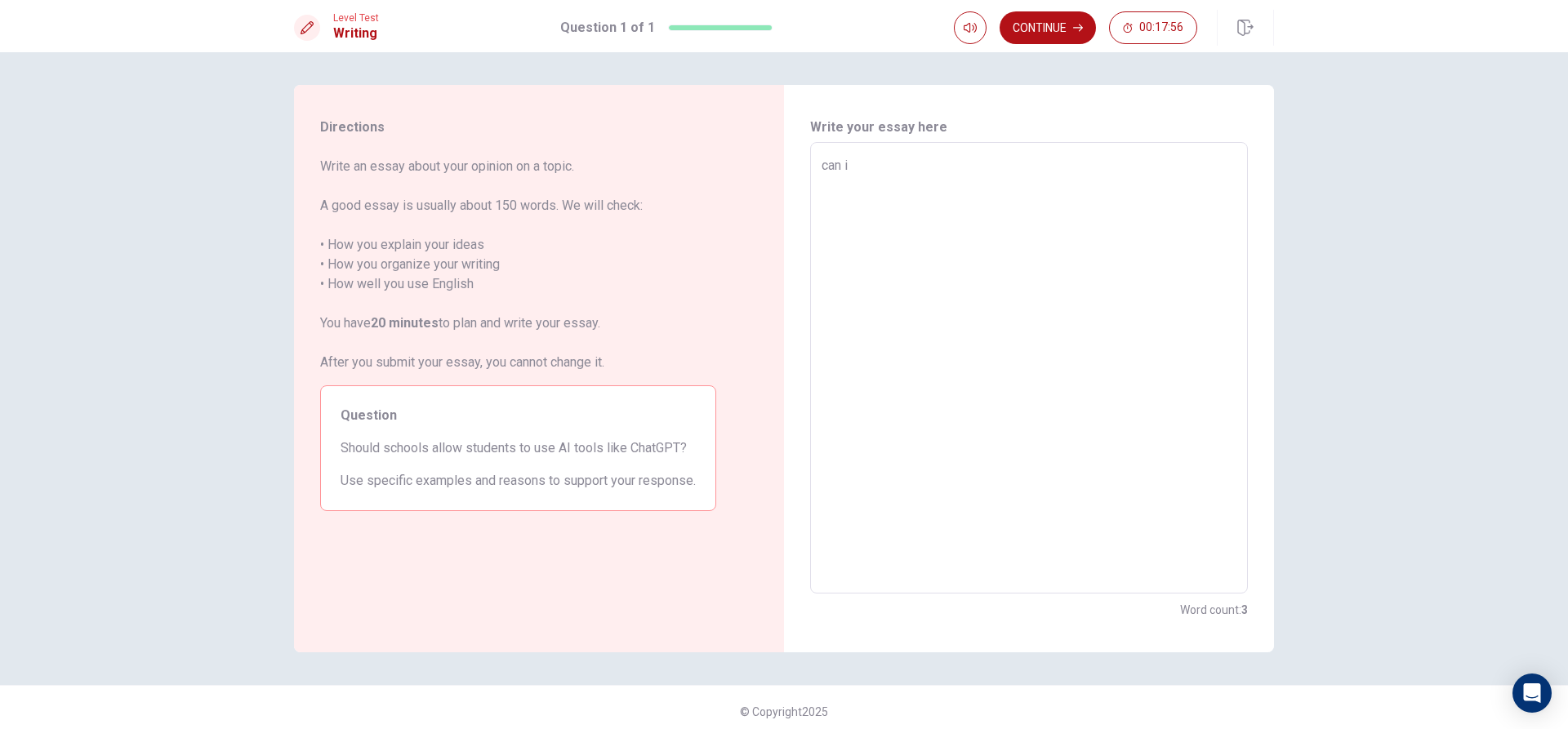
type textarea "x"
type textarea "can"
type textarea "x"
type textarea "c"
type textarea "x"
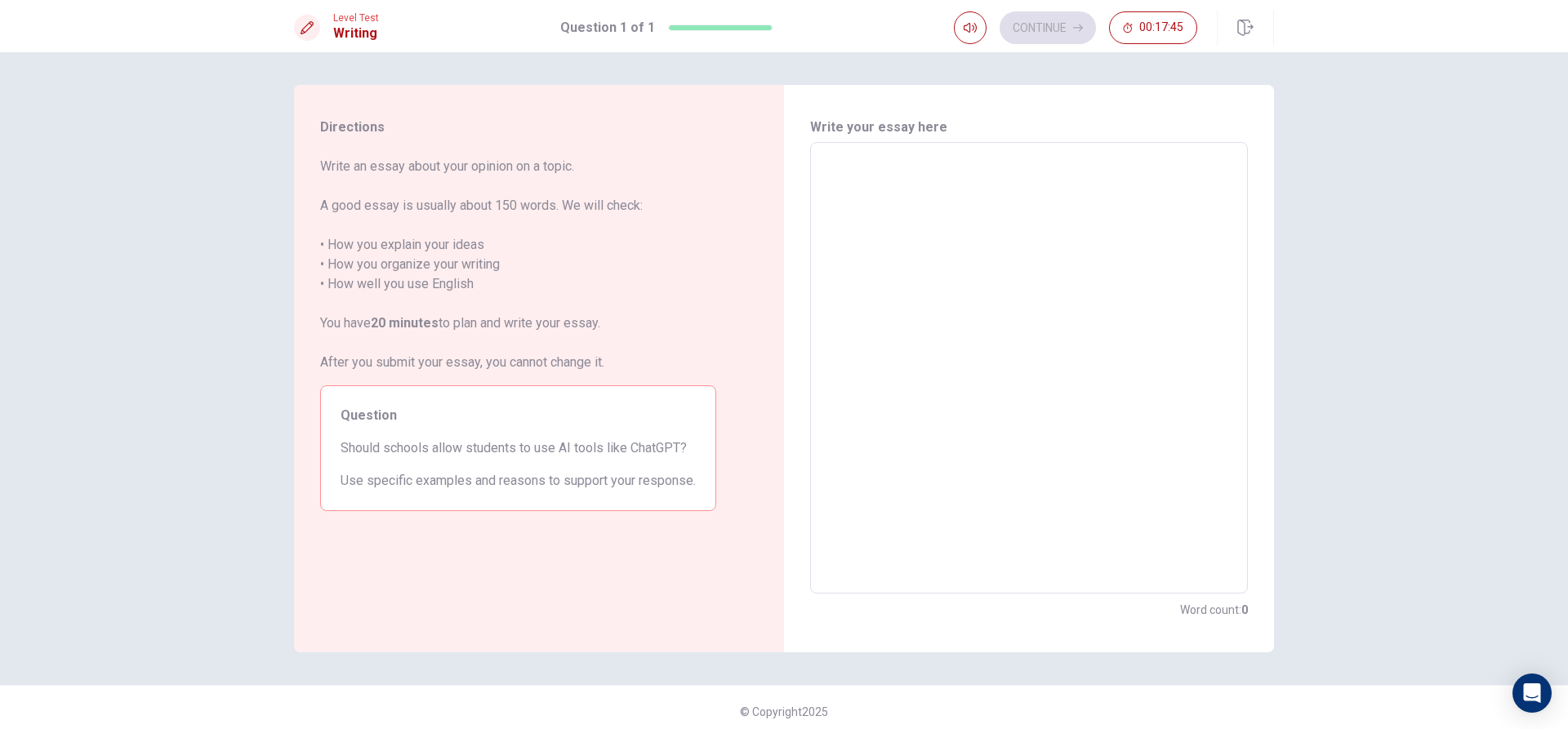
click at [1061, 332] on textarea at bounding box center [1028, 368] width 415 height 425
click at [784, 154] on div "Write your essay here x ​ Word count : 0" at bounding box center [1029, 369] width 490 height 567
click at [846, 173] on textarea at bounding box center [1028, 368] width 415 height 425
click at [816, 166] on div "x ​" at bounding box center [1028, 367] width 437 height 451
click at [819, 170] on div "x ​" at bounding box center [1028, 367] width 437 height 451
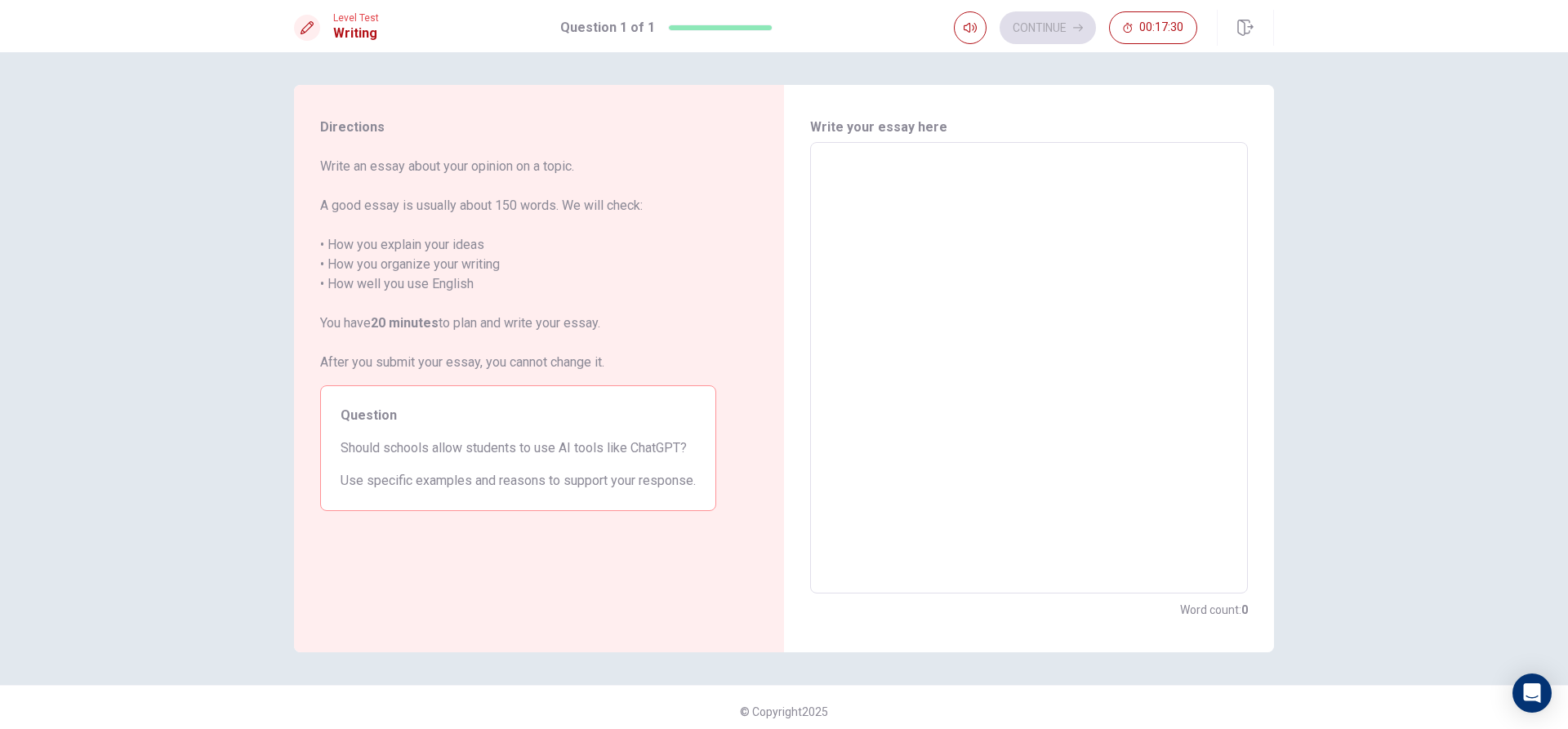
click at [898, 171] on textarea at bounding box center [1028, 368] width 415 height 425
click at [896, 224] on textarea at bounding box center [1028, 368] width 415 height 425
type textarea "I"
type textarea "x"
type textarea "In"
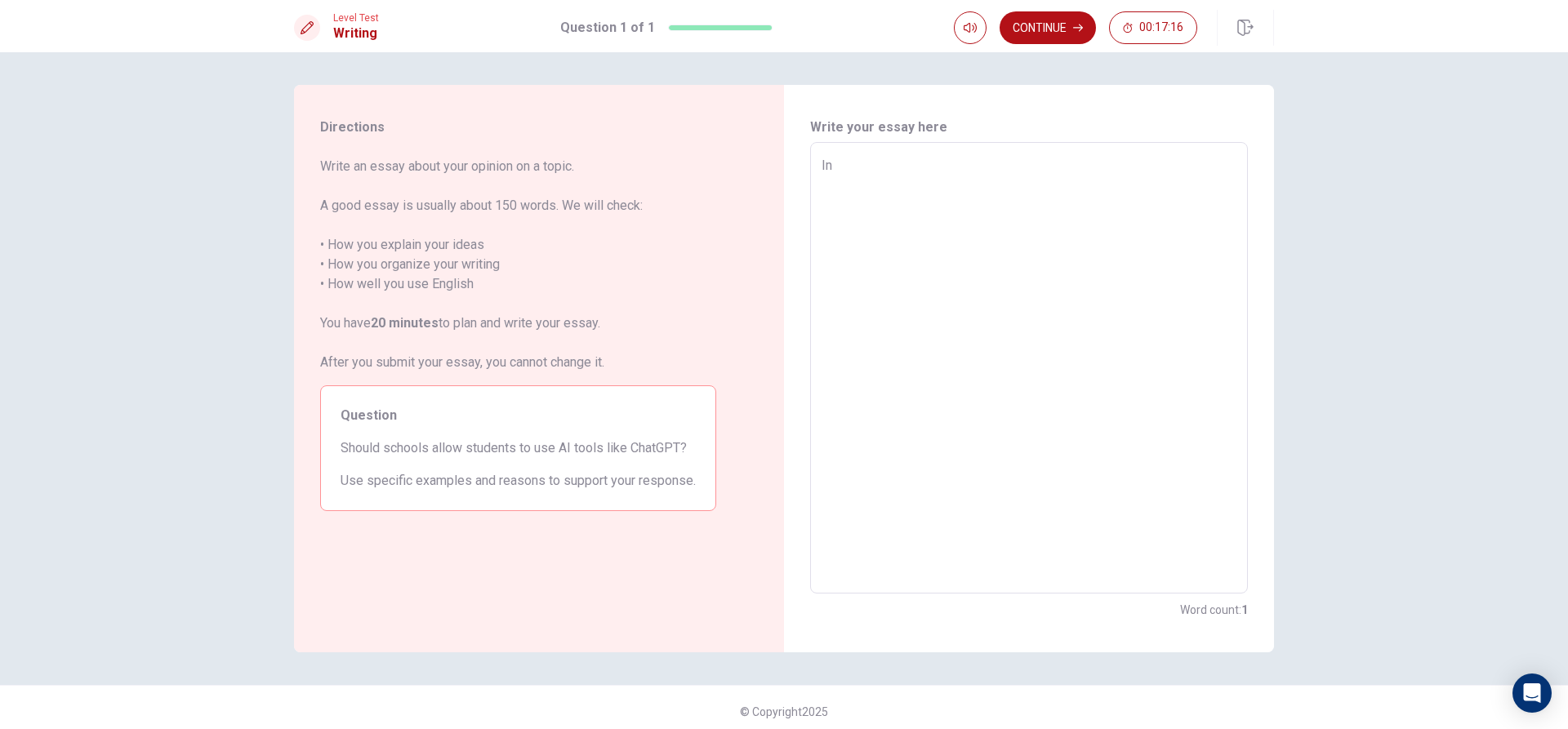
type textarea "x"
type textarea "In"
type textarea "x"
type textarea "In t"
type textarea "x"
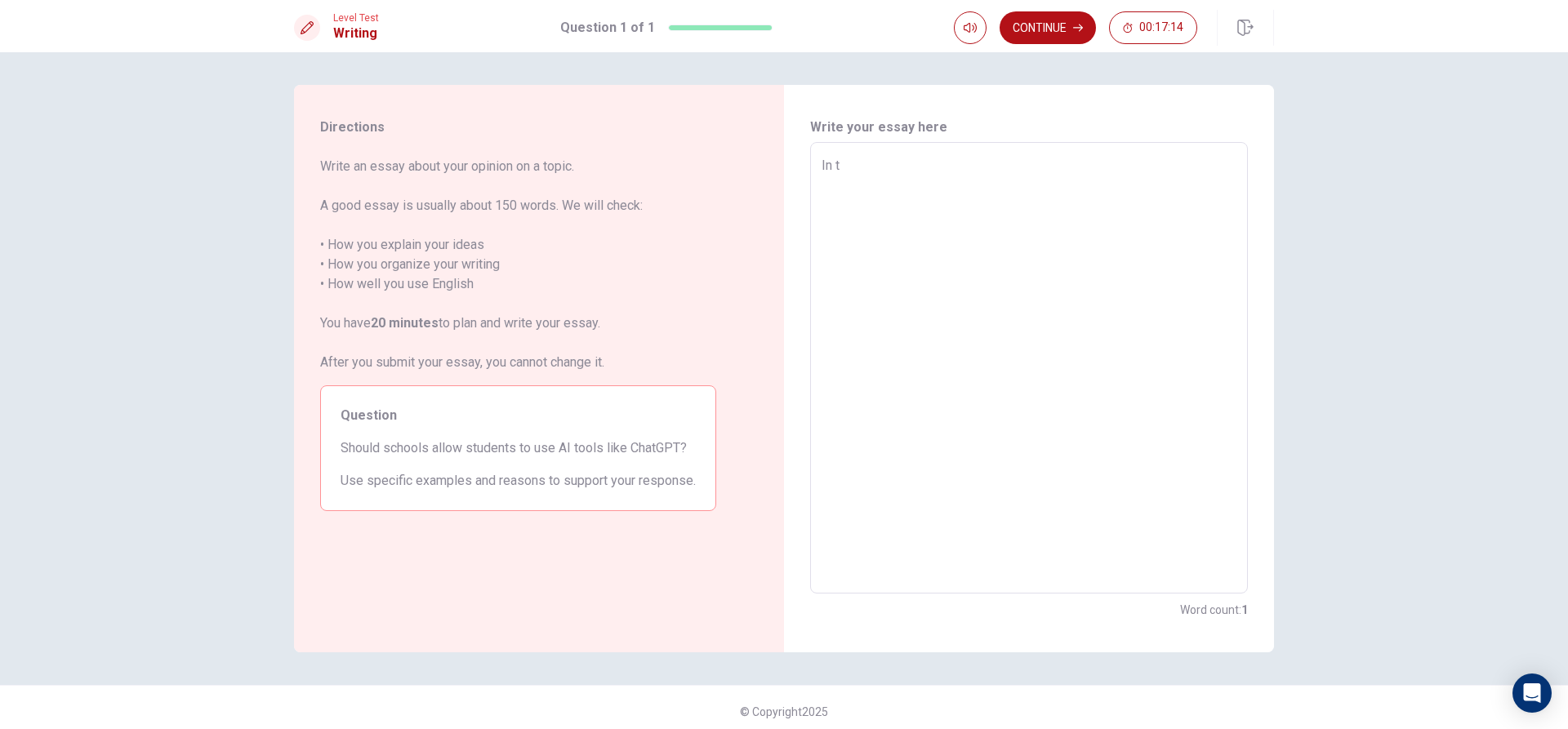
type textarea "In th"
click at [1033, 236] on textarea "In this age of rapidly technology, AI" at bounding box center [1028, 368] width 415 height 425
click at [1101, 229] on textarea "In this age of rapidly technology, AI is a fast growing use for the youth." at bounding box center [1028, 368] width 415 height 425
click at [1213, 194] on textarea "In this age of rapidly technology, AI is a fast growing use for the youth." at bounding box center [1028, 368] width 415 height 425
click at [1228, 180] on textarea "In this age of rapidly technology, AI is a fast growing use for the youth." at bounding box center [1028, 368] width 415 height 425
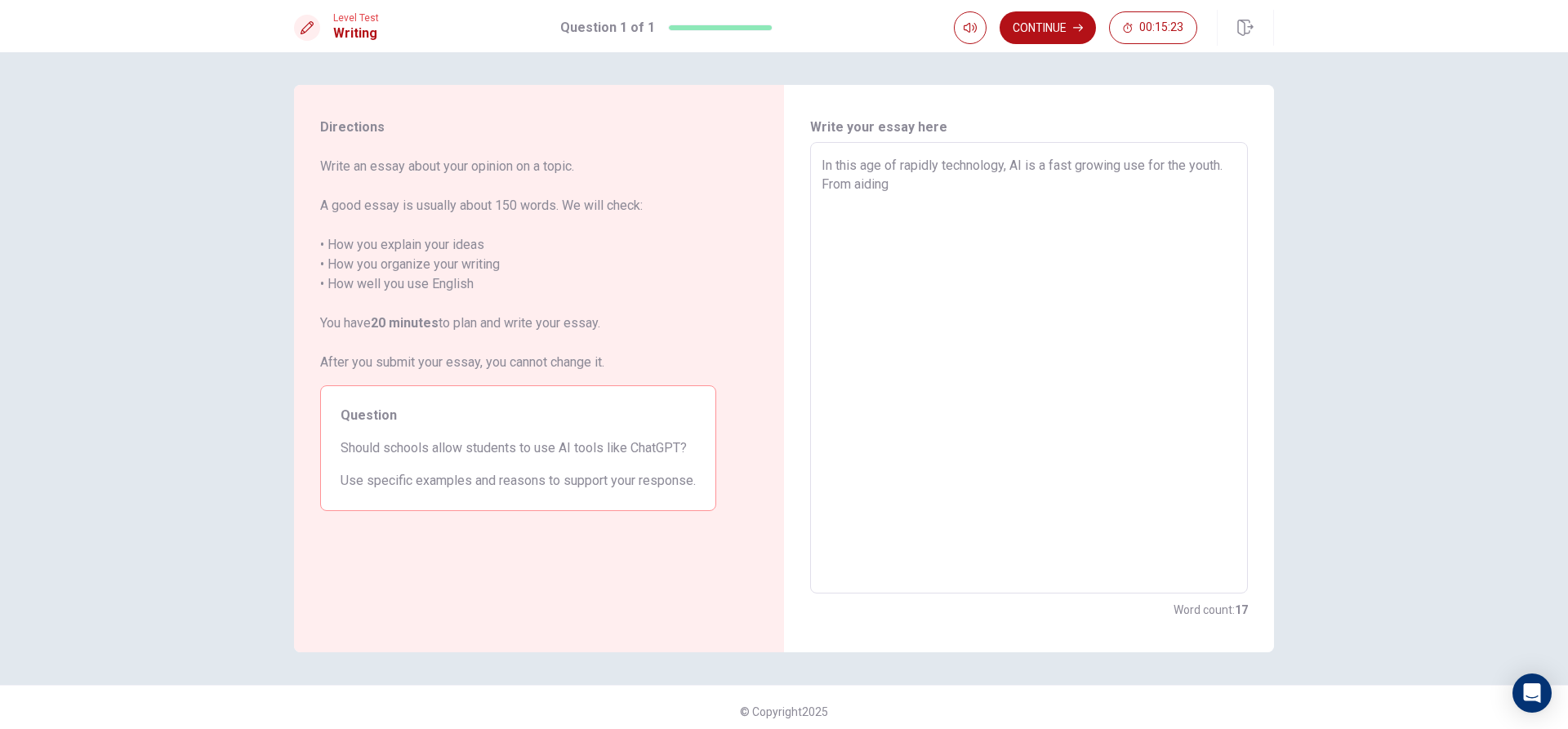
click at [937, 203] on textarea "In this age of rapidly technology, AI is a fast growing use for the youth. From…" at bounding box center [1028, 368] width 415 height 425
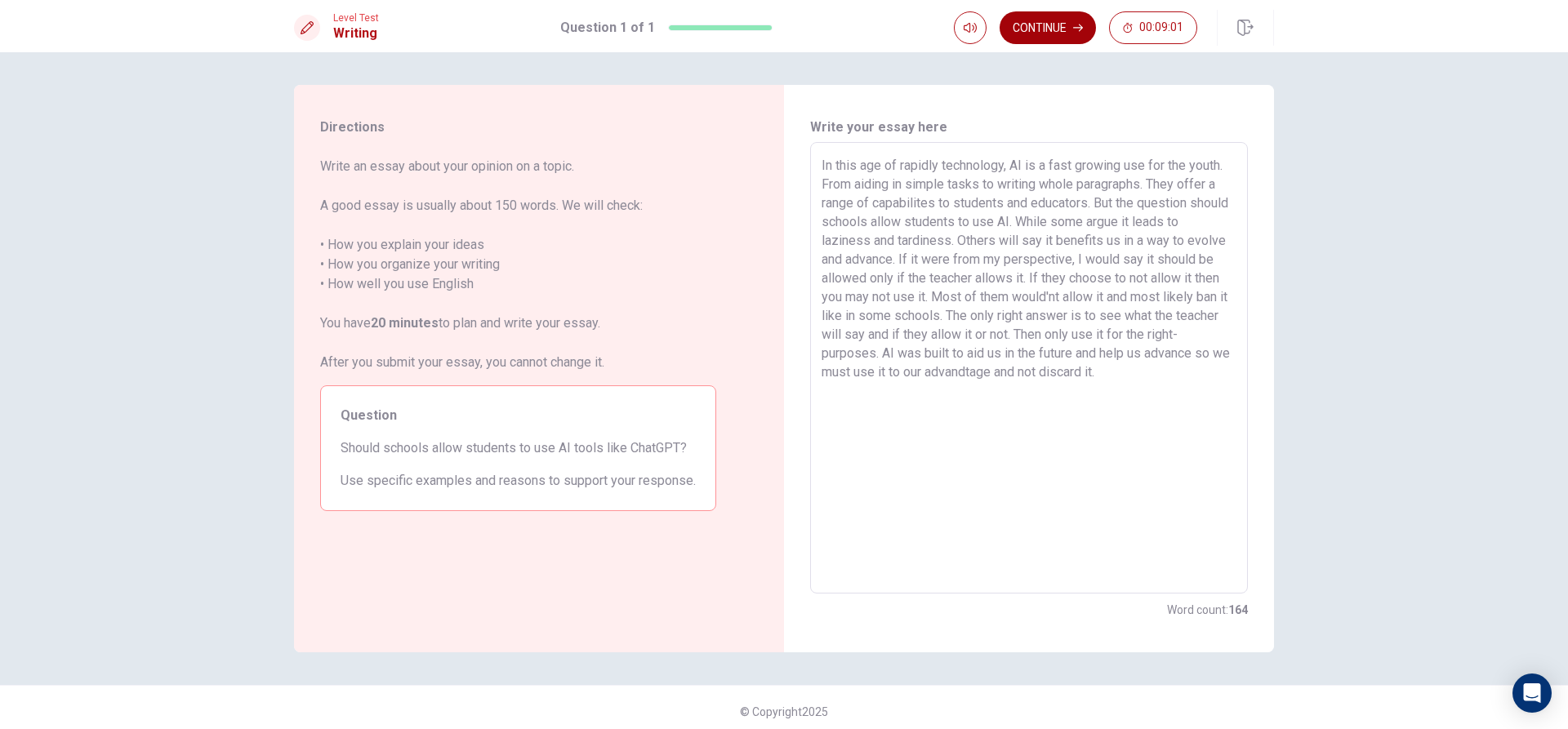
click at [1048, 18] on button "Continue" at bounding box center [1047, 28] width 96 height 33
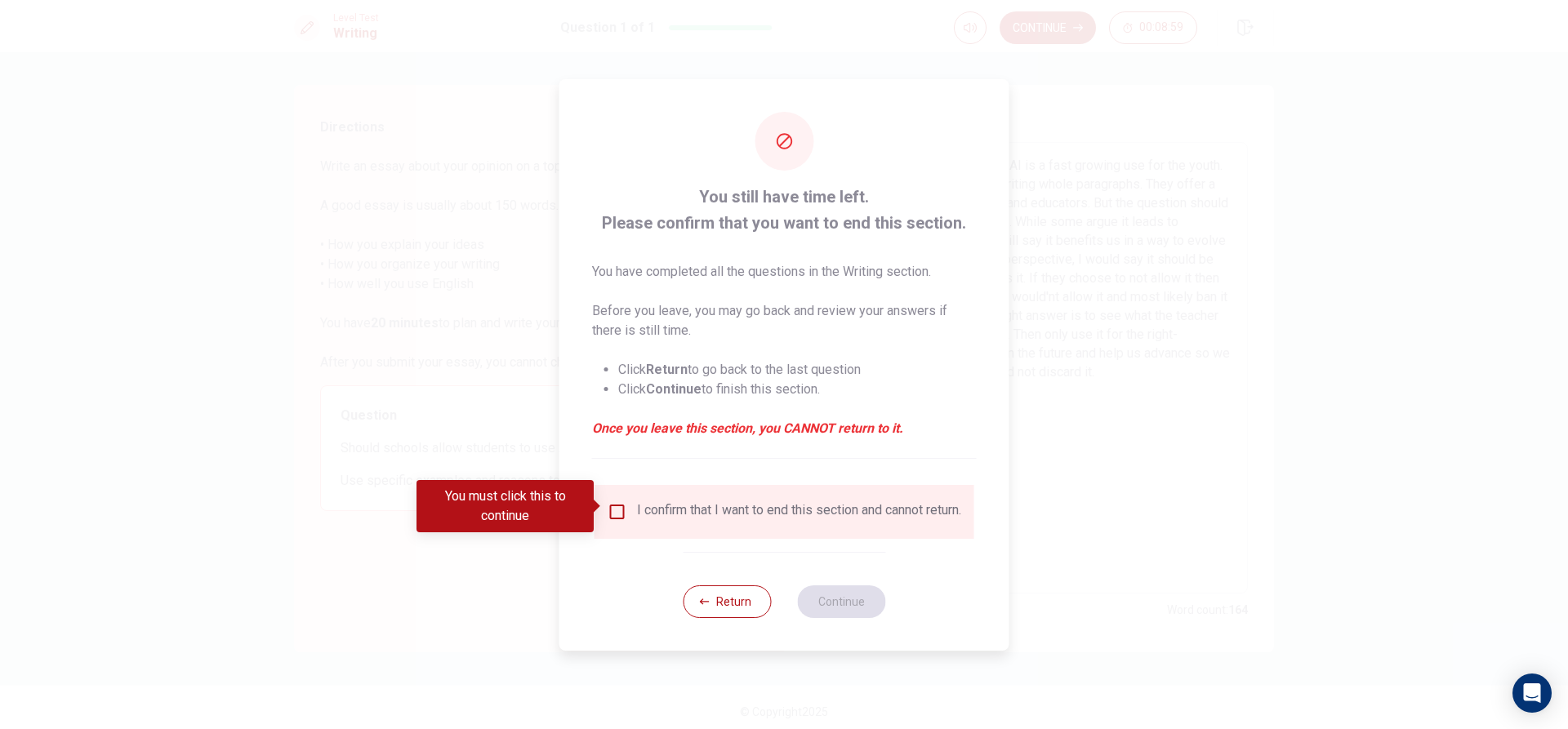
click at [627, 511] on div "I confirm that I want to end this section and cannot return." at bounding box center [784, 512] width 354 height 20
click at [610, 502] on input "You must click this to continue" at bounding box center [618, 512] width 20 height 20
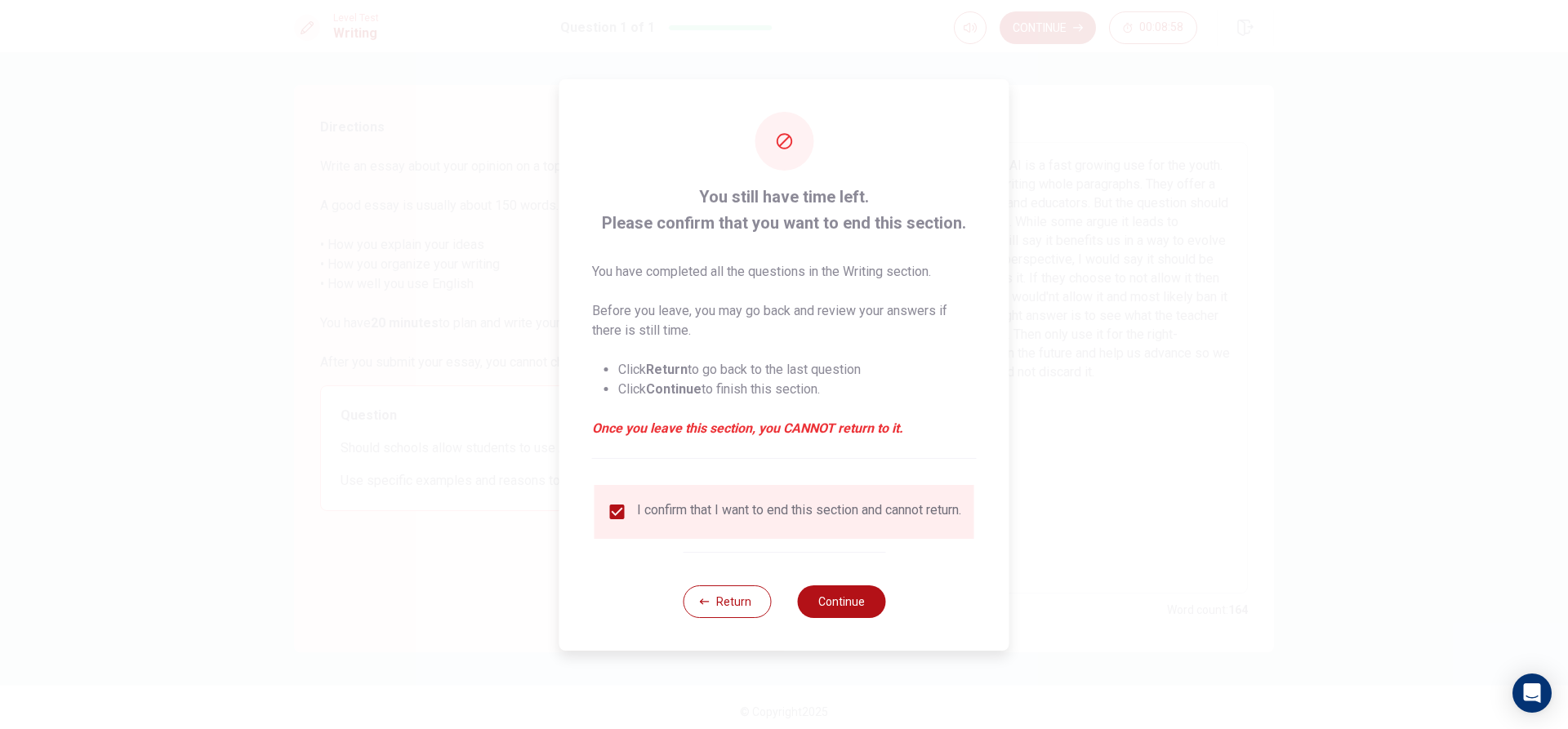
drag, startPoint x: 853, startPoint y: 594, endPoint x: 893, endPoint y: 528, distance: 77.2
click at [853, 590] on button "Continue" at bounding box center [841, 601] width 88 height 33
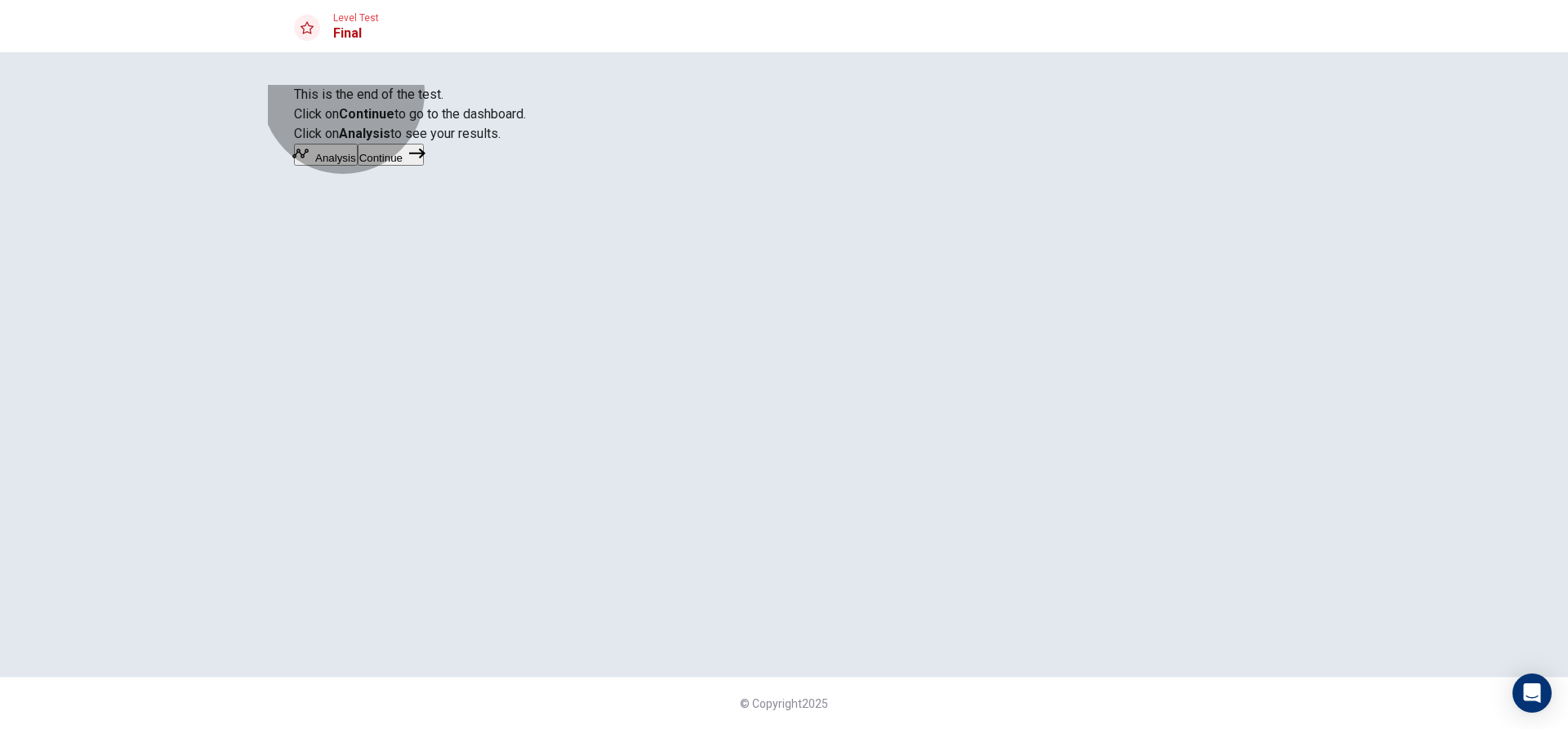
click at [358, 166] on button "Analysis" at bounding box center [325, 155] width 63 height 22
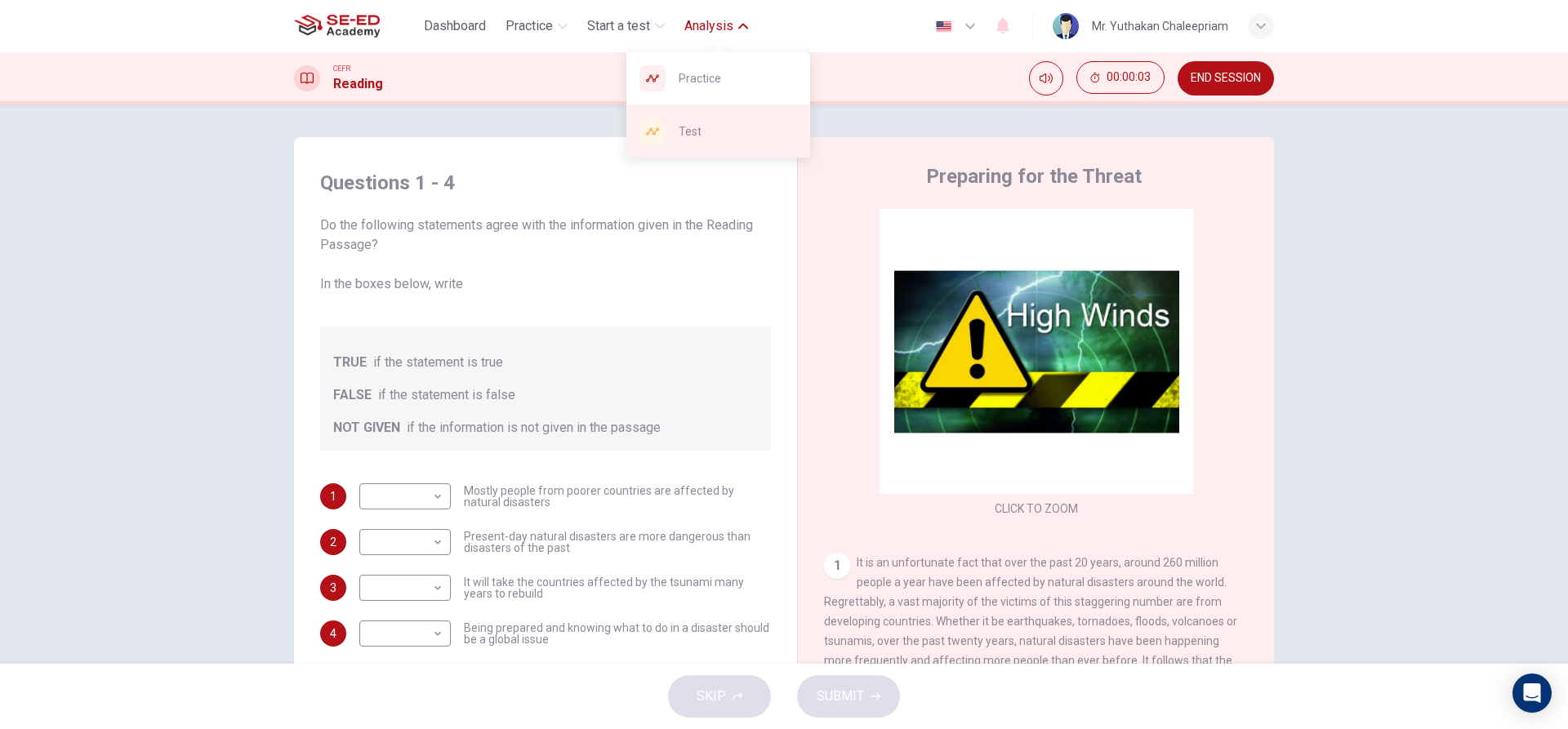
click at [706, 123] on span "Test" at bounding box center [737, 132] width 118 height 20
